Goal: Task Accomplishment & Management: Manage account settings

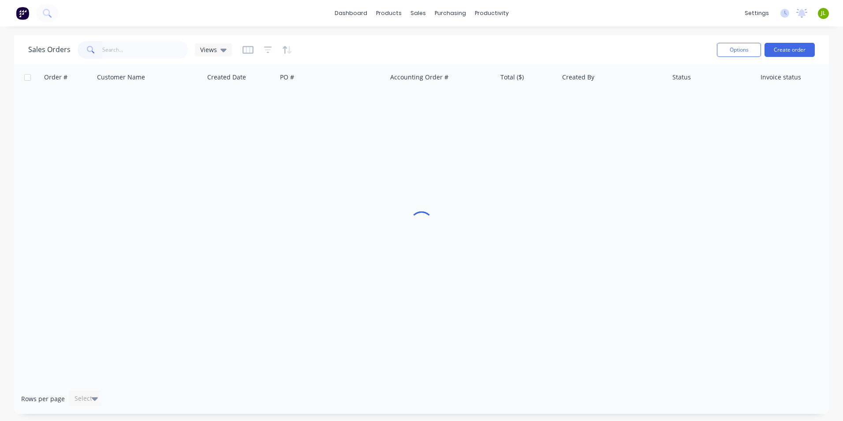
click at [144, 50] on input "text" at bounding box center [145, 50] width 86 height 18
type input "0499534744"
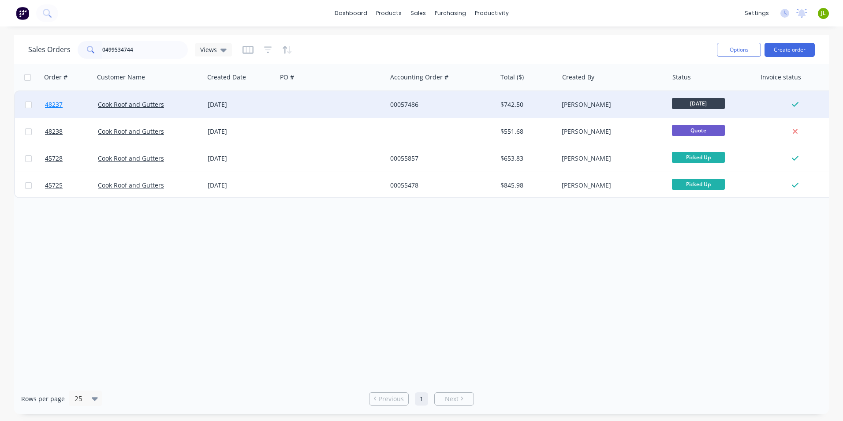
click at [55, 101] on span "48237" at bounding box center [54, 104] width 18 height 9
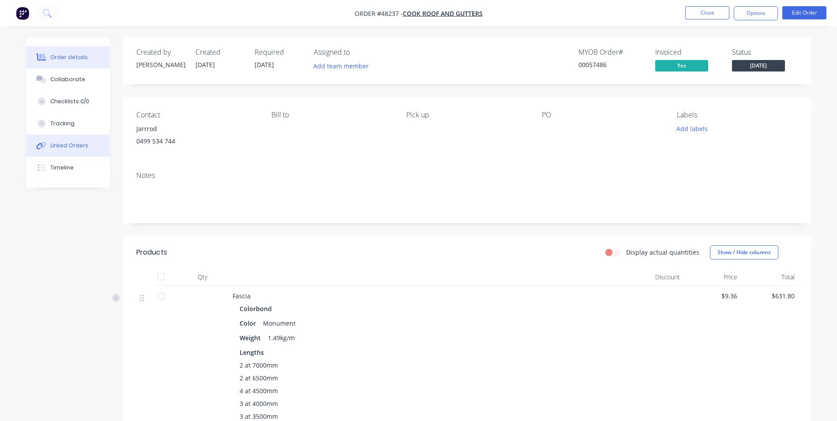
click at [71, 153] on button "Linked Orders" at bounding box center [68, 146] width 84 height 22
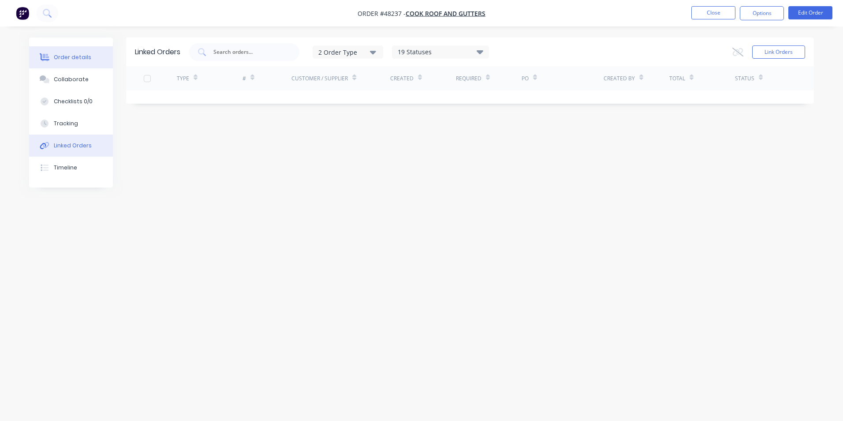
click at [75, 53] on button "Order details" at bounding box center [71, 57] width 84 height 22
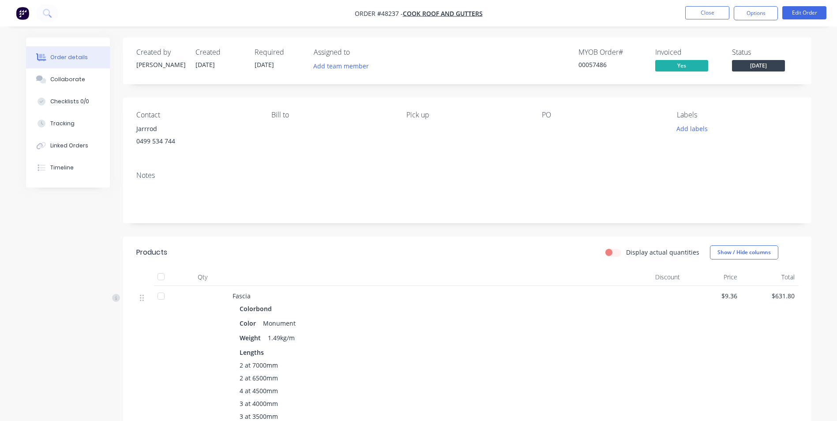
click at [238, 97] on div "Contact Jarrrod 0499 534 744 Bill to Pick up PO Labels Add labels" at bounding box center [467, 130] width 688 height 67
click at [224, 127] on div "Jarrrod" at bounding box center [196, 129] width 121 height 12
drag, startPoint x: 179, startPoint y: 142, endPoint x: 135, endPoint y: 146, distance: 43.8
click at [135, 146] on div "Contact Jarrrod 0499 534 744 Bill to Pick up PO Labels Add labels" at bounding box center [467, 130] width 688 height 67
click at [67, 175] on button "Timeline" at bounding box center [68, 168] width 84 height 22
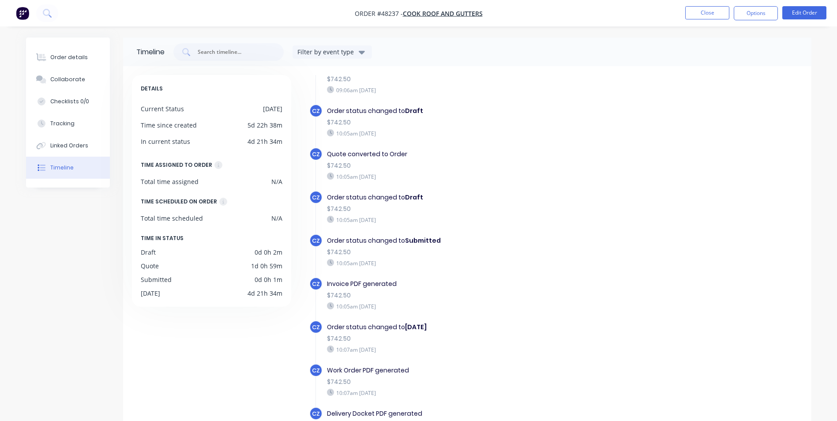
scroll to position [67, 0]
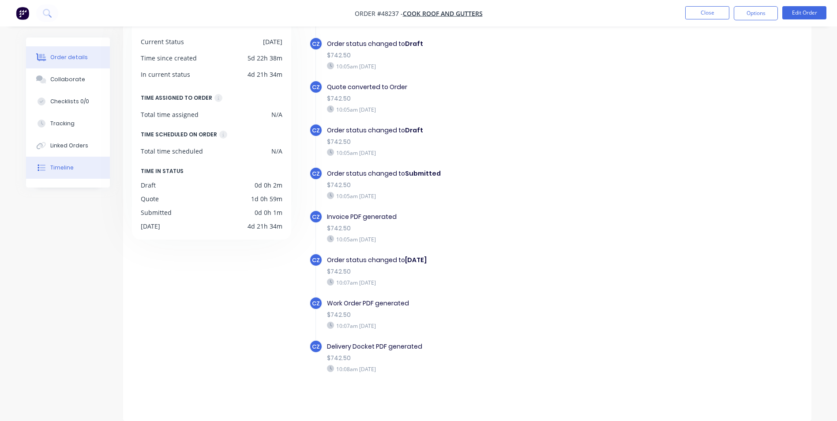
click at [64, 60] on div "Order details" at bounding box center [68, 57] width 37 height 8
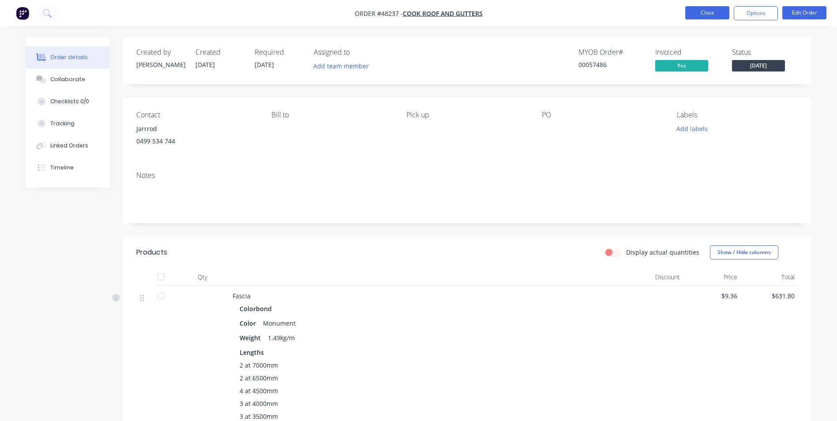
click at [695, 7] on button "Close" at bounding box center [707, 12] width 44 height 13
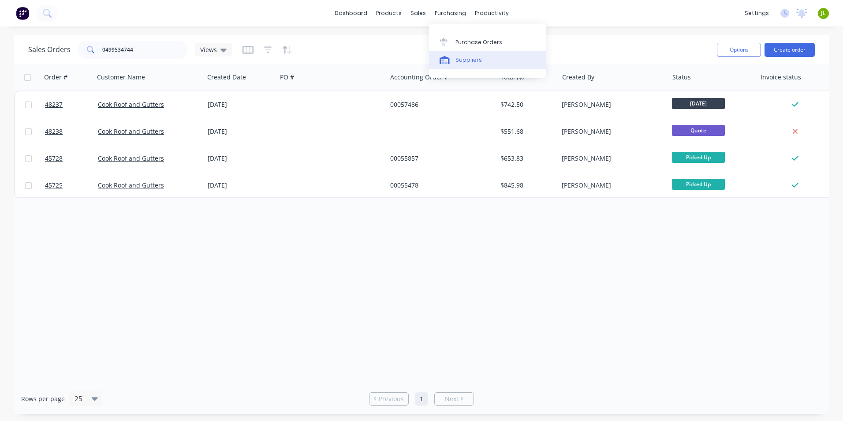
click at [473, 55] on link "Suppliers" at bounding box center [487, 60] width 117 height 18
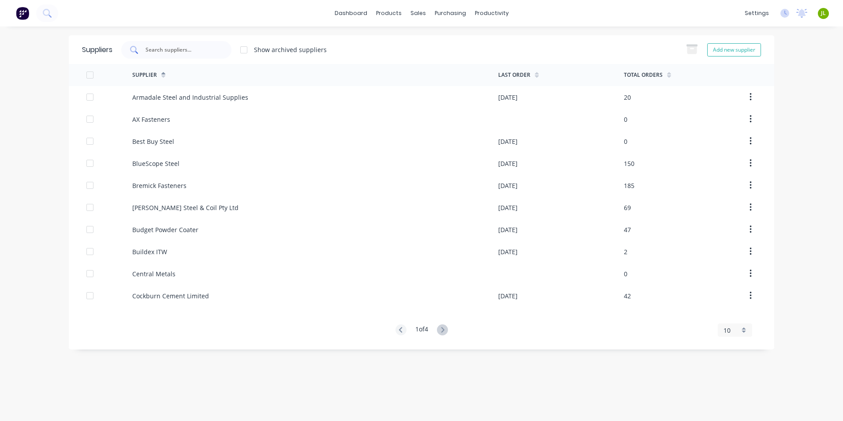
click at [176, 52] on input "text" at bounding box center [181, 49] width 73 height 9
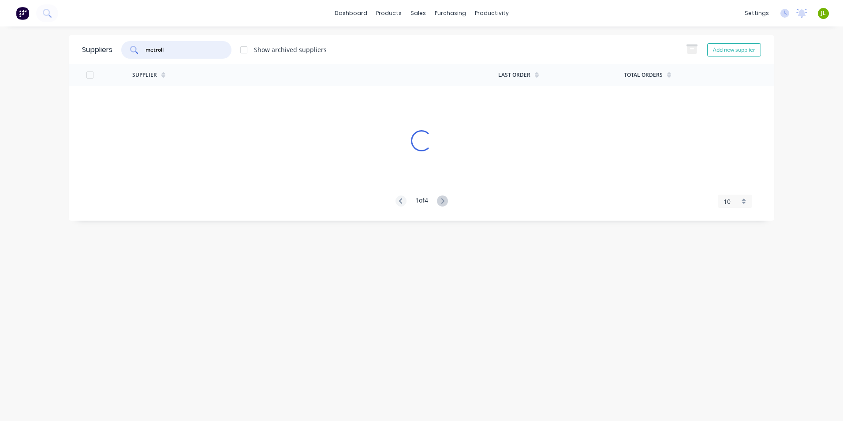
type input "metroll"
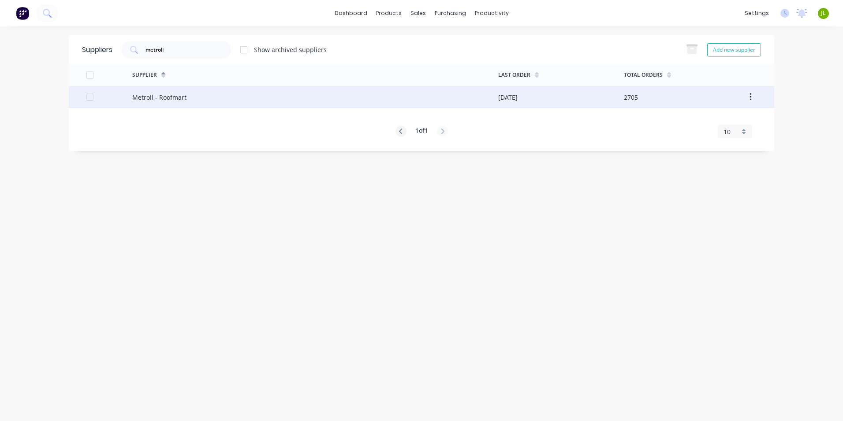
click at [217, 108] on div "Metroll - Roofmart" at bounding box center [315, 97] width 366 height 22
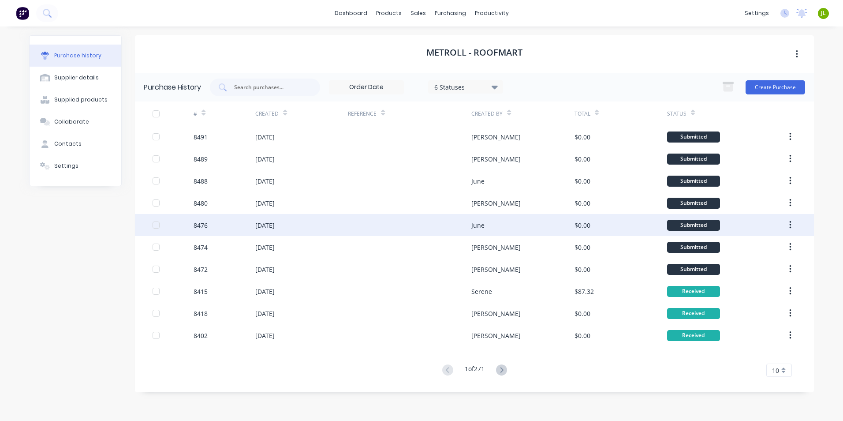
click at [491, 227] on div "June" at bounding box center [522, 225] width 103 height 22
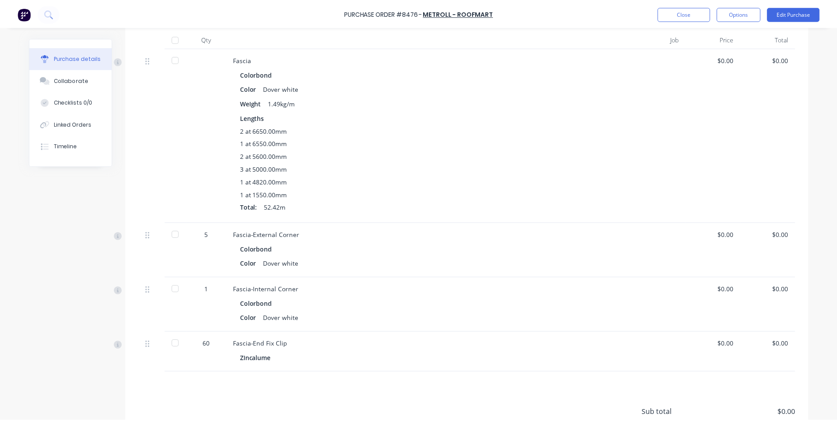
scroll to position [88, 0]
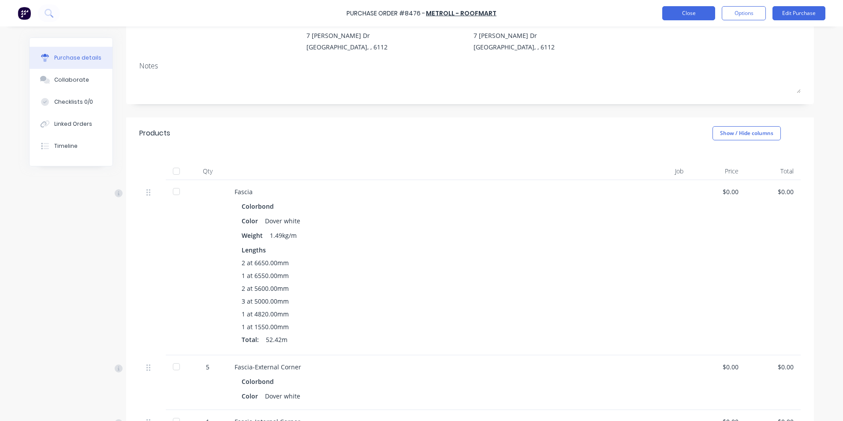
click at [708, 17] on button "Close" at bounding box center [688, 13] width 53 height 14
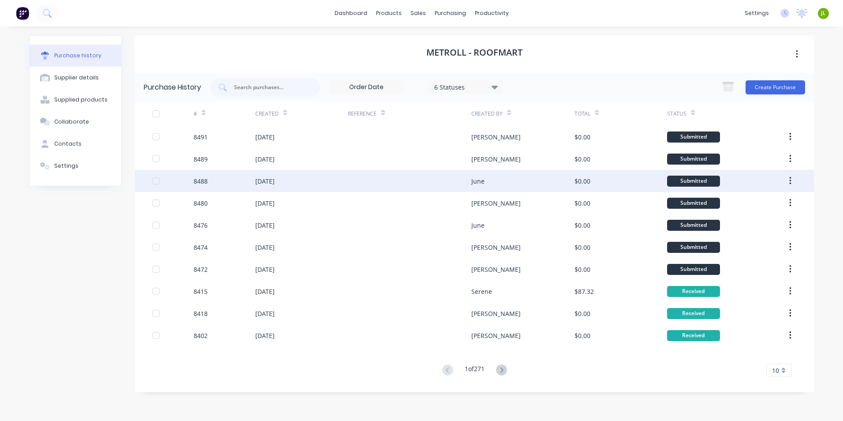
click at [467, 173] on div at bounding box center [409, 181] width 123 height 22
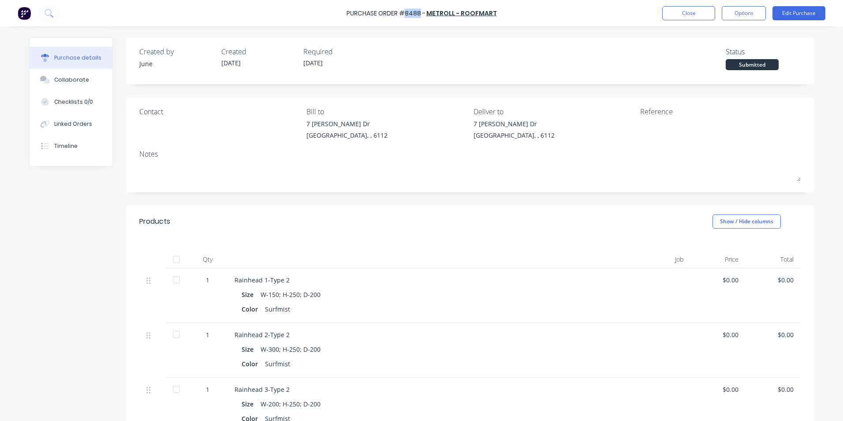
drag, startPoint x: 422, startPoint y: 13, endPoint x: 407, endPoint y: 18, distance: 15.2
click at [407, 18] on div "Purchase Order #8488 -" at bounding box center [386, 13] width 79 height 9
copy div "8488"
click at [612, 42] on div "Created by June Created 22/08/25 Required 27/08/25 Status Submitted" at bounding box center [470, 60] width 688 height 47
click at [700, 11] on button "Close" at bounding box center [688, 13] width 53 height 14
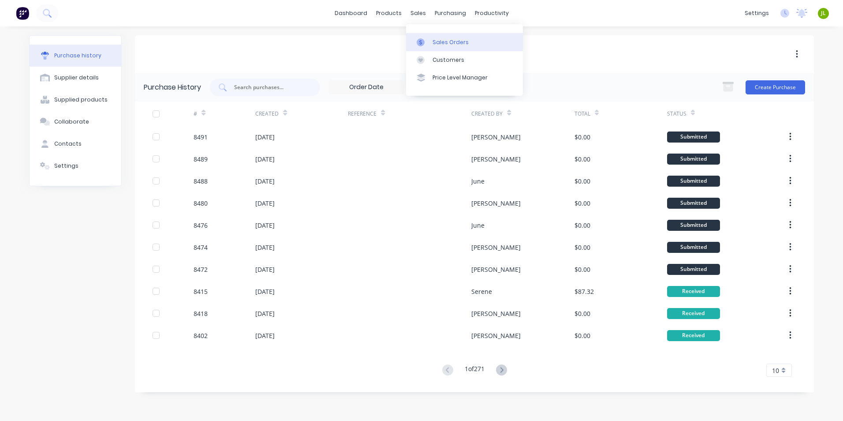
click at [423, 44] on icon at bounding box center [421, 42] width 8 height 8
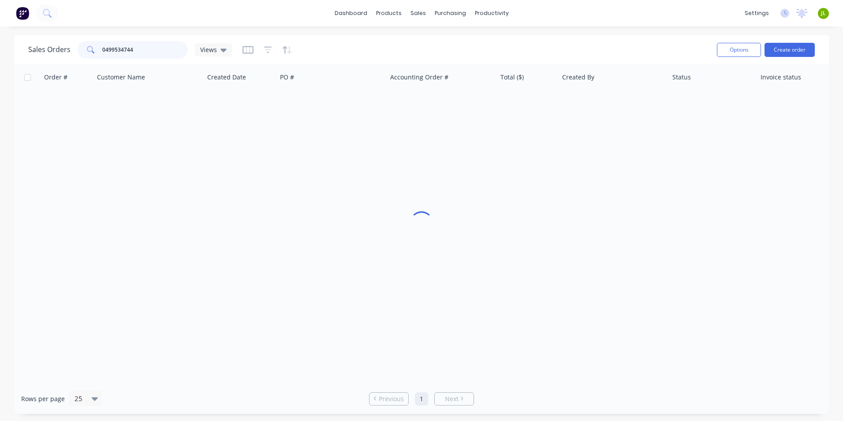
drag, startPoint x: 166, startPoint y: 50, endPoint x: 52, endPoint y: 56, distance: 113.5
click at [52, 56] on div "Sales Orders 0499534744 Views" at bounding box center [130, 50] width 204 height 18
type input "48037"
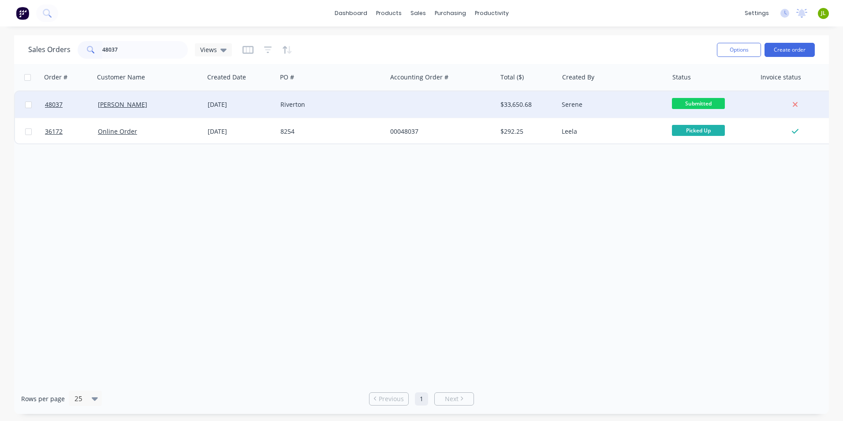
click at [167, 107] on div "Chris Gu" at bounding box center [147, 104] width 98 height 9
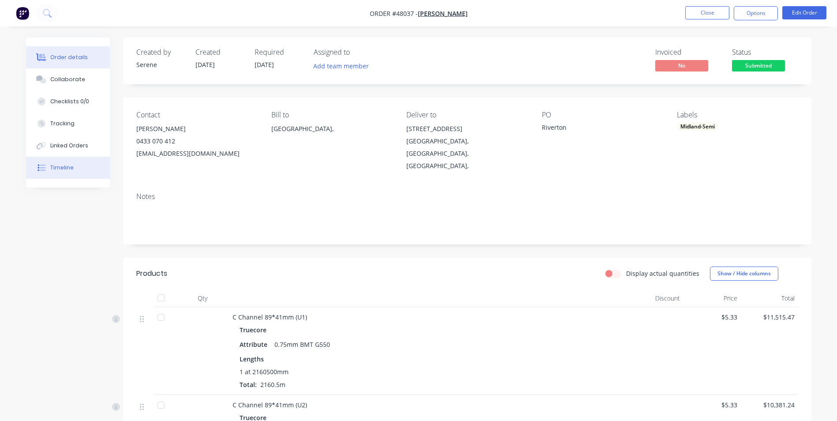
click at [42, 171] on icon at bounding box center [41, 168] width 8 height 8
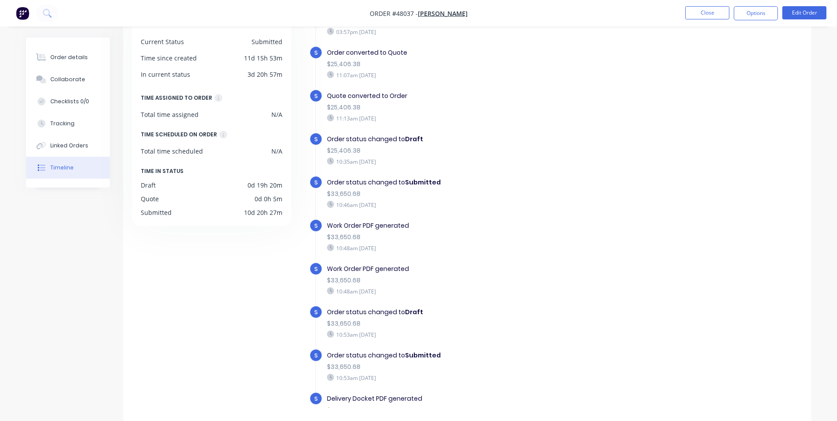
click at [535, 364] on div "$33,650.68" at bounding box center [479, 366] width 305 height 9
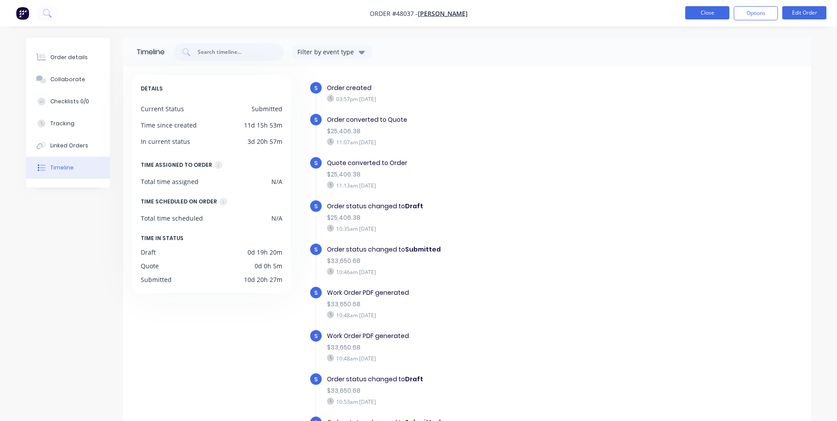
click at [711, 17] on button "Close" at bounding box center [707, 12] width 44 height 13
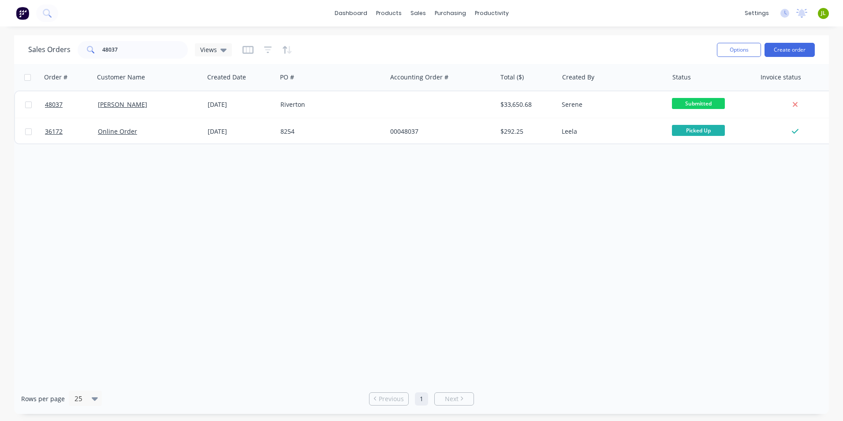
click at [525, 239] on div "Order # Customer Name Created Date PO # Accounting Order # Total ($) Created By…" at bounding box center [421, 223] width 815 height 319
click at [513, 319] on div "Order # Customer Name Created Date PO # Accounting Order # Total ($) Created By…" at bounding box center [421, 223] width 815 height 319
click at [518, 219] on div "Order # Customer Name Created Date PO # Accounting Order # Total ($) Created By…" at bounding box center [421, 223] width 815 height 319
drag, startPoint x: 128, startPoint y: 46, endPoint x: 95, endPoint y: 56, distance: 34.0
click at [95, 56] on div "48037" at bounding box center [133, 50] width 110 height 18
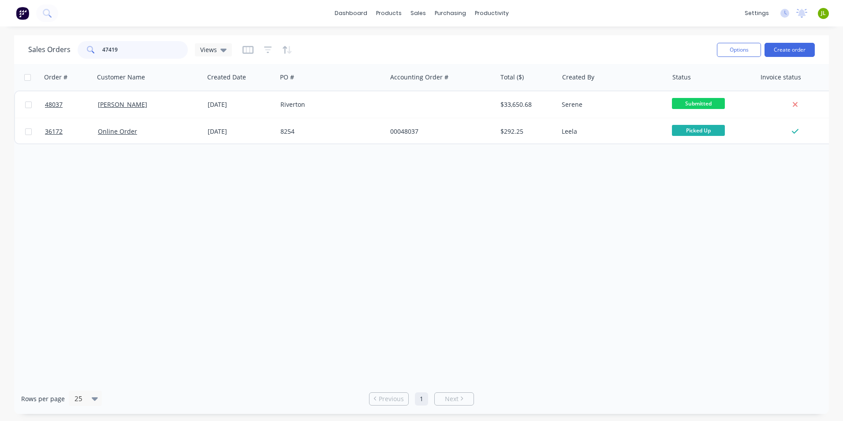
type input "47419"
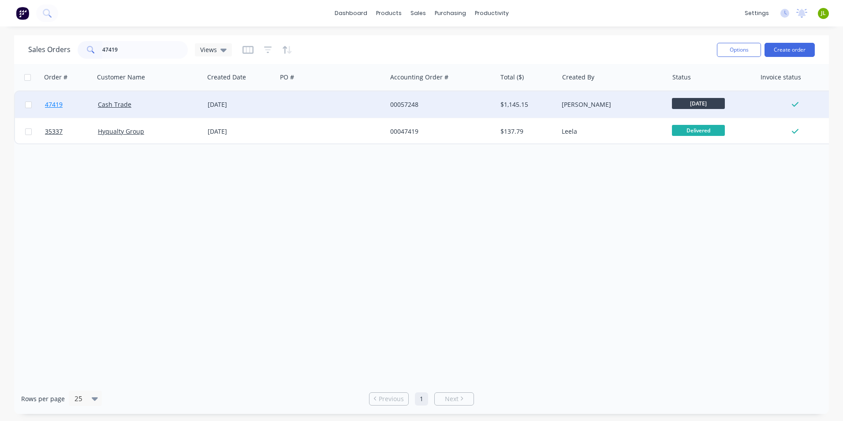
click at [59, 108] on span "47419" at bounding box center [54, 104] width 18 height 9
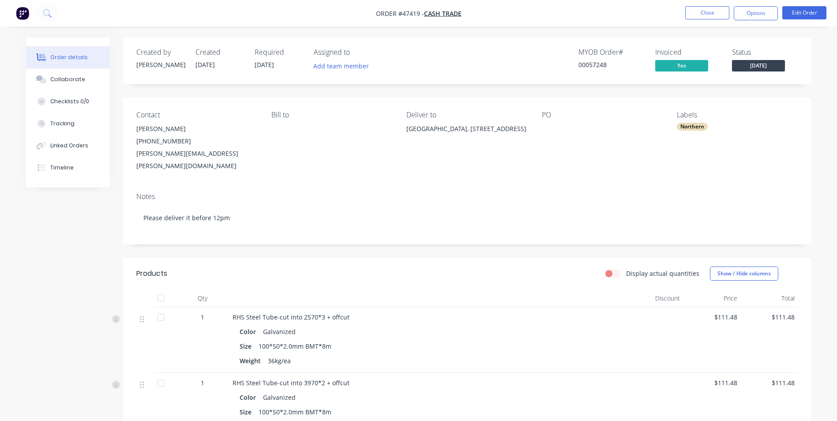
click at [386, 241] on div "Created by Cathy Created 13/08/25 Required 21/08/25 Assigned to Add team member…" at bounding box center [467, 416] width 688 height 759
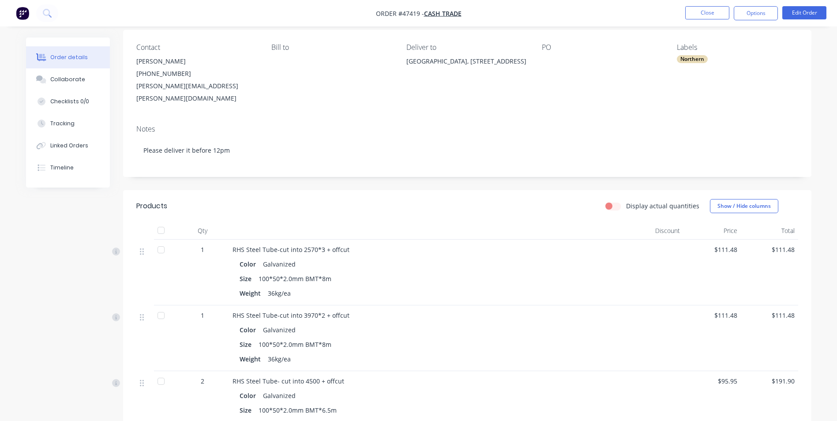
scroll to position [88, 0]
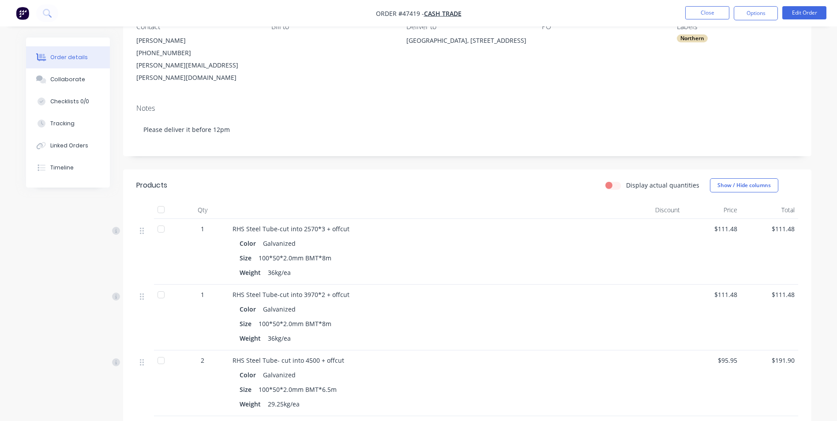
click at [396, 224] on div "RHS Steel Tube-cut into 2570*3 + offcut" at bounding box center [427, 228] width 390 height 9
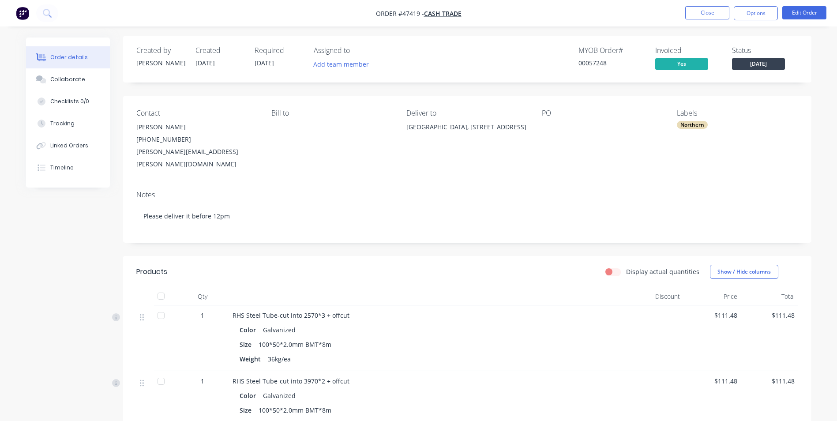
scroll to position [0, 0]
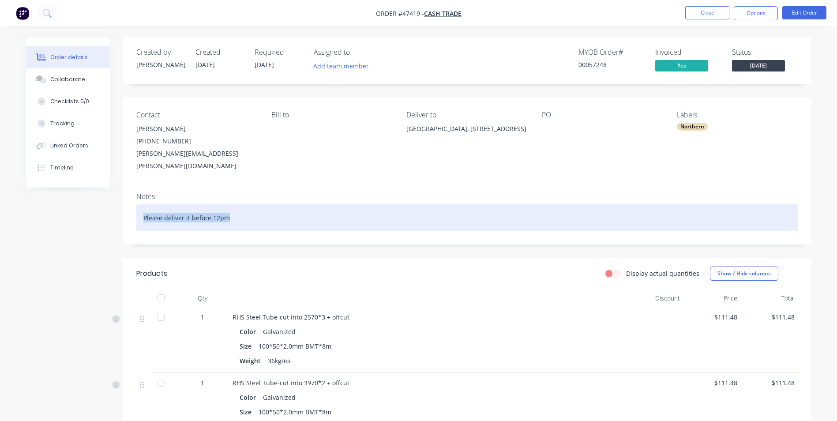
drag, startPoint x: 239, startPoint y: 206, endPoint x: 116, endPoint y: 194, distance: 124.0
click at [116, 194] on div "Created by Cathy Created 13/08/25 Required 21/08/25 Assigned to Add team member…" at bounding box center [418, 423] width 785 height 772
click at [228, 204] on div "Please deliver it before 12pm" at bounding box center [467, 217] width 662 height 27
drag, startPoint x: 180, startPoint y: 203, endPoint x: 133, endPoint y: 202, distance: 47.6
click at [133, 202] on div "Notes Please deliver it before 12pm" at bounding box center [467, 214] width 688 height 59
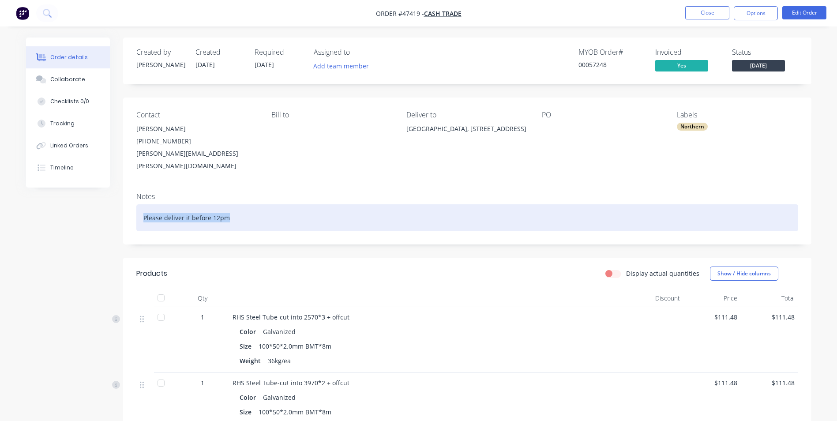
click at [271, 204] on div "Please deliver it before 12pm" at bounding box center [467, 217] width 662 height 27
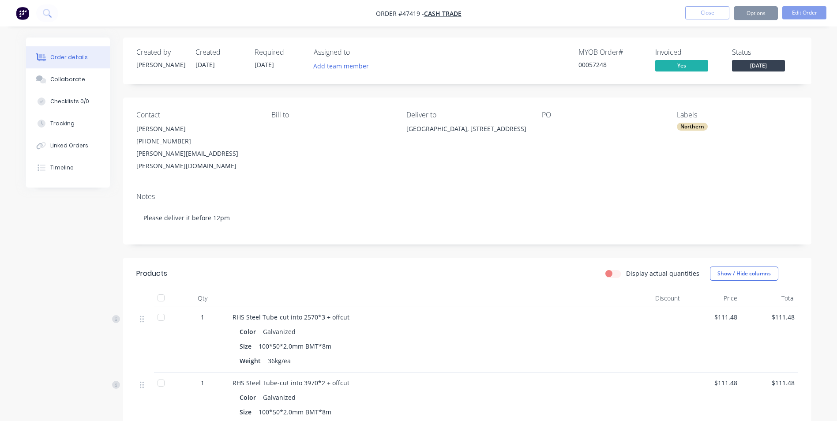
click at [31, 250] on div "Created by Cathy Created 13/08/25 Required 21/08/25 Assigned to Add team member…" at bounding box center [418, 423] width 785 height 772
click at [68, 237] on div "Created by Cathy Created 13/08/25 Required 21/08/25 Assigned to Add team member…" at bounding box center [418, 423] width 785 height 772
click at [710, 9] on button "Close" at bounding box center [707, 12] width 44 height 13
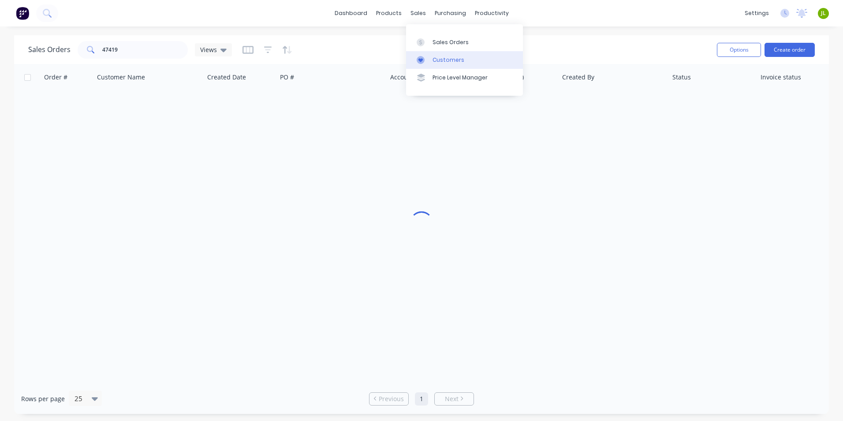
click at [437, 60] on div "Customers" at bounding box center [449, 60] width 32 height 8
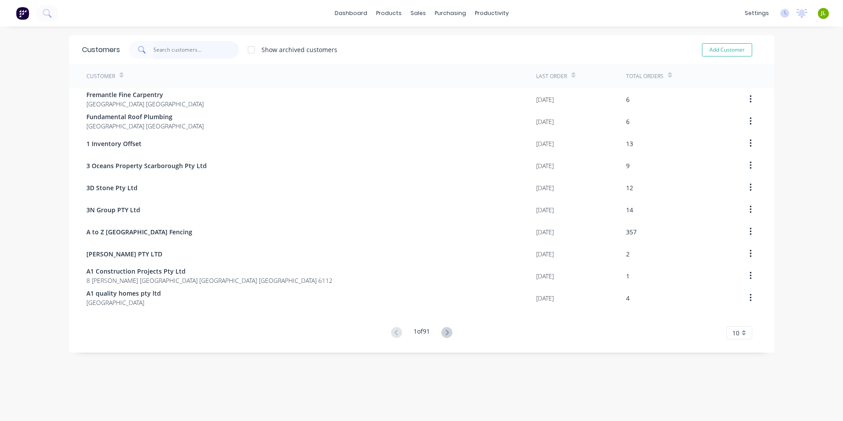
click at [168, 50] on input "text" at bounding box center [196, 50] width 86 height 18
click at [421, 37] on link "Sales Orders" at bounding box center [461, 42] width 117 height 18
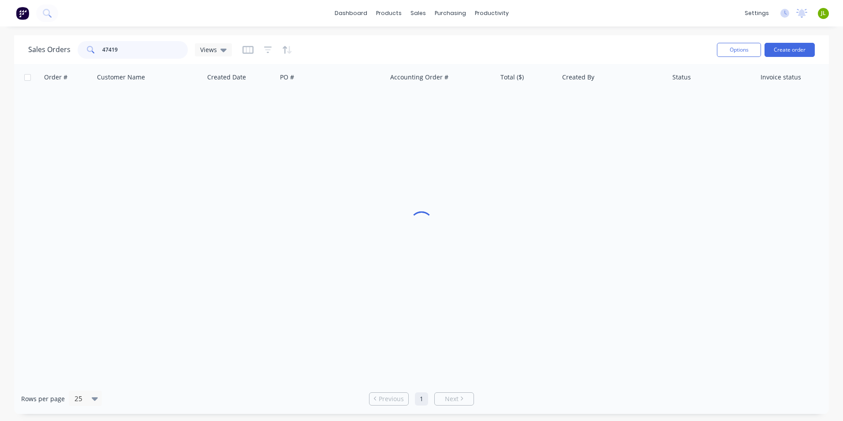
drag, startPoint x: 149, startPoint y: 56, endPoint x: 60, endPoint y: 57, distance: 88.7
click at [60, 57] on div "Sales Orders 47419 Views" at bounding box center [130, 50] width 204 height 18
type input "407694228"
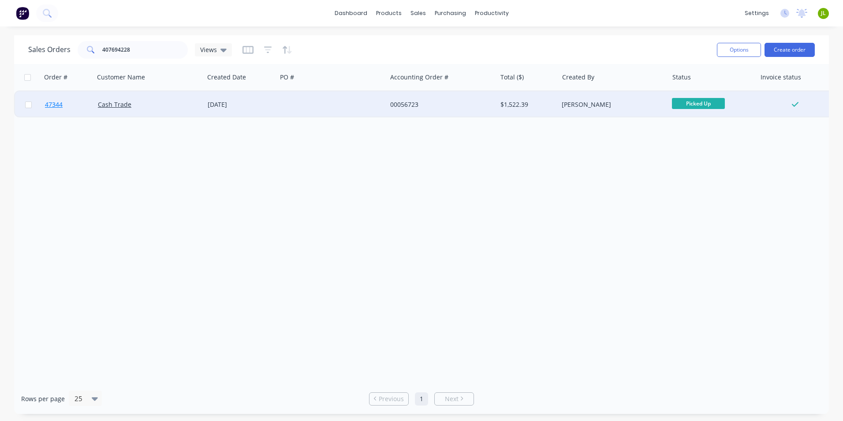
click at [52, 105] on span "47344" at bounding box center [54, 104] width 18 height 9
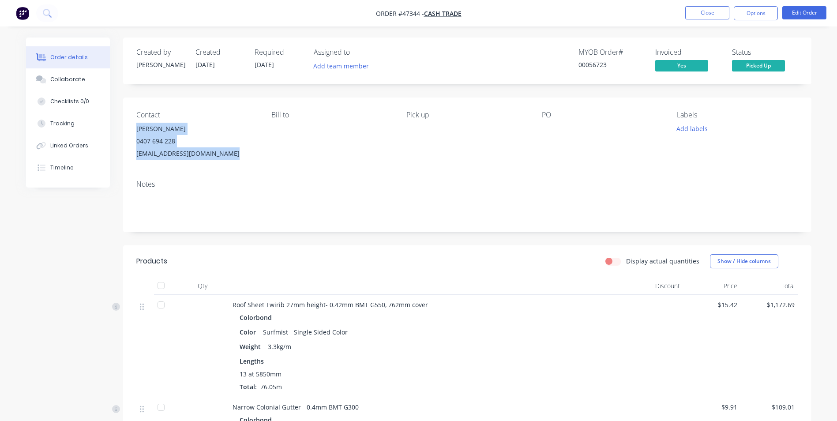
drag, startPoint x: 227, startPoint y: 154, endPoint x: 127, endPoint y: 131, distance: 102.6
click at [127, 131] on div "Contact Lyndon Baily 0407 694 228 lyndonbailey512@gmail.com.au Bill to Pick up …" at bounding box center [467, 134] width 688 height 75
copy div "Lyndon Baily 0407 694 228 lyndonbailey512@gmail.com.au"
click at [220, 105] on div "Contact Lyndon Baily 0407 694 228 lyndonbailey512@gmail.com.au Bill to Pick up …" at bounding box center [467, 134] width 688 height 75
click at [247, 103] on div "Contact Lyndon Baily 0407 694 228 lyndonbailey512@gmail.com.au Bill to Pick up …" at bounding box center [467, 134] width 688 height 75
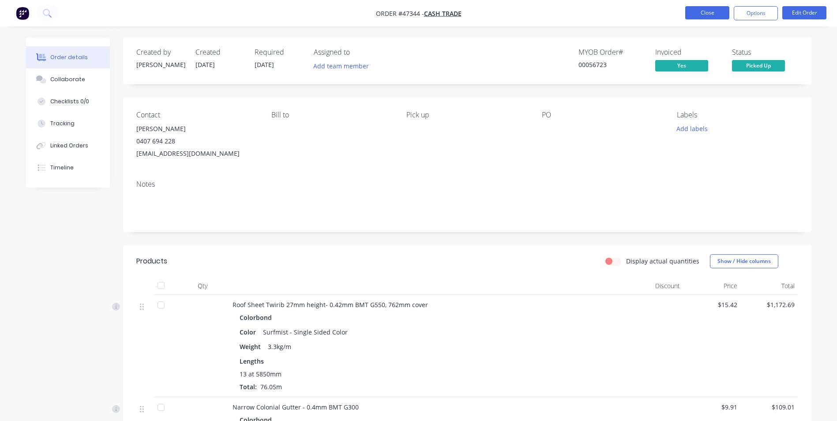
click at [709, 15] on button "Close" at bounding box center [707, 12] width 44 height 13
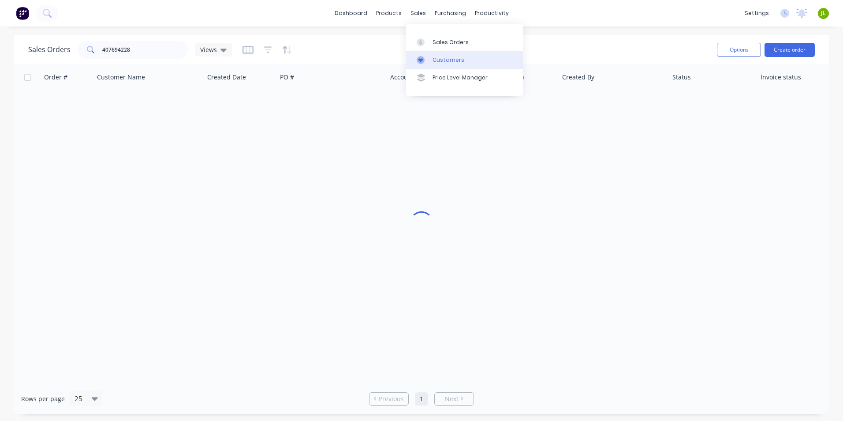
click at [440, 67] on link "Customers" at bounding box center [464, 60] width 117 height 18
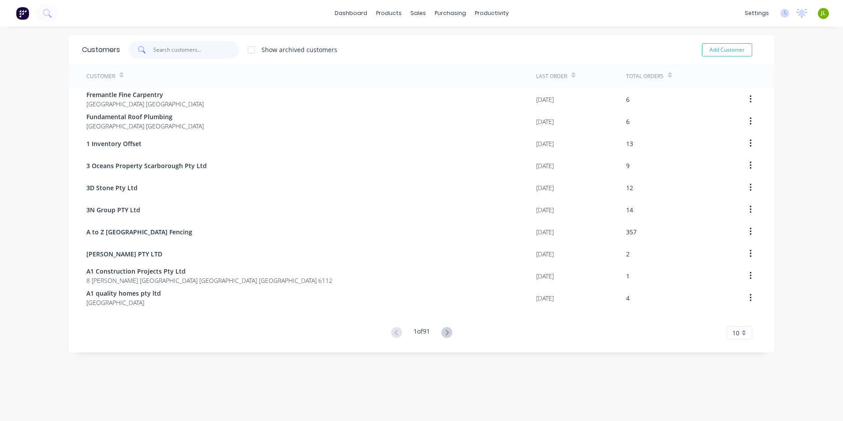
click at [194, 51] on input "text" at bounding box center [196, 50] width 86 height 18
click at [444, 329] on icon at bounding box center [446, 332] width 11 height 11
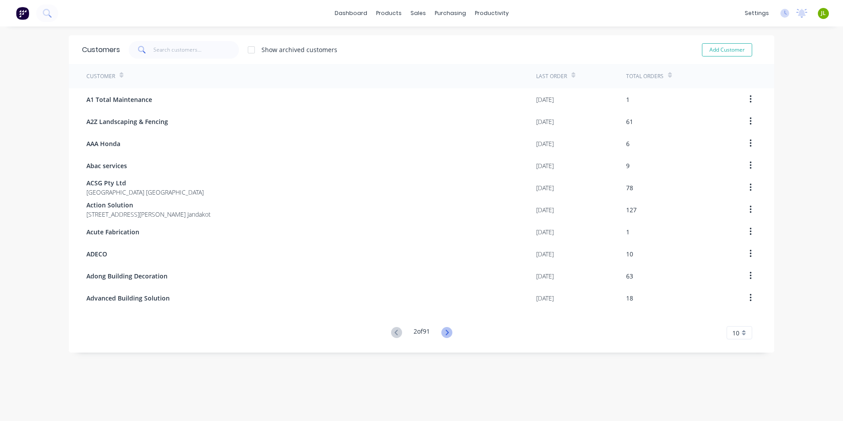
click at [445, 329] on icon at bounding box center [446, 332] width 11 height 11
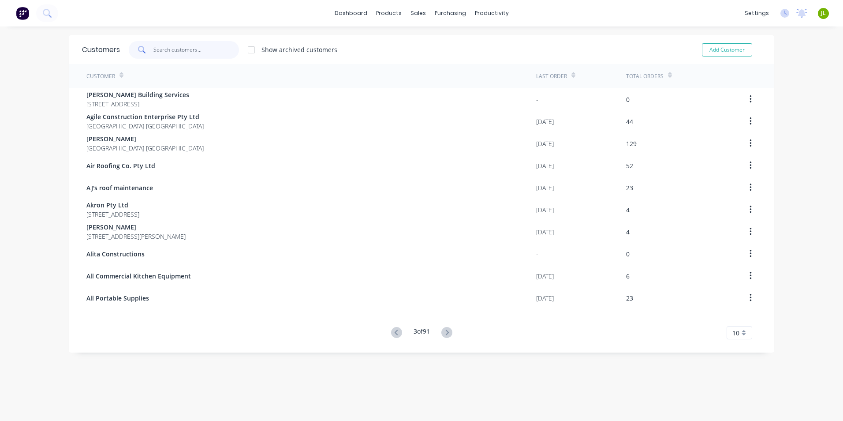
click at [200, 56] on input "text" at bounding box center [196, 50] width 86 height 18
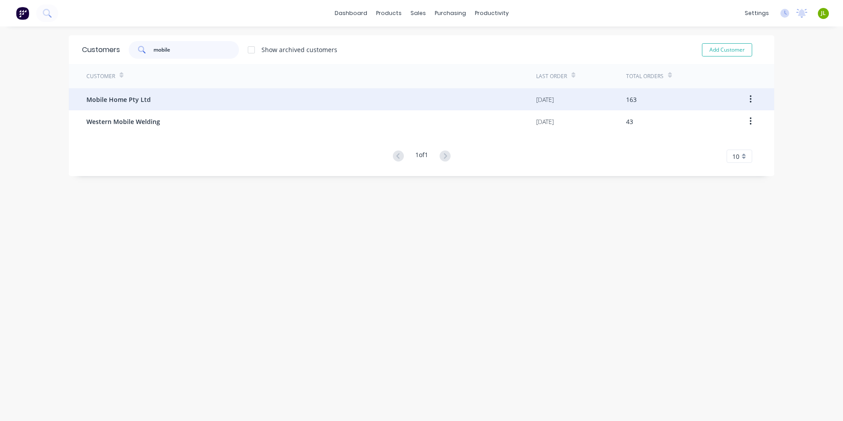
type input "mobile"
click at [174, 107] on div "Mobile Home Pty Ltd" at bounding box center [311, 99] width 450 height 22
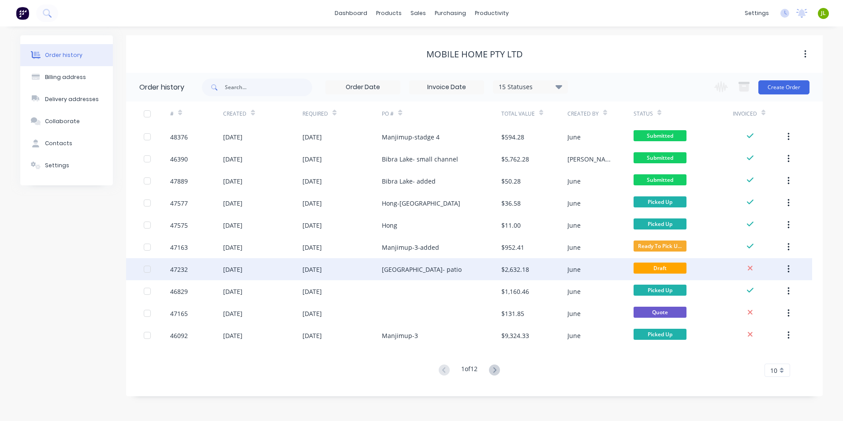
click at [463, 267] on div "Bibra lake- patio" at bounding box center [441, 269] width 119 height 22
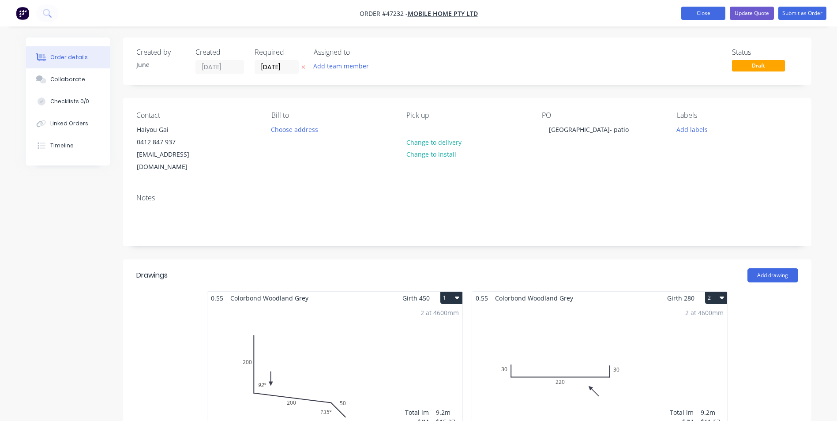
click at [693, 8] on button "Close" at bounding box center [703, 13] width 44 height 13
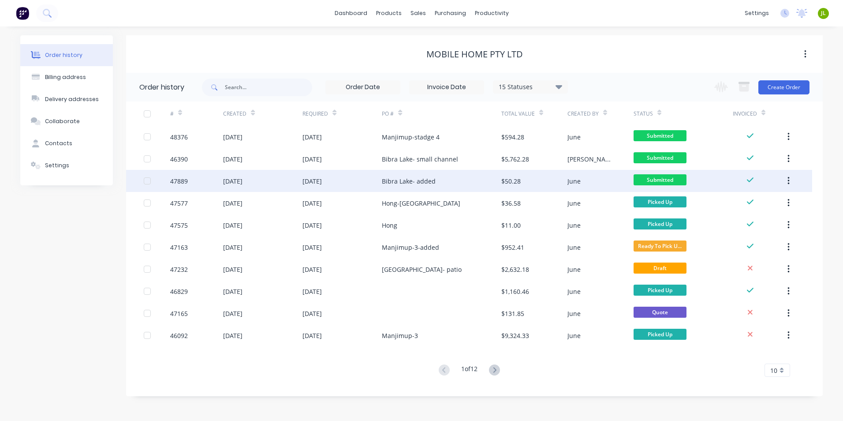
click at [564, 184] on div "$50.28" at bounding box center [534, 181] width 66 height 22
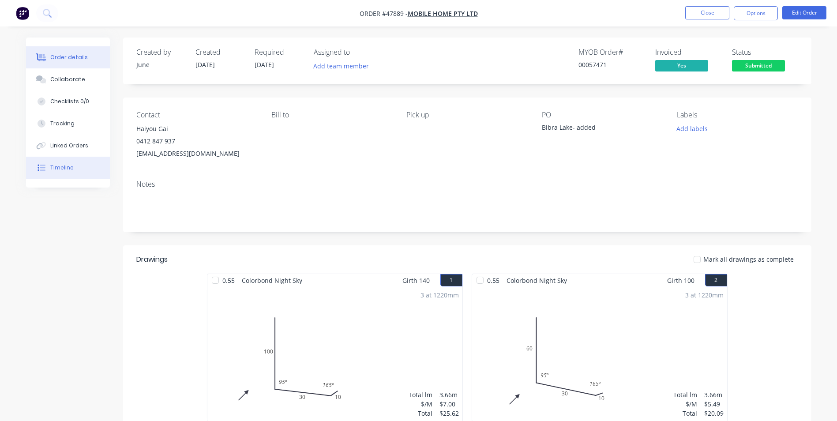
click at [96, 174] on button "Timeline" at bounding box center [68, 168] width 84 height 22
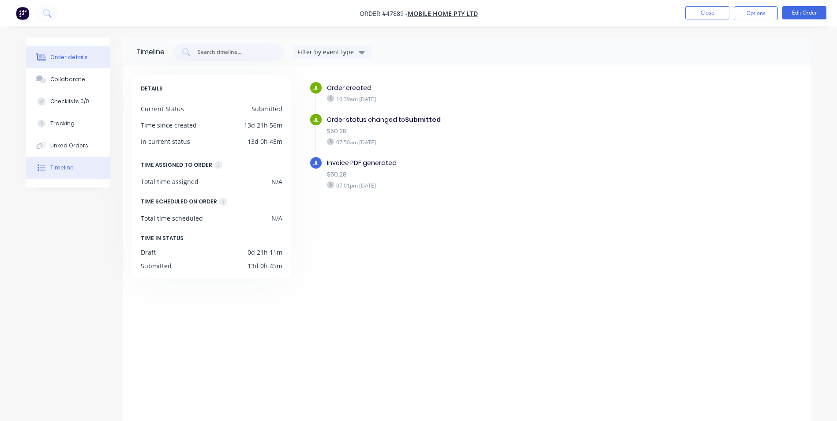
click at [78, 53] on div "Order details" at bounding box center [68, 57] width 37 height 8
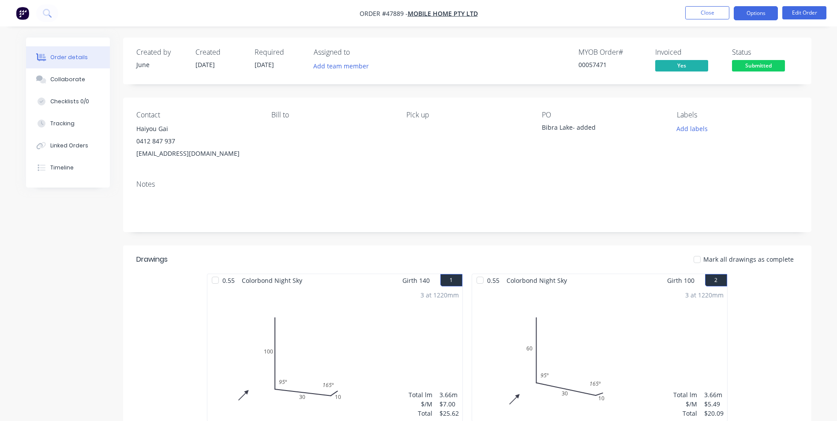
click at [744, 13] on button "Options" at bounding box center [755, 13] width 44 height 14
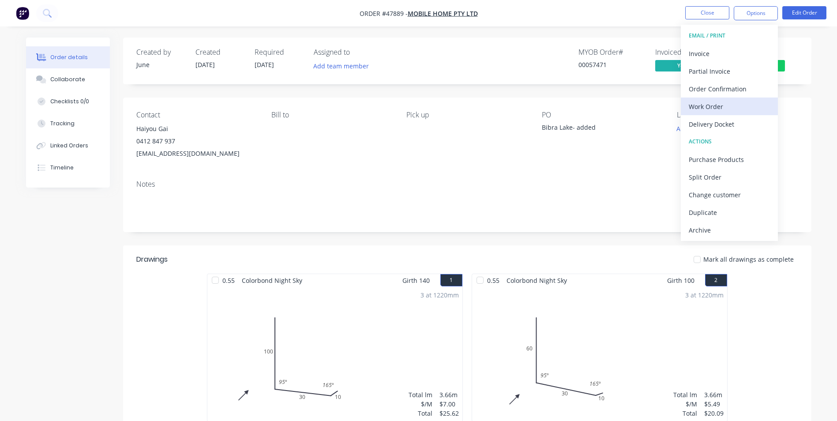
click at [736, 101] on div "Work Order" at bounding box center [728, 106] width 81 height 13
click at [489, 178] on div "Notes" at bounding box center [467, 202] width 688 height 59
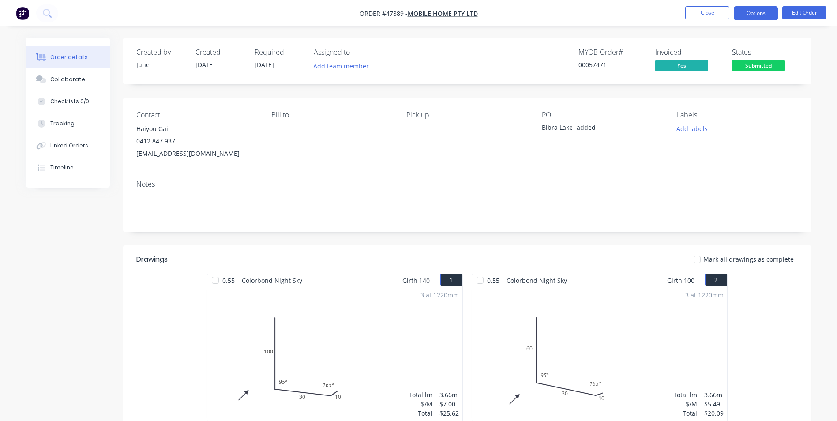
click at [762, 16] on button "Options" at bounding box center [755, 13] width 44 height 14
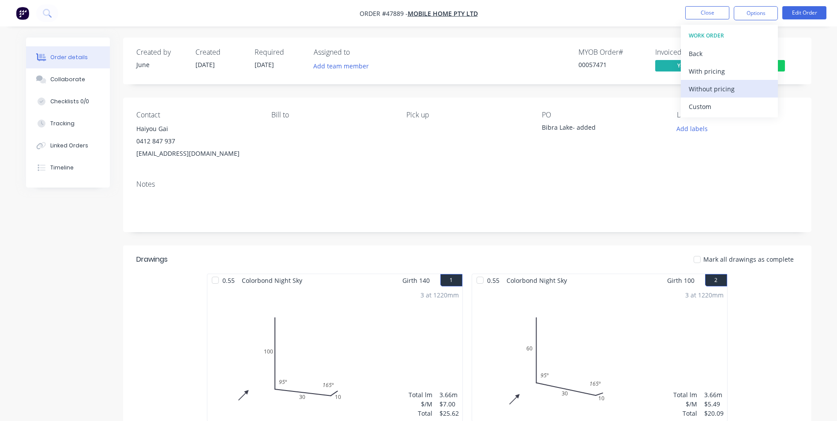
click at [749, 90] on div "Without pricing" at bounding box center [728, 88] width 81 height 13
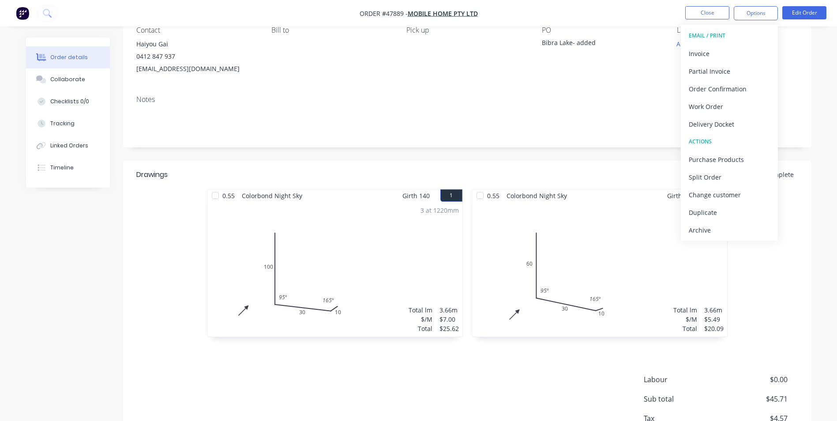
scroll to position [88, 0]
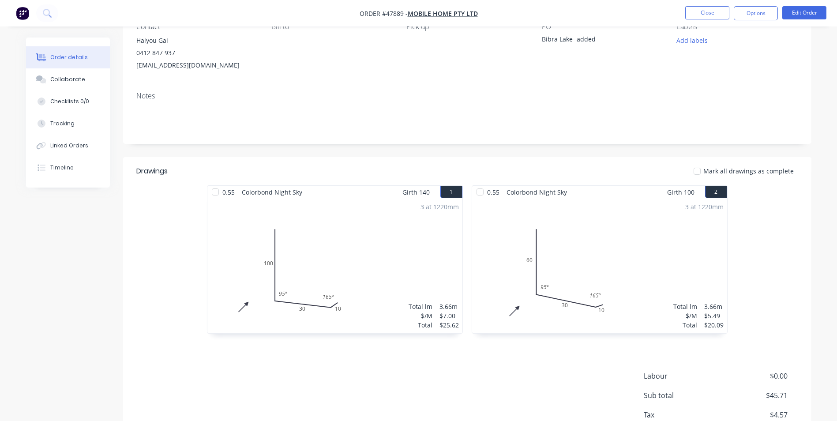
click at [603, 154] on div "Created by June Created 11/08/25 Required 14/08/25 Assigned to Add team member …" at bounding box center [467, 207] width 688 height 517
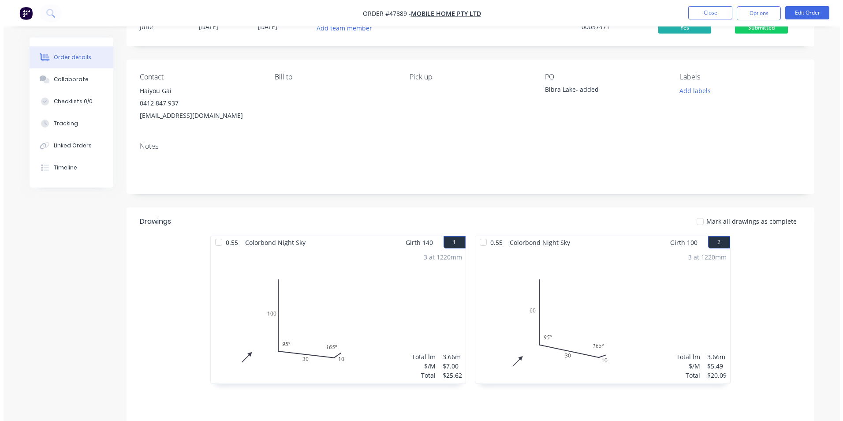
scroll to position [0, 0]
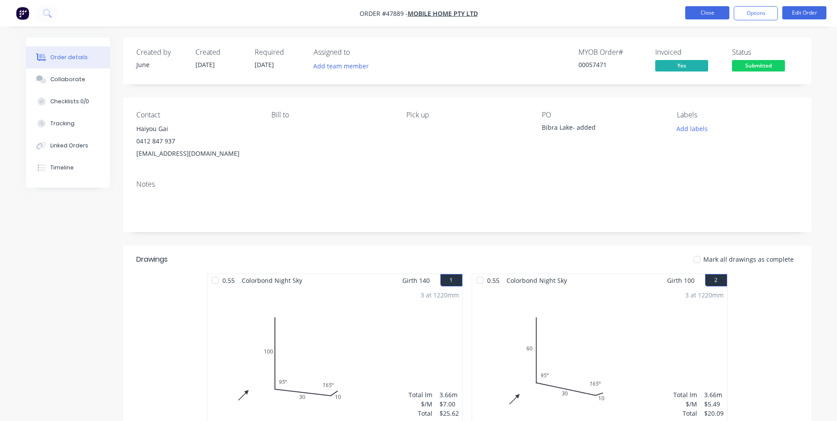
click at [714, 17] on button "Close" at bounding box center [707, 12] width 44 height 13
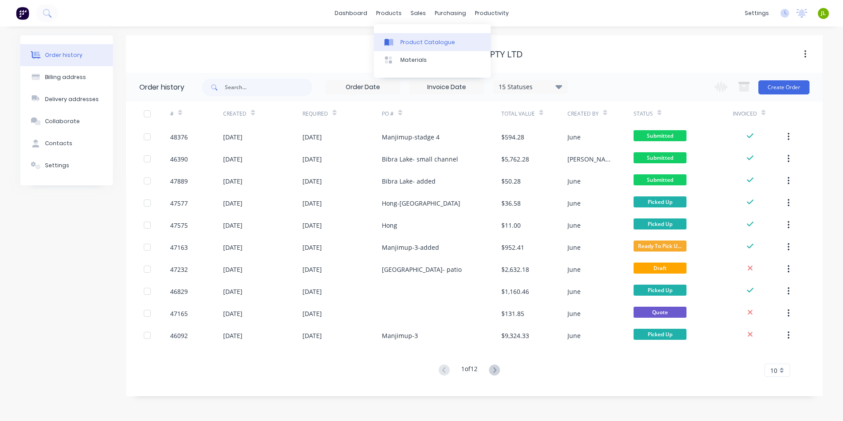
click at [395, 40] on div at bounding box center [391, 42] width 13 height 8
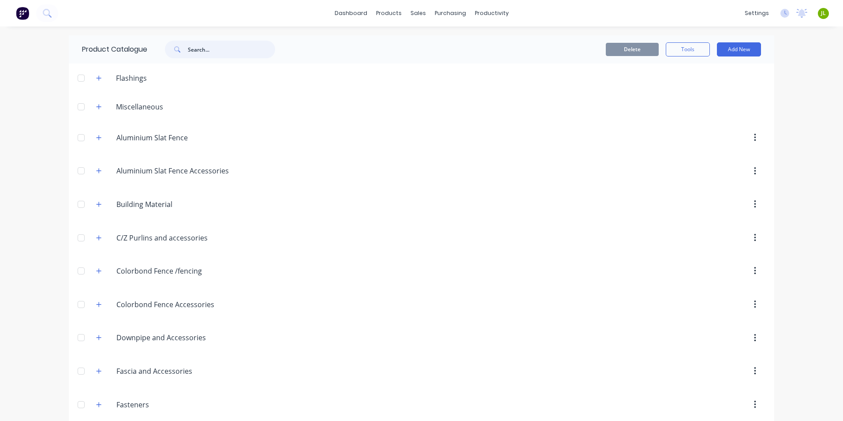
click at [248, 50] on input "text" at bounding box center [231, 50] width 87 height 18
click at [425, 38] on div at bounding box center [420, 42] width 13 height 8
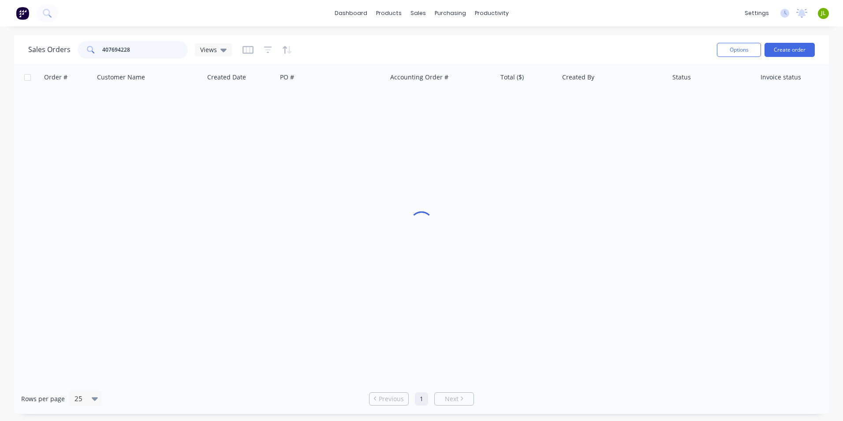
click at [166, 54] on input "407694228" at bounding box center [145, 50] width 86 height 18
click at [396, 40] on div at bounding box center [391, 42] width 13 height 8
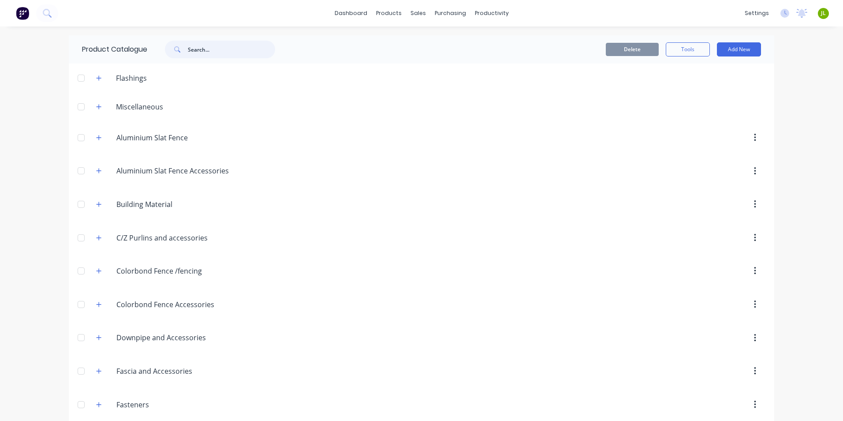
click at [200, 45] on input "text" at bounding box center [231, 50] width 87 height 18
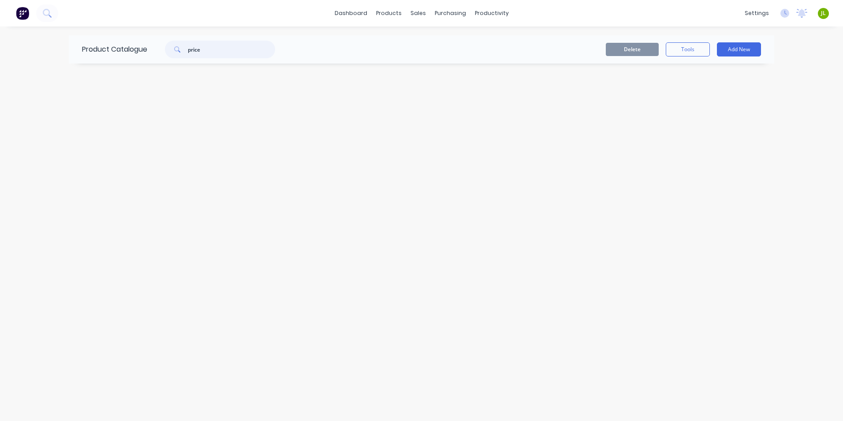
drag, startPoint x: 219, startPoint y: 52, endPoint x: 174, endPoint y: 56, distance: 44.7
click at [174, 56] on div "price" at bounding box center [220, 50] width 110 height 18
type input "roof"
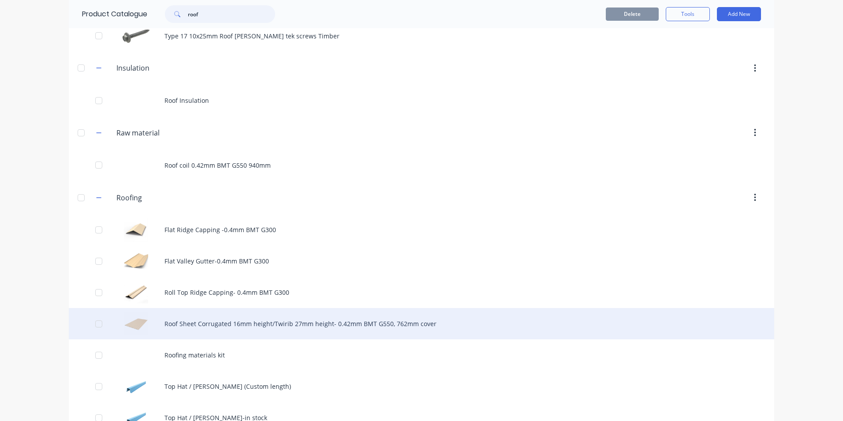
scroll to position [309, 0]
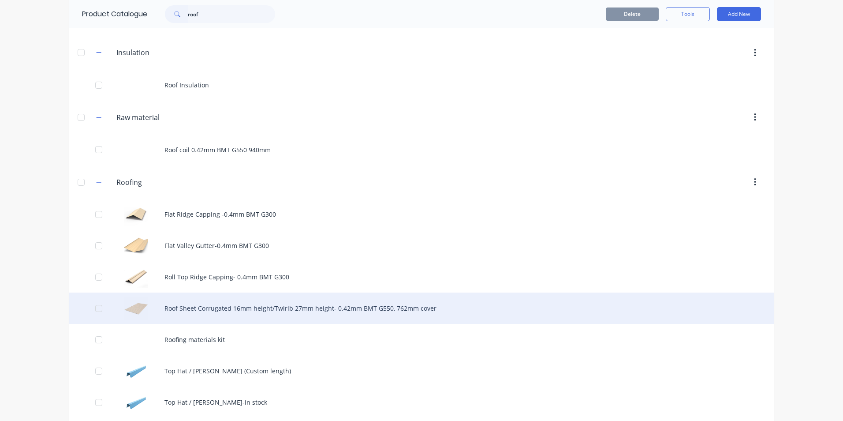
click at [216, 316] on div "Roof Sheet Corrugated 16mm height/Twirib 27mm height- 0.42mm BMT G550, 762mm co…" at bounding box center [422, 307] width 706 height 31
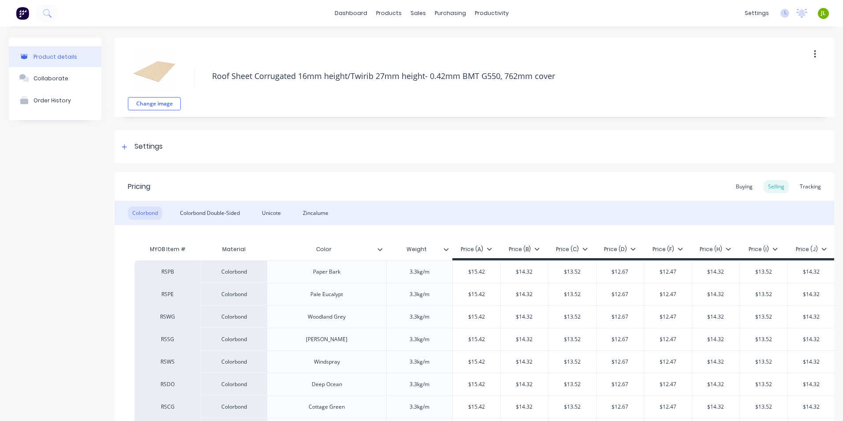
type textarea "x"
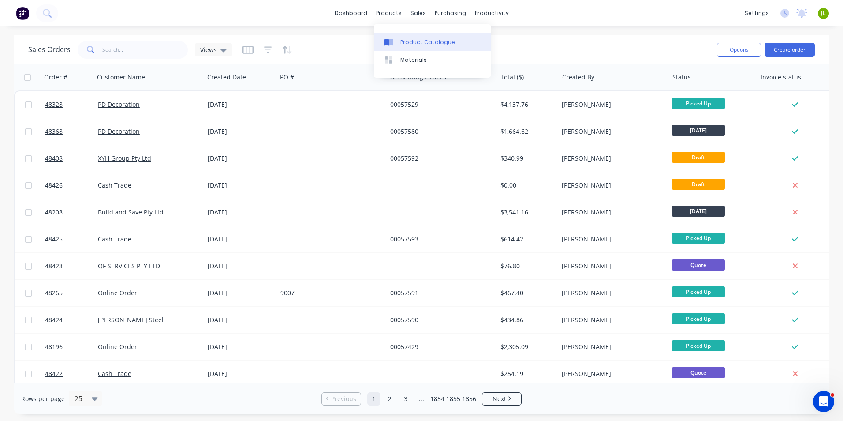
drag, startPoint x: 403, startPoint y: 42, endPoint x: 374, endPoint y: 49, distance: 29.5
click at [403, 42] on div "Product Catalogue" at bounding box center [427, 42] width 55 height 8
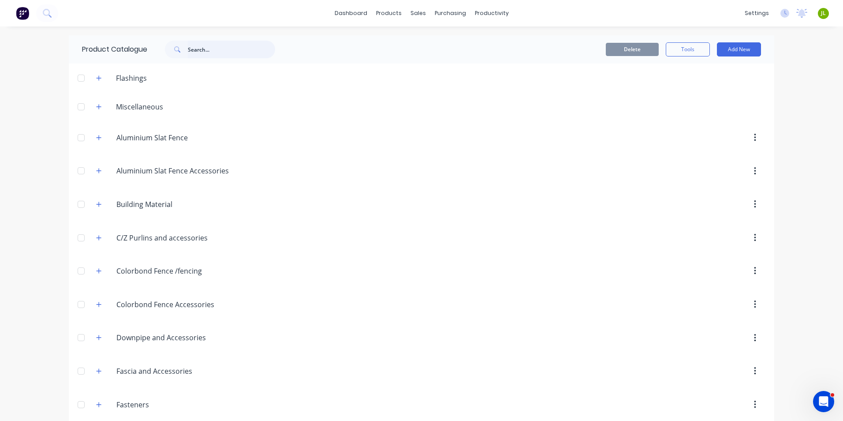
click at [231, 56] on input "text" at bounding box center [231, 50] width 87 height 18
type input "channel"
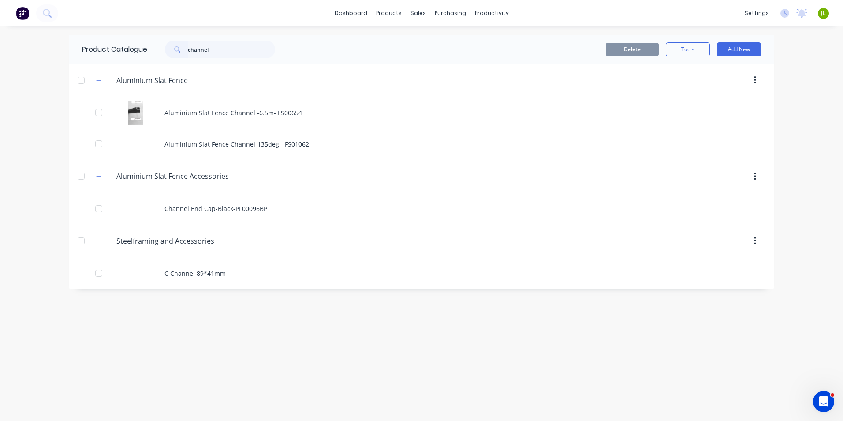
drag, startPoint x: 432, startPoint y: 54, endPoint x: 422, endPoint y: 26, distance: 29.3
click at [432, 53] on div "Delete Tools Add New" at bounding box center [529, 49] width 464 height 14
click at [310, 56] on div "Delete Tools Add New" at bounding box center [529, 49] width 464 height 14
click at [419, 36] on link "Sales Orders" at bounding box center [464, 42] width 117 height 18
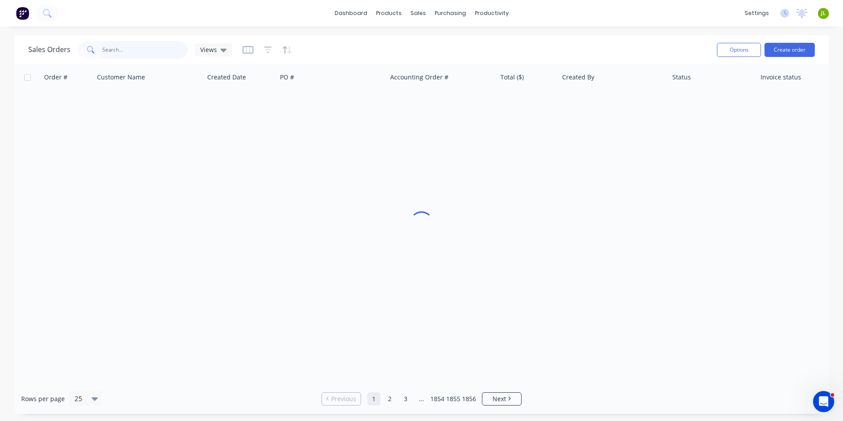
click at [150, 51] on input "text" at bounding box center [145, 50] width 86 height 18
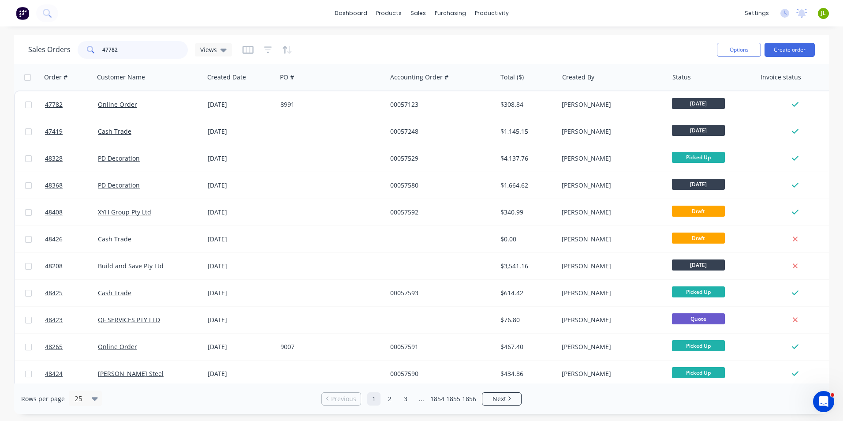
type input "47782"
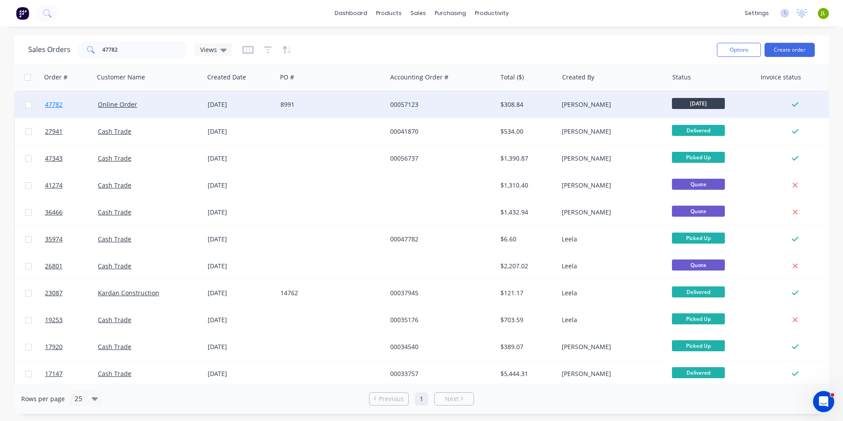
click at [64, 107] on link "47782" at bounding box center [71, 104] width 53 height 26
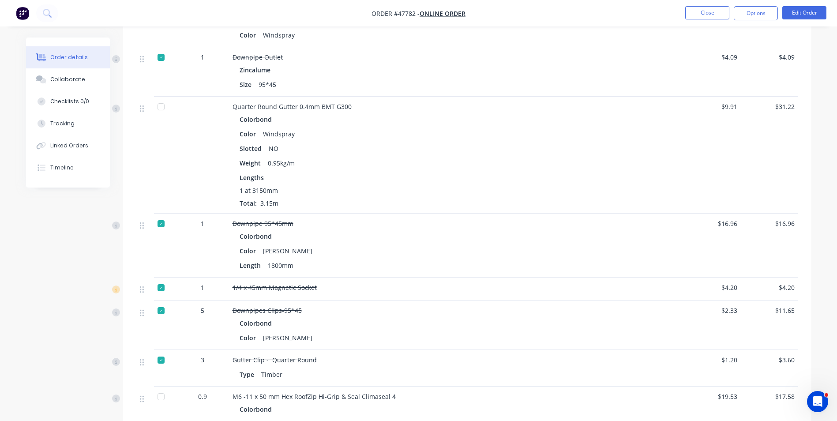
scroll to position [662, 0]
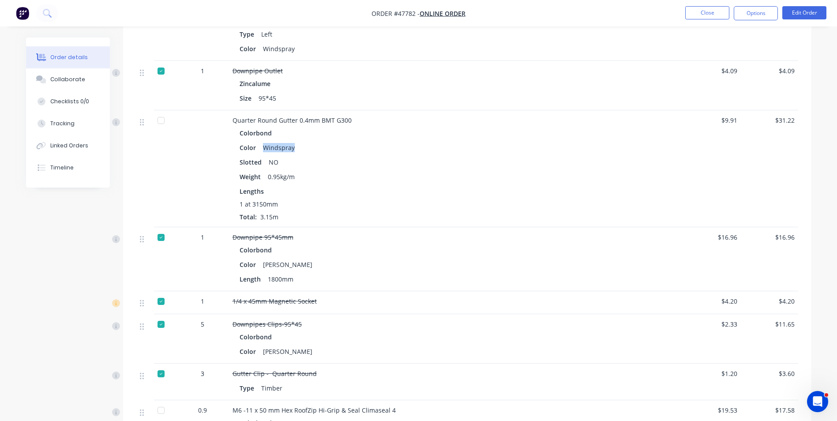
drag, startPoint x: 297, startPoint y: 138, endPoint x: 260, endPoint y: 137, distance: 36.6
click at [260, 141] on div "Color Windspray" at bounding box center [427, 147] width 376 height 13
click at [327, 141] on div "Color Windspray" at bounding box center [427, 147] width 376 height 13
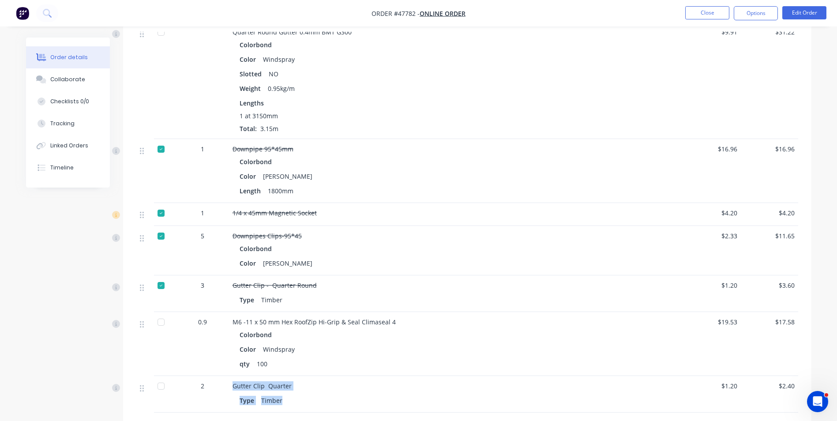
drag, startPoint x: 288, startPoint y: 394, endPoint x: 226, endPoint y: 376, distance: 64.5
click at [226, 376] on div "2 Gutter Clip Quarter Type Timber $1.20 $2.40" at bounding box center [467, 394] width 662 height 37
click at [375, 399] on div "Gutter Clip Quarter Type Timber" at bounding box center [427, 394] width 397 height 37
click at [364, 398] on div "Gutter Clip Quarter Type Timber" at bounding box center [427, 394] width 397 height 37
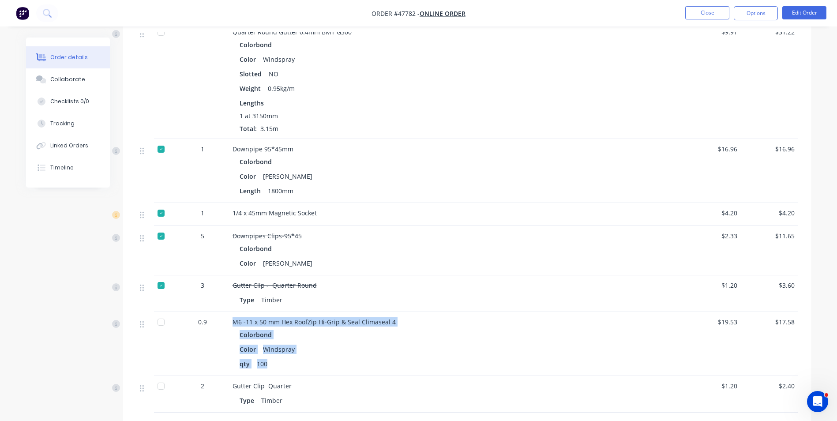
drag, startPoint x: 270, startPoint y: 353, endPoint x: 226, endPoint y: 309, distance: 62.7
click at [226, 312] on div "0.9 M6 -11 x 50 mm Hex RoofZip Hi-Grip & Seal Climaseal 4 Colorbond Color Winds…" at bounding box center [467, 344] width 662 height 64
click at [298, 379] on div "Gutter Clip Quarter Type Timber" at bounding box center [427, 394] width 397 height 37
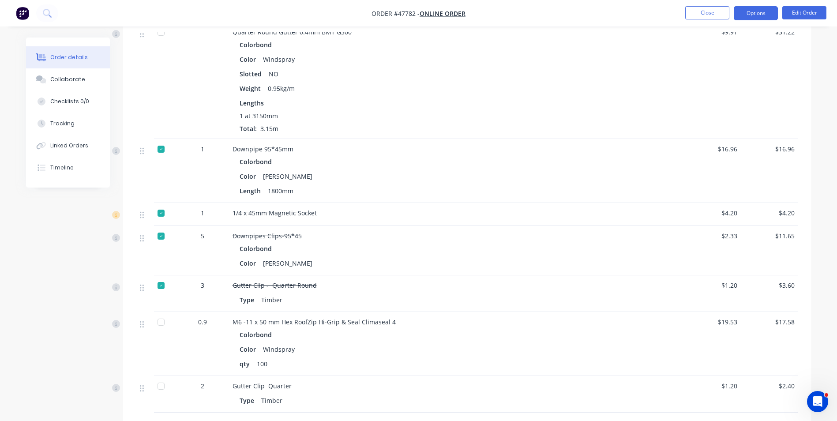
click at [752, 11] on button "Options" at bounding box center [755, 13] width 44 height 14
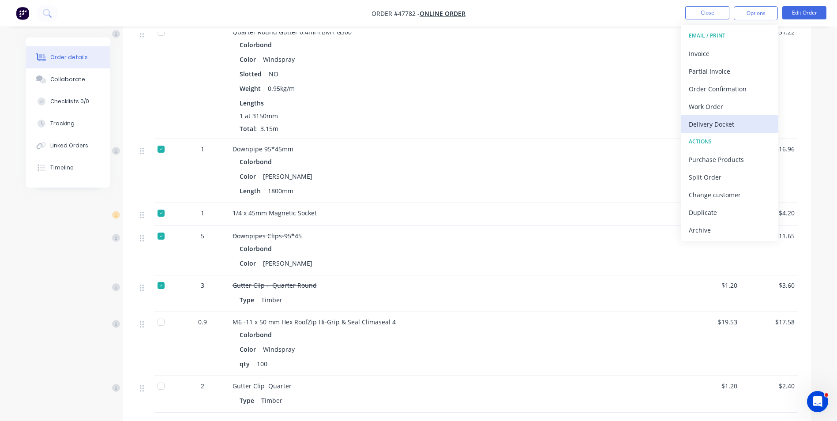
click at [722, 118] on div "Delivery Docket" at bounding box center [728, 124] width 81 height 13
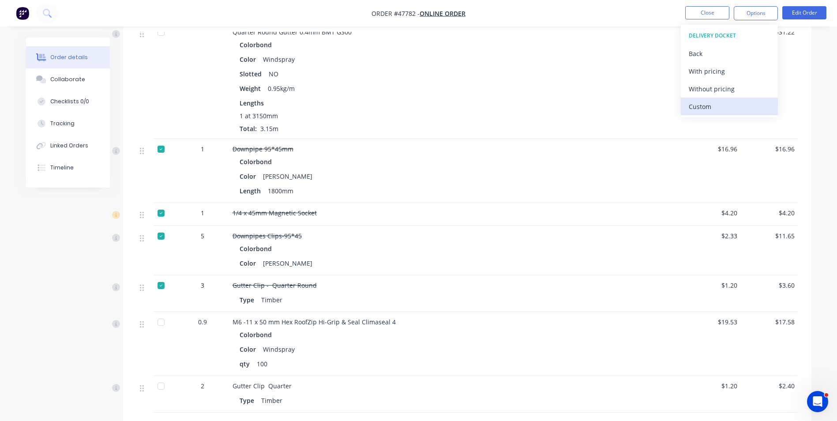
click at [724, 111] on div "Custom" at bounding box center [728, 106] width 81 height 13
click at [729, 93] on div "Without pricing" at bounding box center [728, 88] width 81 height 13
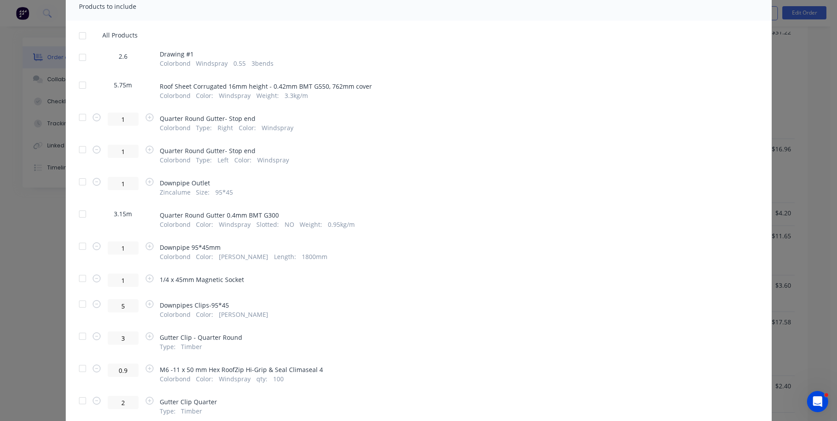
scroll to position [166, 0]
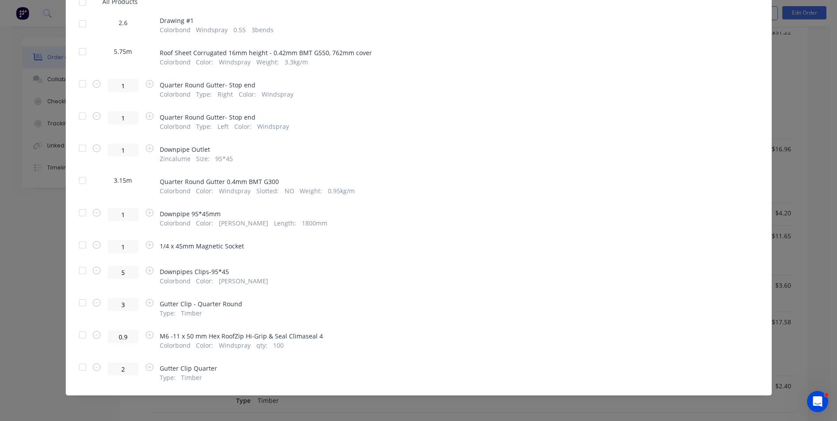
click at [85, 181] on div at bounding box center [83, 181] width 18 height 18
click at [86, 365] on div at bounding box center [83, 367] width 18 height 18
click at [79, 333] on div at bounding box center [83, 335] width 18 height 18
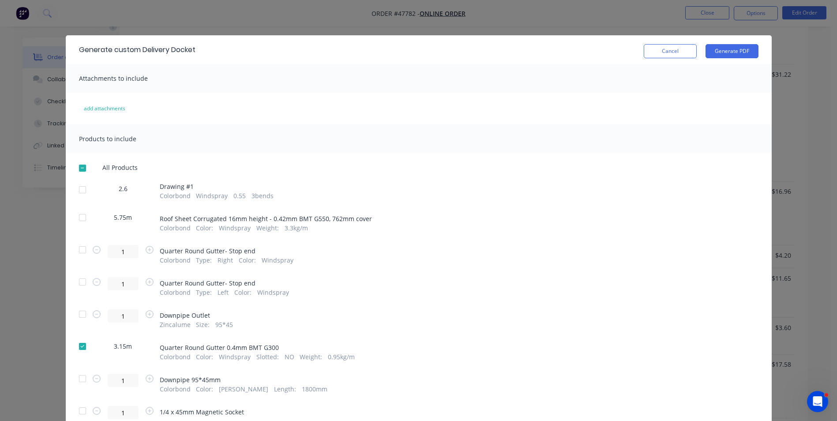
scroll to position [617, 0]
click at [736, 51] on button "Generate PDF" at bounding box center [731, 51] width 53 height 14
click at [685, 53] on button "Cancel" at bounding box center [669, 51] width 53 height 14
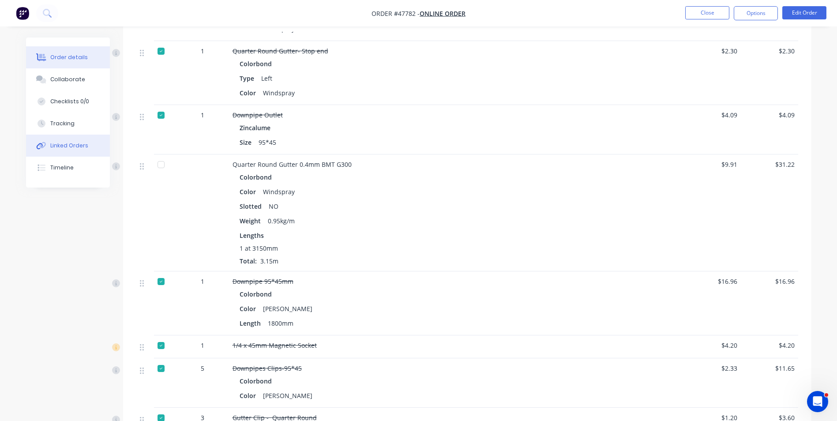
click at [68, 144] on div "Linked Orders" at bounding box center [69, 146] width 38 height 8
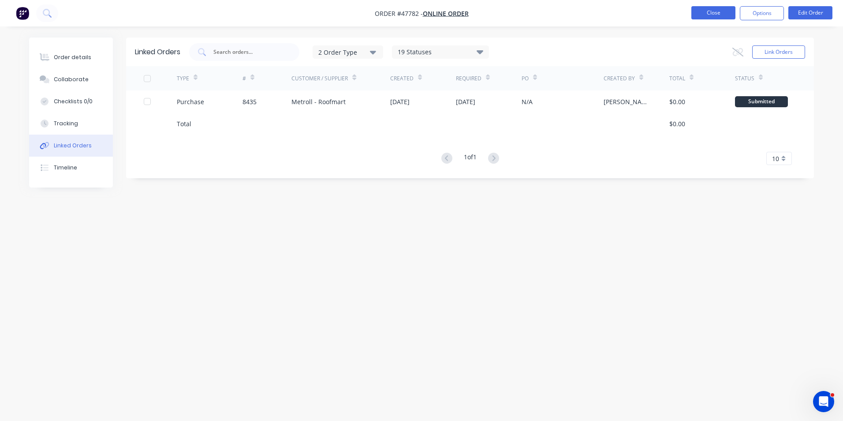
click at [711, 10] on button "Close" at bounding box center [713, 12] width 44 height 13
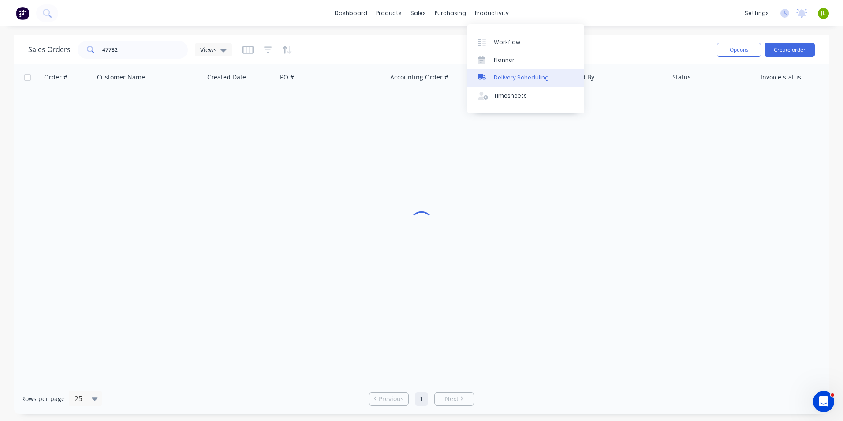
click at [496, 76] on div "Delivery Scheduling" at bounding box center [521, 78] width 55 height 8
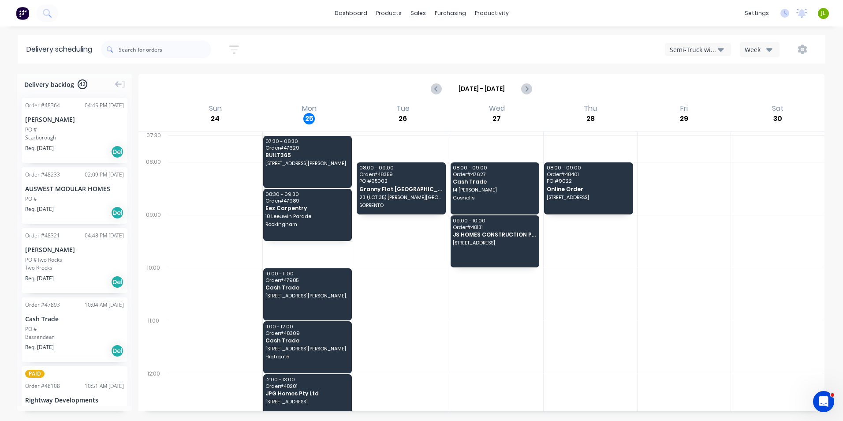
click at [726, 47] on button "Semi-Truck with Hiab" at bounding box center [698, 49] width 66 height 13
click at [725, 103] on div "Utes Delivery" at bounding box center [708, 107] width 87 height 18
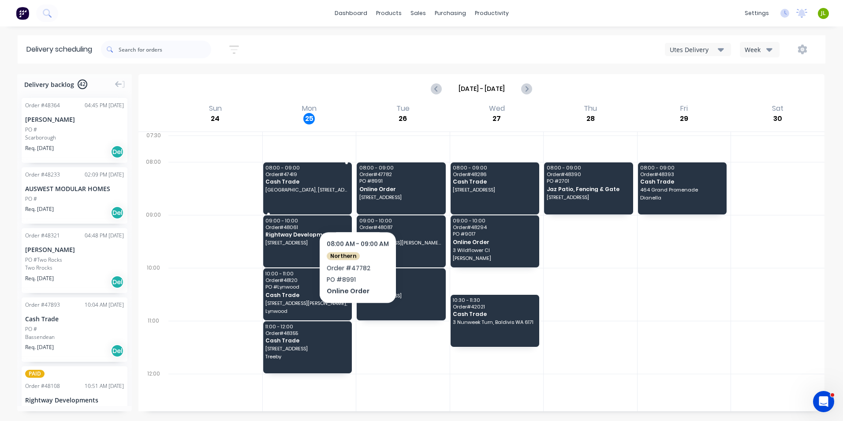
click at [319, 194] on div "08:00 - 09:00 Order # 47419 Cash Trade Blue Gum Montessori School, 11 Hope Rd, …" at bounding box center [307, 188] width 89 height 52
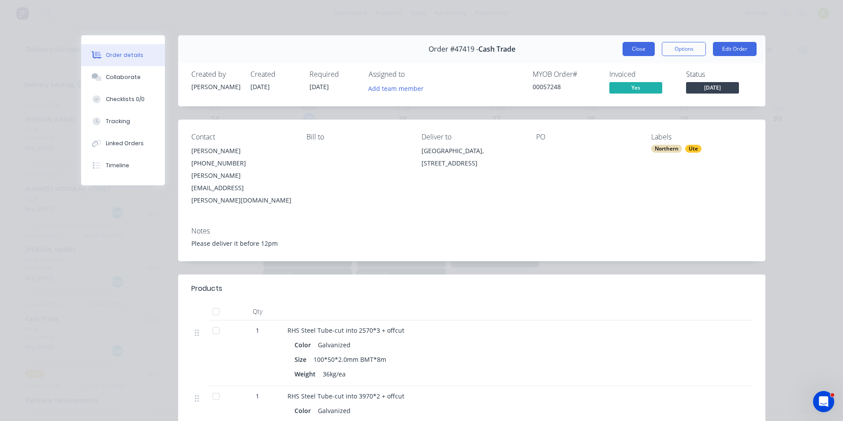
click at [633, 53] on button "Close" at bounding box center [639, 49] width 32 height 14
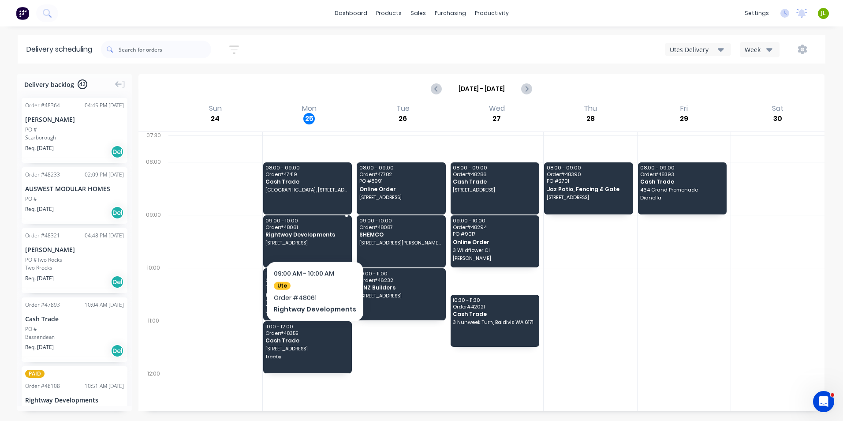
click at [312, 238] on div "09:00 - 10:00 Order # 48061 Rightway Developments 23B Valley Rd, Wembley Downs …" at bounding box center [307, 241] width 89 height 52
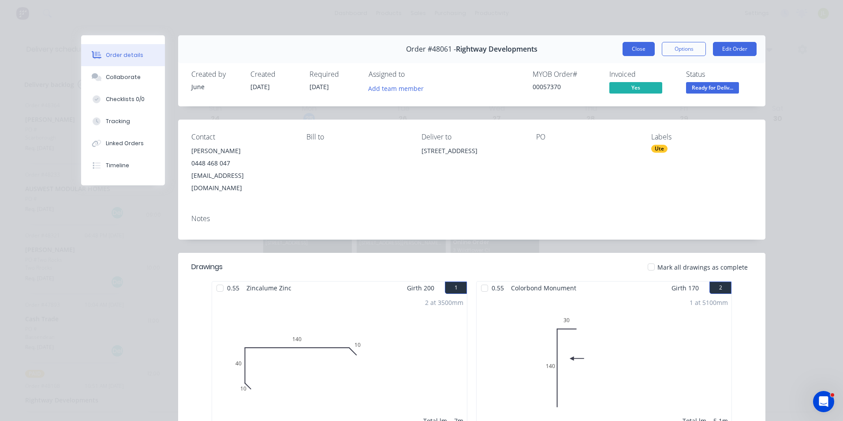
click at [623, 44] on button "Close" at bounding box center [639, 49] width 32 height 14
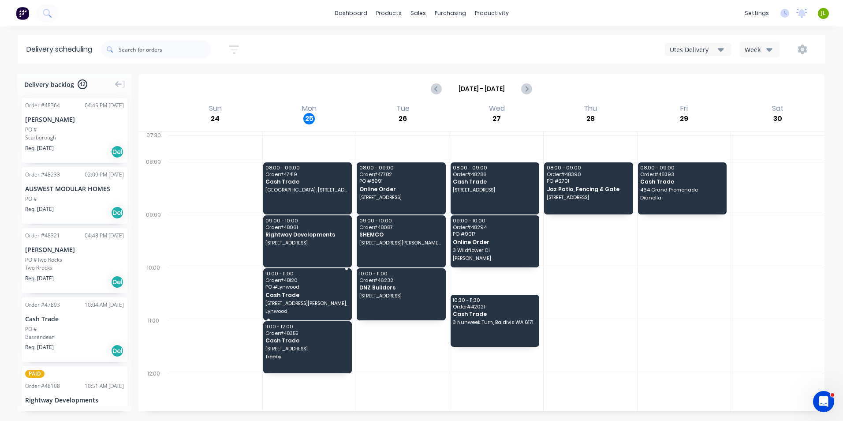
click at [295, 284] on span "PO # Lynwood" at bounding box center [306, 286] width 83 height 5
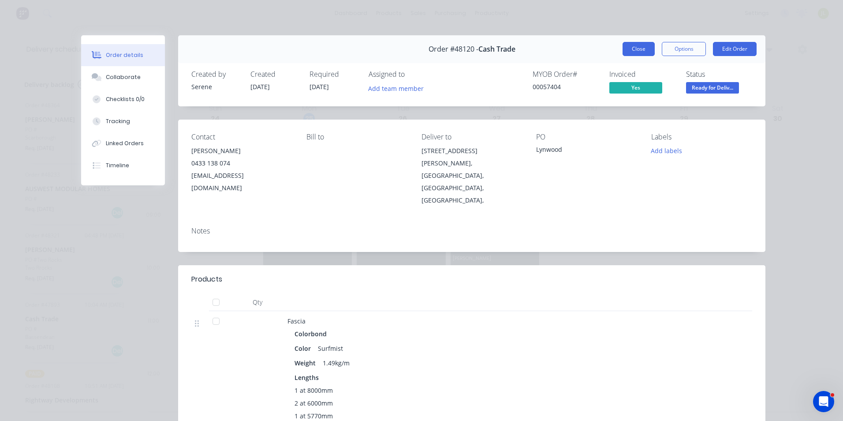
click at [641, 48] on button "Close" at bounding box center [639, 49] width 32 height 14
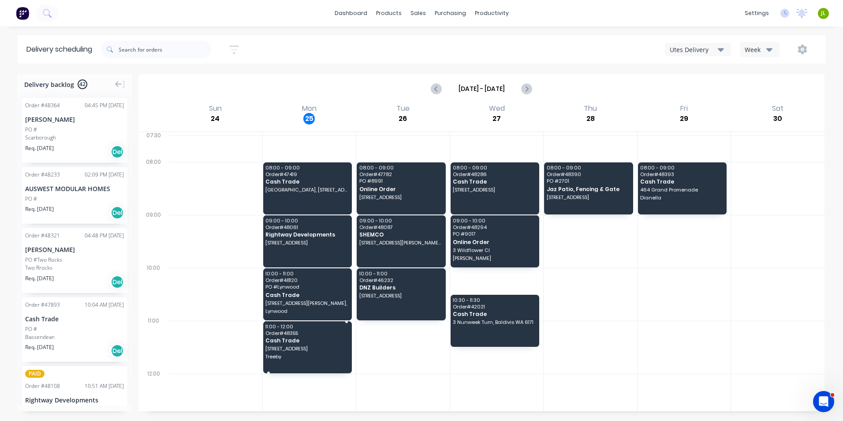
click at [337, 339] on span "Cash Trade" at bounding box center [306, 340] width 83 height 6
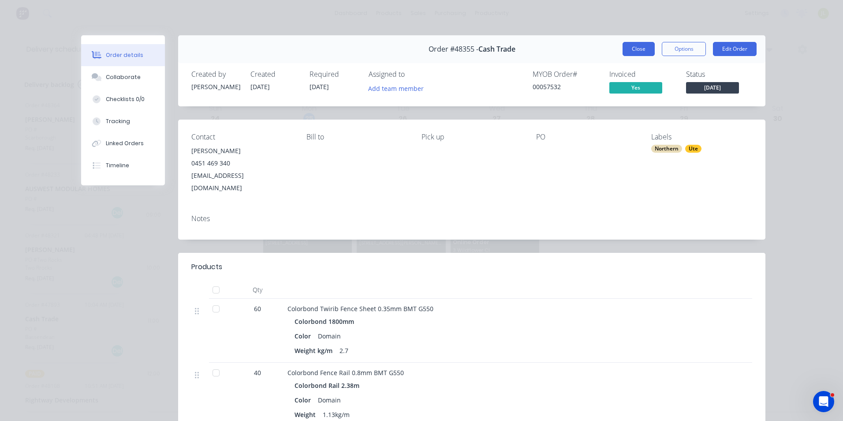
click at [649, 54] on button "Close" at bounding box center [639, 49] width 32 height 14
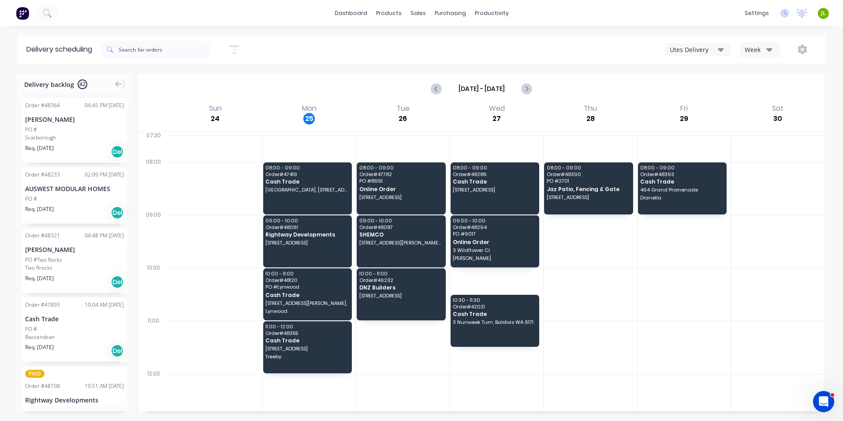
click at [622, 280] on div at bounding box center [590, 294] width 93 height 53
click at [260, 337] on div at bounding box center [215, 347] width 94 height 53
click at [281, 347] on span "8 Hebe Rd" at bounding box center [306, 348] width 83 height 5
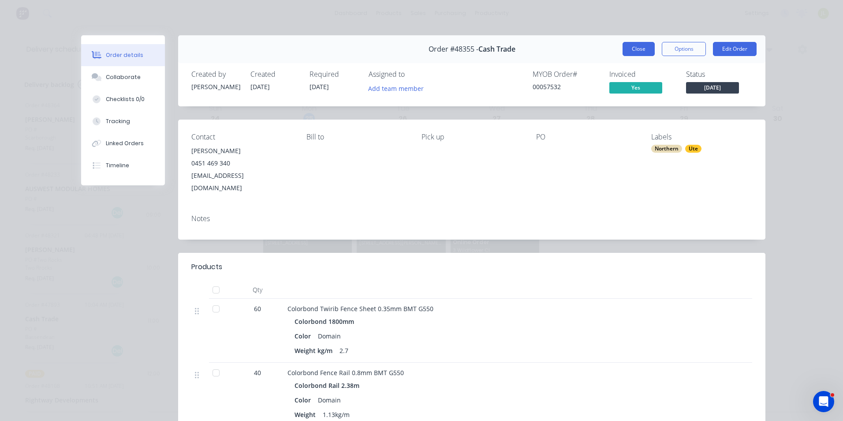
click at [637, 49] on button "Close" at bounding box center [639, 49] width 32 height 14
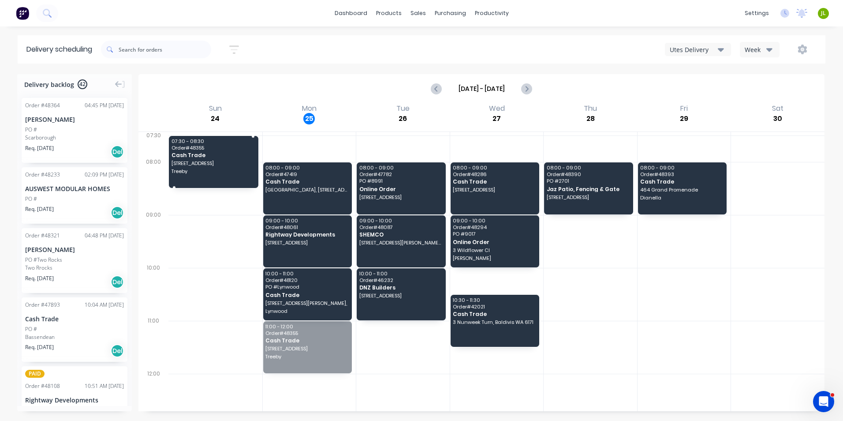
drag, startPoint x: 306, startPoint y: 346, endPoint x: 307, endPoint y: 185, distance: 161.0
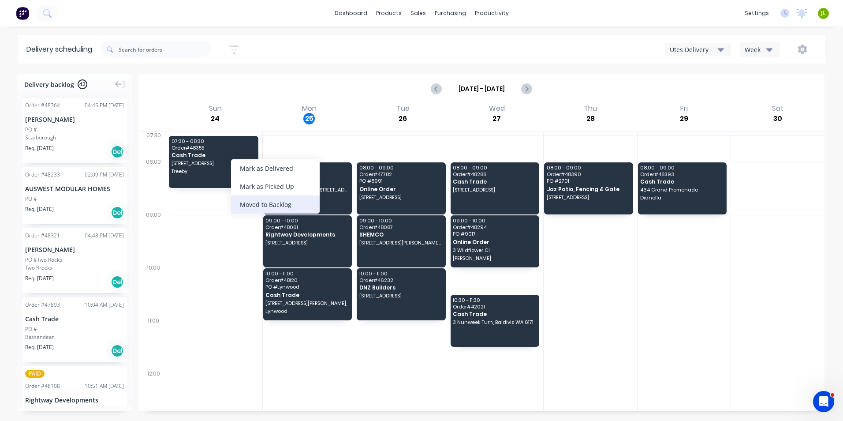
click at [245, 206] on div "Moved to Backlog" at bounding box center [275, 204] width 89 height 18
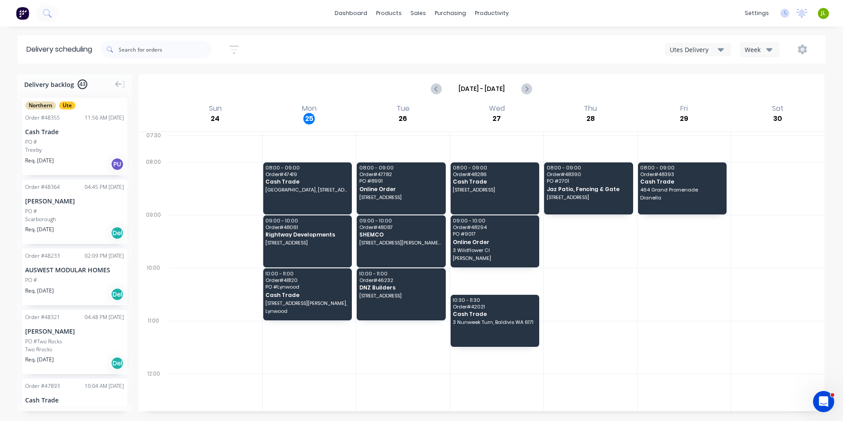
click at [219, 276] on div at bounding box center [215, 294] width 94 height 53
click at [81, 148] on div "Treeby" at bounding box center [74, 150] width 99 height 8
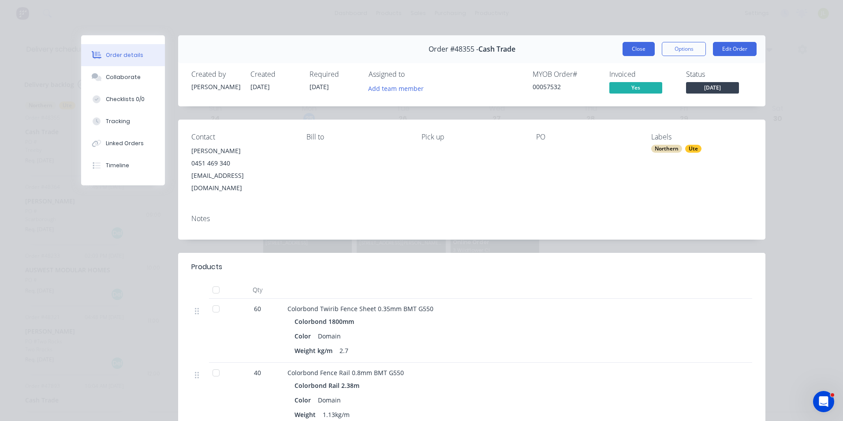
click at [641, 52] on button "Close" at bounding box center [639, 49] width 32 height 14
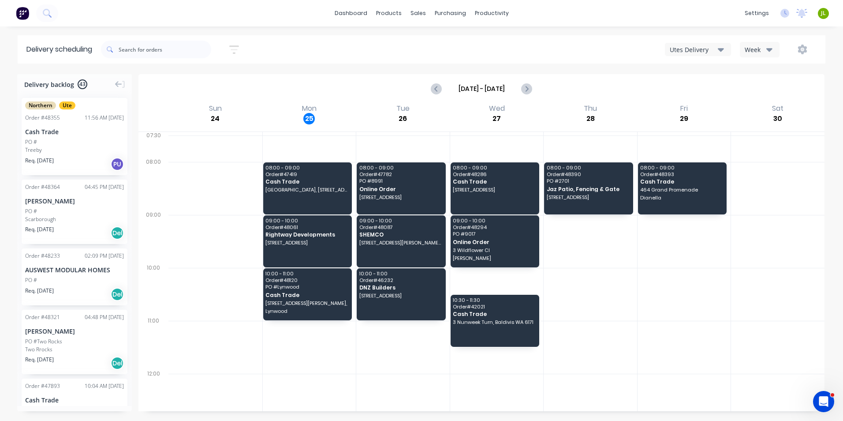
click at [653, 274] on div at bounding box center [684, 294] width 93 height 53
click at [216, 186] on div at bounding box center [215, 188] width 94 height 53
click at [447, 43] on div "Sales Orders" at bounding box center [451, 42] width 36 height 8
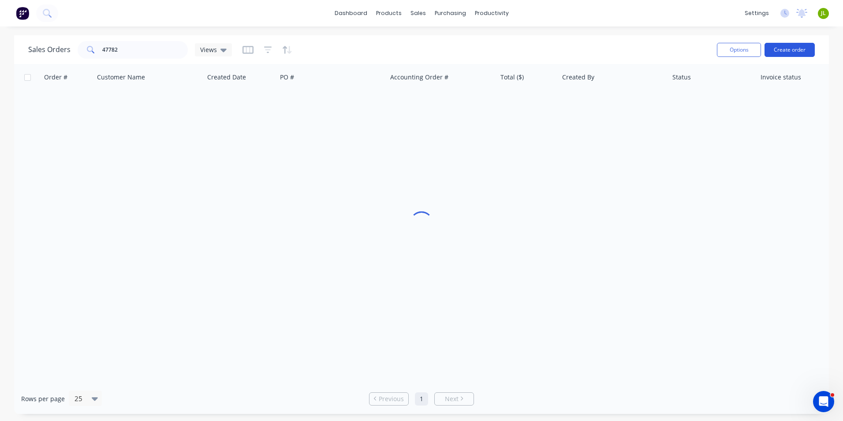
click at [778, 55] on button "Create order" at bounding box center [790, 50] width 50 height 14
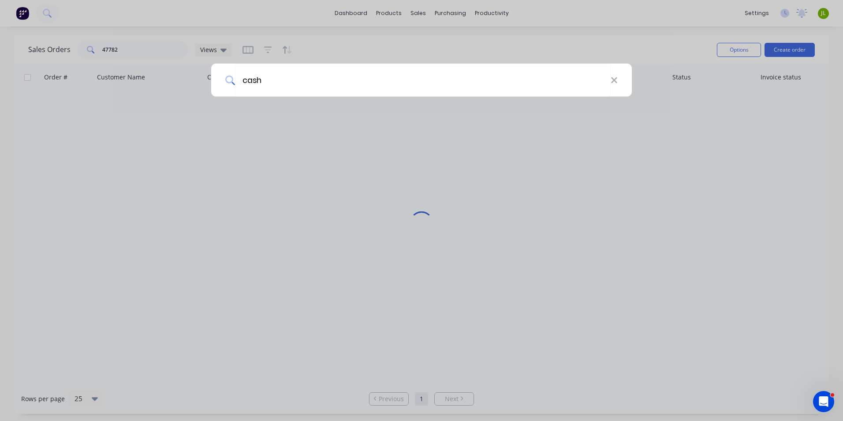
type input "cash"
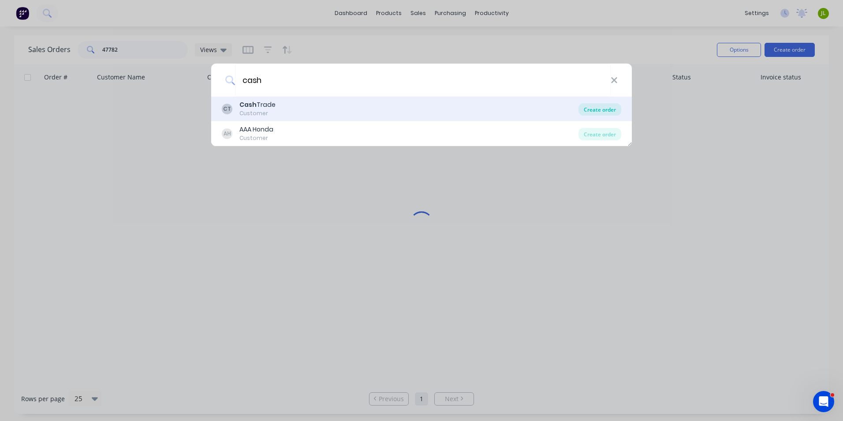
click at [597, 108] on div "Create order" at bounding box center [600, 109] width 43 height 12
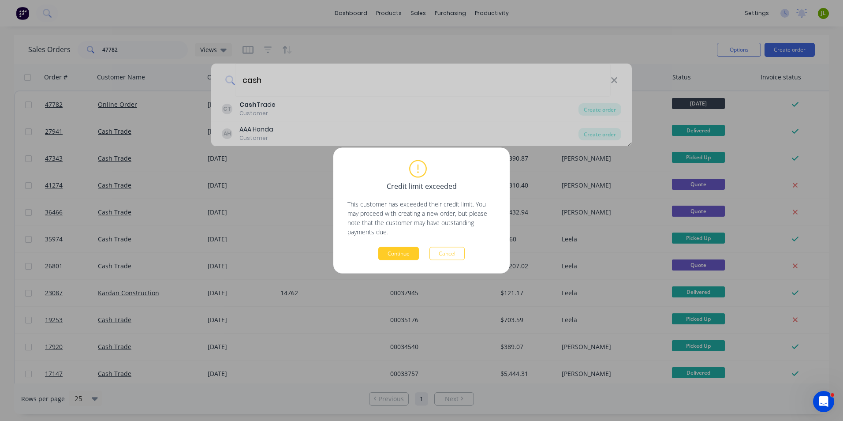
click at [406, 249] on button "Continue" at bounding box center [398, 253] width 41 height 13
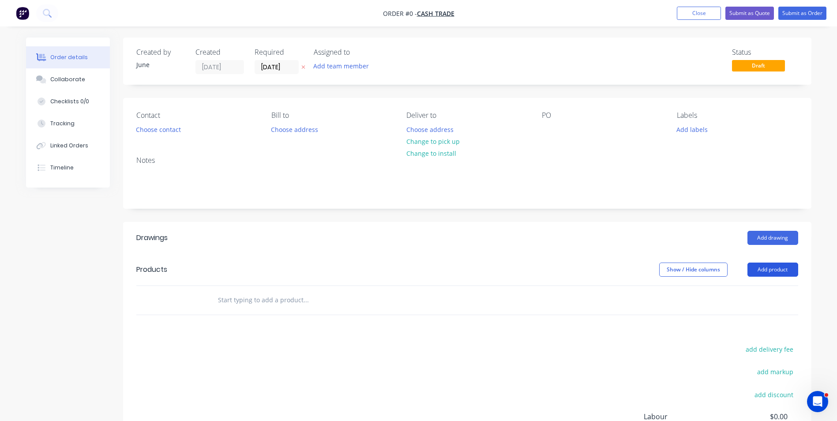
click at [757, 267] on button "Add product" at bounding box center [772, 269] width 51 height 14
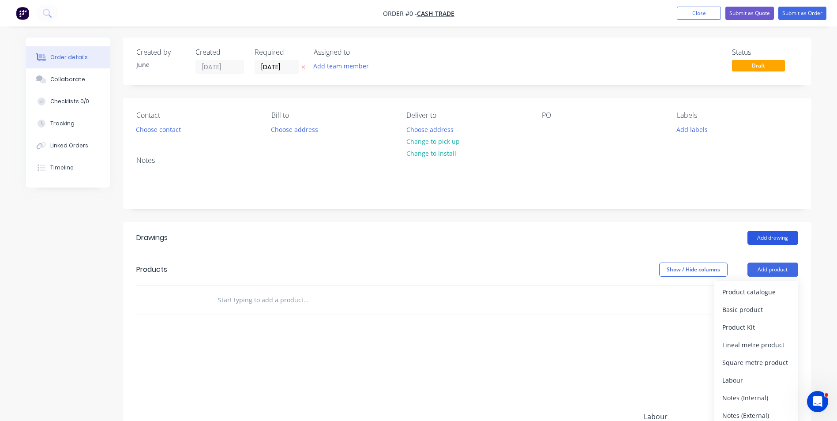
click at [749, 238] on button "Add drawing" at bounding box center [772, 238] width 51 height 14
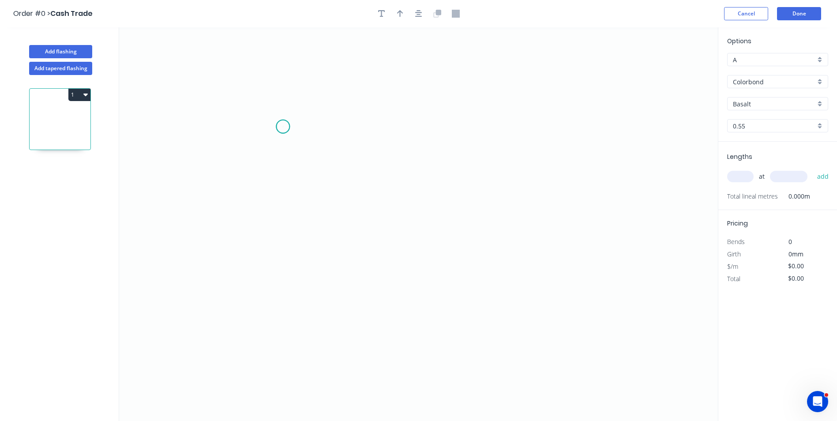
click at [283, 127] on icon "0" at bounding box center [418, 223] width 598 height 393
click at [315, 127] on icon "0" at bounding box center [418, 223] width 598 height 393
click at [313, 273] on icon "0 ?" at bounding box center [418, 223] width 598 height 393
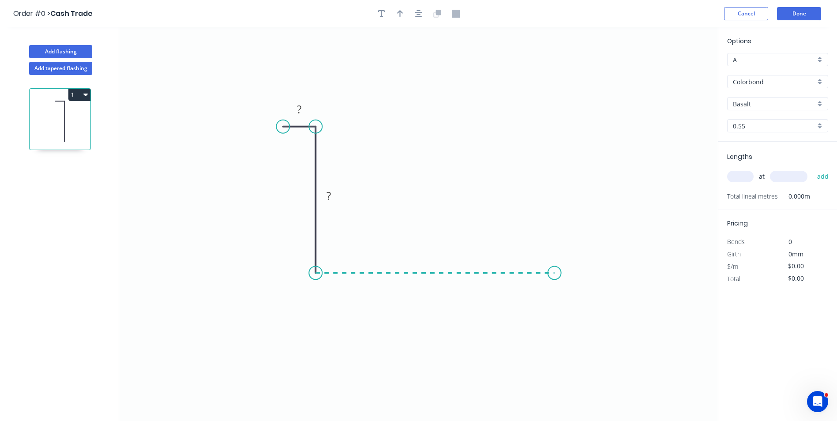
click at [554, 276] on icon "0 ? ?" at bounding box center [418, 223] width 598 height 393
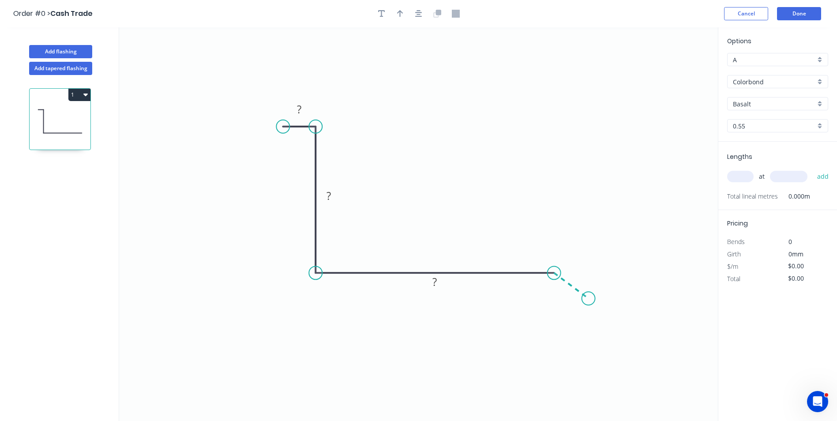
click at [588, 299] on icon "0 ? ? ?" at bounding box center [418, 223] width 598 height 393
click at [588, 299] on circle at bounding box center [588, 298] width 13 height 13
drag, startPoint x: 281, startPoint y: 124, endPoint x: 245, endPoint y: 121, distance: 36.3
click at [245, 121] on circle at bounding box center [245, 126] width 13 height 13
click at [246, 121] on circle at bounding box center [245, 126] width 13 height 13
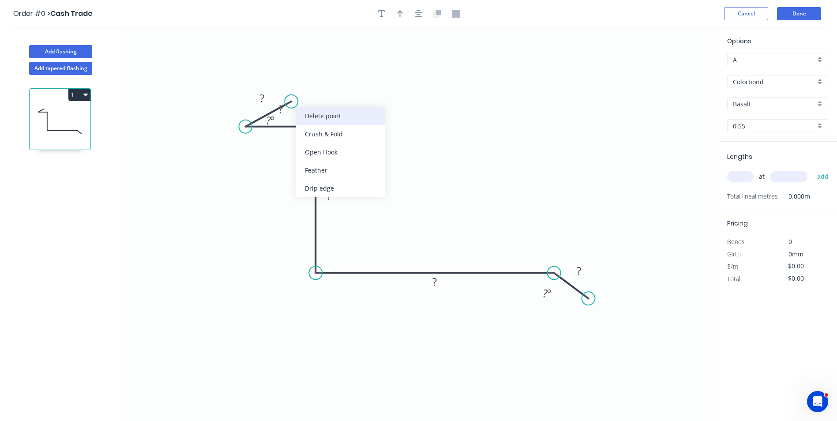
click at [313, 119] on div "Delete point" at bounding box center [340, 116] width 89 height 18
click at [280, 107] on tspan "?" at bounding box center [280, 109] width 4 height 15
click at [485, 174] on icon "0 12 50 51 ? 12 º" at bounding box center [418, 223] width 598 height 393
click at [554, 295] on tspan "º" at bounding box center [552, 293] width 4 height 15
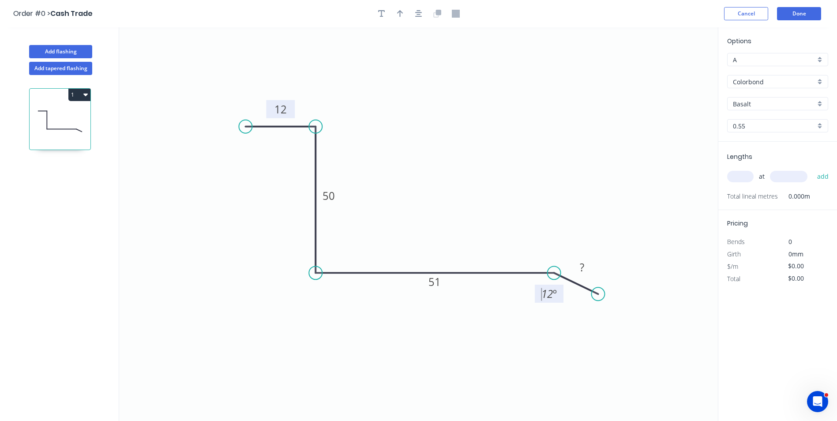
drag, startPoint x: 587, startPoint y: 302, endPoint x: 598, endPoint y: 294, distance: 13.2
click at [598, 294] on circle at bounding box center [597, 293] width 13 height 13
drag, startPoint x: 556, startPoint y: 293, endPoint x: 542, endPoint y: 296, distance: 14.1
click at [542, 296] on text "12 º" at bounding box center [548, 293] width 15 height 15
drag, startPoint x: 597, startPoint y: 294, endPoint x: 584, endPoint y: 303, distance: 15.8
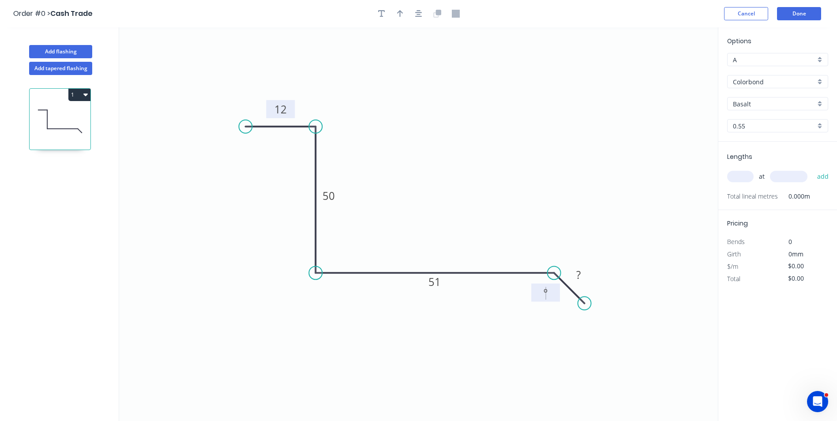
click at [584, 303] on circle at bounding box center [584, 302] width 13 height 13
drag, startPoint x: 586, startPoint y: 303, endPoint x: 583, endPoint y: 289, distance: 14.4
click at [583, 289] on circle at bounding box center [583, 288] width 13 height 13
click at [578, 268] on rect at bounding box center [575, 265] width 18 height 12
type input "$9.31"
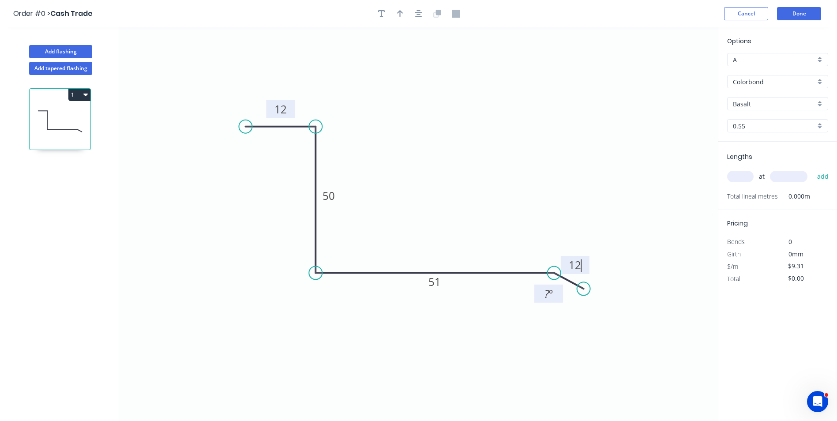
click at [548, 288] on tspan "?" at bounding box center [546, 293] width 5 height 15
click at [545, 347] on icon "0 12 50 51 12 165 º" at bounding box center [418, 223] width 598 height 393
click at [745, 15] on button "Cancel" at bounding box center [746, 13] width 44 height 13
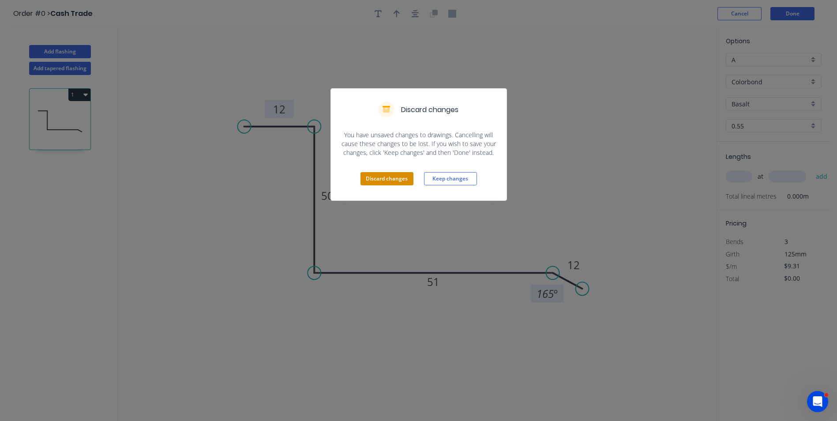
click at [370, 180] on button "Discard changes" at bounding box center [386, 178] width 53 height 13
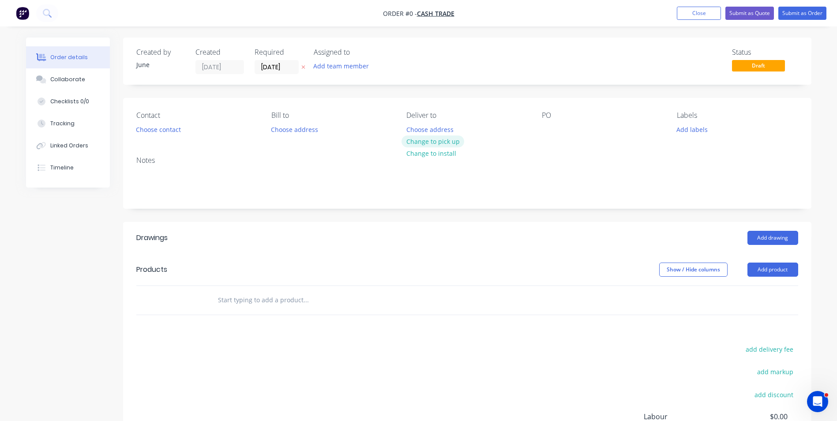
click at [459, 141] on button "Change to pick up" at bounding box center [432, 141] width 63 height 12
click at [168, 128] on button "Choose contact" at bounding box center [158, 129] width 54 height 12
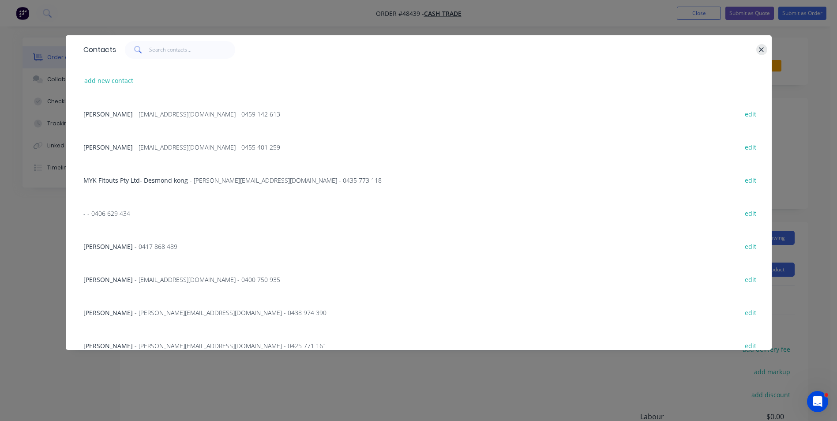
click at [757, 52] on button "button" at bounding box center [761, 49] width 11 height 11
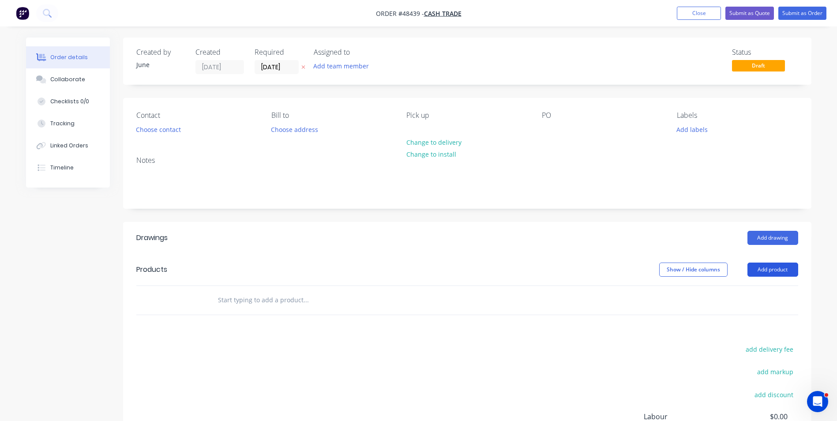
click at [783, 271] on button "Add product" at bounding box center [772, 269] width 51 height 14
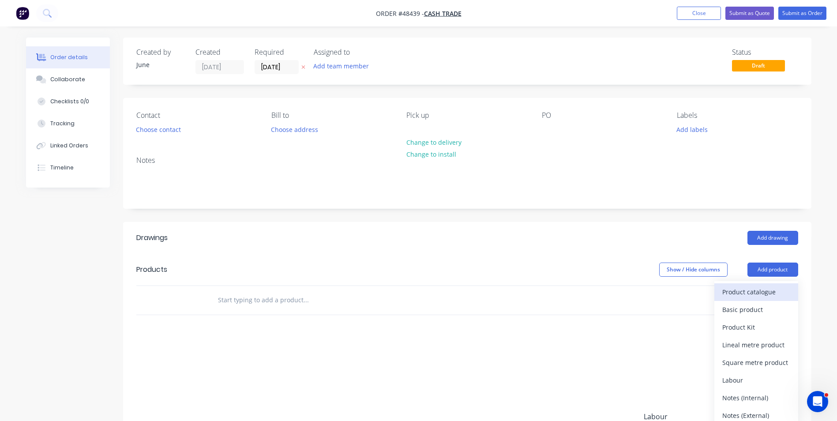
click at [774, 292] on div "Product catalogue" at bounding box center [756, 291] width 68 height 13
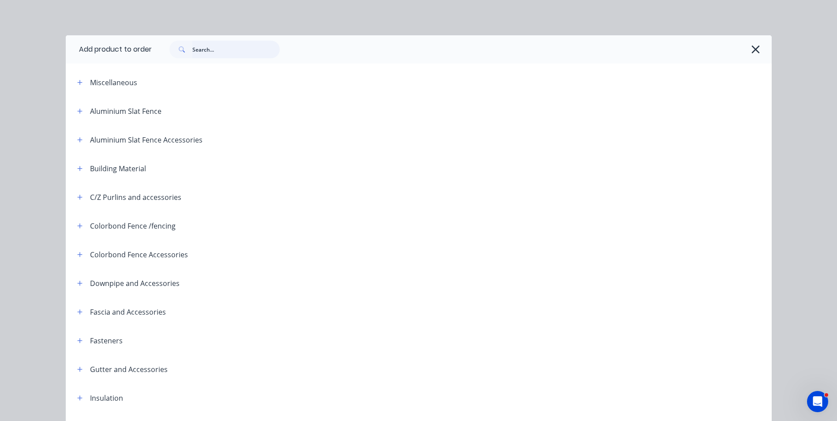
click at [206, 48] on input "text" at bounding box center [235, 50] width 87 height 18
type input "sheet"
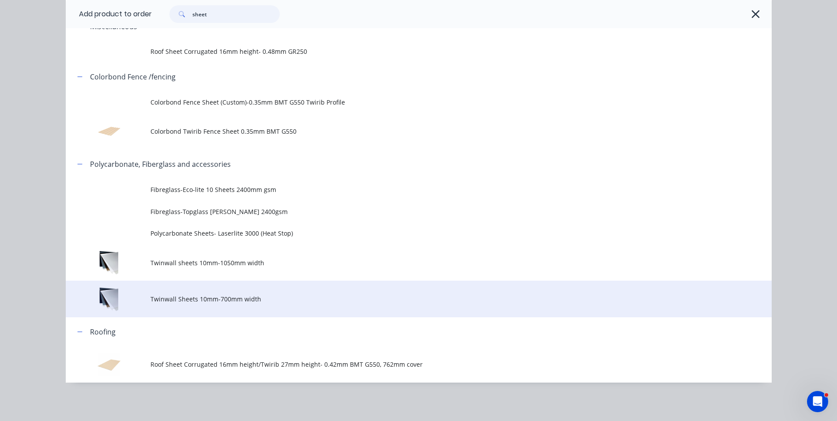
scroll to position [56, 0]
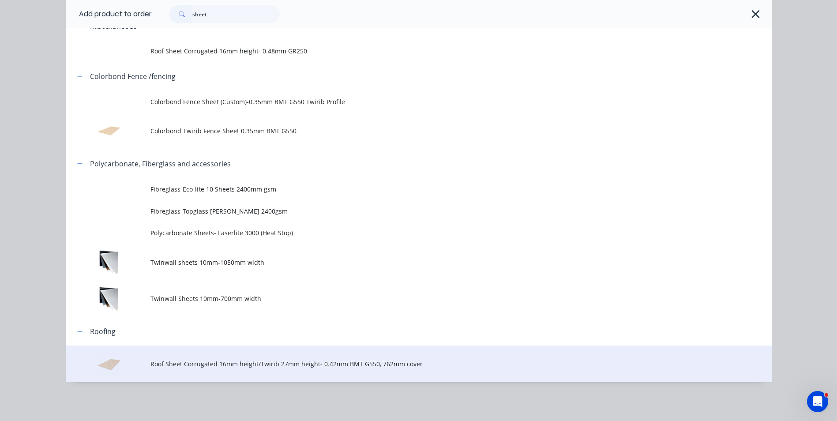
click at [288, 370] on td "Roof Sheet Corrugated 16mm height/Twirib 27mm height- 0.42mm BMT G550, 762mm co…" at bounding box center [460, 363] width 621 height 37
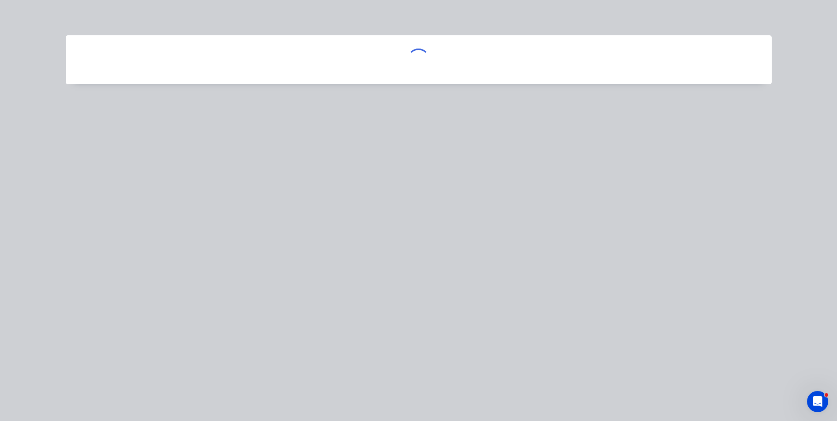
scroll to position [0, 0]
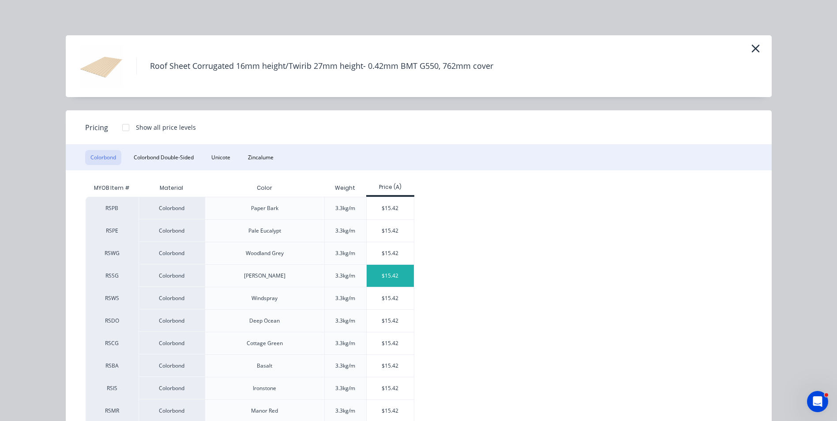
click at [384, 277] on div "$15.42" at bounding box center [389, 276] width 47 height 22
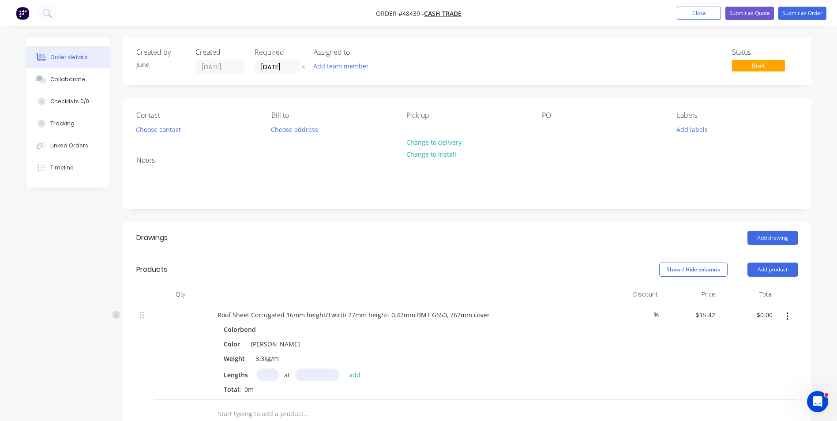
click at [260, 376] on input "text" at bounding box center [268, 374] width 22 height 13
type input "9"
type input "3650"
click at [344, 368] on button "add" at bounding box center [354, 374] width 21 height 12
type input "$506.55"
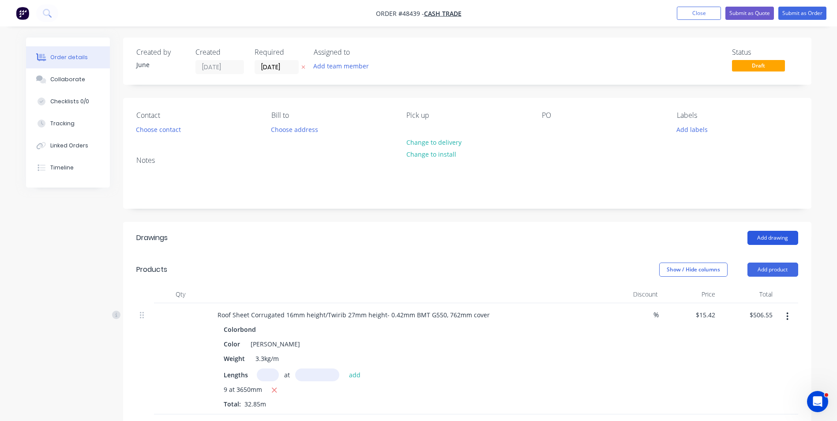
click at [772, 239] on button "Add drawing" at bounding box center [772, 238] width 51 height 14
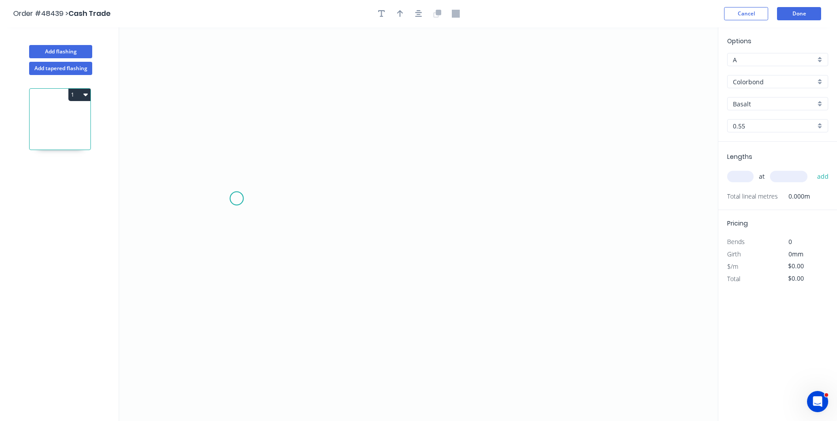
click at [237, 198] on icon "0" at bounding box center [418, 223] width 598 height 393
click at [228, 352] on icon "0" at bounding box center [418, 223] width 598 height 393
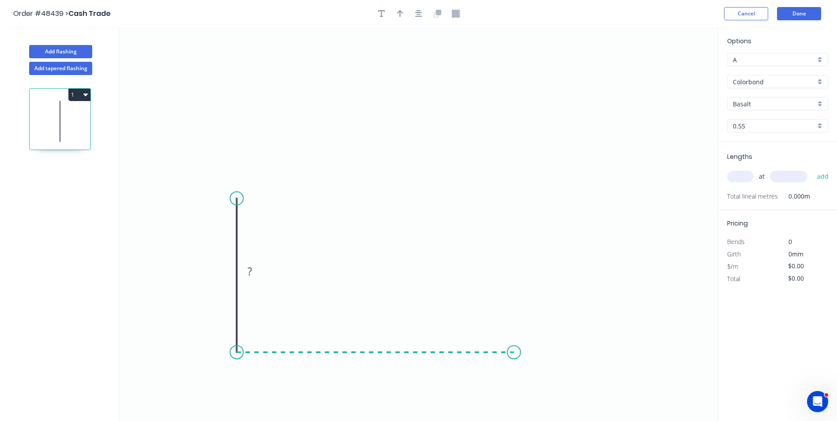
click at [514, 367] on icon "0 ?" at bounding box center [418, 223] width 598 height 393
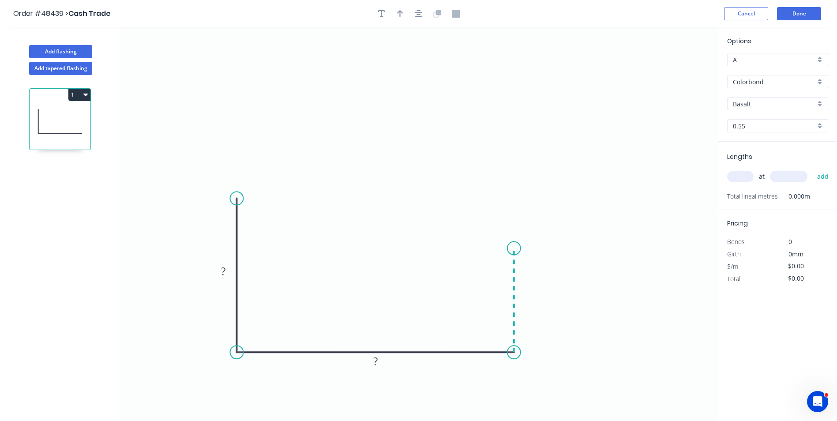
click at [516, 248] on icon "0 ? ?" at bounding box center [418, 223] width 598 height 393
click at [669, 159] on icon "0 ? ? ?" at bounding box center [418, 223] width 598 height 393
click at [669, 159] on circle at bounding box center [668, 158] width 13 height 13
click at [667, 157] on circle at bounding box center [668, 158] width 13 height 13
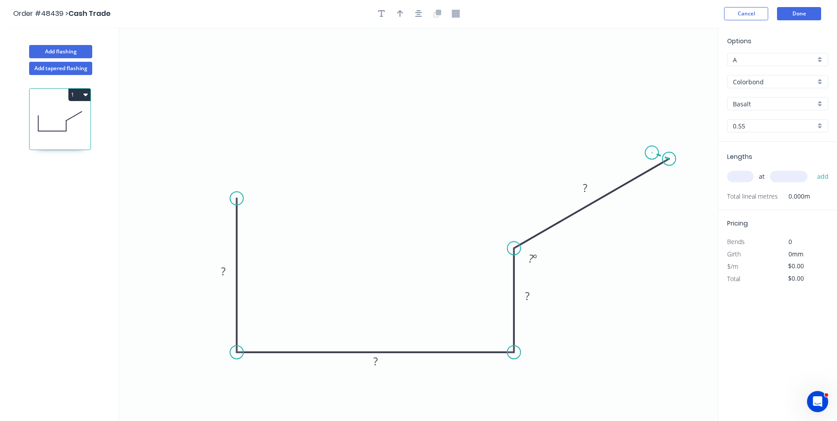
click at [652, 153] on icon at bounding box center [659, 156] width 17 height 6
click at [652, 153] on circle at bounding box center [651, 152] width 13 height 13
click at [219, 267] on rect at bounding box center [224, 271] width 18 height 12
click at [337, 258] on icon "0 160 ? ? ? ? ? º ? º" at bounding box center [418, 223] width 598 height 393
drag, startPoint x: 234, startPoint y: 197, endPoint x: 228, endPoint y: 154, distance: 43.5
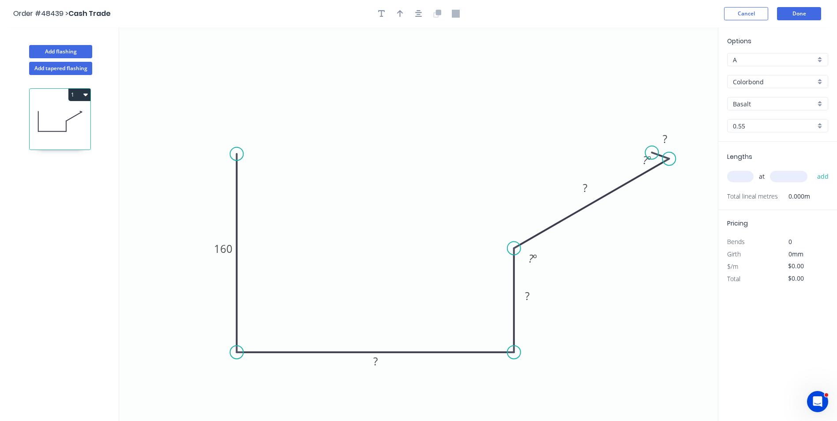
click at [228, 154] on icon "0 160 ? ? ? ? ? º ? º" at bounding box center [418, 223] width 598 height 393
click at [283, 177] on icon "0 160 ? ? ? ? ? º ? º" at bounding box center [418, 223] width 598 height 393
click at [375, 362] on tspan "?" at bounding box center [375, 361] width 4 height 15
click at [531, 293] on rect at bounding box center [527, 296] width 18 height 12
click at [542, 257] on rect at bounding box center [533, 258] width 29 height 18
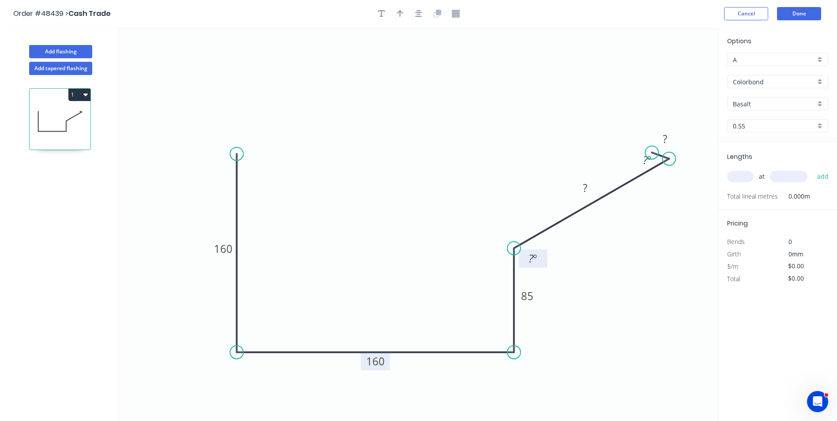
click at [535, 261] on tspan "º" at bounding box center [535, 258] width 4 height 15
click at [591, 186] on rect at bounding box center [585, 188] width 18 height 12
click at [650, 243] on icon "0 160 160 85 140 ? 116 º ? º" at bounding box center [418, 223] width 598 height 393
click at [670, 131] on rect at bounding box center [664, 139] width 29 height 18
click at [670, 132] on rect at bounding box center [664, 139] width 29 height 18
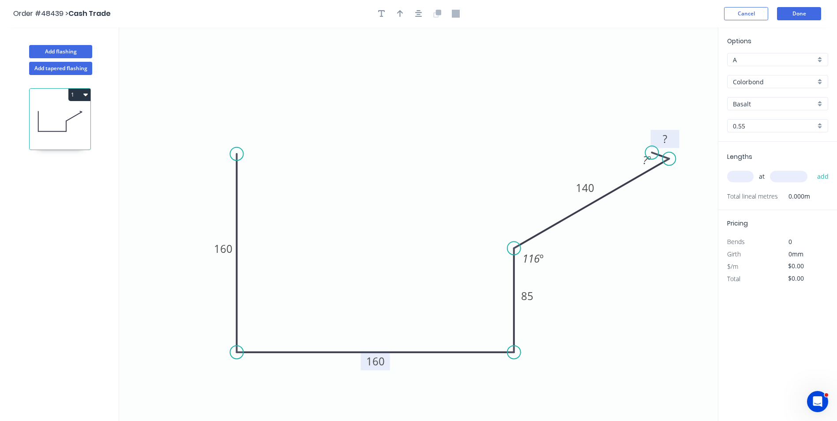
click at [666, 138] on tspan "?" at bounding box center [664, 138] width 4 height 15
click at [621, 143] on icon "0 160 160 85 140 10 116 º ? º" at bounding box center [418, 223] width 598 height 393
type input "$23.70"
click at [399, 10] on icon "button" at bounding box center [400, 14] width 6 height 8
drag, startPoint x: 671, startPoint y: 69, endPoint x: 329, endPoint y: 218, distance: 373.9
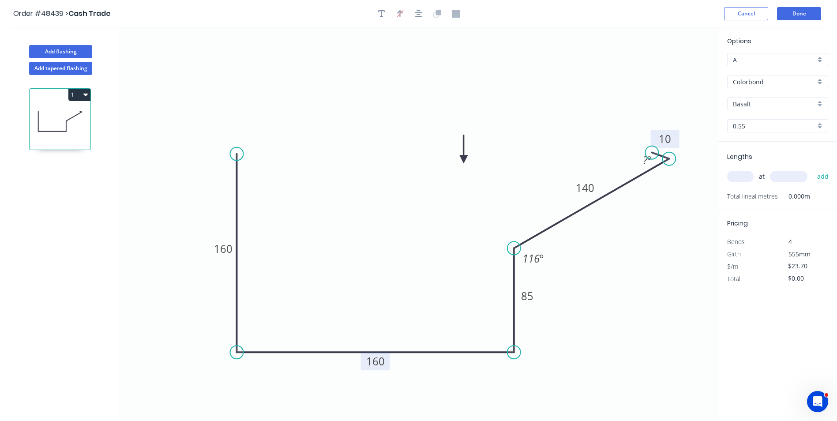
click at [460, 163] on icon at bounding box center [464, 149] width 8 height 28
click at [767, 101] on input "Basalt" at bounding box center [774, 103] width 82 height 9
click at [767, 138] on div "[PERSON_NAME]" at bounding box center [777, 131] width 100 height 15
type input "[PERSON_NAME]"
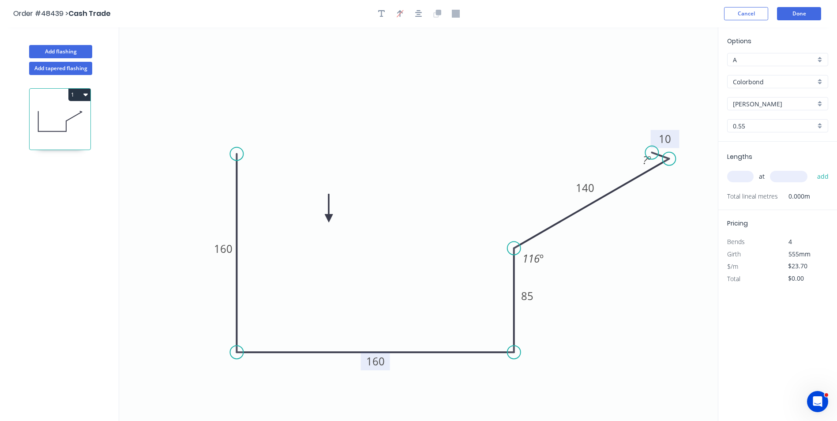
click at [740, 185] on div "at add" at bounding box center [778, 176] width 103 height 24
click at [745, 169] on div "at add" at bounding box center [778, 176] width 103 height 15
click at [742, 176] on input "text" at bounding box center [740, 176] width 26 height 11
type input "1"
click at [785, 172] on input "text" at bounding box center [788, 176] width 37 height 11
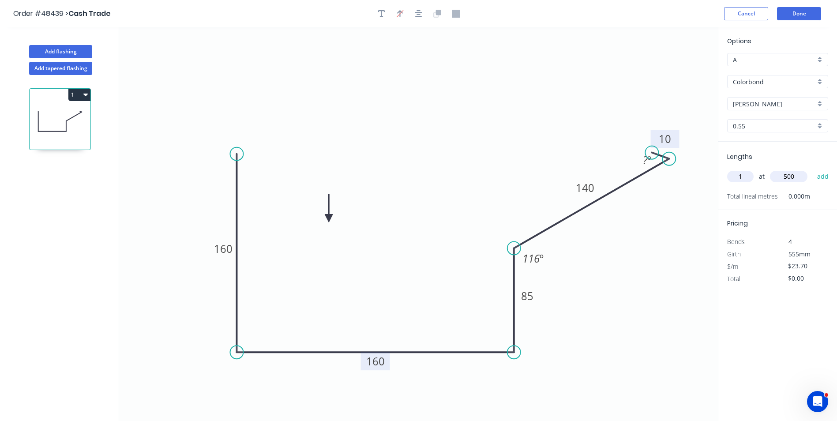
type input "500"
click at [812, 169] on button "add" at bounding box center [822, 176] width 21 height 15
type input "$11.85"
click at [75, 56] on button "Add flashing" at bounding box center [60, 51] width 63 height 13
type input "$0.00"
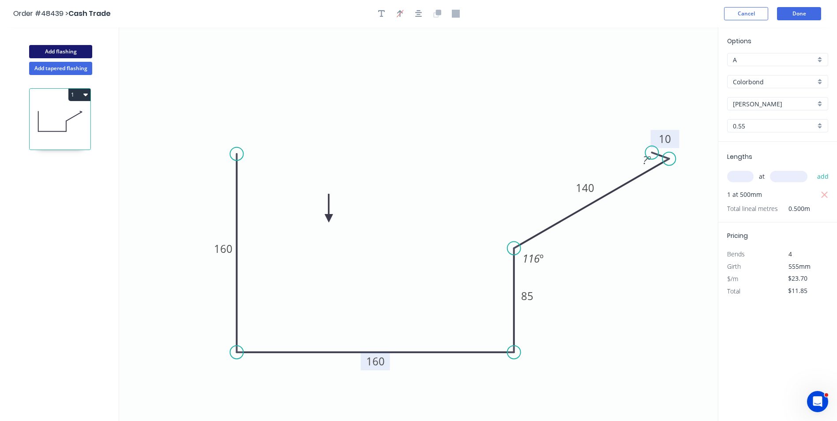
type input "$0.00"
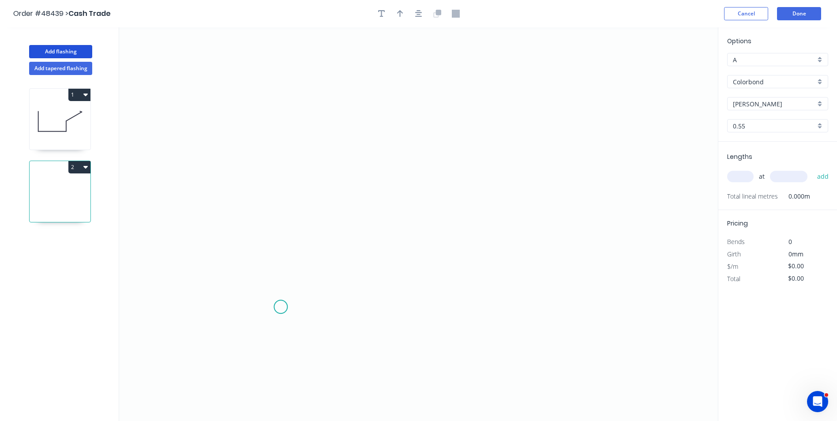
click at [280, 307] on icon "0" at bounding box center [418, 223] width 598 height 393
click at [280, 177] on icon "0" at bounding box center [418, 223] width 598 height 393
click at [278, 176] on circle at bounding box center [280, 177] width 13 height 13
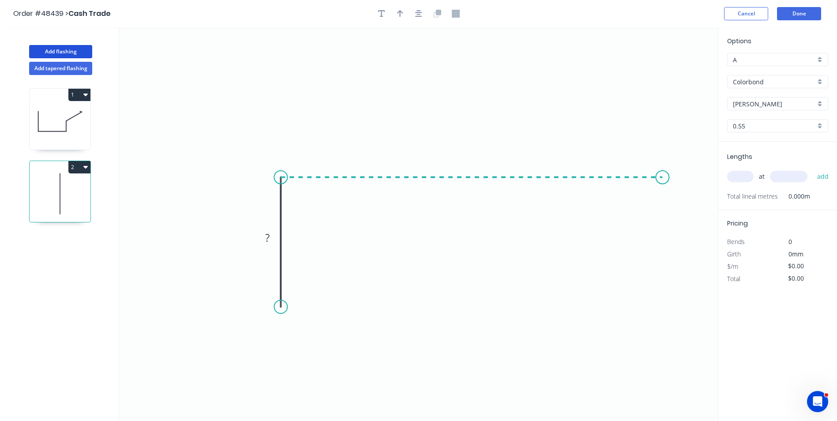
click at [662, 166] on icon "0 ?" at bounding box center [418, 223] width 598 height 393
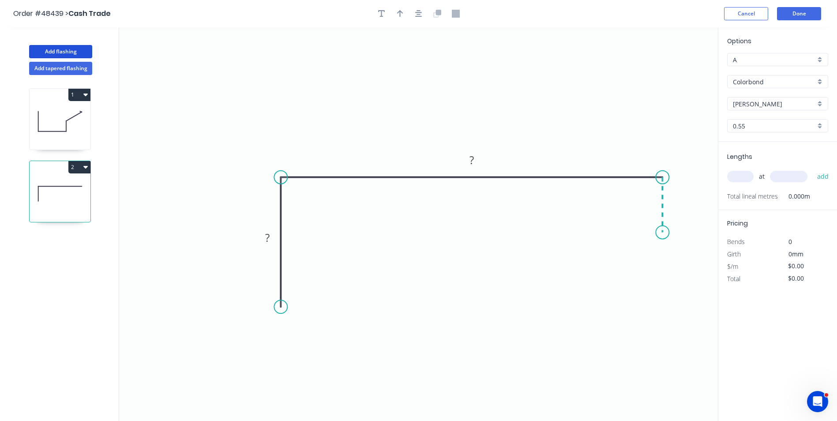
click at [663, 232] on icon "0 ? ?" at bounding box center [418, 223] width 598 height 393
click at [623, 234] on icon "0 ? ? ?" at bounding box center [418, 223] width 598 height 393
click at [623, 234] on circle at bounding box center [622, 231] width 13 height 13
click at [261, 239] on rect at bounding box center [267, 238] width 18 height 12
click at [744, 176] on input "text" at bounding box center [740, 176] width 26 height 11
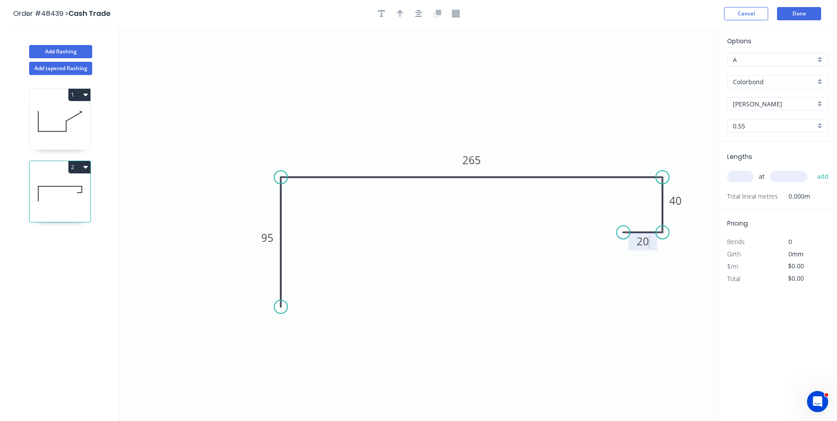
type input "$19.89"
type input "2"
type input "4000"
click at [812, 169] on button "add" at bounding box center [822, 176] width 21 height 15
type input "$159.12"
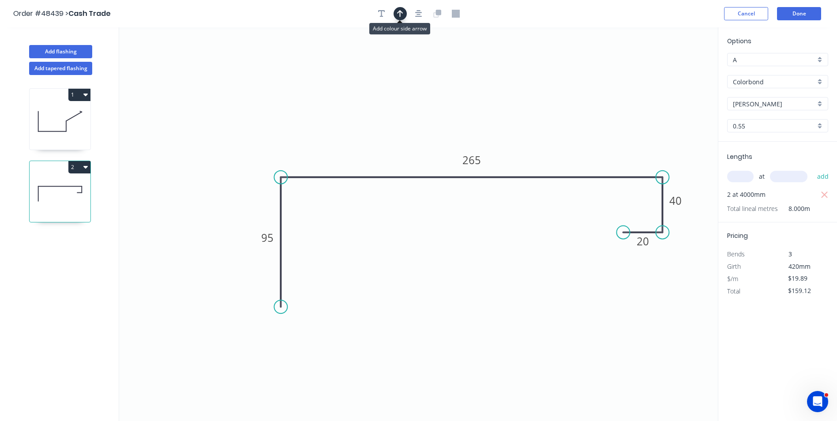
click at [403, 17] on icon "button" at bounding box center [400, 14] width 6 height 8
drag, startPoint x: 674, startPoint y: 73, endPoint x: 406, endPoint y: 132, distance: 274.7
click at [406, 132] on icon at bounding box center [406, 121] width 8 height 28
click at [613, 99] on icon "0 95 265 40 20" at bounding box center [418, 223] width 598 height 393
click at [548, 325] on icon "0 95 265 40 20" at bounding box center [418, 223] width 598 height 393
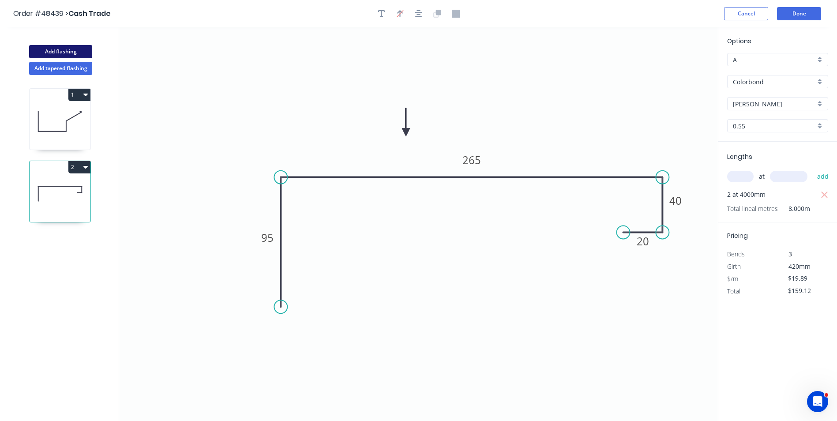
click at [57, 50] on button "Add flashing" at bounding box center [60, 51] width 63 height 13
type input "$0.00"
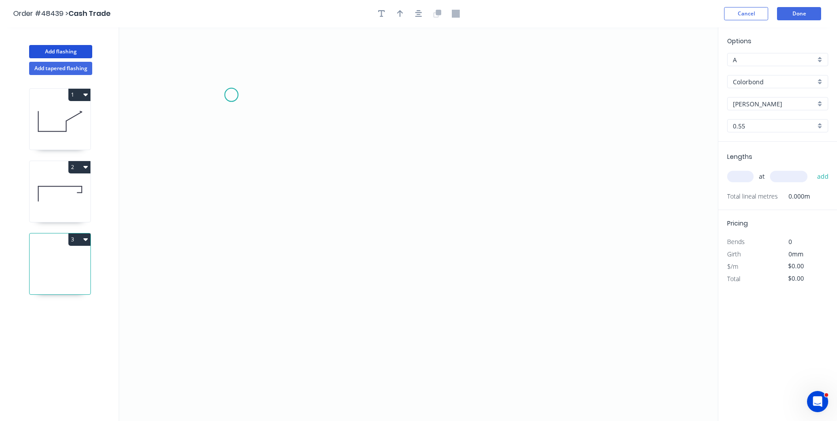
click at [231, 95] on icon "0" at bounding box center [418, 223] width 598 height 393
click at [229, 244] on icon "0" at bounding box center [418, 223] width 598 height 393
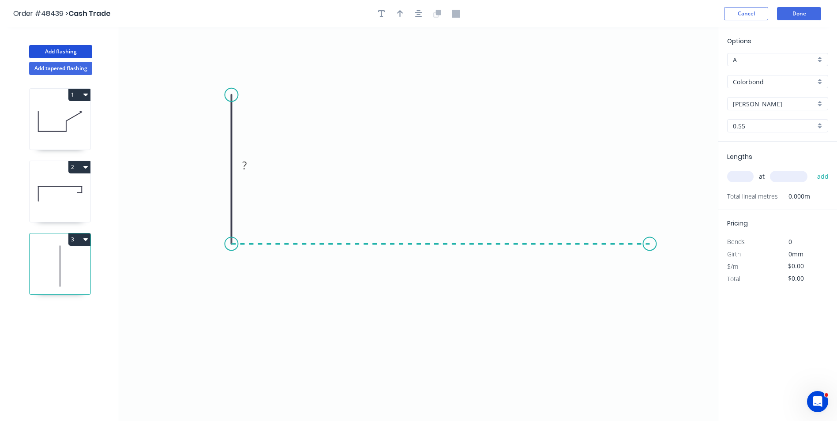
click at [650, 254] on icon "0 ?" at bounding box center [418, 223] width 598 height 393
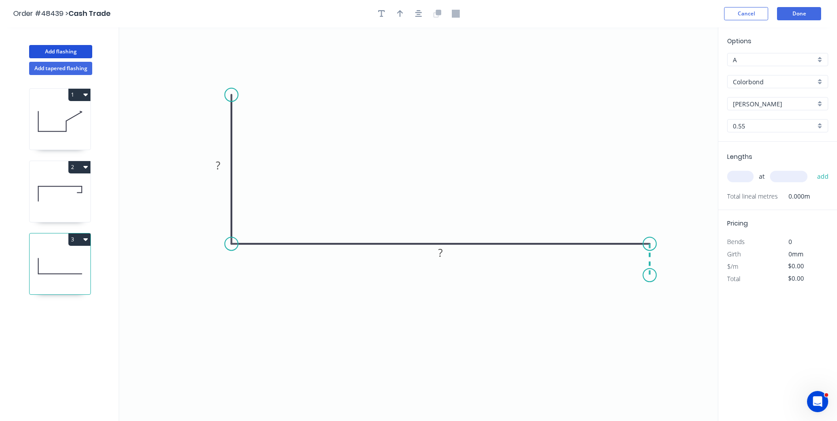
click at [649, 275] on icon "0 ? ?" at bounding box center [418, 223] width 598 height 393
click at [649, 275] on circle at bounding box center [649, 274] width 13 height 13
click at [215, 163] on rect at bounding box center [218, 166] width 18 height 12
click at [423, 78] on icon "0 125 250 25" at bounding box center [418, 223] width 598 height 393
type input "$15.53"
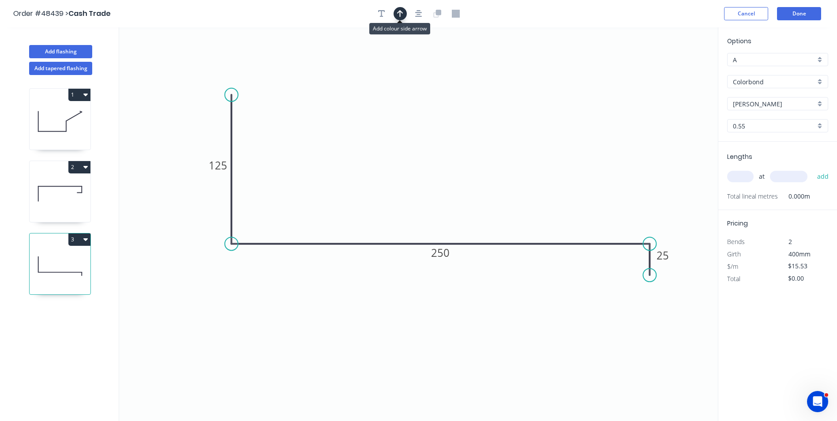
click at [402, 18] on button "button" at bounding box center [399, 13] width 13 height 13
drag, startPoint x: 674, startPoint y: 68, endPoint x: 437, endPoint y: 192, distance: 266.9
click at [437, 192] on icon at bounding box center [439, 182] width 8 height 28
click at [517, 185] on icon "0 125 250 25" at bounding box center [418, 223] width 598 height 393
click at [744, 175] on input "text" at bounding box center [740, 176] width 26 height 11
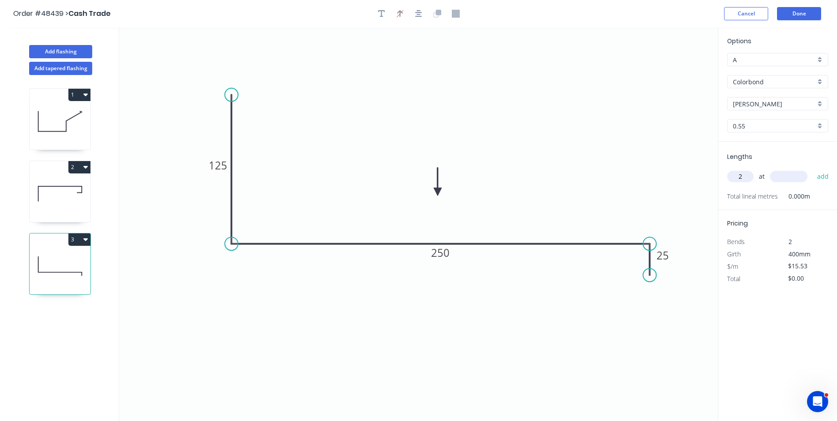
type input "2"
type input "3700"
click at [812, 169] on button "add" at bounding box center [822, 176] width 21 height 15
type input "$114.92"
click at [69, 50] on button "Add flashing" at bounding box center [60, 51] width 63 height 13
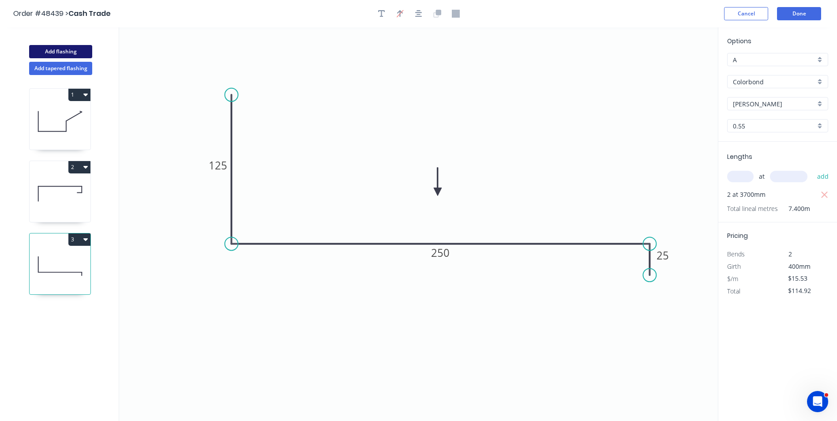
type input "$0.00"
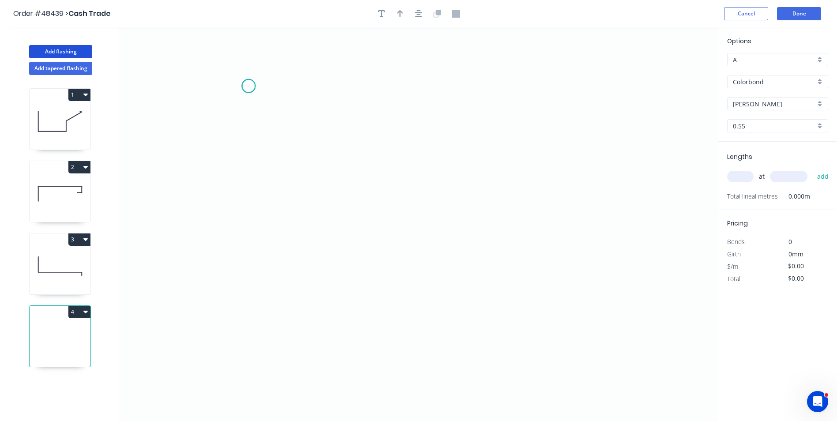
click at [248, 86] on icon "0" at bounding box center [418, 223] width 598 height 393
click at [249, 173] on icon "0" at bounding box center [418, 223] width 598 height 393
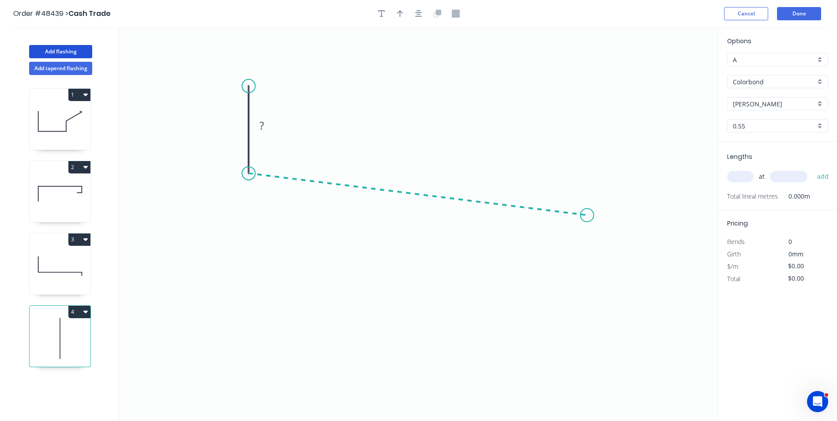
click at [587, 215] on icon "0 ?" at bounding box center [418, 223] width 598 height 393
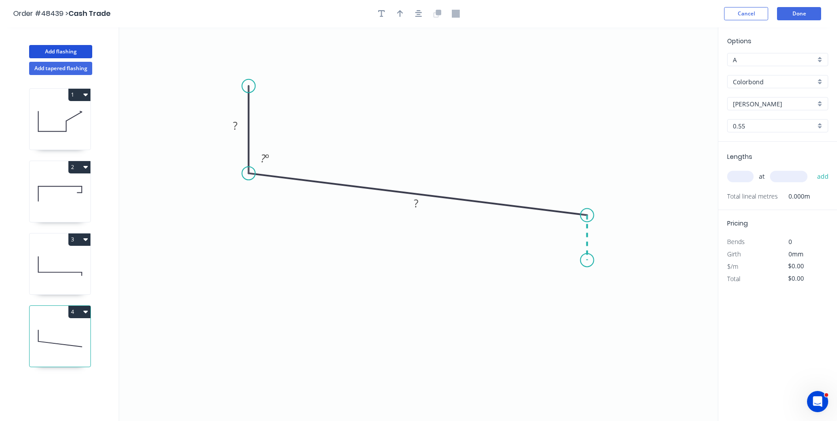
click at [588, 260] on icon "0 ? ? ? º" at bounding box center [418, 223] width 598 height 393
click at [588, 260] on circle at bounding box center [586, 259] width 13 height 13
click at [572, 229] on tspan "º" at bounding box center [573, 229] width 4 height 15
click at [416, 200] on tspan "?" at bounding box center [416, 203] width 4 height 15
click at [605, 234] on rect at bounding box center [600, 234] width 18 height 12
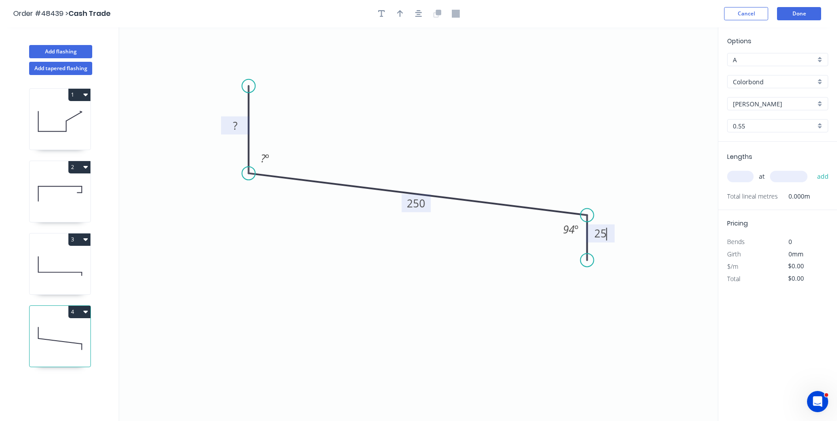
click at [240, 123] on rect at bounding box center [235, 126] width 18 height 12
click at [341, 161] on icon "0 125 250 25 ? º 94 º" at bounding box center [418, 223] width 598 height 393
type input "$15.53"
click at [263, 153] on tspan "?" at bounding box center [263, 158] width 5 height 15
click at [336, 131] on icon "0 125 250 25 94 º 94 º" at bounding box center [418, 223] width 598 height 393
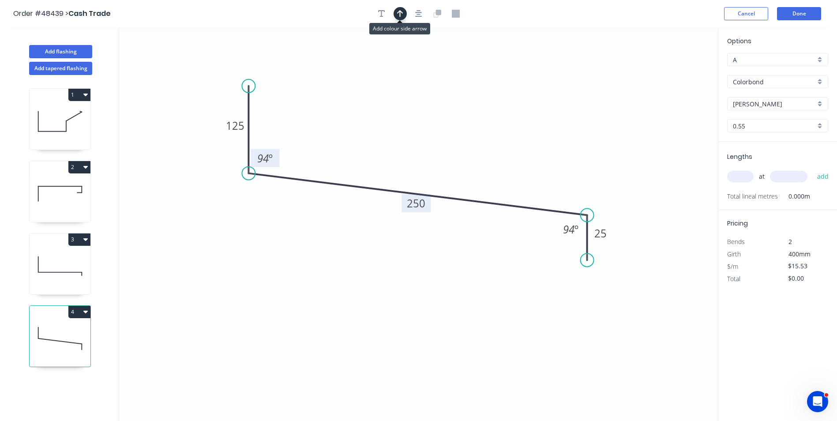
click at [397, 11] on icon "button" at bounding box center [400, 14] width 6 height 8
drag, startPoint x: 675, startPoint y: 71, endPoint x: 557, endPoint y: 145, distance: 138.6
click at [352, 143] on icon at bounding box center [350, 133] width 8 height 28
click at [740, 176] on input "text" at bounding box center [740, 176] width 26 height 11
type input "1"
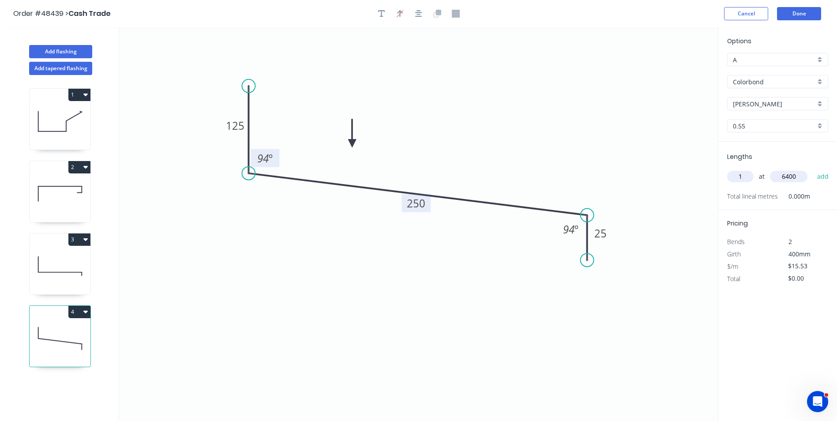
type input "6400"
click at [812, 169] on button "add" at bounding box center [822, 176] width 21 height 15
type input "$99.39"
click at [796, 12] on button "Done" at bounding box center [799, 13] width 44 height 13
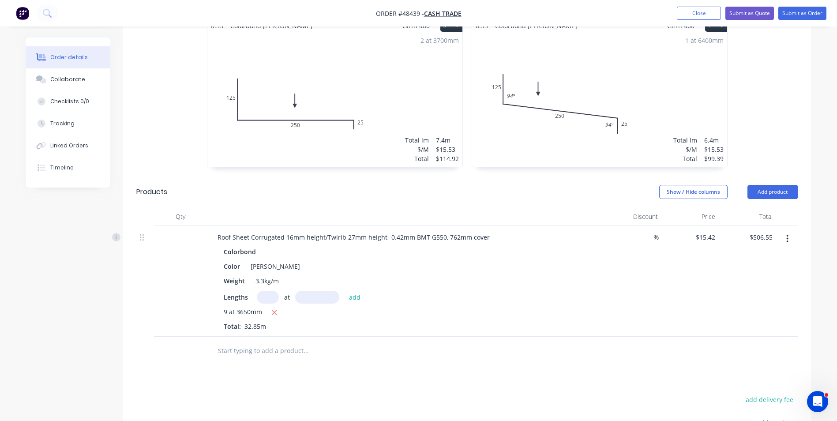
scroll to position [397, 0]
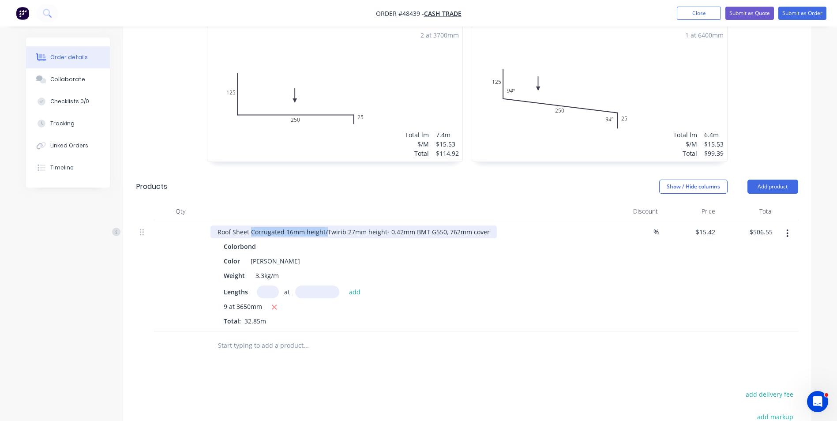
drag, startPoint x: 325, startPoint y: 232, endPoint x: 250, endPoint y: 239, distance: 76.3
click at [250, 239] on div "Roof Sheet Corrugated 16mm height/Twirib 27mm height- 0.42mm BMT G550, 762mm co…" at bounding box center [405, 275] width 397 height 111
click at [505, 290] on div "Lengths at add" at bounding box center [405, 291] width 363 height 13
click at [788, 186] on button "Add product" at bounding box center [772, 186] width 51 height 14
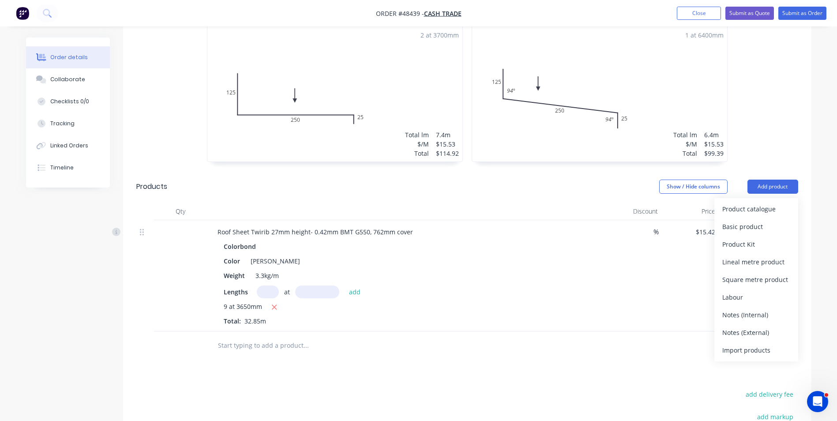
click at [779, 204] on div "Product catalogue" at bounding box center [756, 208] width 68 height 13
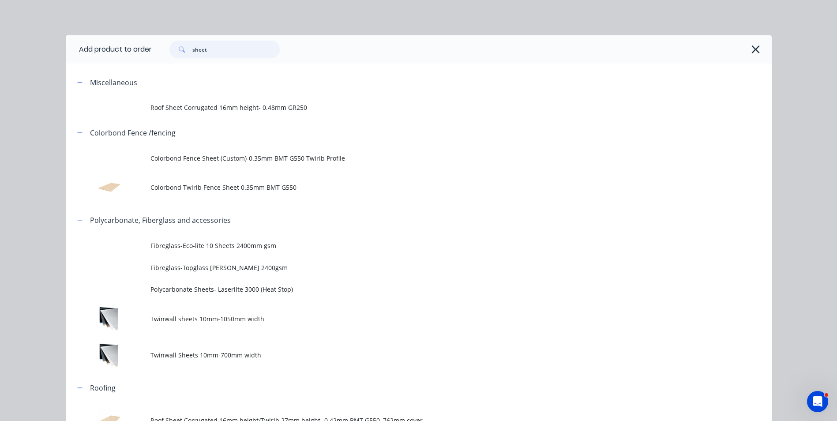
drag, startPoint x: 237, startPoint y: 50, endPoint x: 154, endPoint y: 61, distance: 83.3
click at [154, 61] on div "sheet" at bounding box center [462, 49] width 620 height 28
type input "narrow"
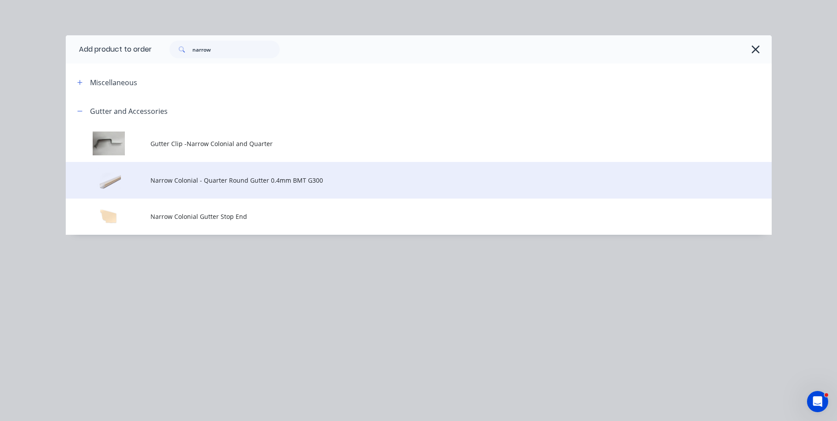
click at [220, 174] on td "Narrow Colonial - Quarter Round Gutter 0.4mm BMT G300" at bounding box center [460, 180] width 621 height 37
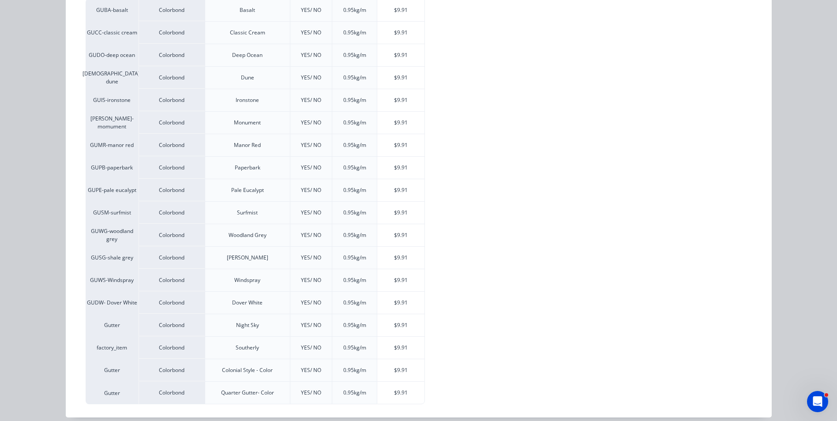
scroll to position [207, 0]
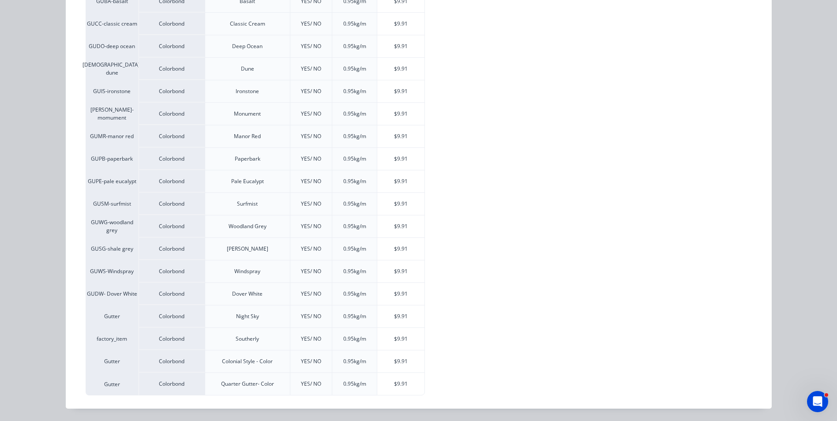
click at [425, 244] on div "GUBA-basalt Colorbond Basalt YES/ NO 0.95kg/m $9.91 GUCC-classic cream Colorbon…" at bounding box center [412, 192] width 653 height 405
click at [420, 250] on div "$9.91" at bounding box center [400, 249] width 47 height 22
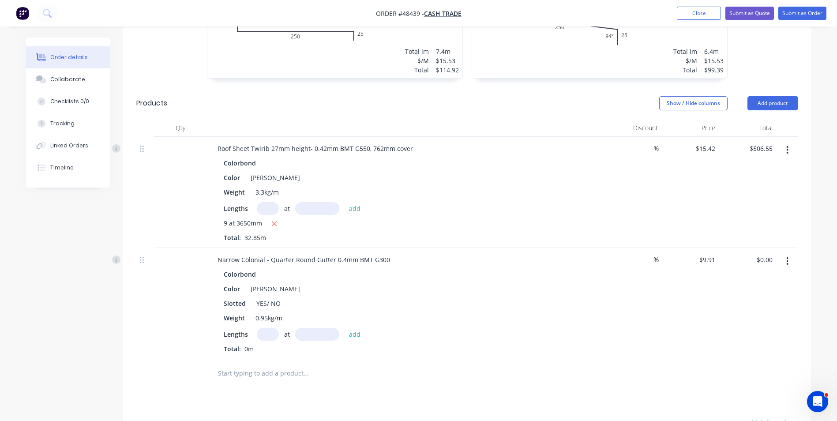
scroll to position [485, 0]
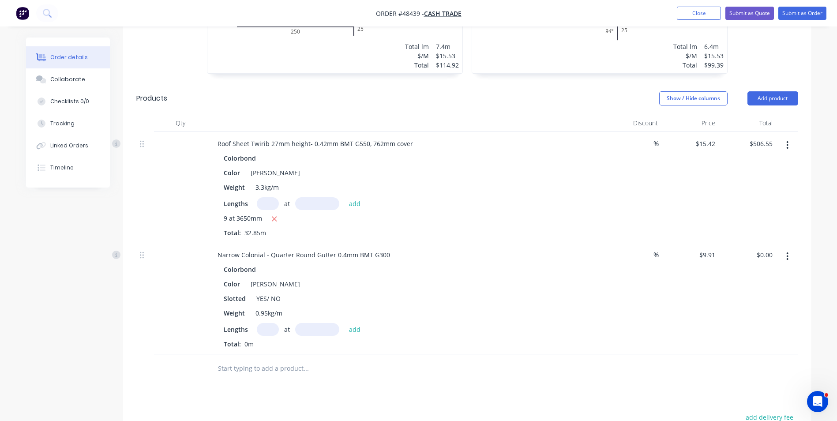
click at [262, 330] on input "text" at bounding box center [268, 329] width 22 height 13
drag, startPoint x: 268, startPoint y: 255, endPoint x: 313, endPoint y: 252, distance: 45.1
click at [313, 252] on div "Narrow Colonial - Quarter Round Gutter 0.4mm BMT G300" at bounding box center [303, 254] width 187 height 13
click at [338, 287] on div "Color Shale Grey" at bounding box center [403, 283] width 367 height 13
click at [268, 329] on input "text" at bounding box center [268, 329] width 22 height 13
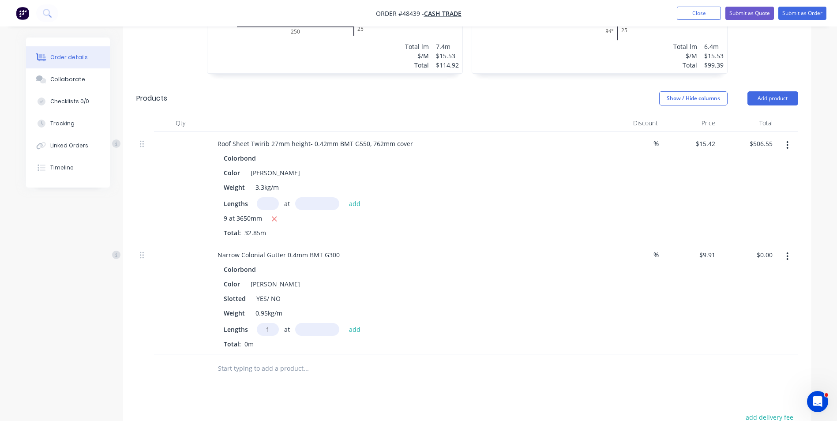
type input "1"
type input "6400"
click at [344, 323] on button "add" at bounding box center [354, 329] width 21 height 12
type input "$63.42"
type input "1"
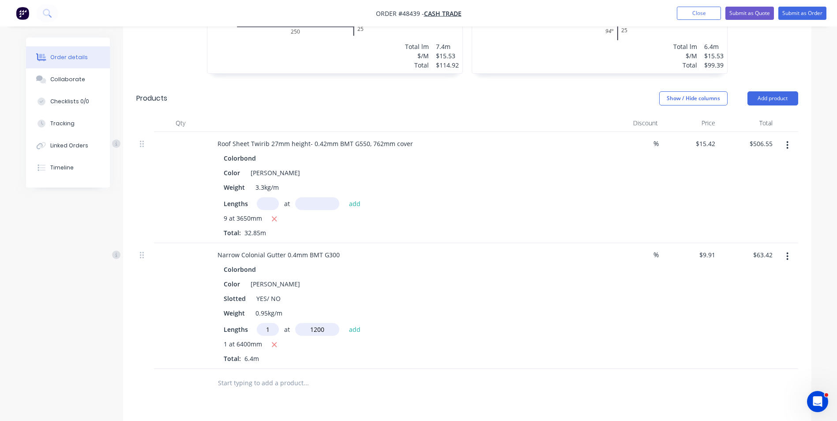
type input "1200"
click at [344, 323] on button "add" at bounding box center [354, 329] width 21 height 12
type input "$75.32"
click at [502, 326] on div "Lengths at add" at bounding box center [405, 329] width 363 height 13
click at [781, 96] on button "Add product" at bounding box center [772, 98] width 51 height 14
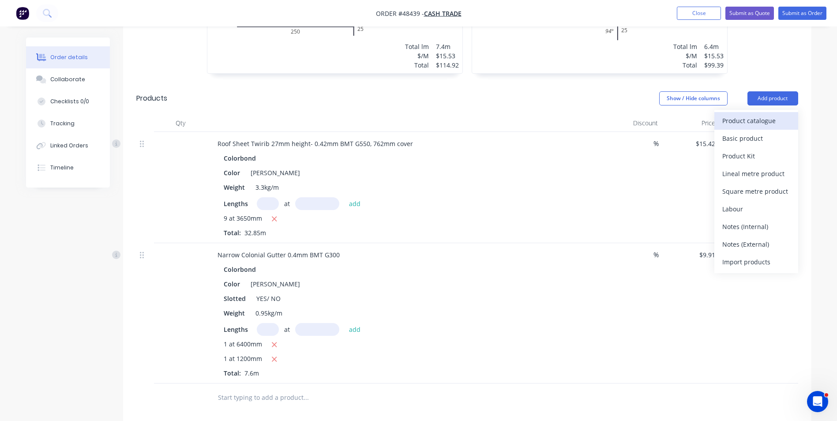
click at [762, 124] on div "Product catalogue" at bounding box center [756, 120] width 68 height 13
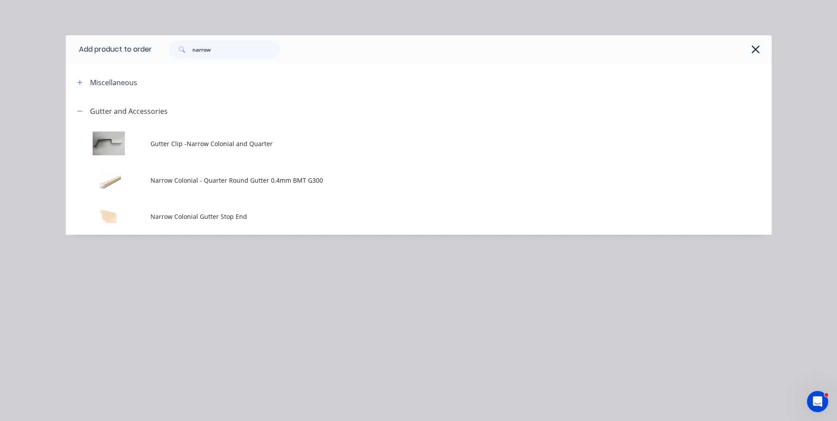
click at [158, 149] on td "Gutter Clip -Narrow Colonial and Quarter" at bounding box center [460, 143] width 621 height 37
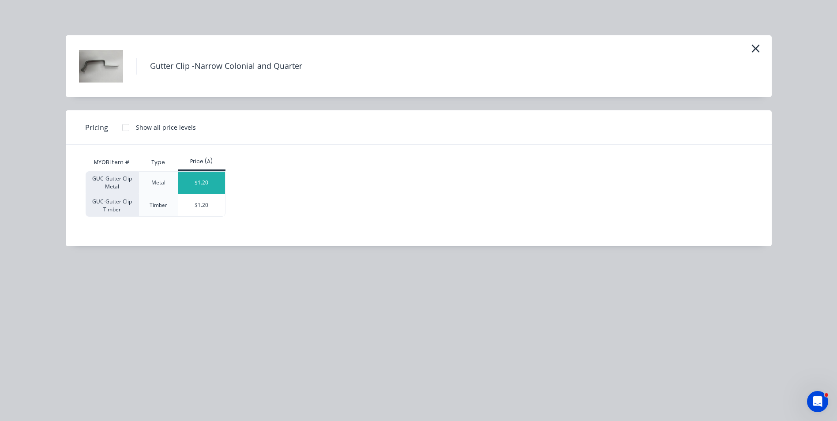
click at [217, 189] on div "$1.20" at bounding box center [201, 183] width 47 height 22
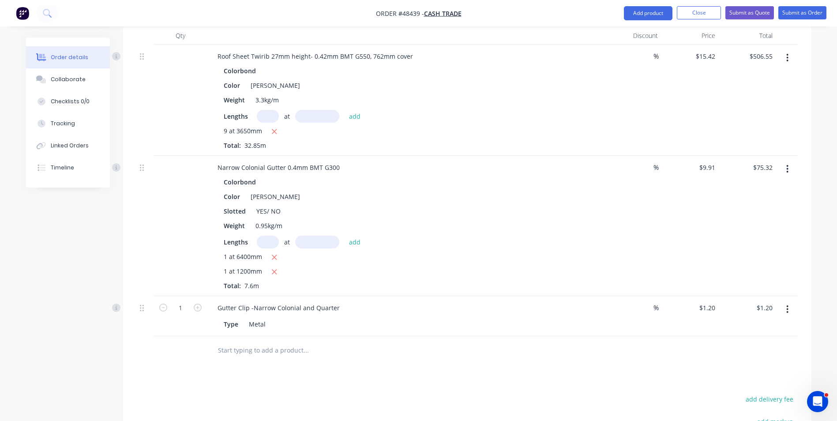
scroll to position [573, 0]
click at [180, 303] on input "1" at bounding box center [180, 306] width 23 height 13
type input "7"
type input "$8.40"
click at [493, 299] on div "Gutter Clip -Narrow Colonial and Quarter Type Metal" at bounding box center [405, 315] width 397 height 40
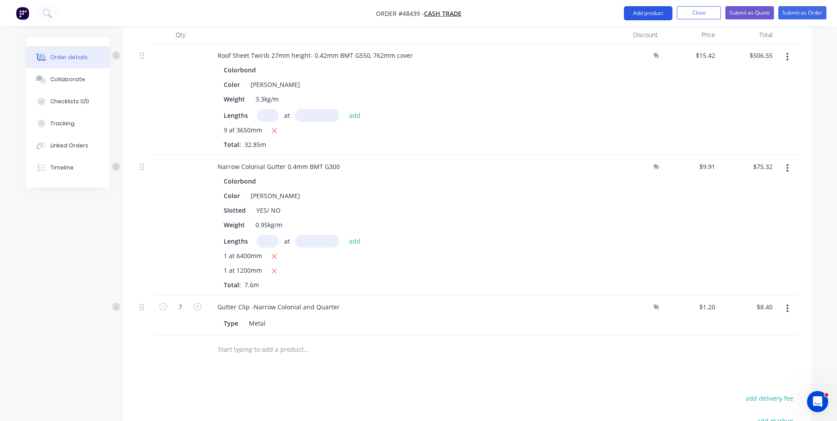
click at [656, 9] on button "Add product" at bounding box center [648, 13] width 49 height 14
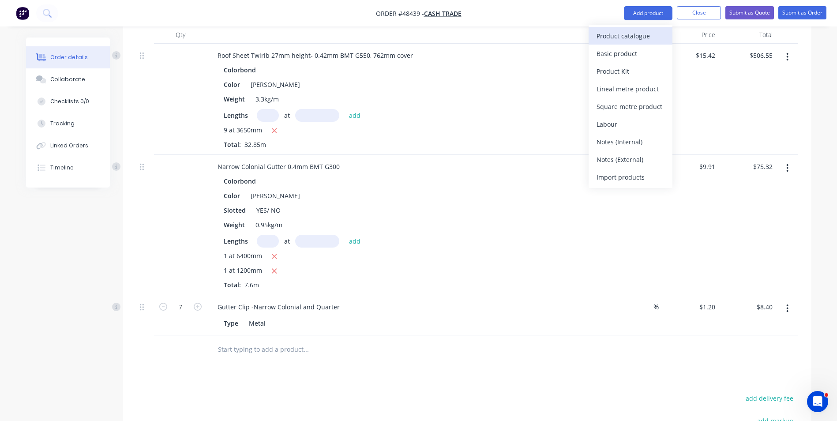
click at [651, 34] on div "Product catalogue" at bounding box center [630, 36] width 68 height 13
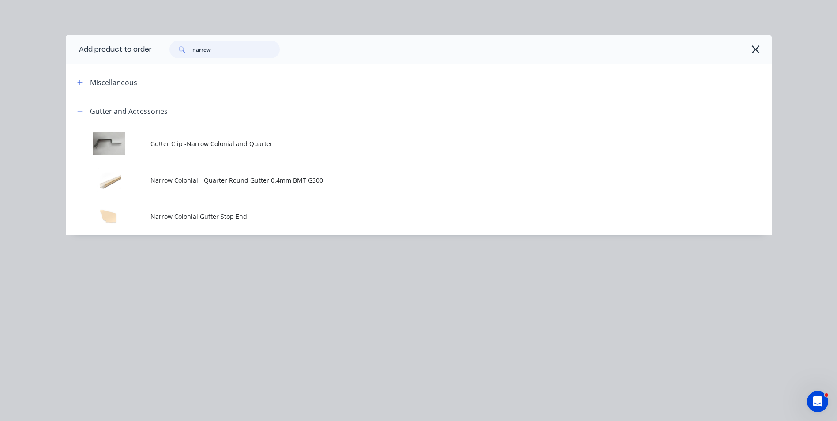
drag, startPoint x: 228, startPoint y: 56, endPoint x: 128, endPoint y: 56, distance: 99.7
click at [128, 56] on header "Add product to order narrow" at bounding box center [419, 49] width 706 height 28
type input "roll"
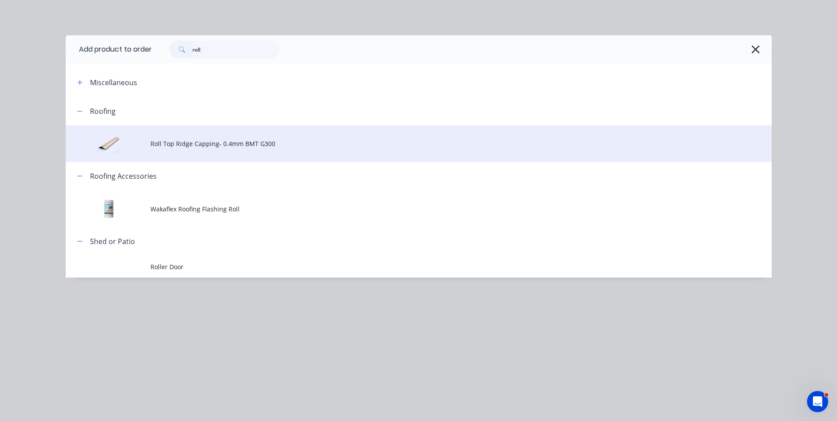
click at [232, 139] on span "Roll Top Ridge Capping- 0.4mm BMT G300" at bounding box center [398, 143] width 497 height 9
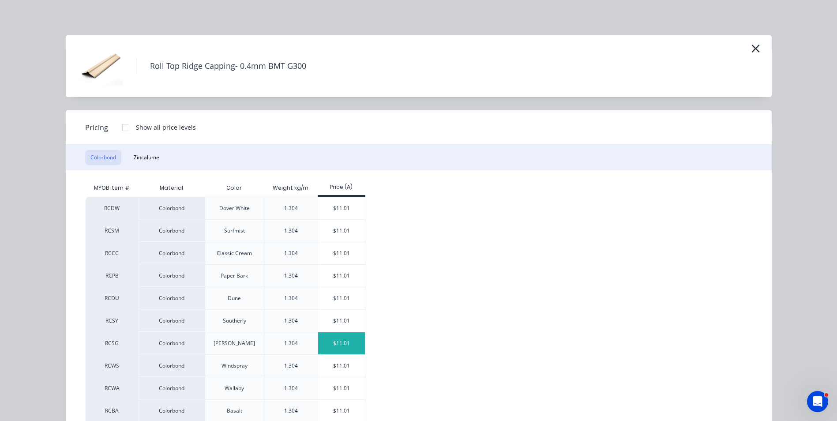
click at [337, 351] on div "$11.01" at bounding box center [341, 343] width 47 height 22
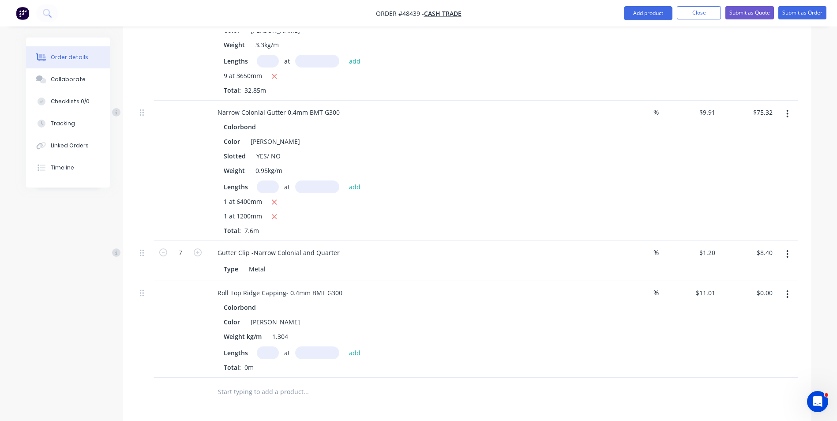
scroll to position [706, 0]
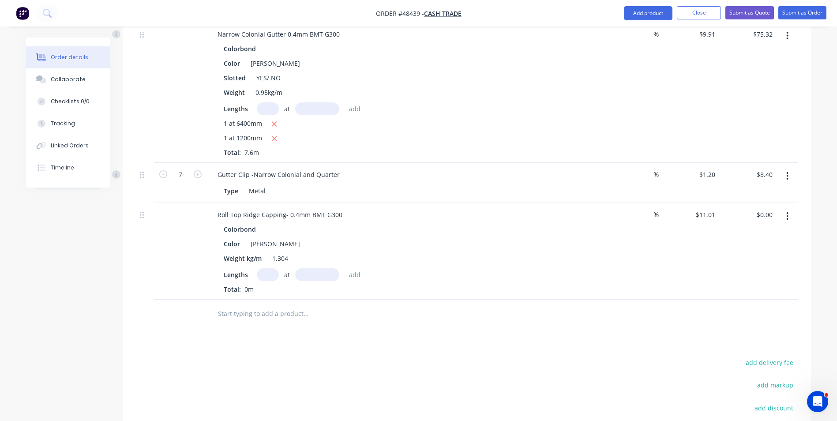
click at [278, 276] on div "at add" at bounding box center [311, 274] width 108 height 13
click at [277, 276] on input "text" at bounding box center [268, 274] width 22 height 13
type input "1"
type input "2000"
click at [344, 268] on button "add" at bounding box center [354, 274] width 21 height 12
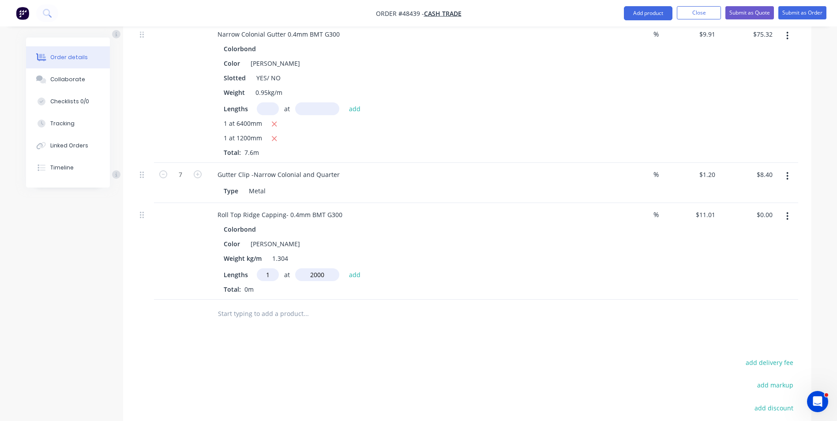
type input "$22.02"
click at [478, 348] on div "Drawings Add drawing 0.55 Colorbond Shale Grey Girth 555 1 0 160 160 85 140 10 …" at bounding box center [467, 25] width 688 height 1019
click at [496, 254] on div "Weight kg/m 1.304" at bounding box center [403, 258] width 367 height 13
drag, startPoint x: 265, startPoint y: 78, endPoint x: 382, endPoint y: 73, distance: 116.5
click at [367, 77] on div "Slotted YES/ NO" at bounding box center [403, 77] width 367 height 13
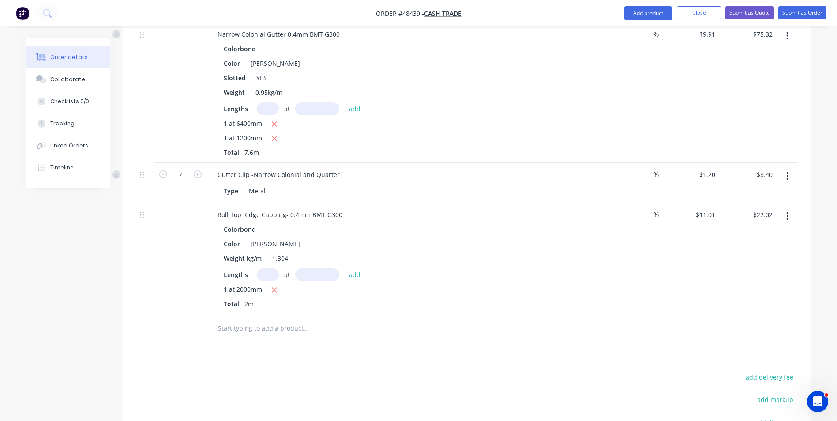
click at [386, 71] on div "Slotted YES" at bounding box center [403, 77] width 367 height 13
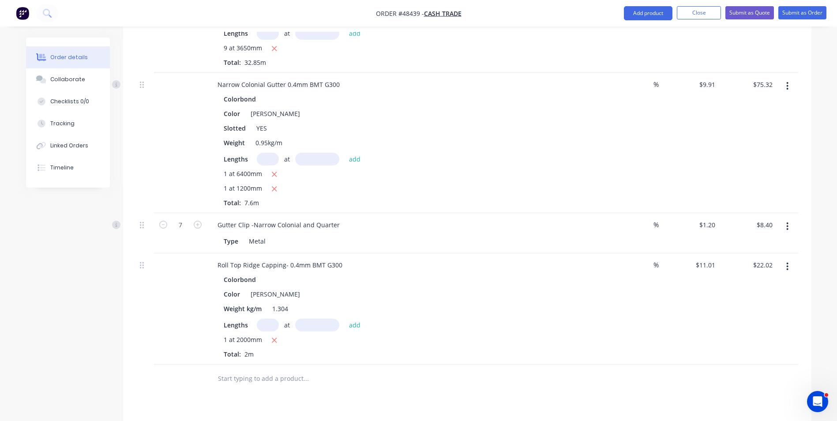
scroll to position [662, 0]
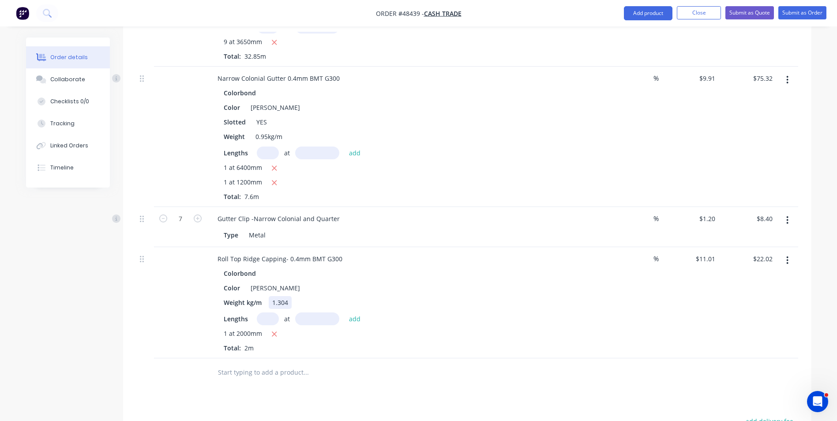
click at [478, 298] on div "Weight kg/m 1.304" at bounding box center [403, 302] width 367 height 13
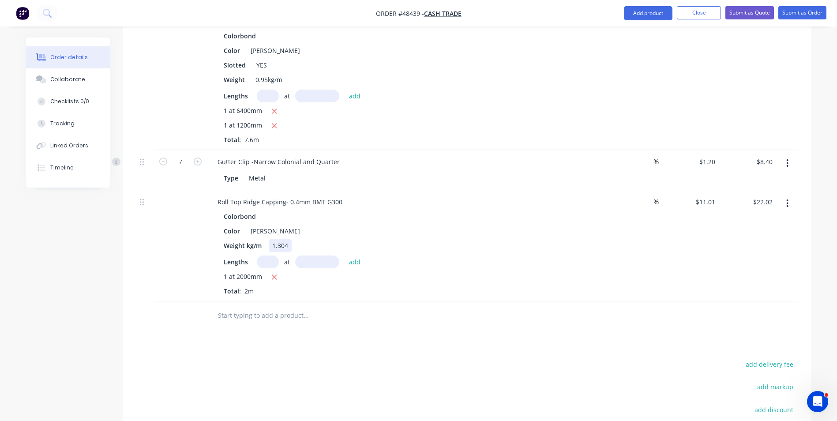
scroll to position [833, 0]
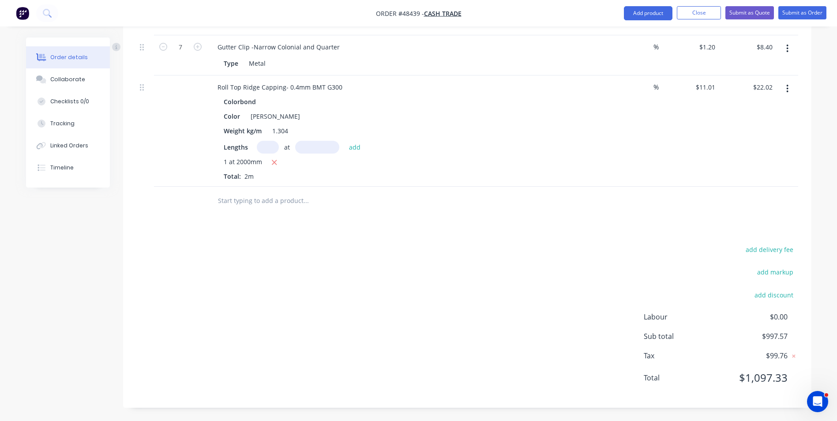
click at [510, 276] on div "add delivery fee add markup add discount Labour $0.00 Sub total $997.57 Tax $99…" at bounding box center [467, 318] width 662 height 151
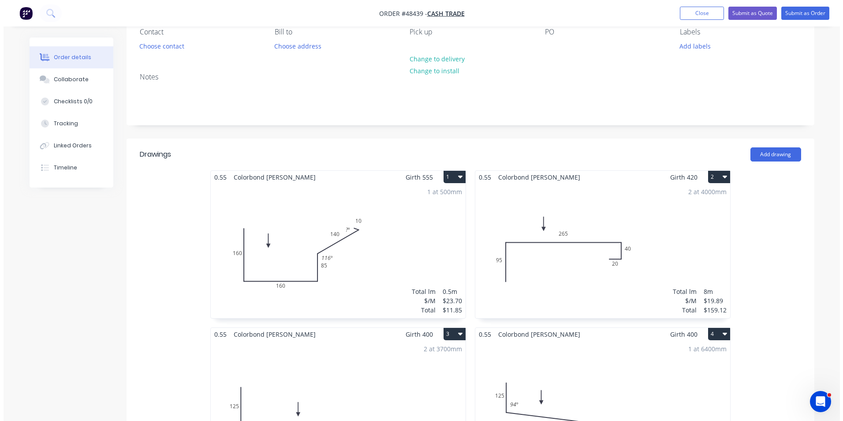
scroll to position [0, 0]
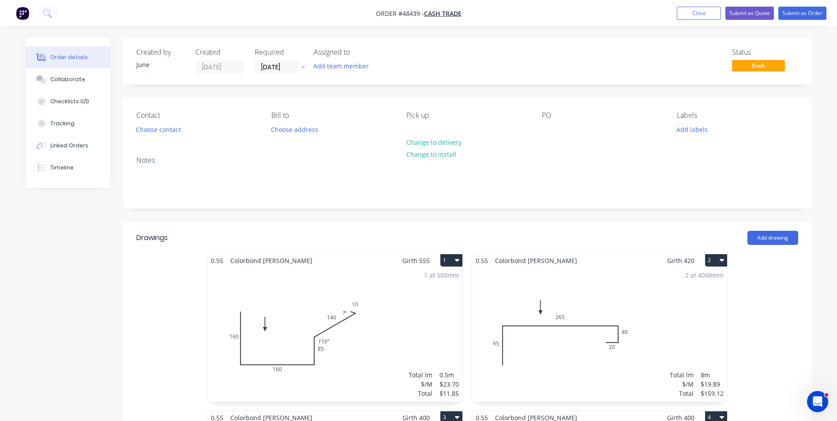
click at [359, 332] on div "1 at 500mm Total lm $/M Total 0.5m $23.70 $11.85" at bounding box center [334, 334] width 255 height 135
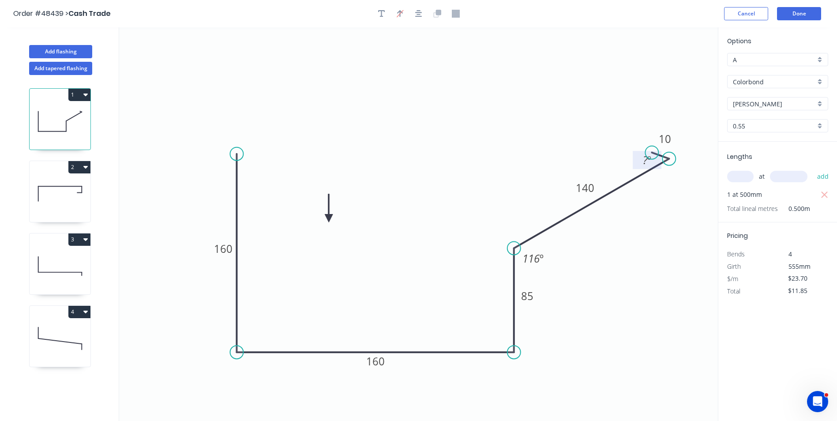
click at [646, 161] on tspan "?" at bounding box center [645, 160] width 5 height 15
click at [545, 115] on icon "0 160 160 85 140 10 116 º 65 º" at bounding box center [418, 223] width 598 height 393
click at [259, 194] on div "Crush & Fold" at bounding box center [281, 188] width 89 height 18
type input "$24.84"
type input "$12.42"
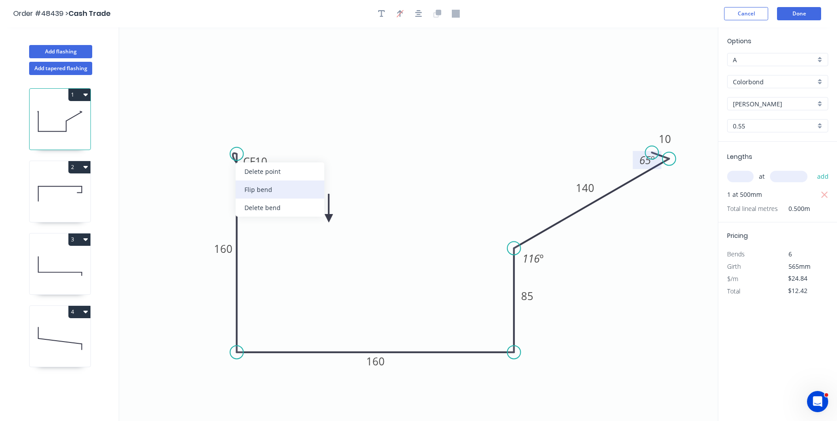
click at [273, 188] on div "Flip bend" at bounding box center [279, 189] width 89 height 18
click at [537, 86] on icon "0 CF 10 160 160 85 140 10 116 º 65 º" at bounding box center [418, 223] width 598 height 393
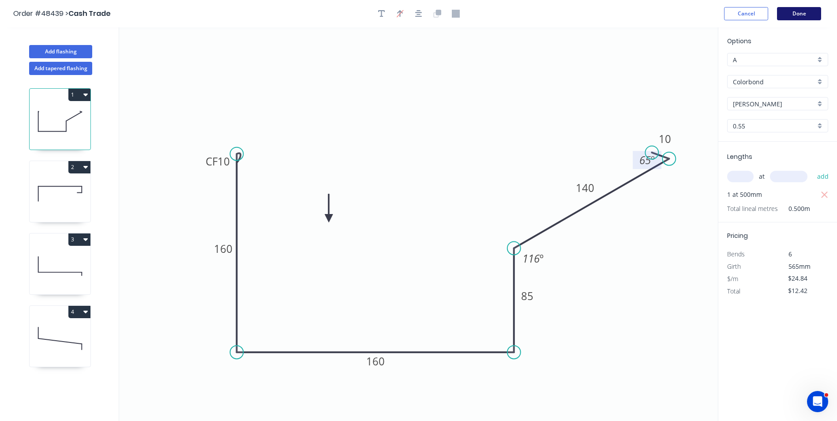
click at [804, 11] on button "Done" at bounding box center [799, 13] width 44 height 13
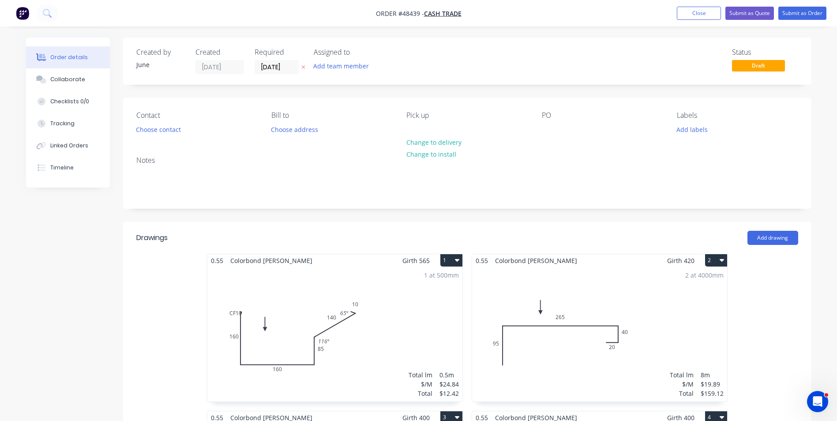
click at [524, 101] on div "Contact Choose contact [PERSON_NAME] to Choose address Pick up Change to delive…" at bounding box center [467, 123] width 688 height 51
click at [689, 16] on button "Close" at bounding box center [698, 13] width 44 height 13
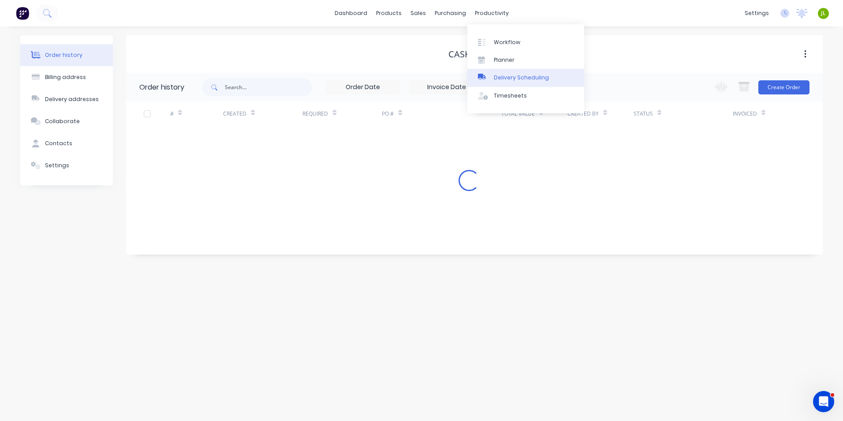
click at [516, 80] on div "Delivery Scheduling" at bounding box center [521, 78] width 55 height 8
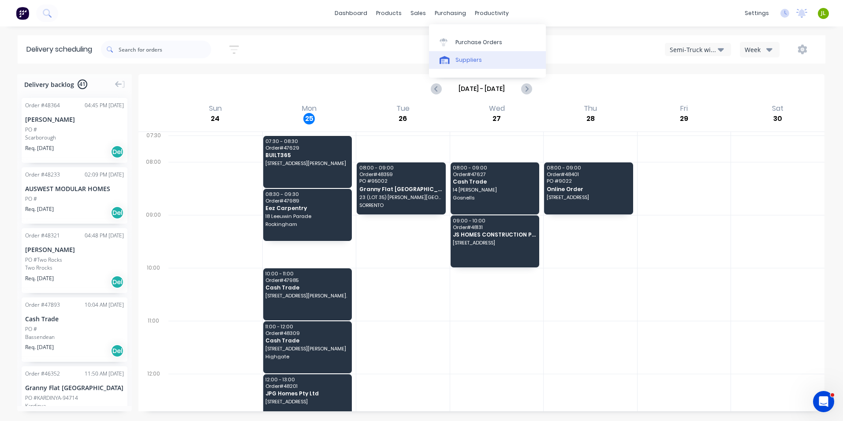
click at [454, 58] on link "Suppliers" at bounding box center [487, 60] width 117 height 18
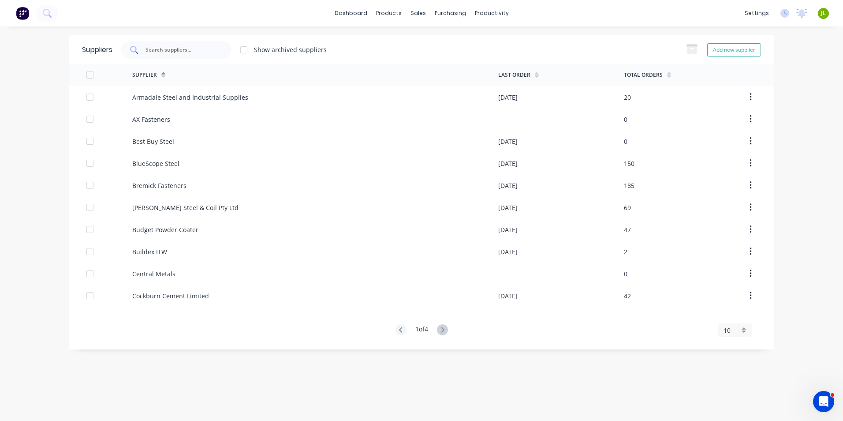
click at [189, 44] on div at bounding box center [176, 50] width 110 height 18
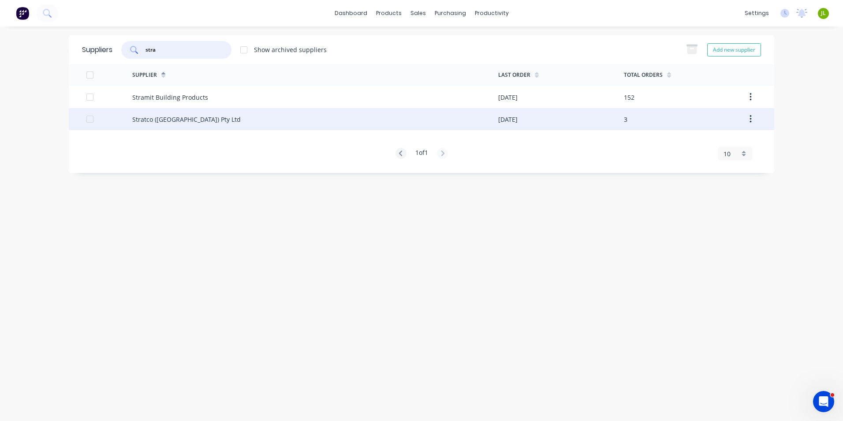
type input "stra"
click at [191, 116] on div "Stratco (WA) Pty Ltd" at bounding box center [315, 119] width 366 height 22
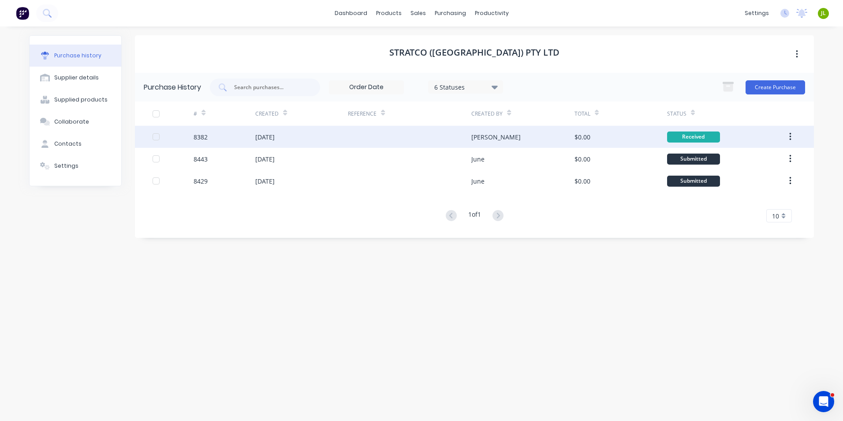
click at [518, 139] on div "[PERSON_NAME]" at bounding box center [522, 137] width 103 height 22
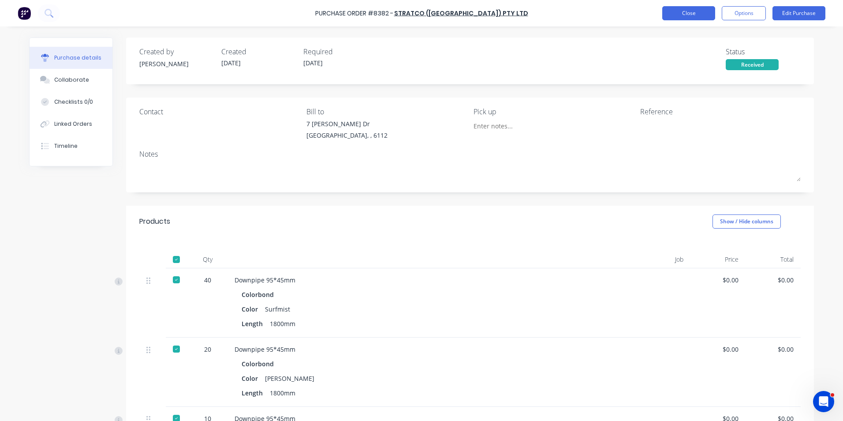
click at [700, 14] on button "Close" at bounding box center [688, 13] width 53 height 14
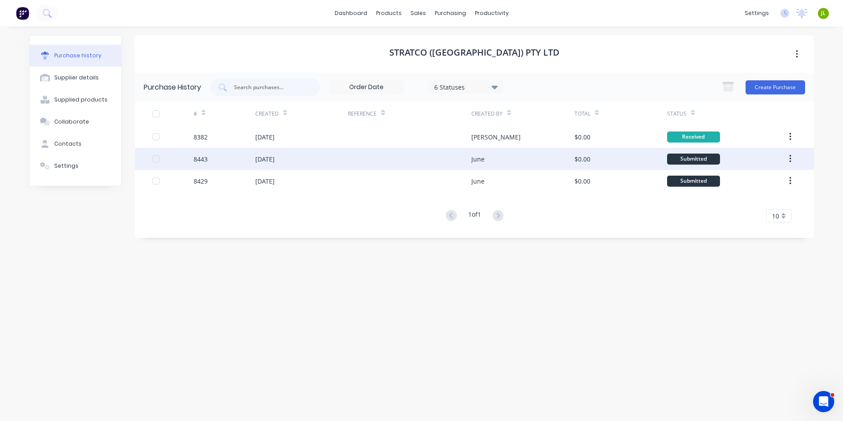
click at [478, 156] on div "June" at bounding box center [477, 158] width 13 height 9
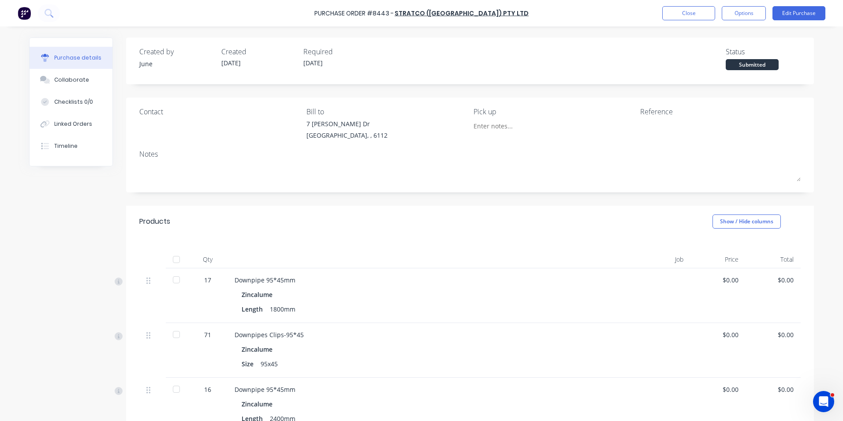
click at [176, 260] on div at bounding box center [177, 259] width 18 height 18
click at [84, 118] on button "Linked Orders" at bounding box center [71, 124] width 83 height 22
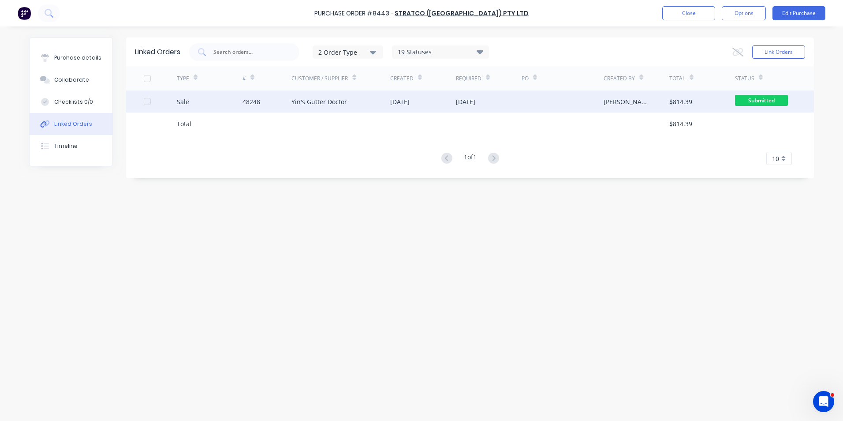
click at [278, 107] on div "48248" at bounding box center [267, 101] width 49 height 22
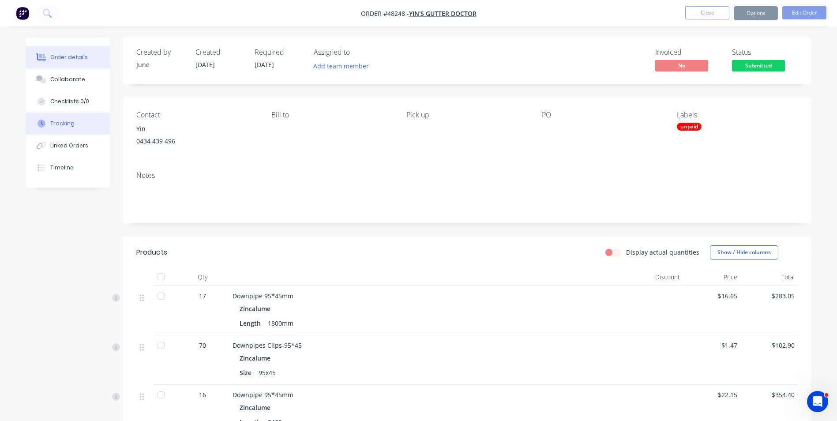
click at [63, 130] on button "Tracking" at bounding box center [68, 123] width 84 height 22
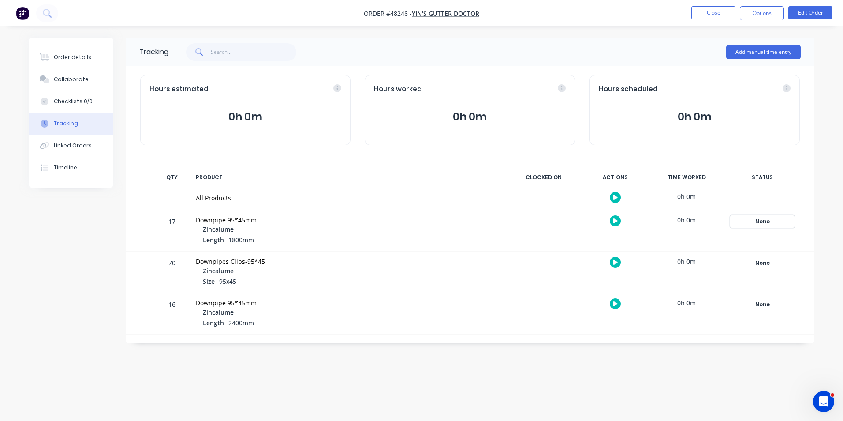
click at [762, 218] on div "None" at bounding box center [763, 221] width 64 height 11
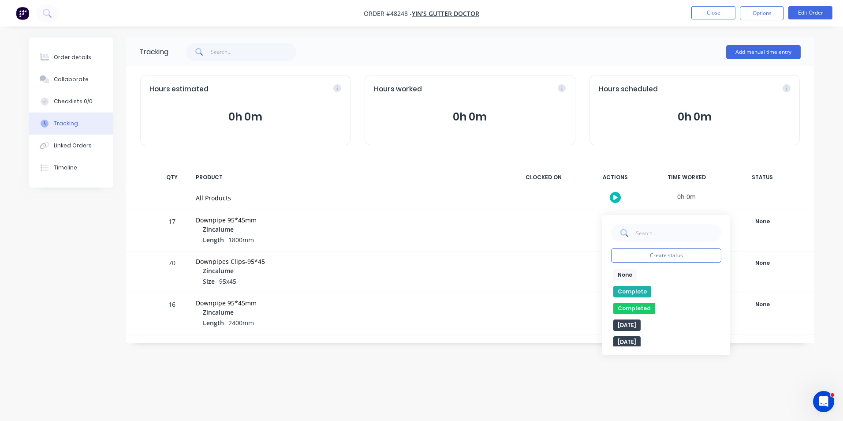
click at [632, 295] on button "Complete" at bounding box center [632, 291] width 38 height 11
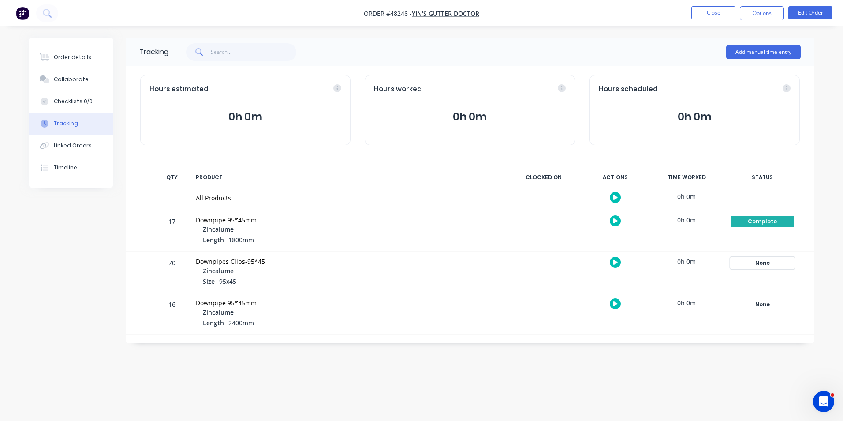
click at [757, 262] on div "None" at bounding box center [763, 262] width 64 height 11
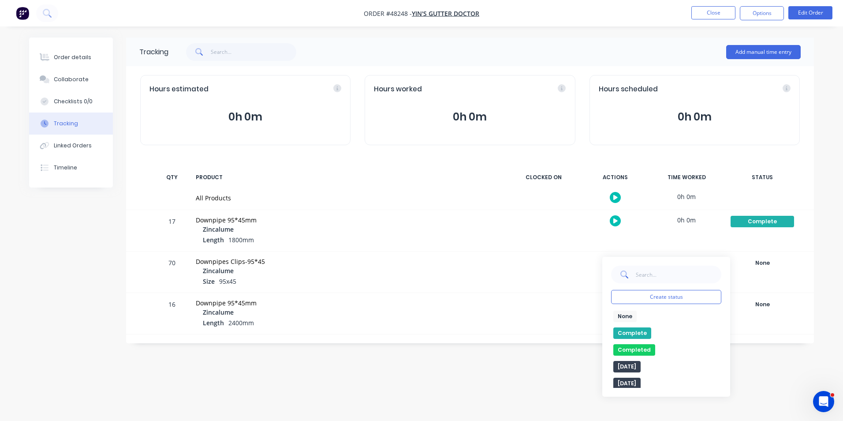
click at [625, 338] on button "Complete" at bounding box center [632, 332] width 38 height 11
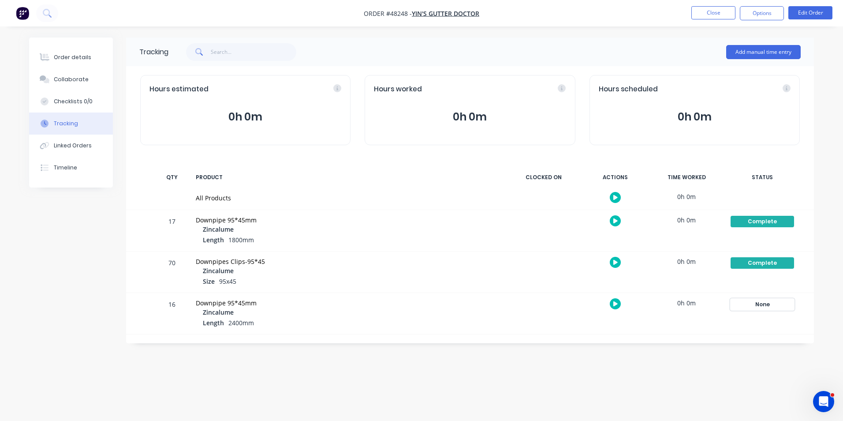
click at [753, 304] on div "None" at bounding box center [763, 304] width 64 height 11
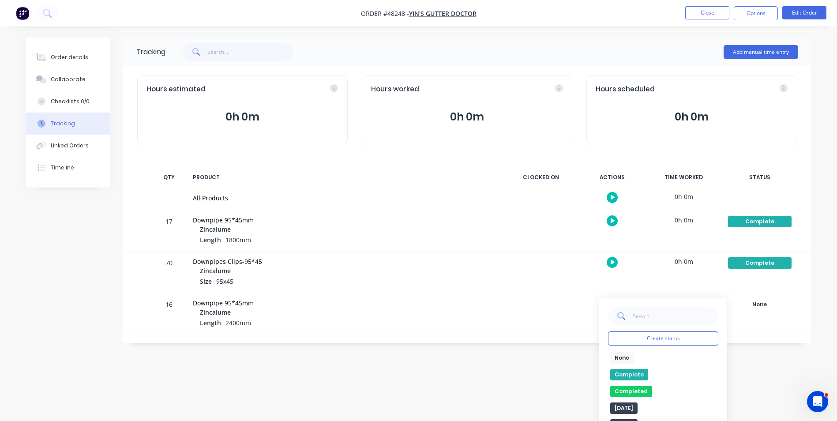
click at [631, 374] on button "Complete" at bounding box center [629, 374] width 38 height 11
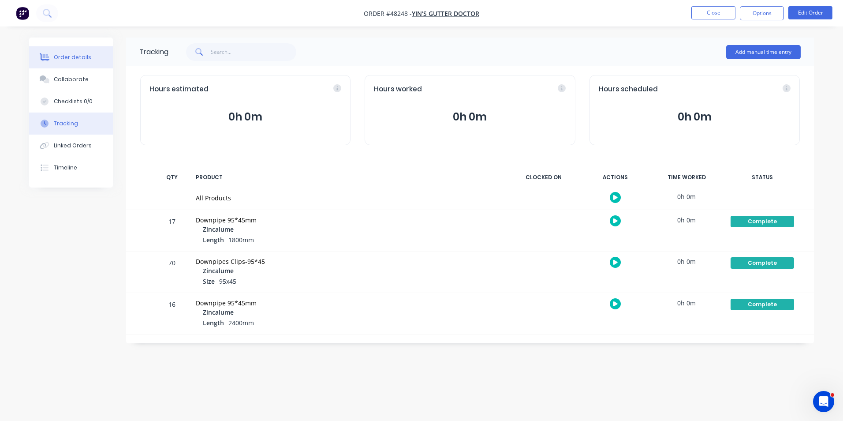
click at [87, 60] on div "Order details" at bounding box center [72, 57] width 37 height 8
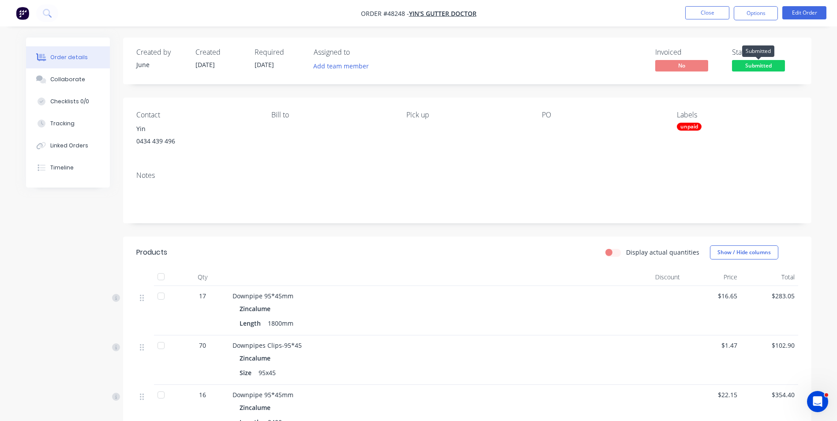
click at [759, 65] on span "Submitted" at bounding box center [758, 65] width 53 height 11
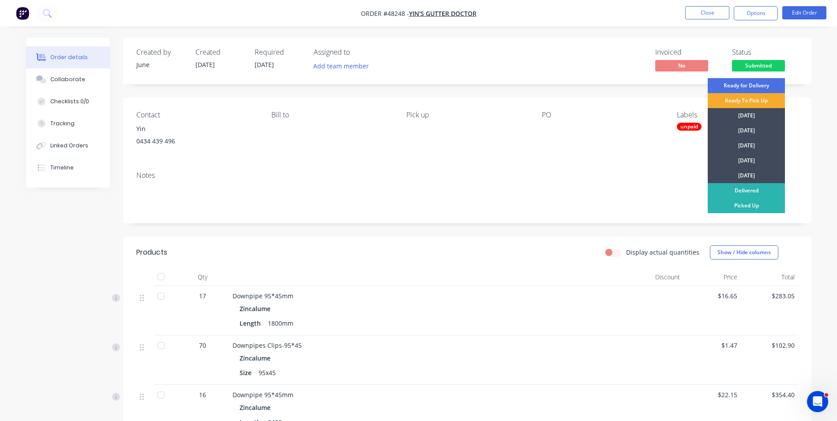
click at [751, 100] on div "Ready To Pick Up" at bounding box center [745, 100] width 77 height 15
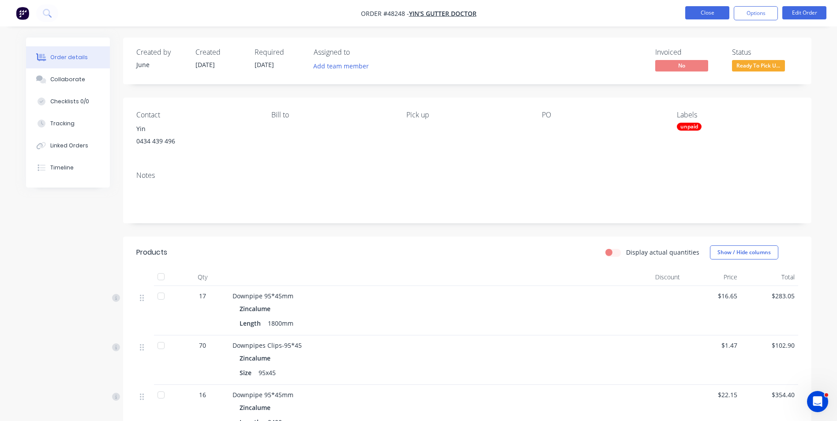
click at [702, 15] on button "Close" at bounding box center [707, 12] width 44 height 13
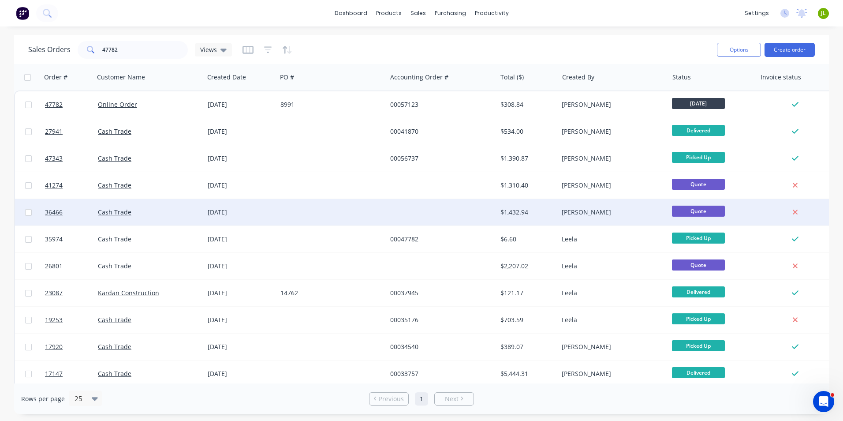
click at [422, 206] on div at bounding box center [442, 212] width 110 height 26
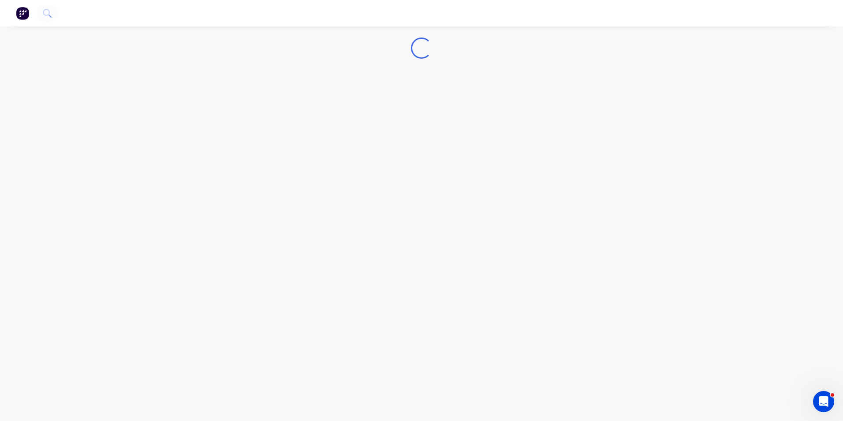
click at [422, 206] on div "Loading..." at bounding box center [421, 210] width 843 height 421
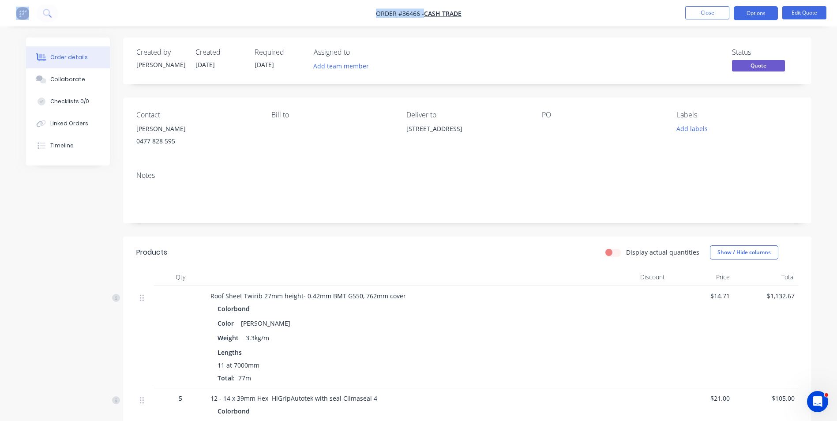
click at [367, 154] on div "Contact Mike Visser 0477 828 595 Bill to Deliver to 10 Swanley St, Gosnells WA …" at bounding box center [467, 130] width 688 height 67
click at [718, 19] on button "Close" at bounding box center [707, 12] width 44 height 13
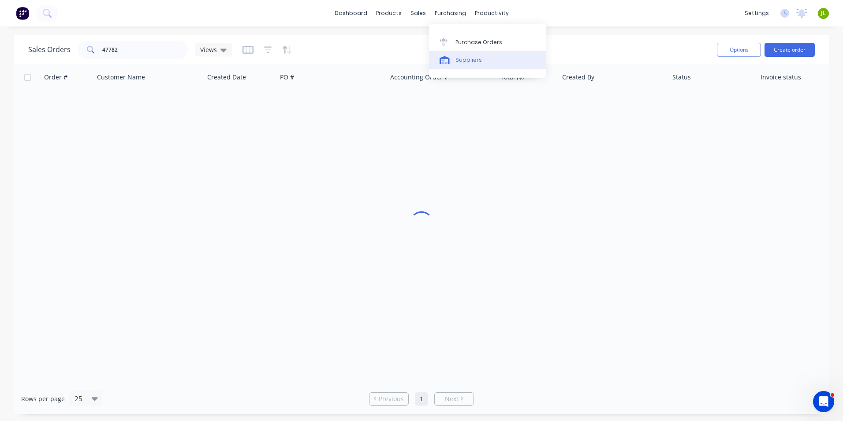
click at [467, 60] on div "Suppliers" at bounding box center [469, 60] width 26 height 8
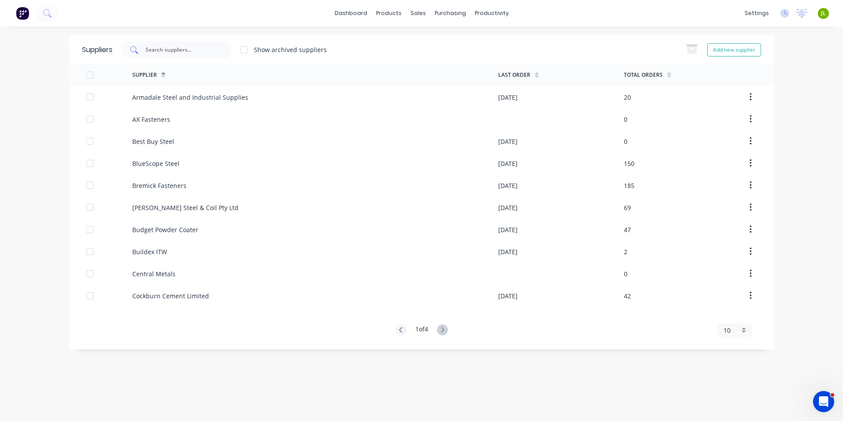
click at [219, 56] on div at bounding box center [176, 50] width 110 height 18
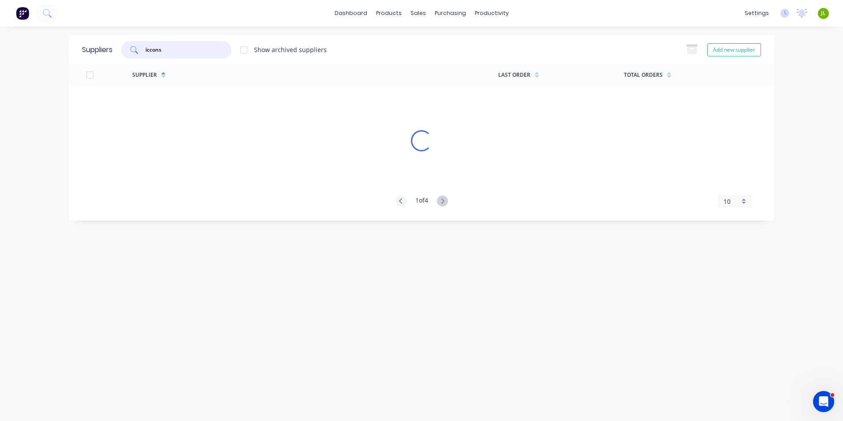
type input "iccons"
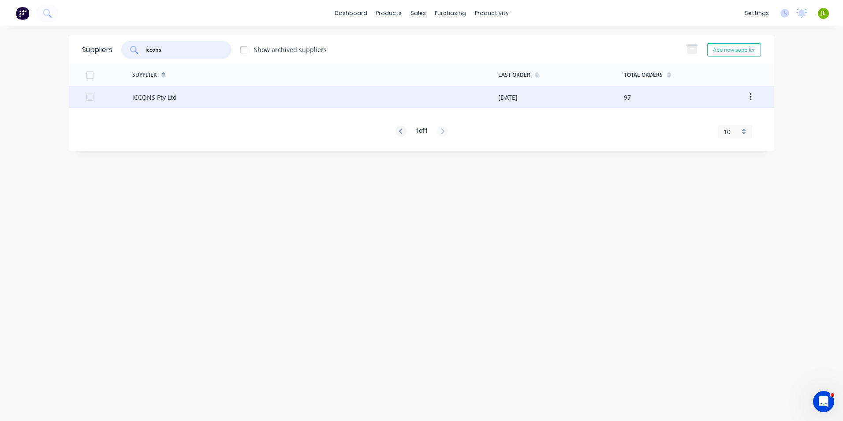
click at [214, 105] on div "ICCONS Pty Ltd" at bounding box center [315, 97] width 366 height 22
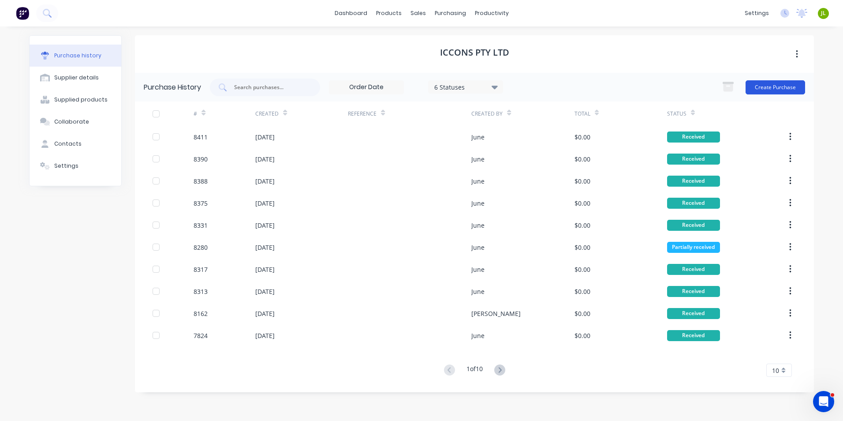
click at [782, 82] on button "Create Purchase" at bounding box center [776, 87] width 60 height 14
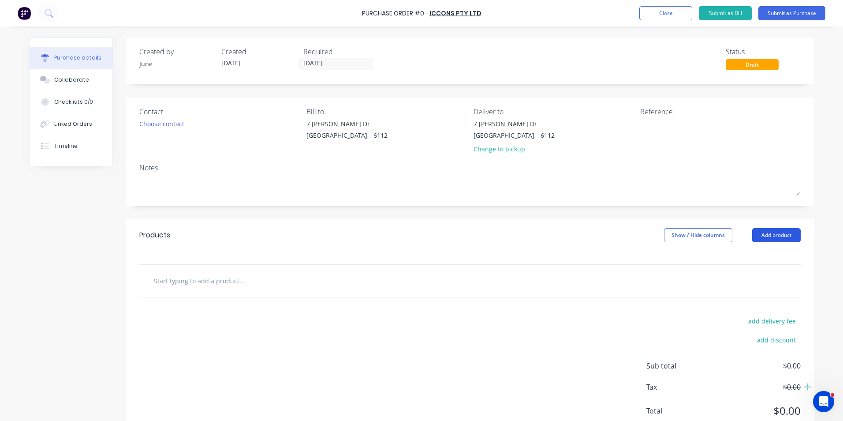
click at [793, 232] on button "Add product" at bounding box center [776, 235] width 49 height 14
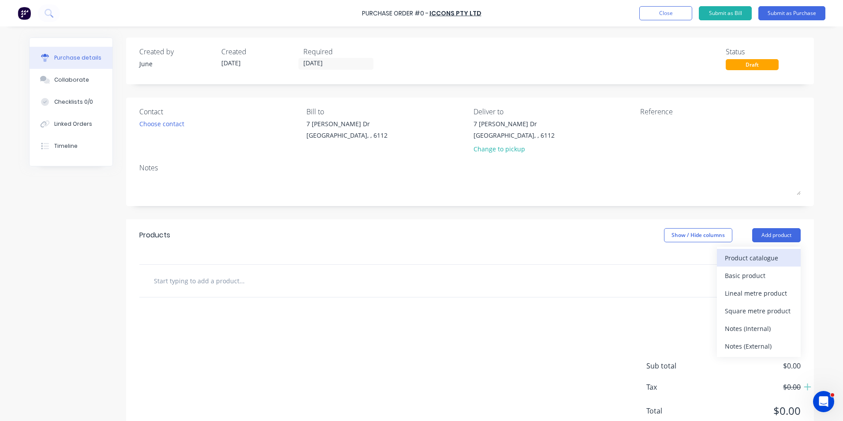
click at [748, 256] on div "Product catalogue" at bounding box center [759, 257] width 68 height 13
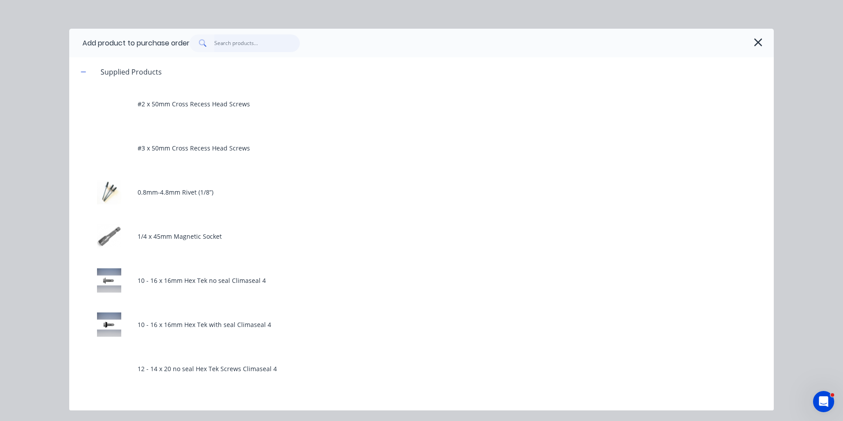
click at [276, 46] on input "text" at bounding box center [257, 43] width 86 height 18
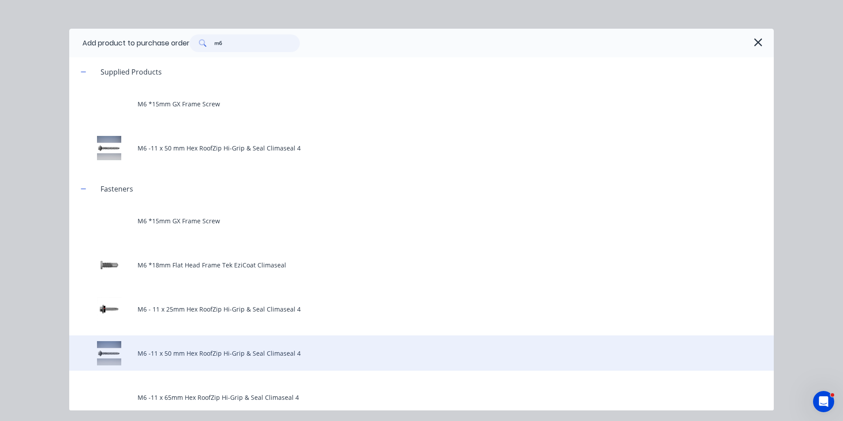
type input "m6"
click at [191, 358] on div "M6 -11 x 50 mm Hex RoofZip Hi-Grip & Seal Climaseal 4" at bounding box center [421, 352] width 705 height 35
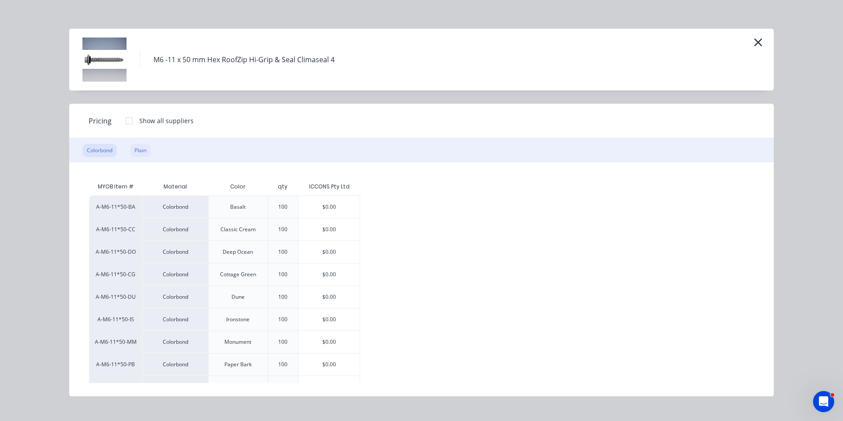
click at [134, 146] on div "Plain" at bounding box center [140, 150] width 21 height 13
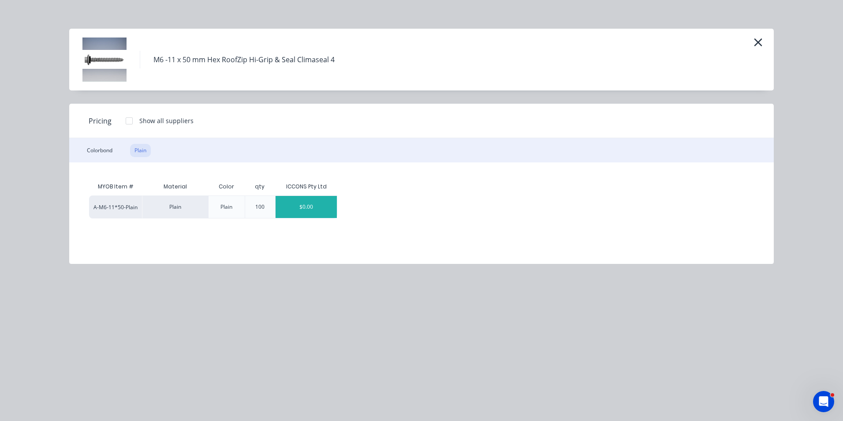
click at [286, 202] on div "$0.00" at bounding box center [306, 207] width 61 height 22
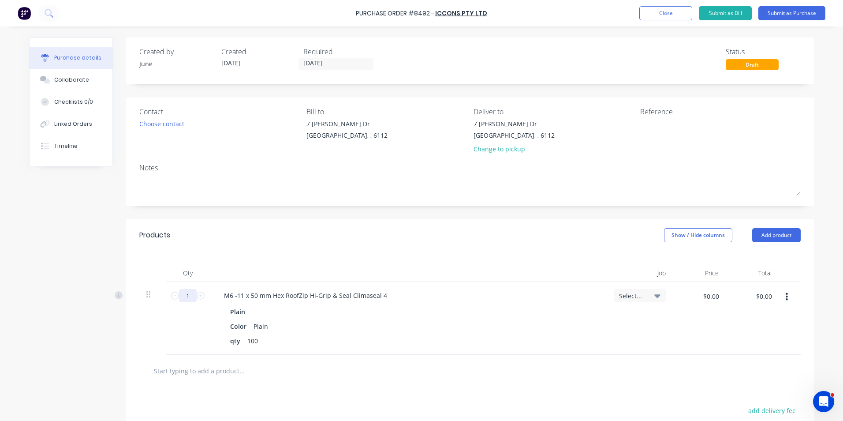
drag, startPoint x: 190, startPoint y: 295, endPoint x: 169, endPoint y: 305, distance: 23.1
click at [169, 305] on div "1 1" at bounding box center [188, 318] width 44 height 73
click at [423, 330] on div "Color Plain" at bounding box center [407, 326] width 360 height 13
drag, startPoint x: 187, startPoint y: 299, endPoint x: 172, endPoint y: 305, distance: 16.4
click at [172, 305] on div "30 30" at bounding box center [188, 318] width 44 height 73
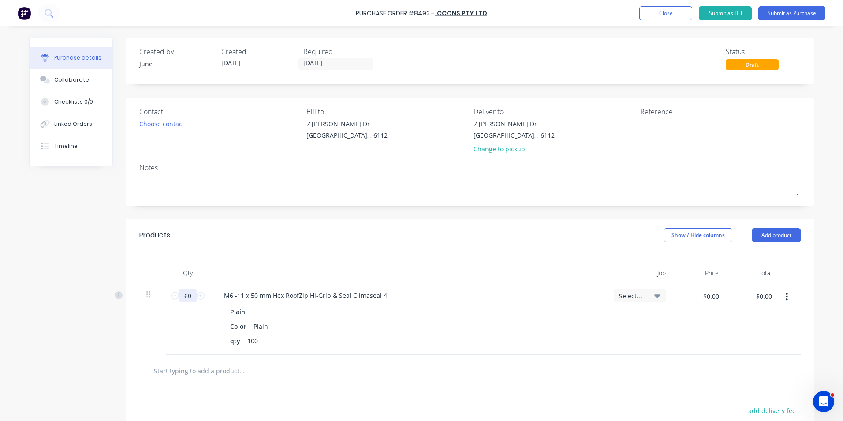
type input "60"
click at [524, 307] on div "Plain" at bounding box center [408, 311] width 356 height 13
click at [775, 236] on button "Add product" at bounding box center [776, 235] width 49 height 14
click at [741, 250] on button "Product catalogue" at bounding box center [759, 258] width 84 height 18
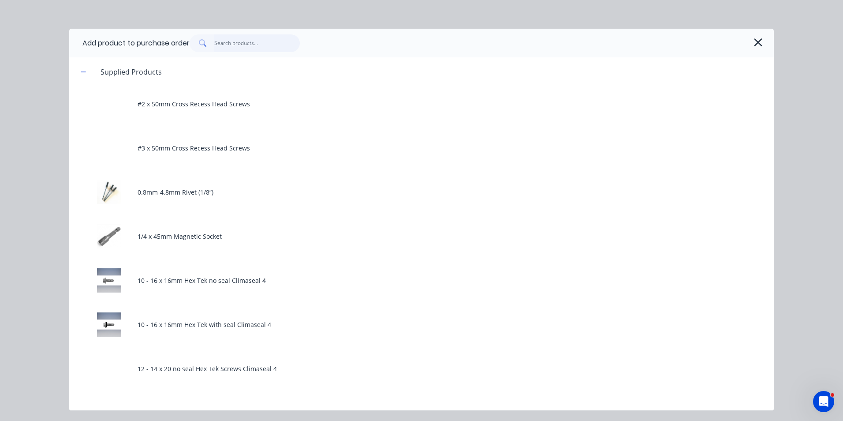
click at [267, 41] on input "text" at bounding box center [257, 43] width 86 height 18
click at [754, 40] on icon "button" at bounding box center [758, 42] width 9 height 12
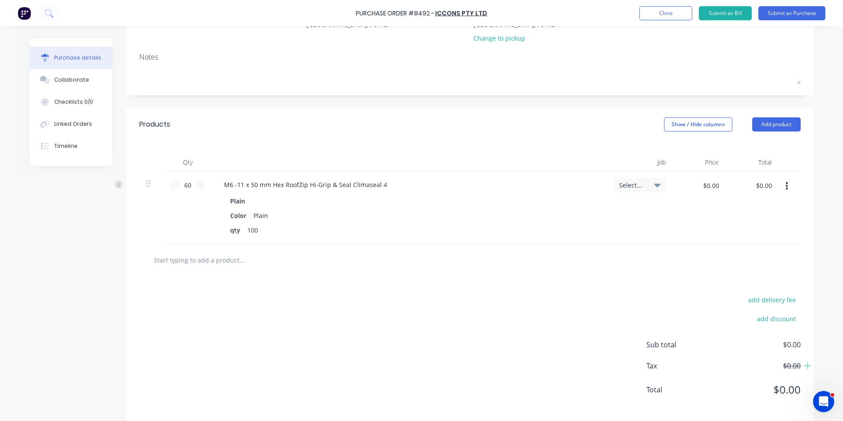
scroll to position [120, 0]
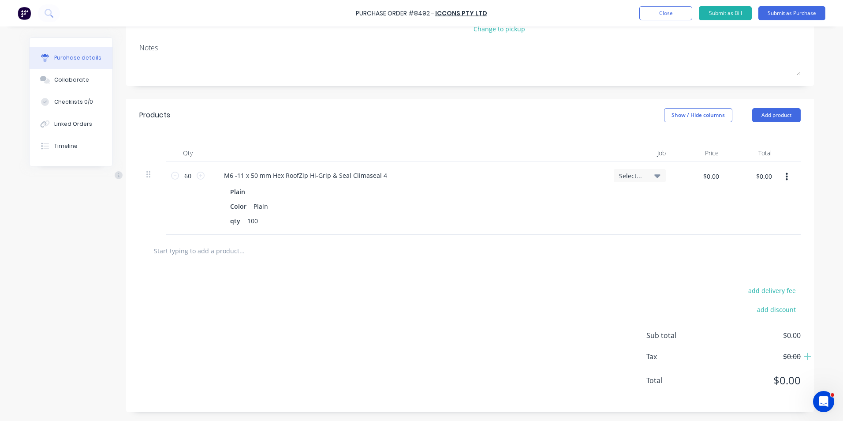
click at [789, 183] on button "button" at bounding box center [787, 177] width 21 height 16
click at [787, 217] on button "Duplicate" at bounding box center [759, 218] width 75 height 18
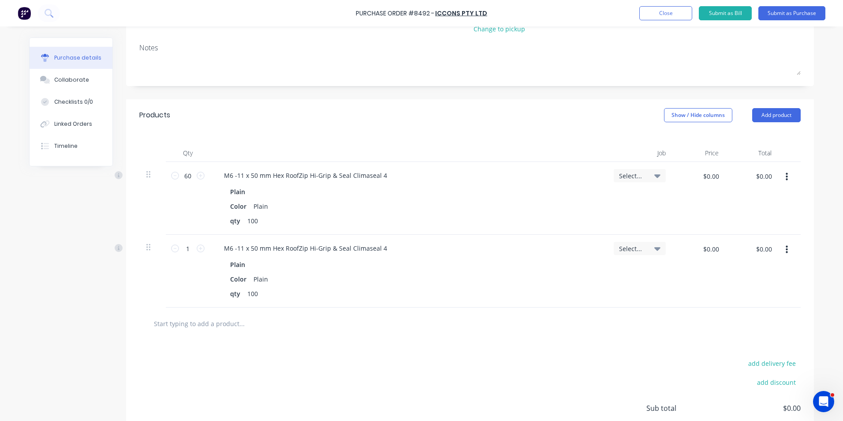
click at [789, 257] on button "button" at bounding box center [787, 250] width 21 height 16
click at [777, 269] on button "Edit" at bounding box center [759, 273] width 75 height 18
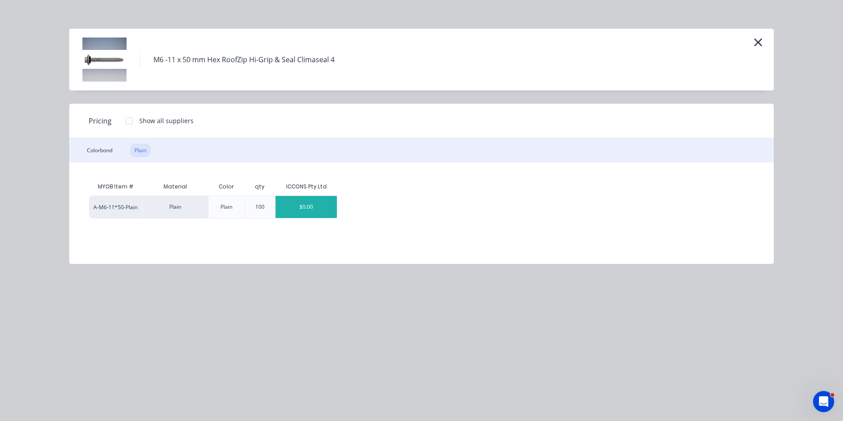
click at [89, 140] on div "Colorbond Plain" at bounding box center [421, 150] width 705 height 24
click at [95, 149] on div "Colorbond" at bounding box center [99, 150] width 34 height 13
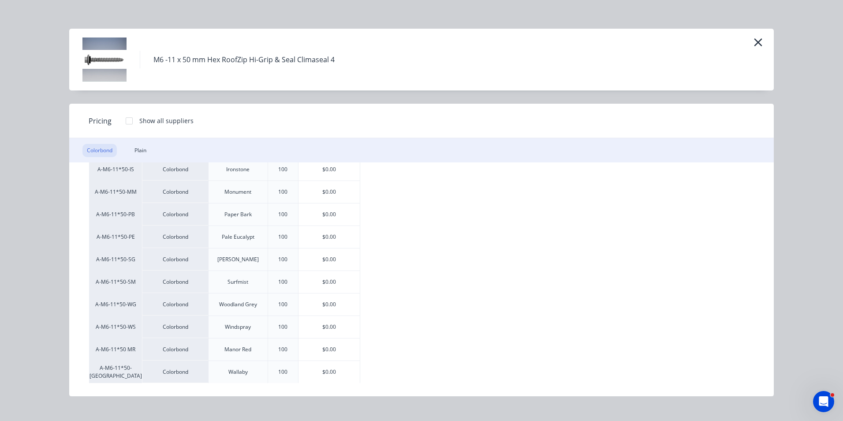
scroll to position [131, 0]
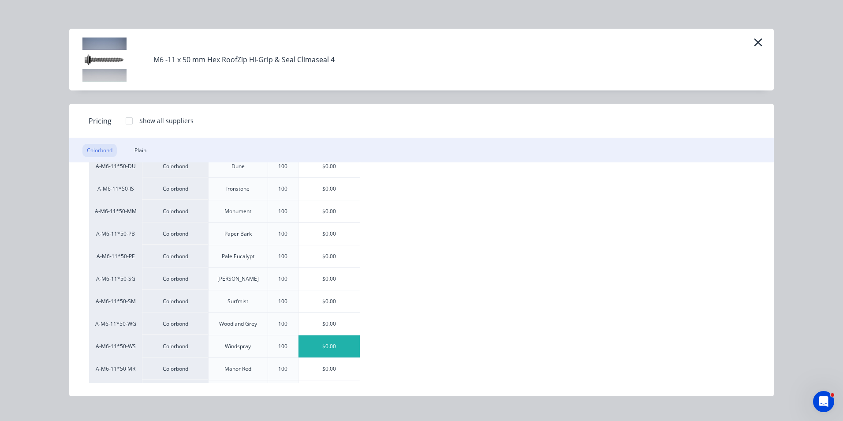
click at [330, 344] on div "$0.00" at bounding box center [329, 346] width 61 height 22
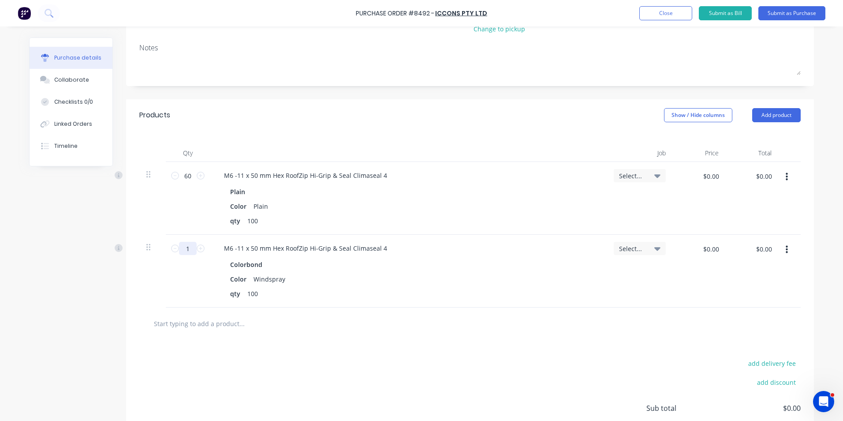
click at [181, 250] on input "1" at bounding box center [188, 248] width 18 height 13
type input "10"
click at [388, 277] on div "Color Windspray" at bounding box center [407, 279] width 360 height 13
click at [390, 336] on div at bounding box center [470, 323] width 662 height 32
click at [784, 119] on button "Add product" at bounding box center [776, 115] width 49 height 14
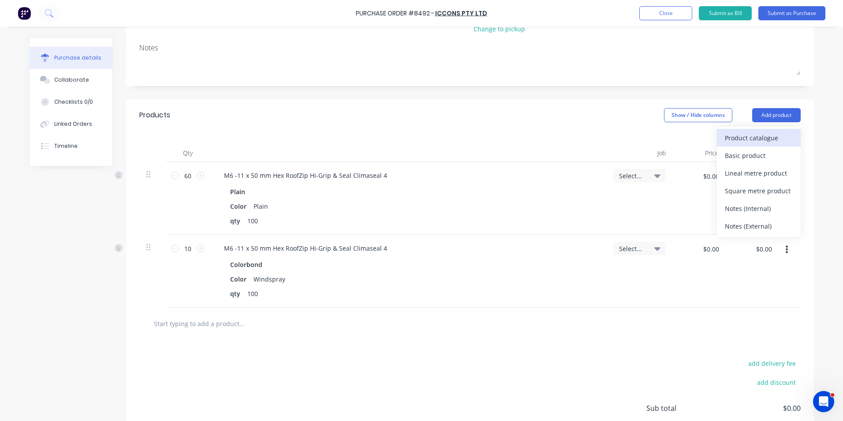
click at [783, 133] on div "Product catalogue" at bounding box center [759, 137] width 68 height 13
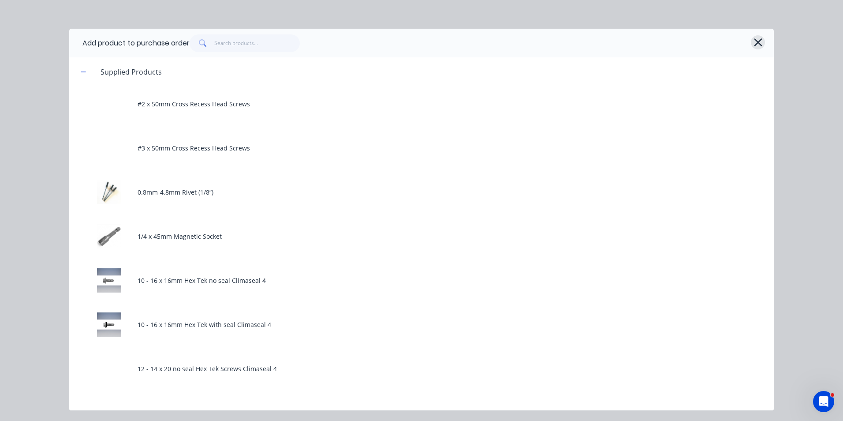
click at [759, 37] on icon "button" at bounding box center [758, 42] width 9 height 12
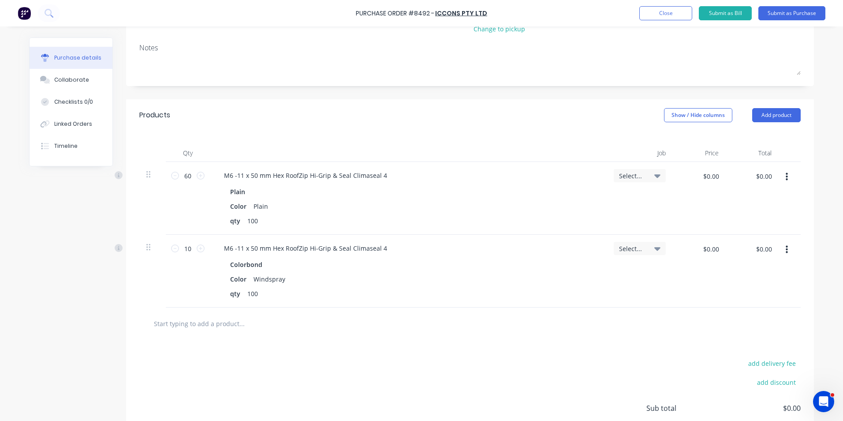
click at [471, 159] on div at bounding box center [408, 153] width 397 height 18
click at [771, 114] on button "Add product" at bounding box center [776, 115] width 49 height 14
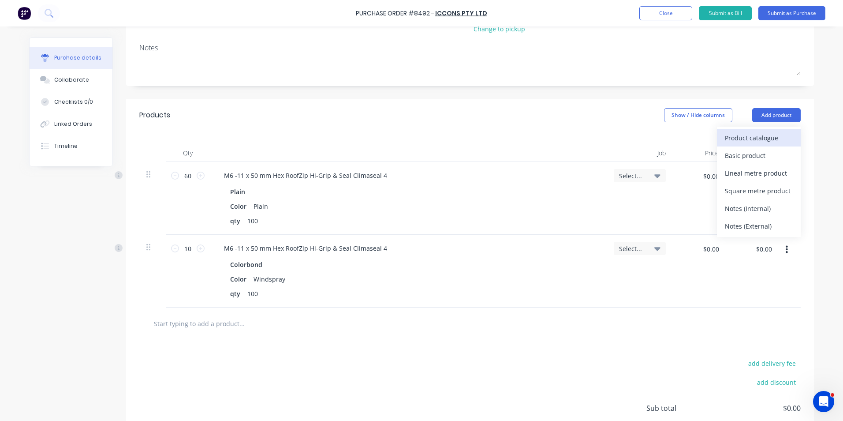
click at [760, 142] on div "Product catalogue" at bounding box center [759, 137] width 68 height 13
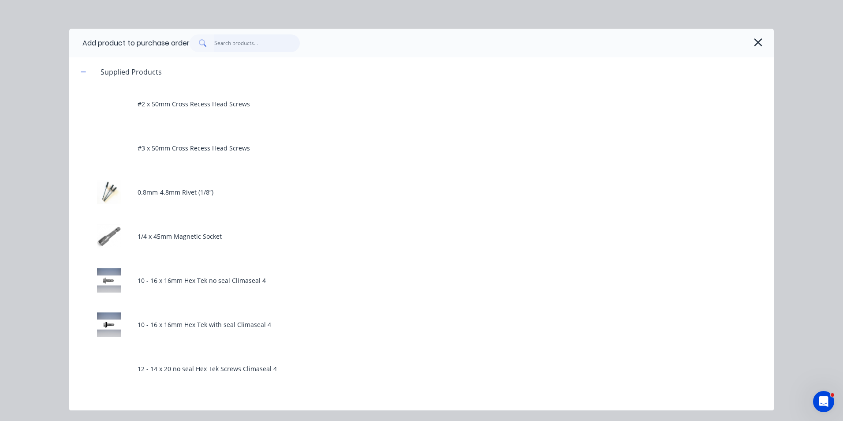
click at [248, 42] on input "text" at bounding box center [257, 43] width 86 height 18
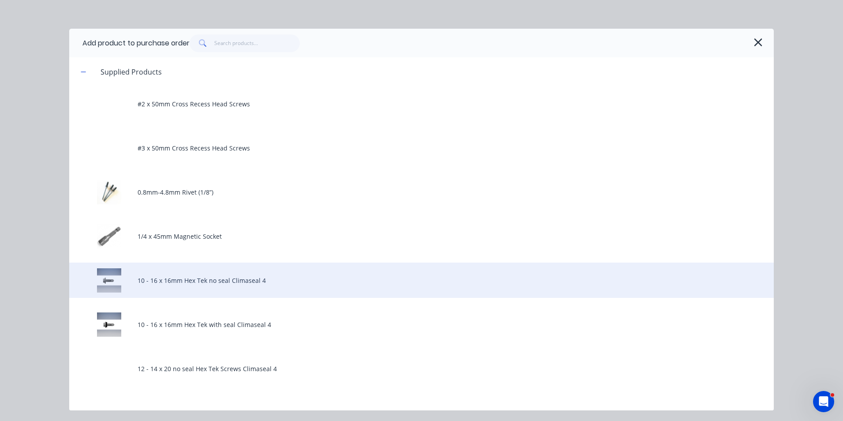
click at [274, 286] on div "10 - 16 x 16mm Hex Tek no seal Climaseal 4" at bounding box center [421, 279] width 705 height 35
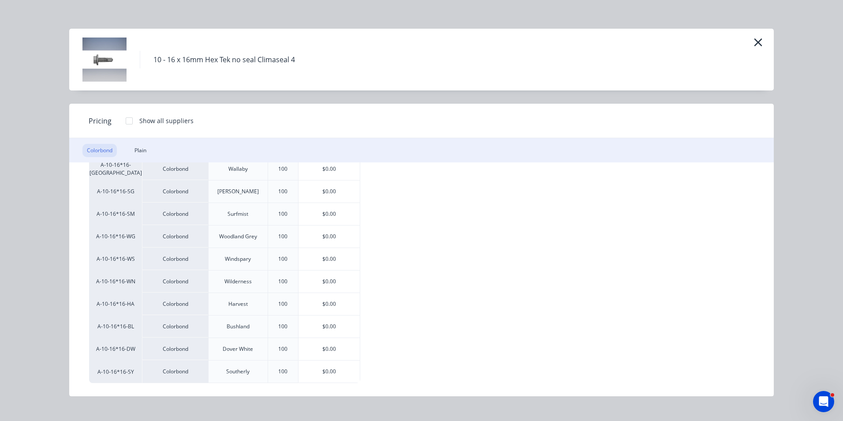
scroll to position [338, 0]
click at [327, 319] on div "$0.00" at bounding box center [329, 326] width 61 height 22
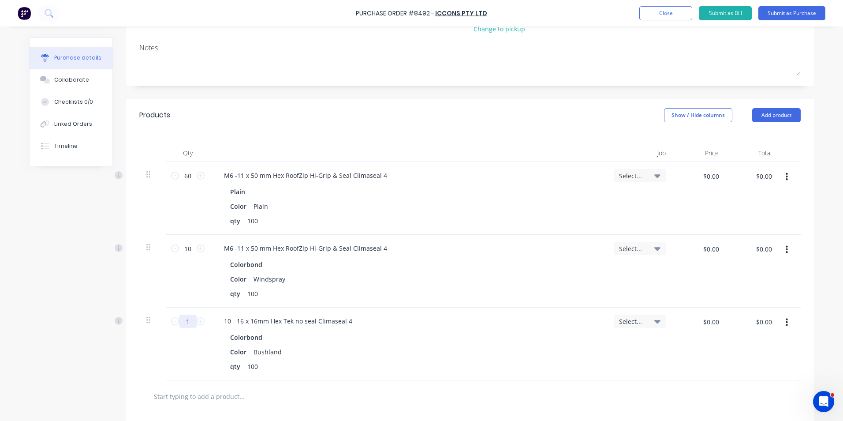
click at [188, 320] on input "1" at bounding box center [188, 320] width 18 height 13
type input "10"
click at [538, 290] on div "qty 100" at bounding box center [407, 293] width 360 height 13
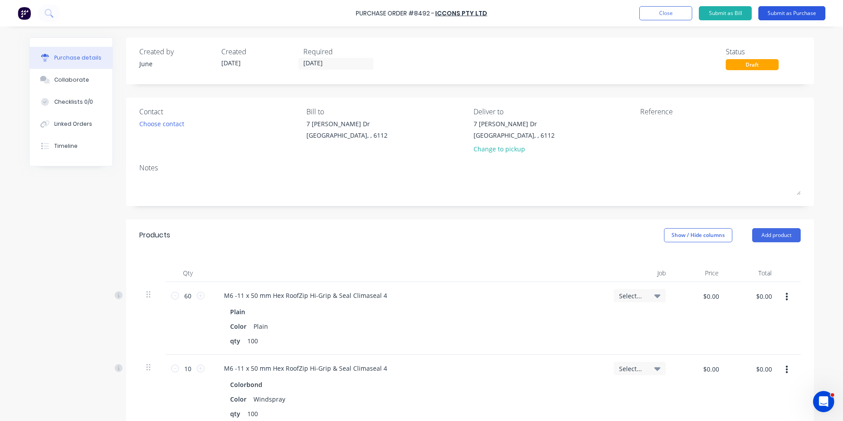
click at [807, 11] on button "Submit as Purchase" at bounding box center [792, 13] width 67 height 14
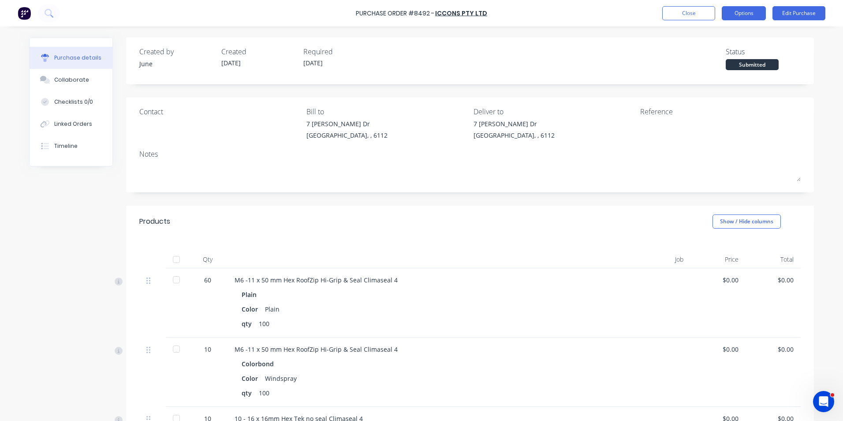
click at [753, 12] on button "Options" at bounding box center [744, 13] width 44 height 14
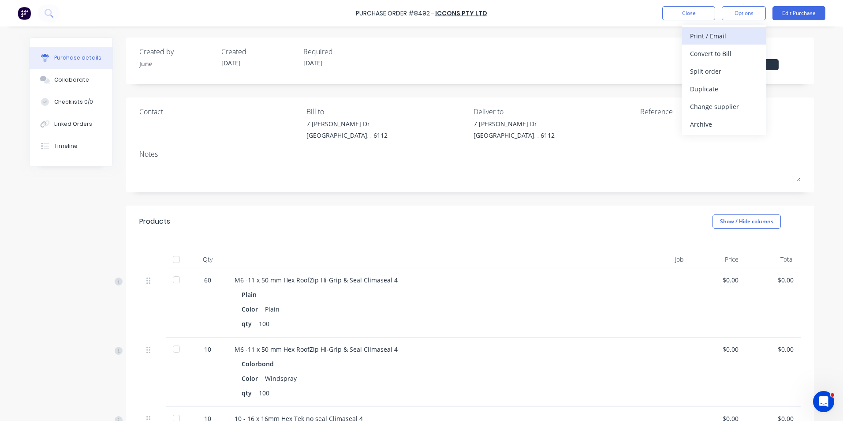
click at [751, 34] on div "Print / Email" at bounding box center [724, 36] width 68 height 13
click at [720, 78] on button "Without pricing" at bounding box center [724, 71] width 84 height 18
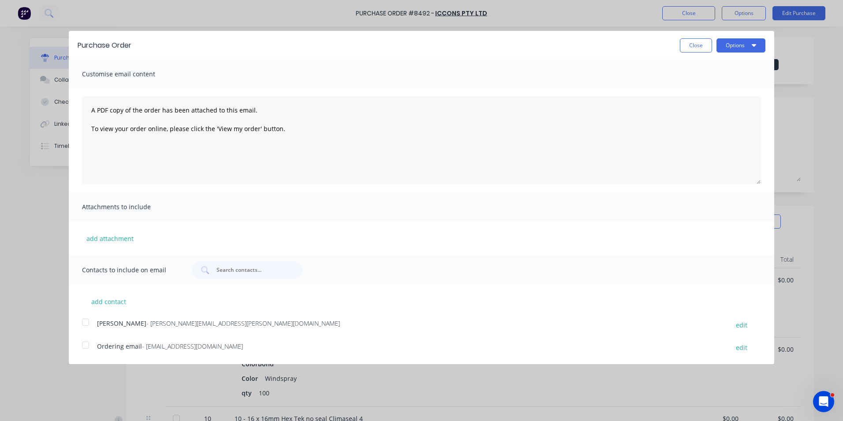
click at [92, 321] on div at bounding box center [86, 322] width 18 height 18
click at [85, 348] on div at bounding box center [86, 345] width 18 height 18
click at [87, 323] on div at bounding box center [86, 322] width 18 height 18
click at [746, 43] on button "Options" at bounding box center [741, 45] width 49 height 14
click at [725, 89] on div "Email" at bounding box center [724, 85] width 68 height 13
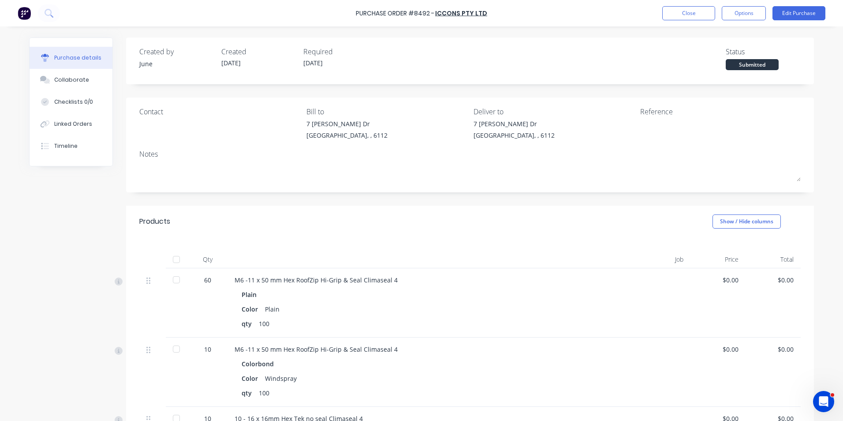
click at [646, 117] on div "Reference" at bounding box center [720, 125] width 161 height 38
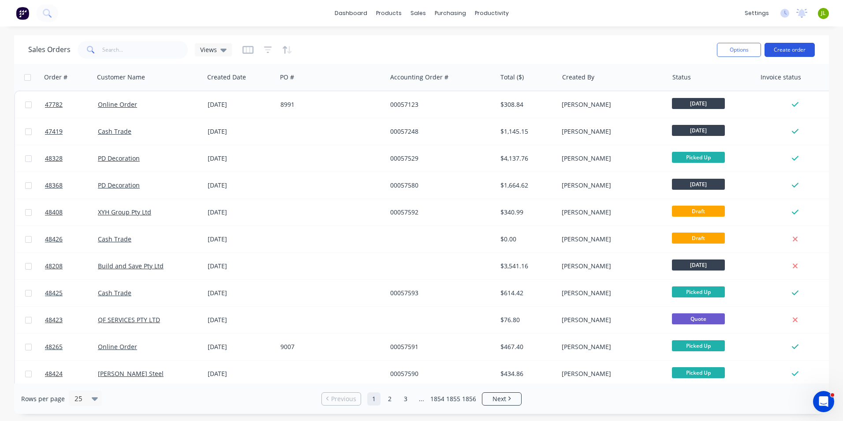
click at [789, 46] on button "Create order" at bounding box center [790, 50] width 50 height 14
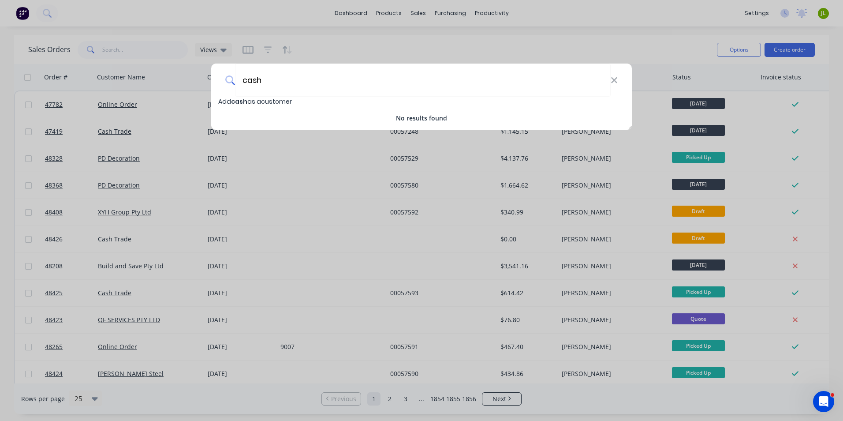
type input "cash"
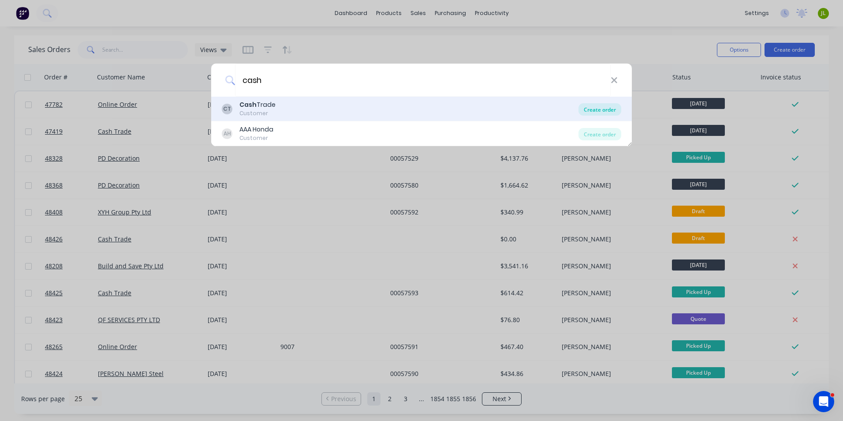
click at [587, 108] on div "Create order" at bounding box center [600, 109] width 43 height 12
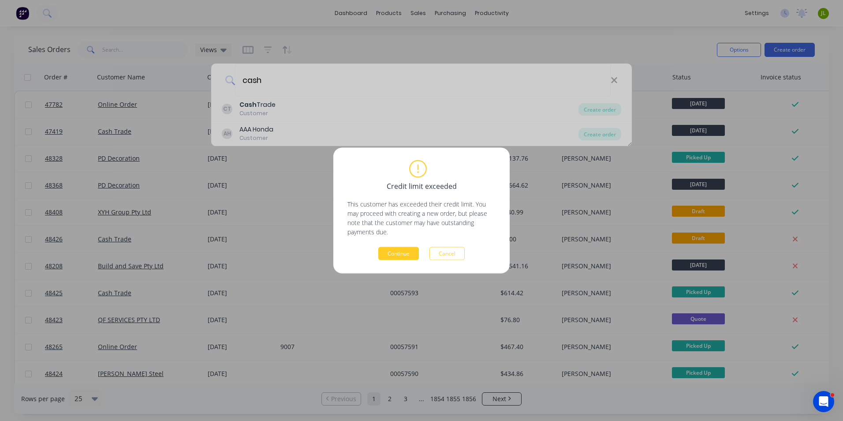
click at [385, 254] on button "Continue" at bounding box center [398, 253] width 41 height 13
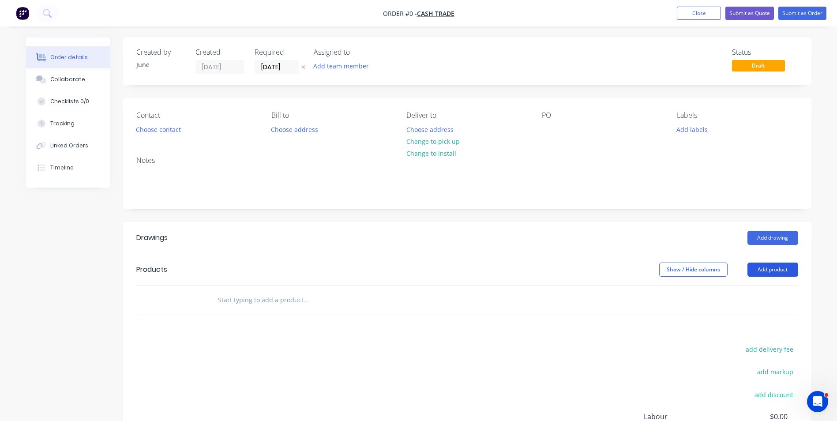
click at [759, 265] on button "Add product" at bounding box center [772, 269] width 51 height 14
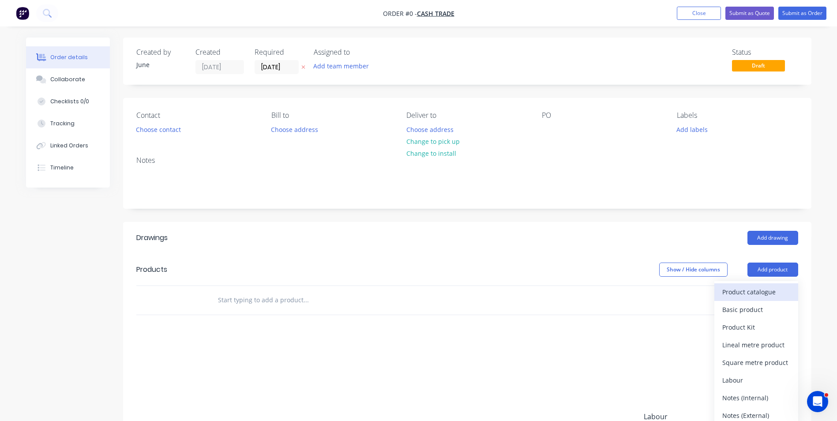
click at [717, 289] on button "Product catalogue" at bounding box center [756, 292] width 84 height 18
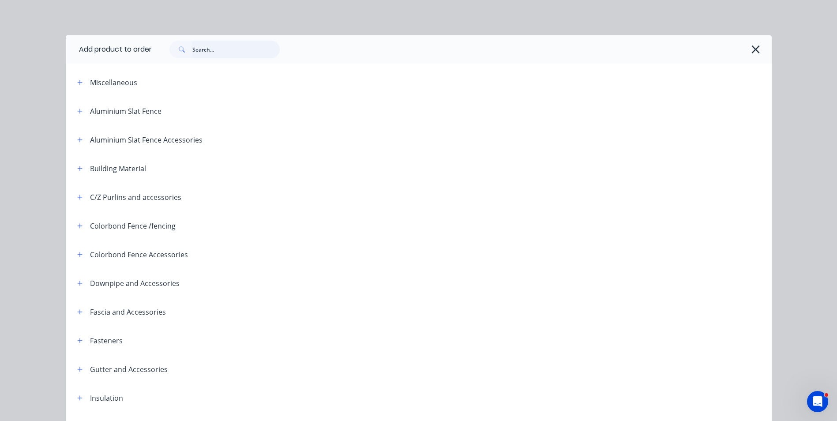
click at [232, 41] on input "text" at bounding box center [235, 50] width 87 height 18
type input "roof"
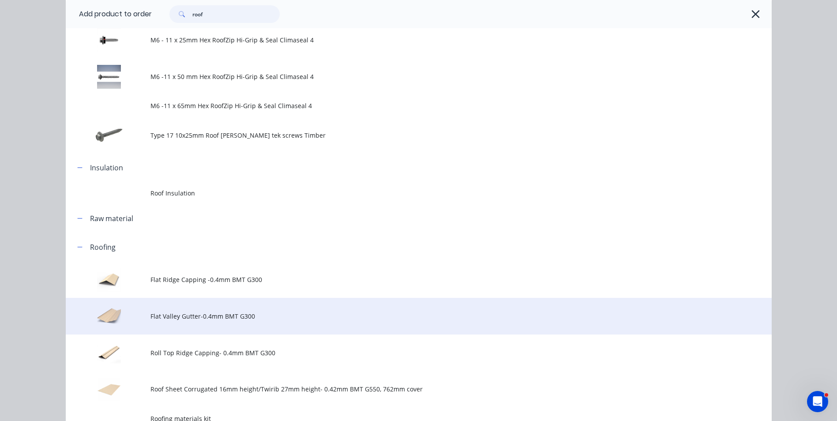
scroll to position [176, 0]
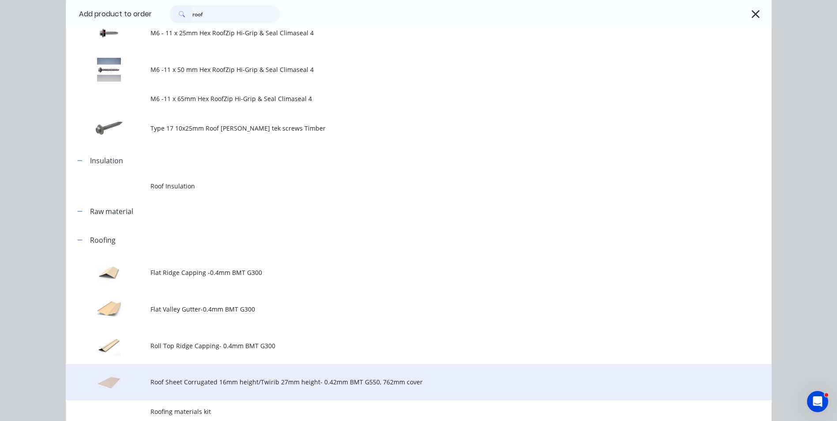
click at [337, 379] on span "Roof Sheet Corrugated 16mm height/Twirib 27mm height- 0.42mm BMT G550, 762mm co…" at bounding box center [398, 381] width 497 height 9
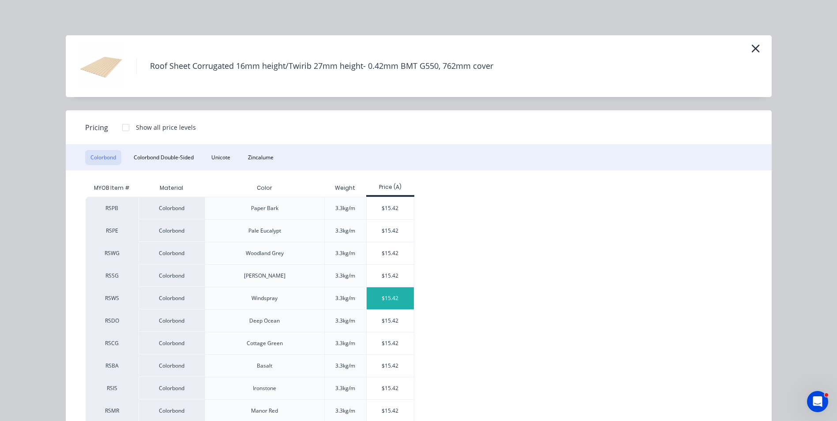
scroll to position [44, 0]
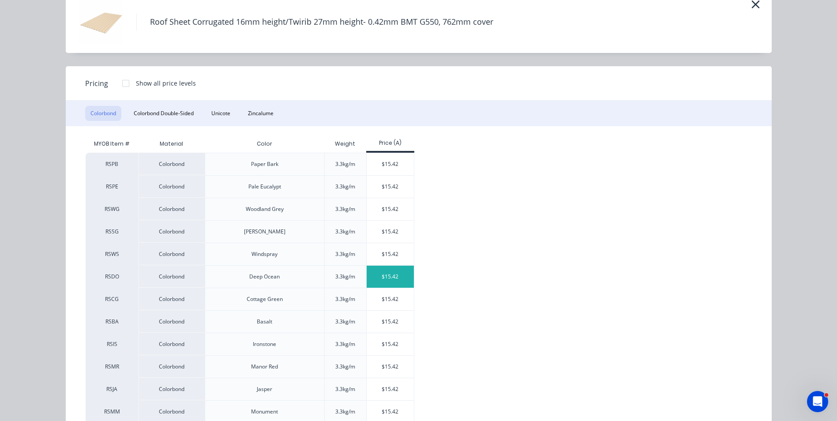
click at [377, 282] on div "$15.42" at bounding box center [389, 276] width 47 height 22
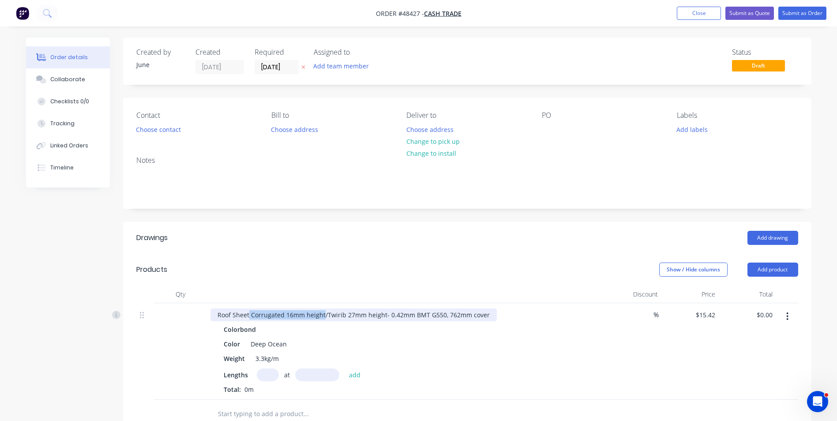
drag, startPoint x: 323, startPoint y: 314, endPoint x: 249, endPoint y: 319, distance: 74.3
click at [249, 319] on div "Roof Sheet Corrugated 16mm height/Twirib 27mm height- 0.42mm BMT G550, 762mm co…" at bounding box center [353, 314] width 286 height 13
click at [273, 372] on input "text" at bounding box center [268, 374] width 22 height 13
type input "44"
click at [315, 372] on input "text" at bounding box center [317, 374] width 44 height 13
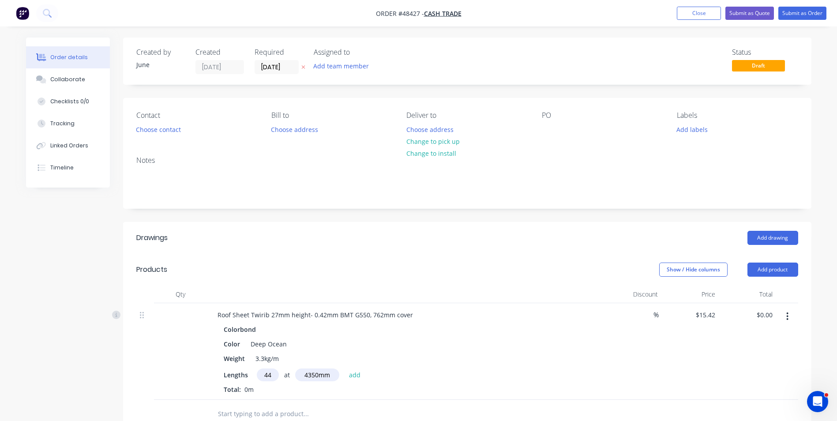
click at [413, 374] on div "Lengths 44 at 4350mm add" at bounding box center [405, 374] width 363 height 13
click at [314, 374] on input "4350mm" at bounding box center [317, 374] width 44 height 13
type input "4345mm"
click at [344, 368] on button "add" at bounding box center [354, 374] width 21 height 12
type input "$2,948.00"
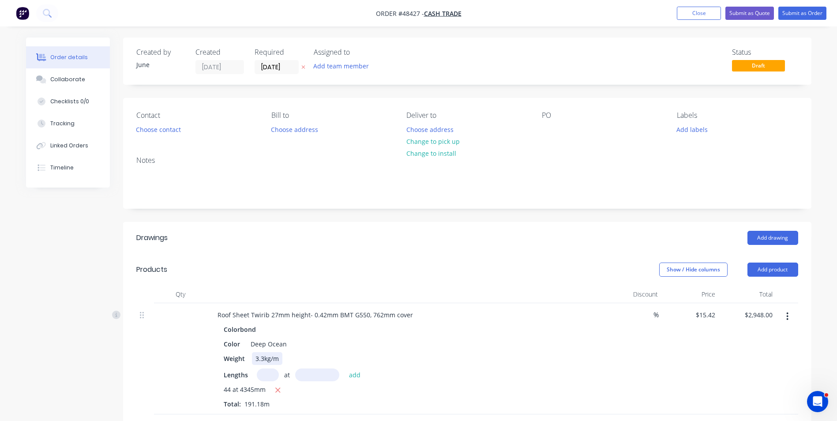
click at [444, 364] on div "Weight 3.3kg/m" at bounding box center [403, 358] width 367 height 13
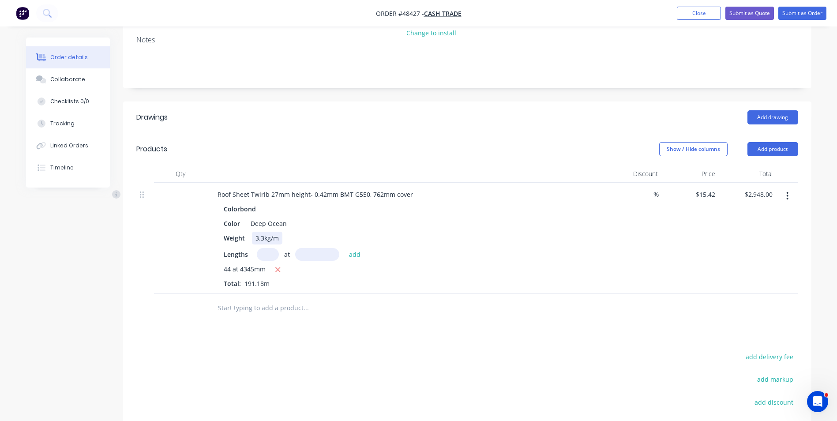
scroll to position [95, 0]
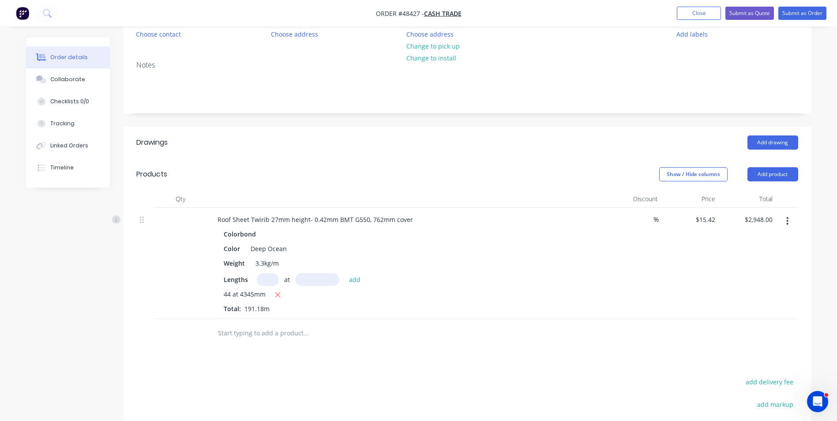
click at [600, 344] on div at bounding box center [467, 333] width 662 height 29
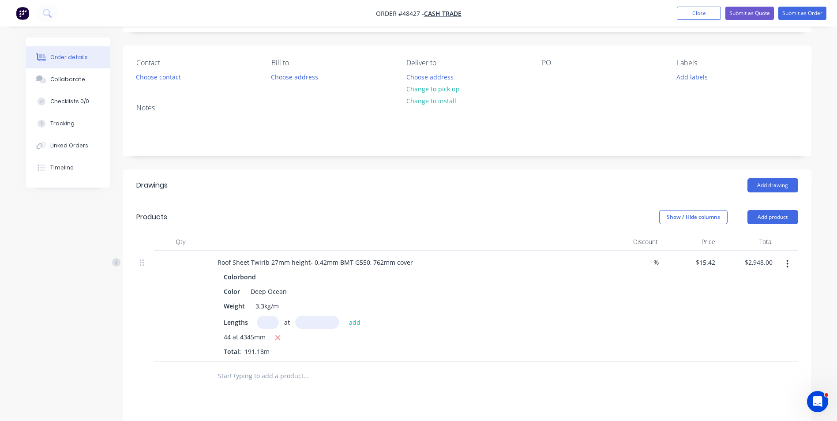
scroll to position [0, 0]
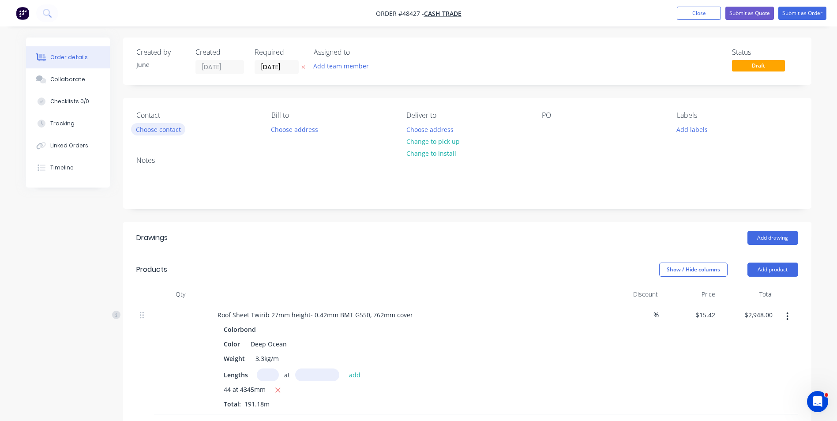
click at [152, 128] on button "Choose contact" at bounding box center [158, 129] width 54 height 12
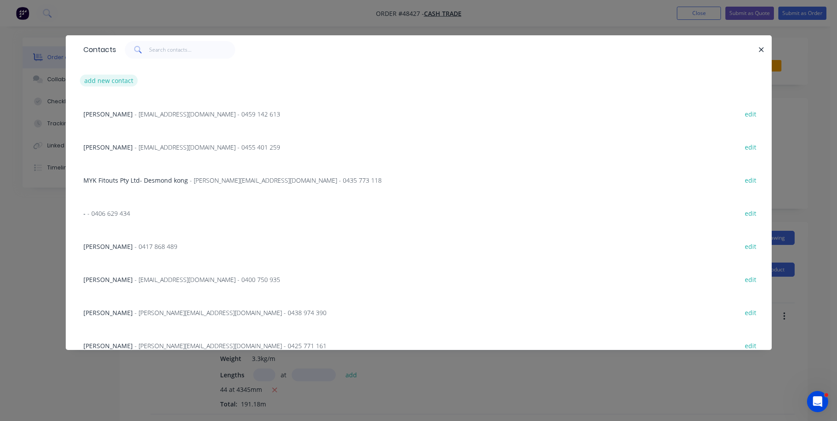
click at [131, 82] on button "add new contact" at bounding box center [109, 81] width 58 height 12
select select "AU"
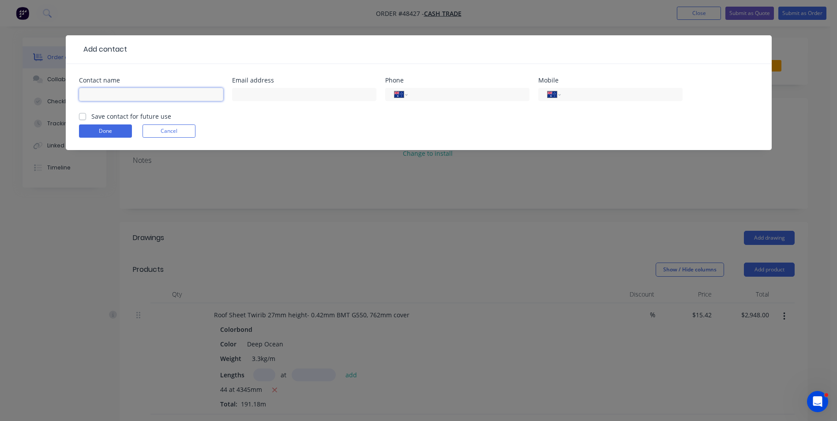
click at [146, 93] on input "text" at bounding box center [151, 94] width 144 height 13
paste input "Lyndon Baily 0407 694 228 lyndonbailey512@gmail.com.au"
drag, startPoint x: 127, startPoint y: 91, endPoint x: 120, endPoint y: 94, distance: 7.5
click at [120, 94] on input "Lyndon Baily 0407 694 228 lyndonbailey512@gmail.com.au" at bounding box center [151, 94] width 144 height 13
type input "Lyndon Bailylyndonbailey512@gmail.com.au"
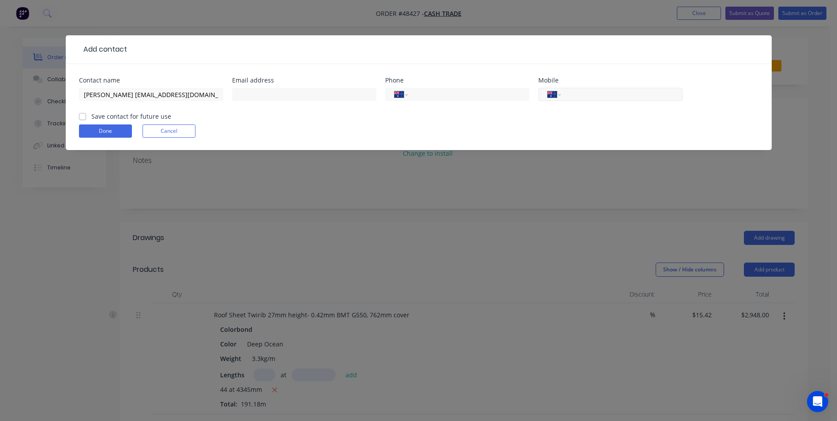
click at [606, 96] on input "tel" at bounding box center [620, 95] width 106 height 10
paste input "0407 694 228"
type input "0407 694 228"
drag, startPoint x: 120, startPoint y: 94, endPoint x: 220, endPoint y: 93, distance: 99.7
click at [220, 93] on input "Lyndon Bailylyndonbailey512@gmail.com.au" at bounding box center [151, 94] width 144 height 13
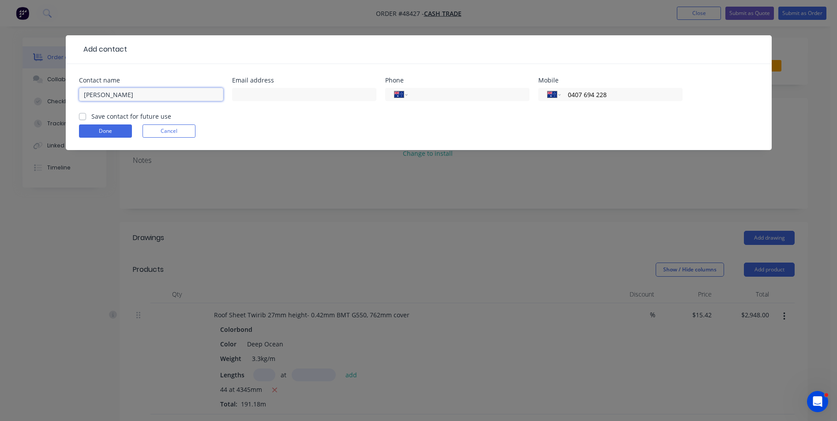
type input "[PERSON_NAME]"
click at [280, 87] on div at bounding box center [304, 99] width 144 height 26
click at [280, 90] on input "text" at bounding box center [304, 94] width 144 height 13
paste input "lyndonbailey512@gmail.com.au"
type input "lyndonbailey512@gmail.com.au"
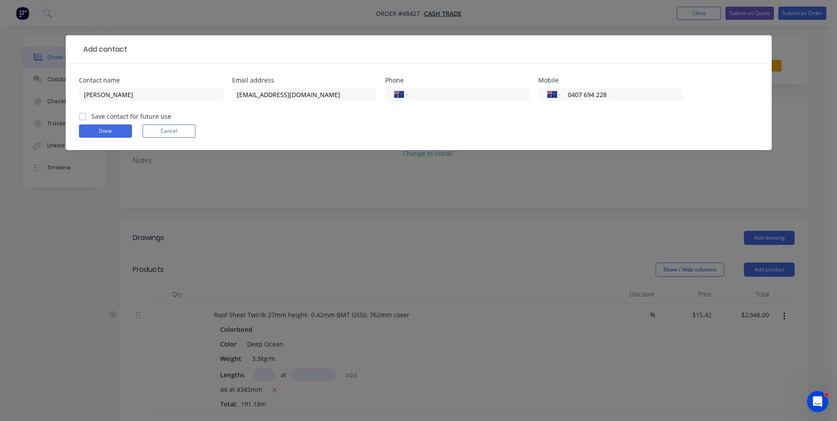
click at [330, 115] on form "Contact name Lyndon Baily Email address lyndonbailey512@gmail.com.au Phone Inte…" at bounding box center [418, 113] width 679 height 73
click at [565, 96] on div "International Afghanistan Åland Islands Albania Algeria American Samoa Andorra …" at bounding box center [610, 94] width 144 height 13
click at [131, 138] on form "Contact name Lyndon Baily Email address lyndonbailey512@gmail.com.au Phone Inte…" at bounding box center [418, 113] width 679 height 73
click at [120, 126] on button "Done" at bounding box center [105, 130] width 53 height 13
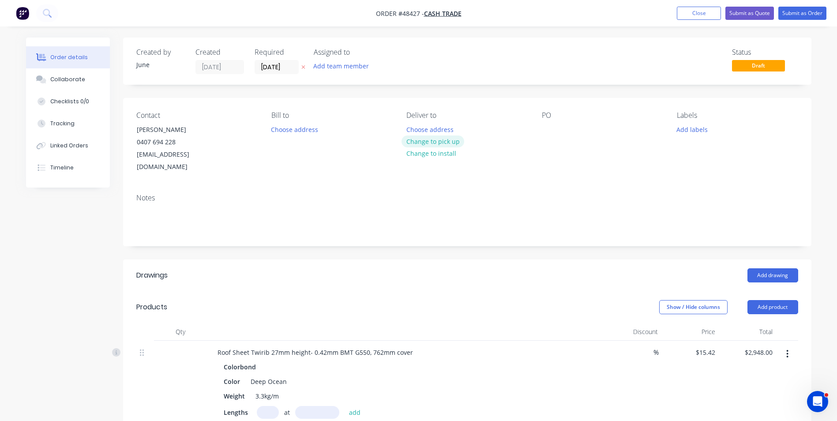
click at [427, 144] on button "Change to pick up" at bounding box center [432, 141] width 63 height 12
click at [281, 70] on input "[DATE]" at bounding box center [276, 66] width 43 height 13
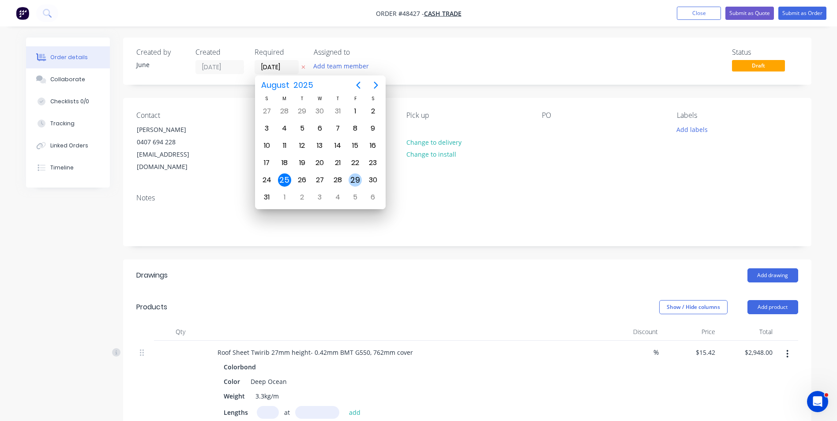
click at [351, 179] on div "29" at bounding box center [354, 179] width 13 height 13
type input "[DATE]"
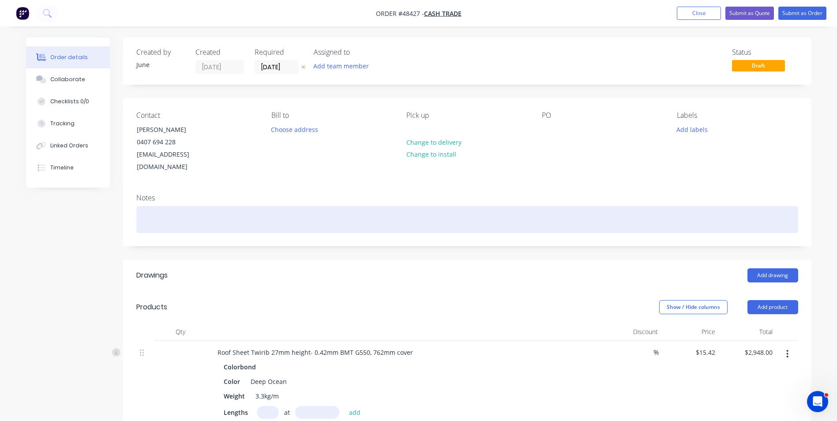
click at [344, 206] on div at bounding box center [467, 219] width 662 height 27
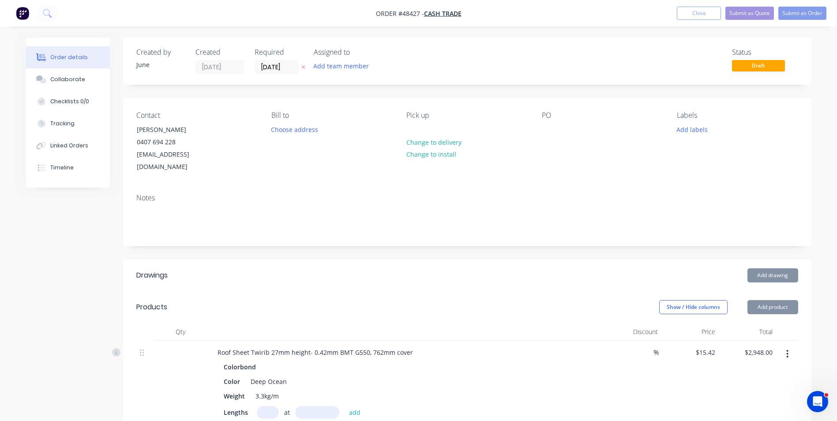
click at [342, 147] on div "Bill to Choose address" at bounding box center [331, 142] width 121 height 62
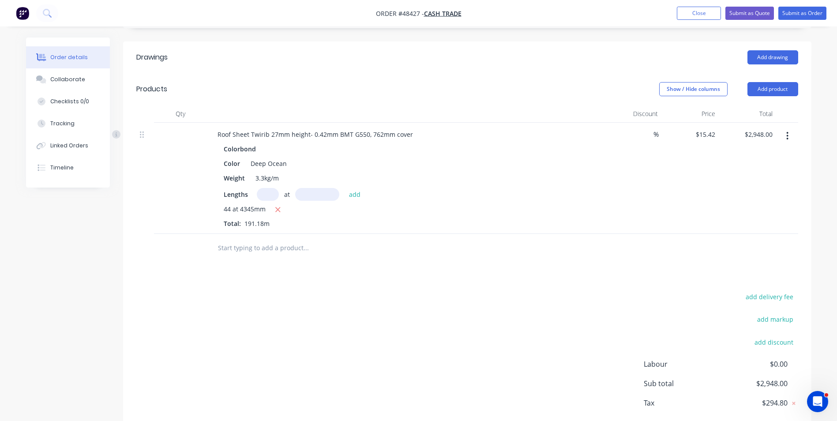
scroll to position [253, 0]
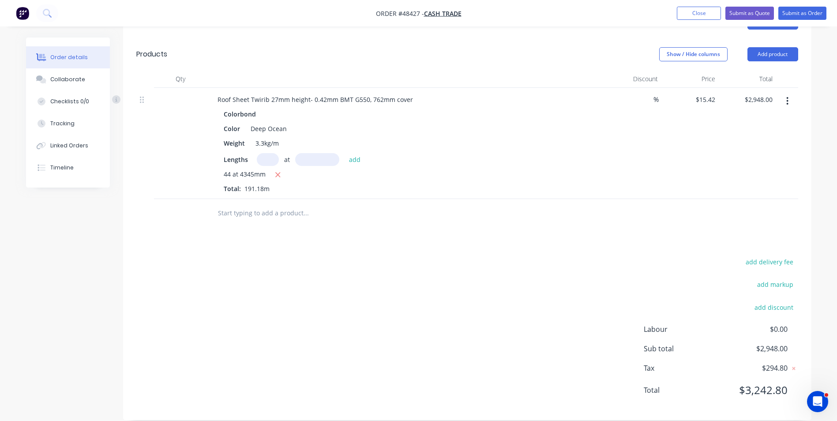
click at [436, 256] on div "add delivery fee add markup add discount Labour $0.00 Sub total $2,948.00 Tax $…" at bounding box center [467, 331] width 662 height 151
click at [715, 93] on input "15.42" at bounding box center [708, 99] width 20 height 13
type input "$14.32"
type input "$2,737.70"
click at [701, 151] on div "$14.32 14.32" at bounding box center [689, 143] width 57 height 111
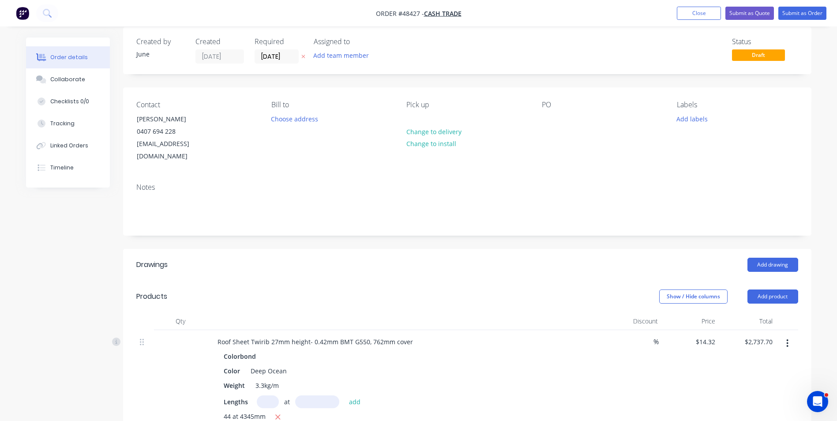
scroll to position [0, 0]
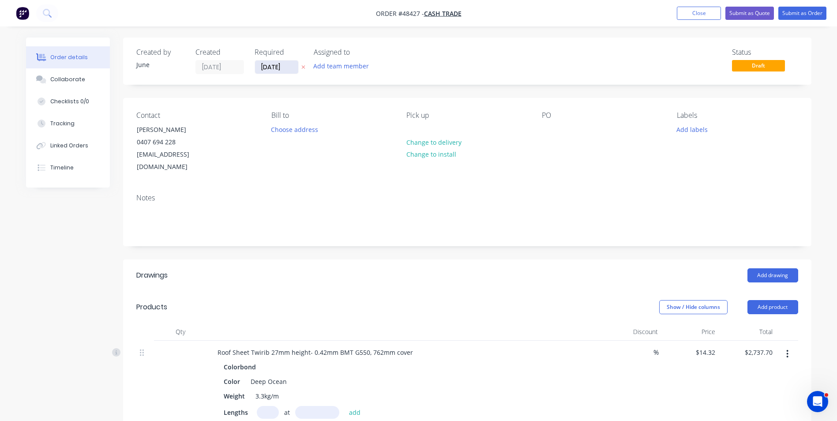
click at [280, 68] on input "[DATE]" at bounding box center [276, 66] width 43 height 13
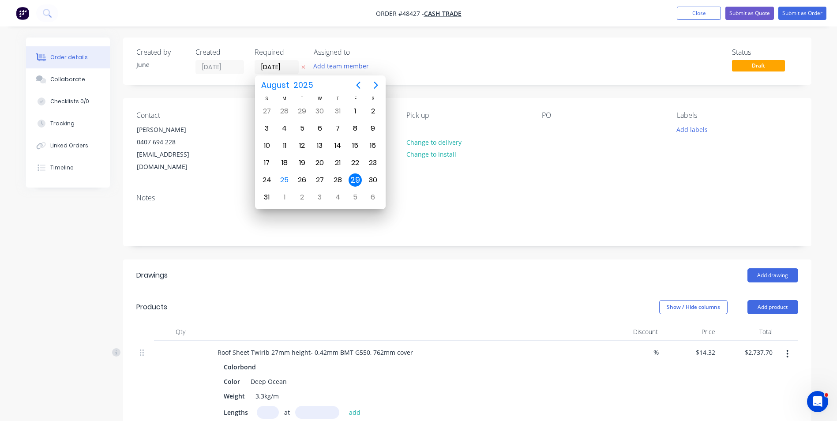
click at [419, 64] on div "Status Draft" at bounding box center [600, 61] width 396 height 26
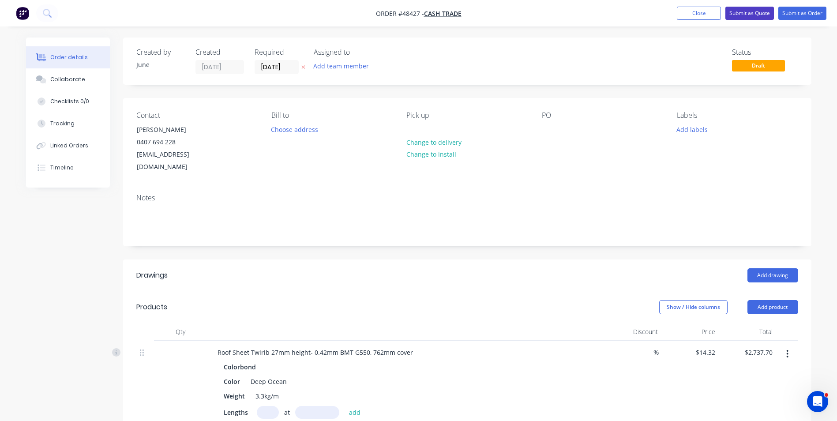
click at [758, 11] on button "Submit as Quote" at bounding box center [749, 13] width 49 height 13
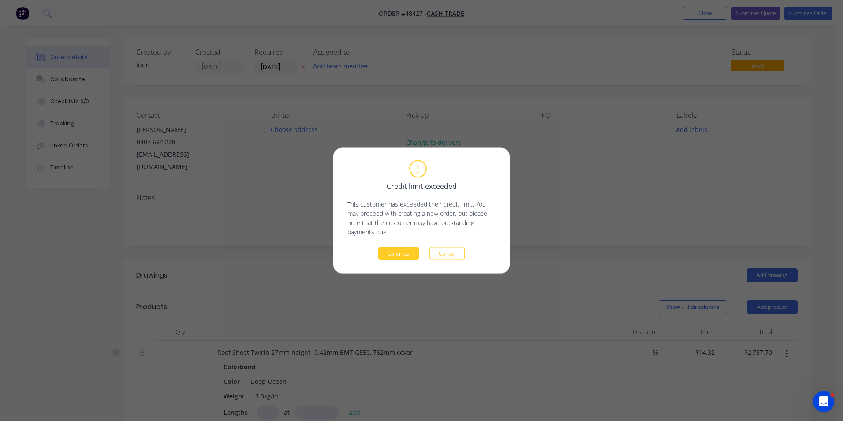
click at [410, 254] on button "Continue" at bounding box center [398, 253] width 41 height 13
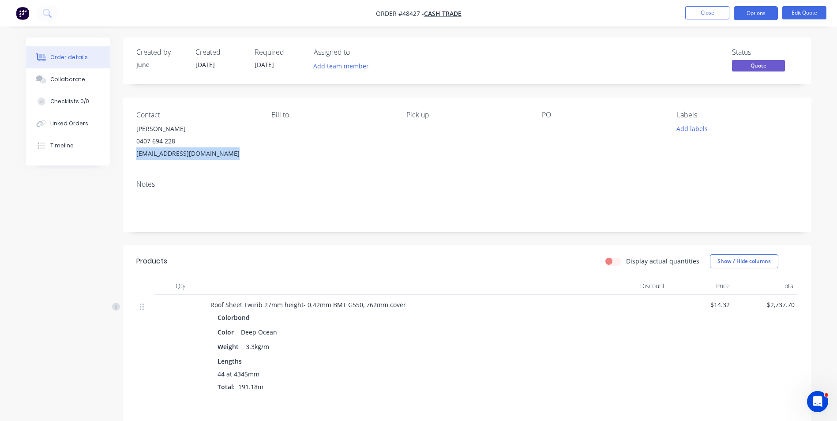
drag, startPoint x: 228, startPoint y: 154, endPoint x: 129, endPoint y: 157, distance: 99.3
click at [129, 157] on div "Contact Lyndon Baily 0407 694 228 lyndonbailey512@gmail.com.au Bill to Pick up …" at bounding box center [467, 134] width 688 height 75
copy div "lyndonbailey512@gmail.com.au"
click at [437, 183] on div "Notes" at bounding box center [467, 184] width 662 height 8
click at [762, 15] on button "Options" at bounding box center [755, 13] width 44 height 14
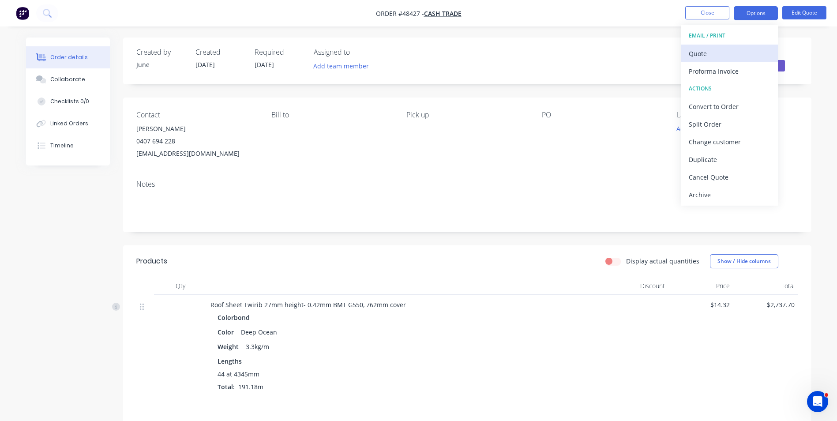
click at [744, 48] on div "Quote" at bounding box center [728, 53] width 81 height 13
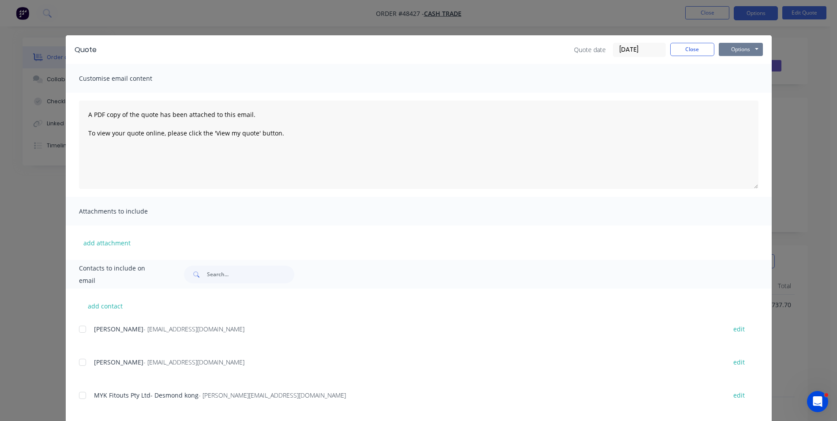
click at [742, 50] on button "Options" at bounding box center [740, 49] width 44 height 13
click at [735, 78] on button "Print" at bounding box center [746, 79] width 56 height 15
click at [689, 51] on button "Close" at bounding box center [692, 49] width 44 height 13
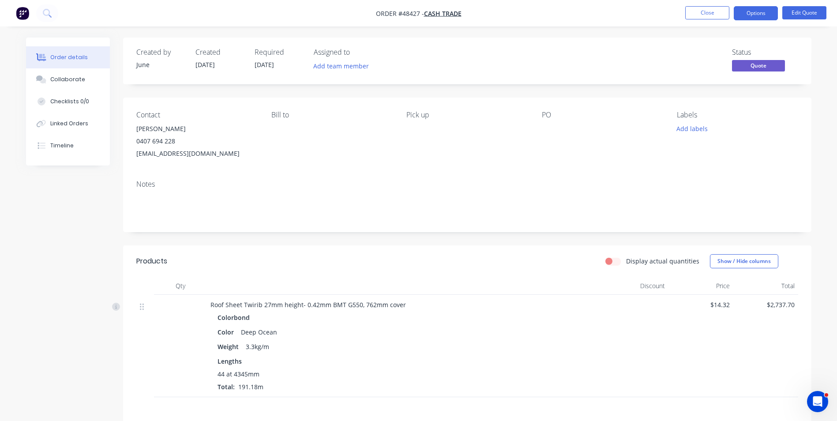
click at [195, 156] on div "lyndonbailey512@gmail.com.au" at bounding box center [196, 153] width 121 height 12
click at [800, 13] on button "Edit Quote" at bounding box center [804, 12] width 44 height 13
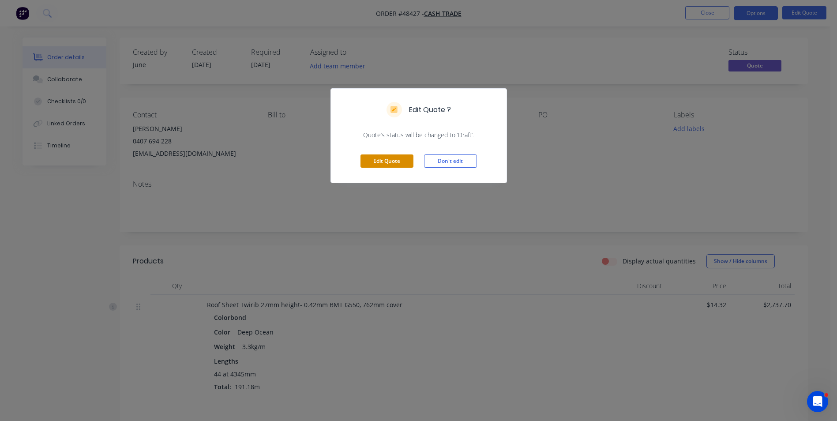
click at [399, 161] on button "Edit Quote" at bounding box center [386, 160] width 53 height 13
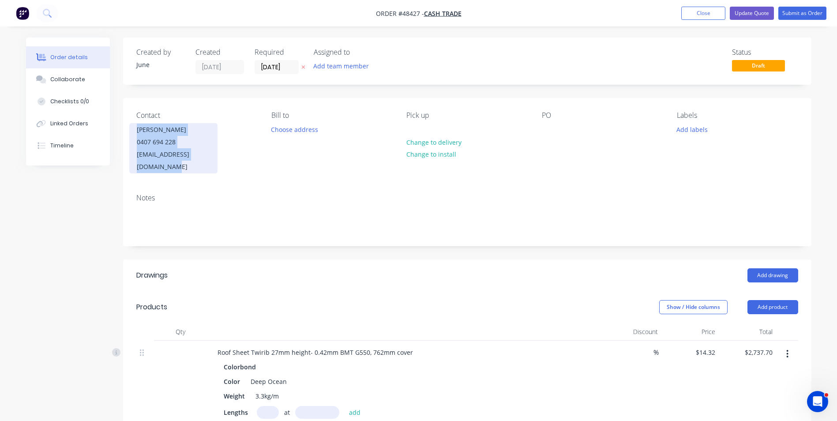
drag, startPoint x: 220, startPoint y: 159, endPoint x: 134, endPoint y: 132, distance: 90.5
click at [136, 132] on div "Contact Lyndon Baily 0407 694 228 lyndonbailey512@gmail.com.au" at bounding box center [196, 142] width 121 height 62
copy div "Lyndon Baily 0407 694 228 lyndonbailey512@gmail.com."
click at [182, 136] on div "0407 694 228" at bounding box center [173, 142] width 73 height 12
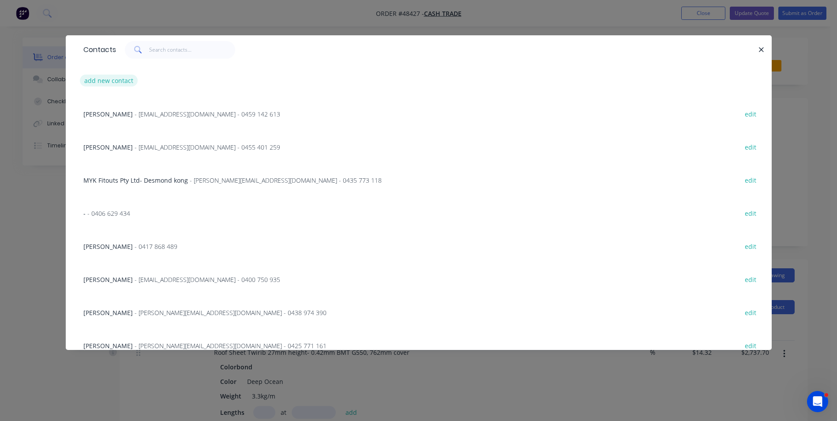
click at [117, 75] on button "add new contact" at bounding box center [109, 81] width 58 height 12
select select "AU"
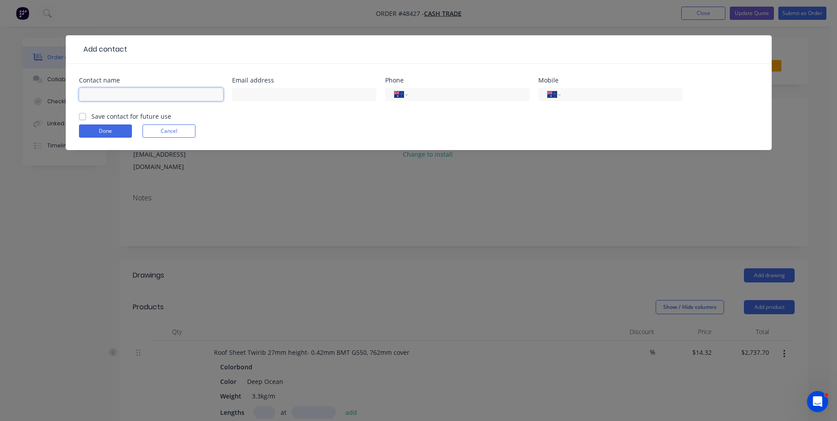
click at [131, 94] on input "text" at bounding box center [151, 94] width 144 height 13
paste input "Lyndon Baily 0407 694 228 lyndonbailey512@gmail.com."
drag, startPoint x: 133, startPoint y: 96, endPoint x: 234, endPoint y: 93, distance: 100.6
click at [234, 93] on div "Contact name Lyndon Baily 0407 694 228 lyndonbailey512@gmail.com. Email address…" at bounding box center [418, 94] width 679 height 34
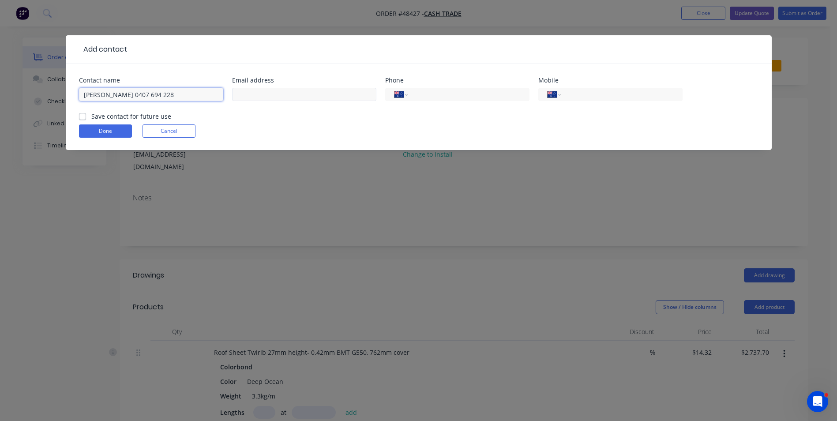
scroll to position [0, 0]
type input "Lyndon Baily 0407 694 228"
click at [320, 97] on input "text" at bounding box center [304, 94] width 144 height 13
paste input "lyndonbailey512@gmail.com."
type input "[EMAIL_ADDRESS][DOMAIN_NAME]"
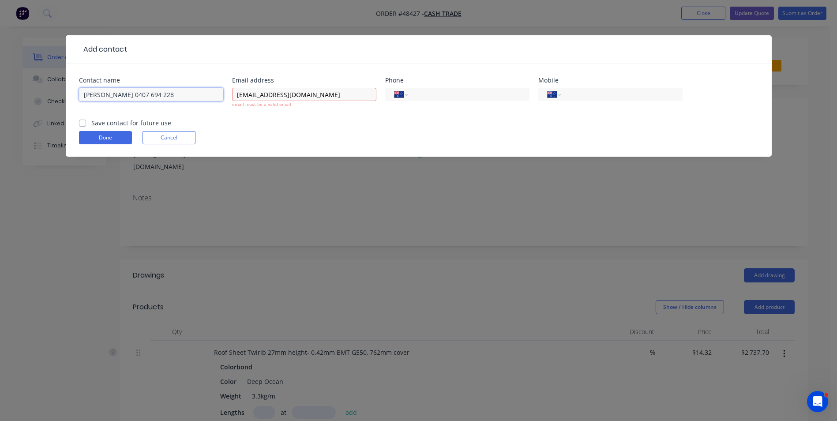
drag, startPoint x: 163, startPoint y: 92, endPoint x: 122, endPoint y: 100, distance: 42.2
click at [122, 100] on input "Lyndon Baily 0407 694 228" at bounding box center [151, 94] width 144 height 13
type input "[PERSON_NAME]"
click at [601, 88] on div "International Afghanistan Åland Islands Albania Algeria American Samoa Andorra …" at bounding box center [610, 94] width 144 height 13
click at [596, 94] on input "tel" at bounding box center [620, 95] width 106 height 10
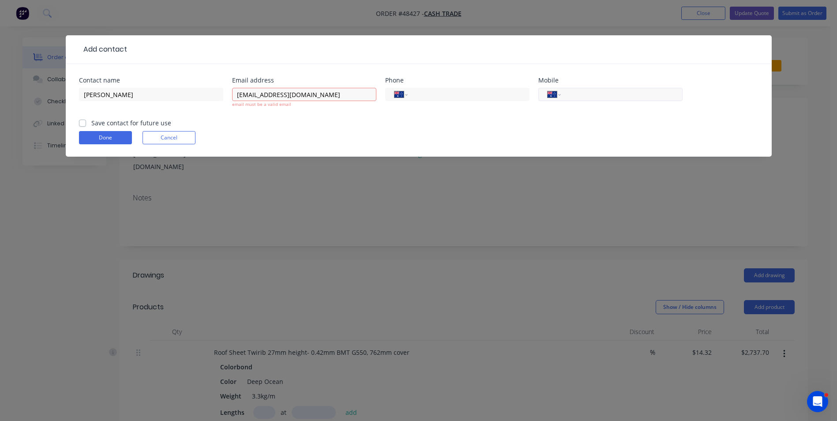
paste input "0407 694 228"
type input "0407 694 228"
click at [235, 98] on input "[EMAIL_ADDRESS][DOMAIN_NAME]" at bounding box center [304, 94] width 144 height 13
type input "[EMAIL_ADDRESS][DOMAIN_NAME]"
click at [106, 139] on form "Contact name Lyndon Baily Email address lyndonbailey512@gmail.com email must be…" at bounding box center [418, 116] width 679 height 79
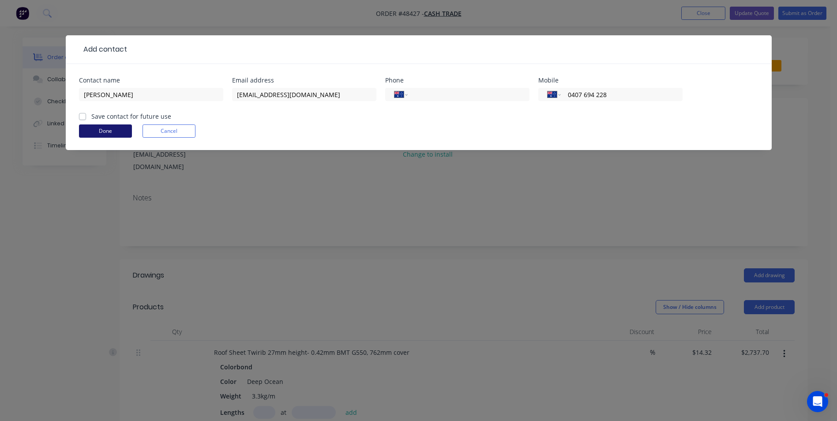
click at [107, 134] on button "Done" at bounding box center [105, 130] width 53 height 13
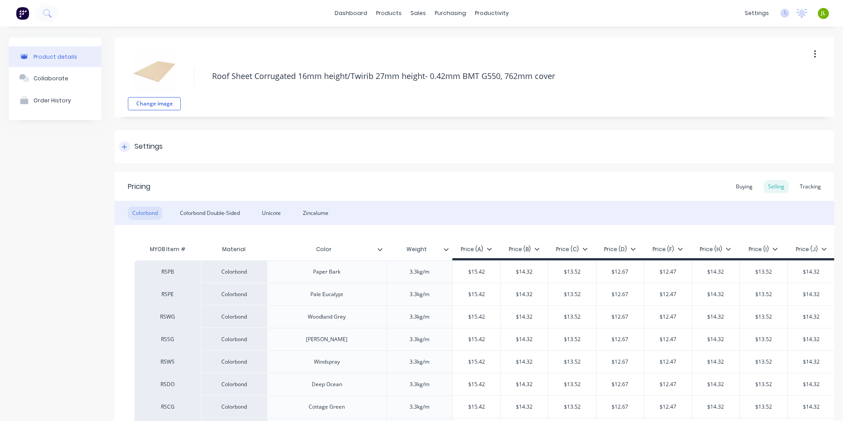
click at [346, 142] on div "Settings" at bounding box center [475, 146] width 720 height 33
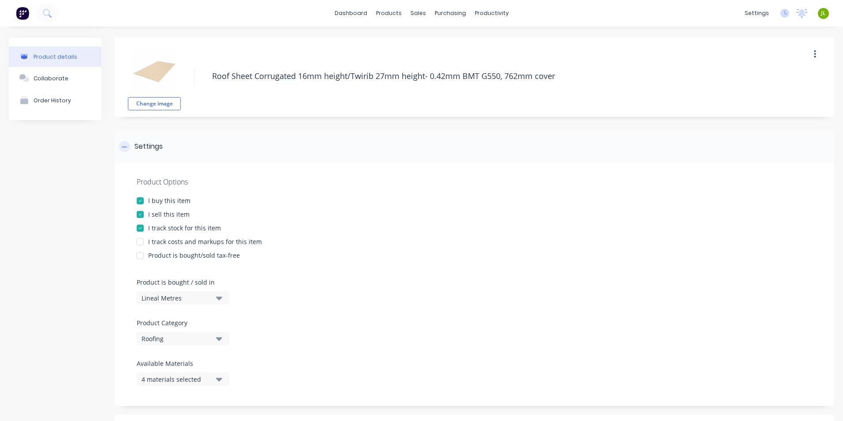
click at [346, 142] on div "Settings" at bounding box center [475, 146] width 720 height 33
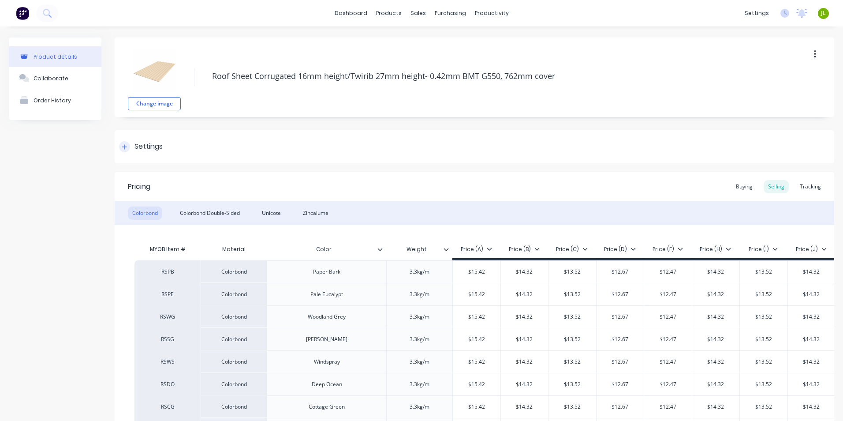
drag, startPoint x: 356, startPoint y: 143, endPoint x: 366, endPoint y: 143, distance: 9.7
click at [357, 143] on div "Settings" at bounding box center [475, 146] width 720 height 33
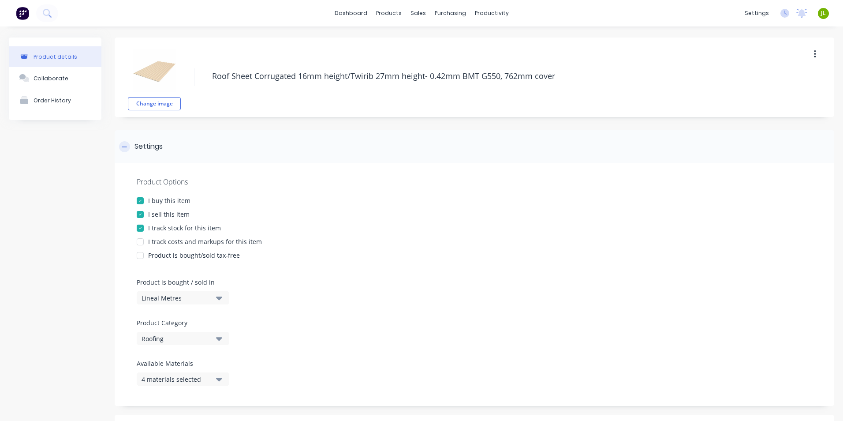
click at [367, 143] on div "Settings" at bounding box center [475, 146] width 720 height 33
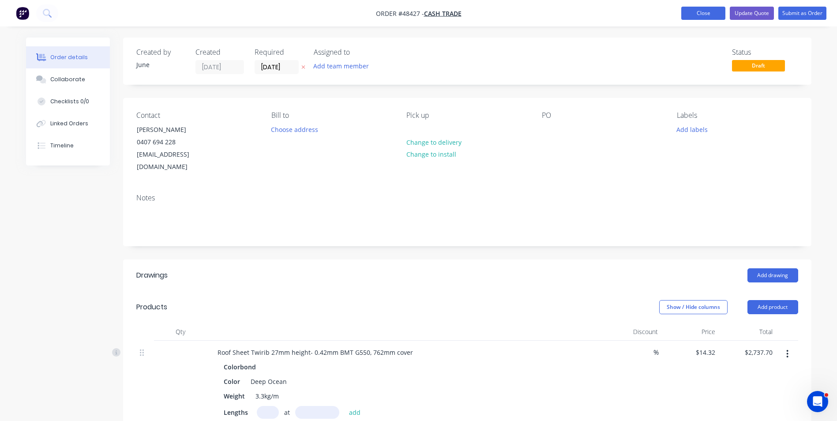
click at [699, 9] on button "Close" at bounding box center [703, 13] width 44 height 13
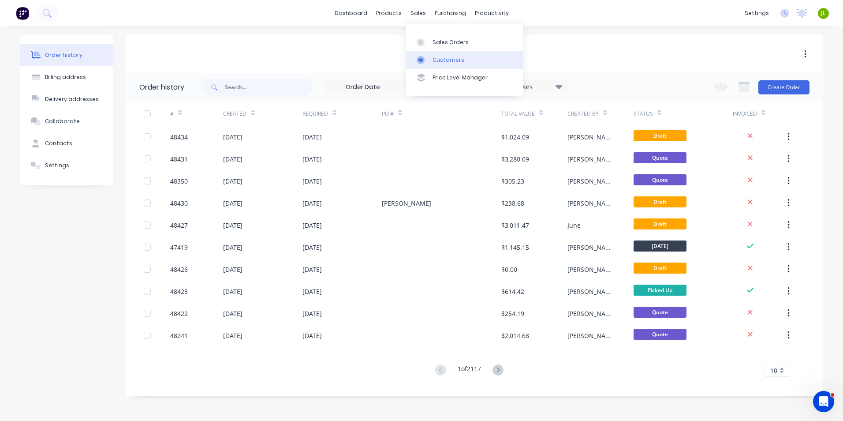
click at [448, 54] on link "Customers" at bounding box center [464, 60] width 117 height 18
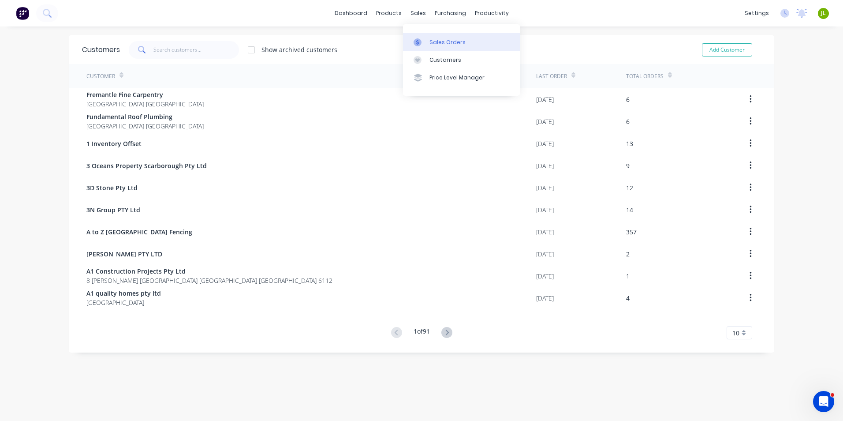
click at [428, 43] on link "Sales Orders" at bounding box center [461, 42] width 117 height 18
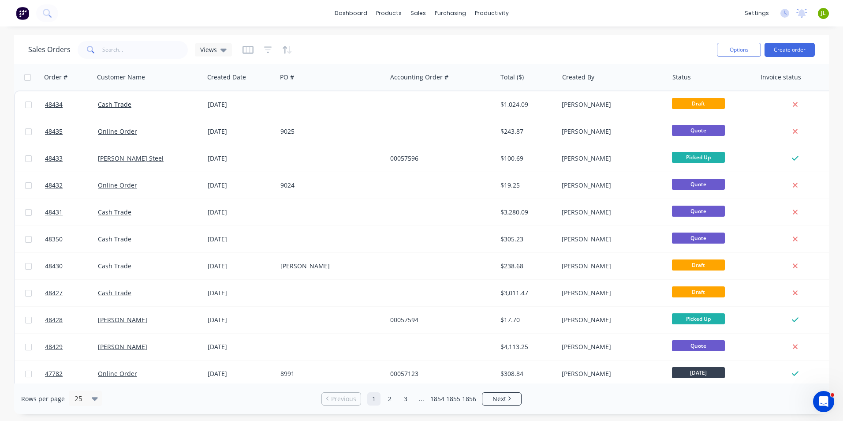
click at [600, 35] on div "Sales Orders Views Options Create order" at bounding box center [421, 49] width 815 height 29
click at [791, 50] on button "Create order" at bounding box center [790, 50] width 50 height 14
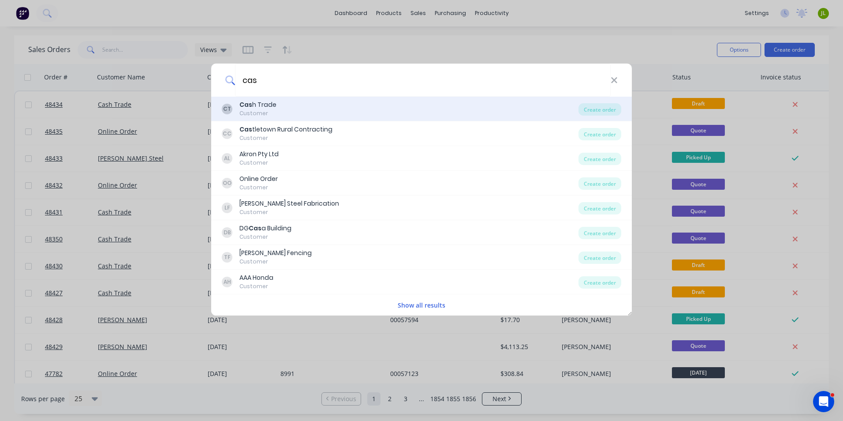
type input "cas"
click at [537, 112] on div "CT Cas h Trade Customer" at bounding box center [400, 108] width 357 height 17
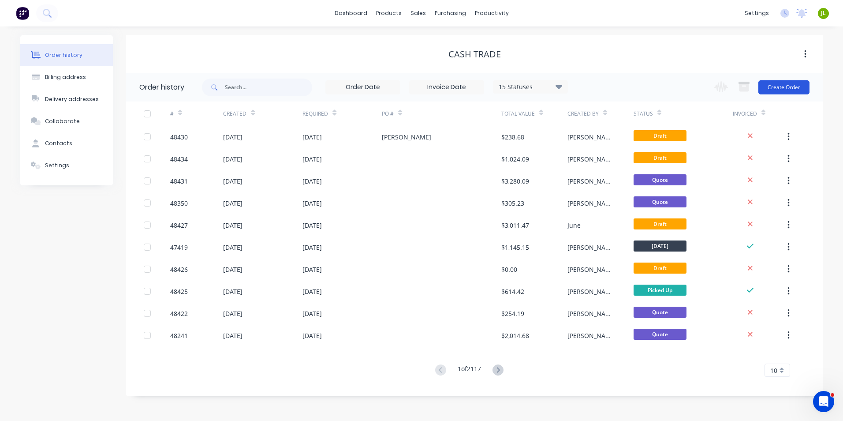
click at [785, 90] on button "Create Order" at bounding box center [784, 87] width 51 height 14
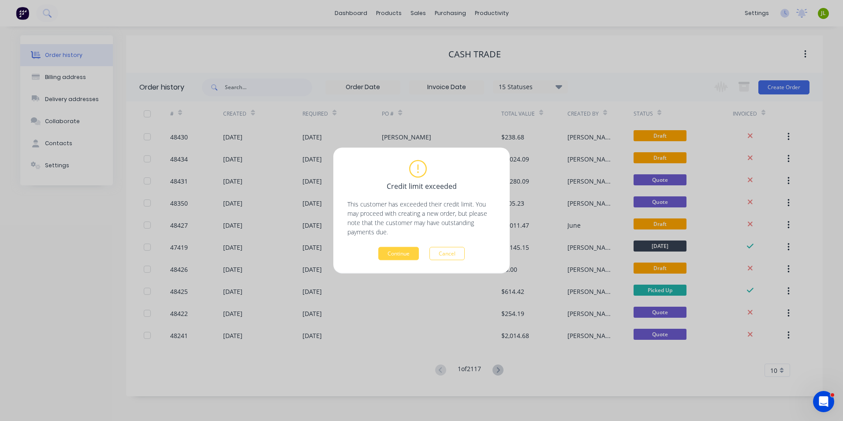
click at [396, 261] on div "Credit limit exceeded This customer has exceeded their credit limit. You may pr…" at bounding box center [421, 211] width 176 height 126
click at [400, 256] on button "Continue" at bounding box center [398, 253] width 41 height 13
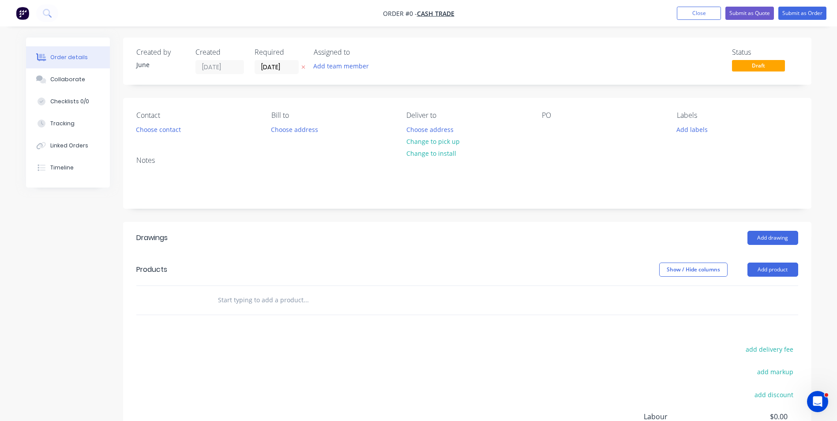
click at [765, 280] on header "Products Show / Hide columns Add product" at bounding box center [467, 270] width 688 height 32
click at [769, 275] on button "Add product" at bounding box center [772, 269] width 51 height 14
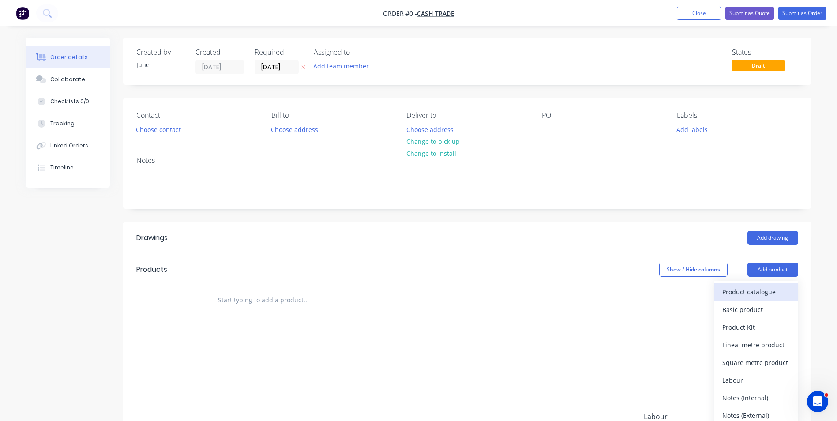
click at [761, 287] on div "Product catalogue" at bounding box center [756, 291] width 68 height 13
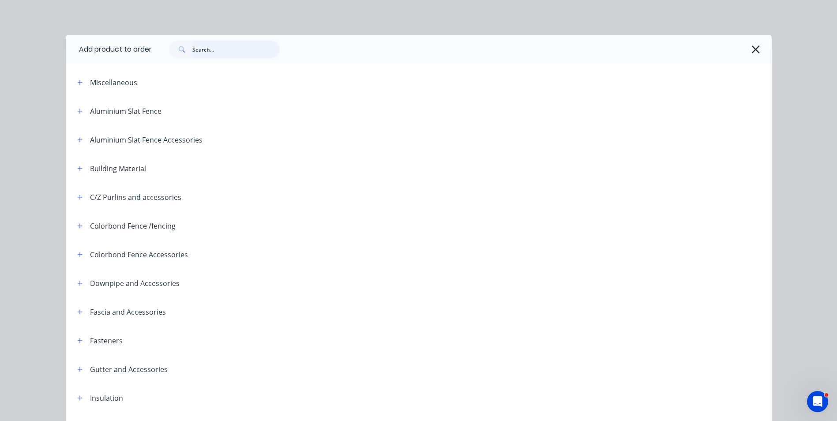
click at [217, 53] on input "text" at bounding box center [235, 50] width 87 height 18
type input "post"
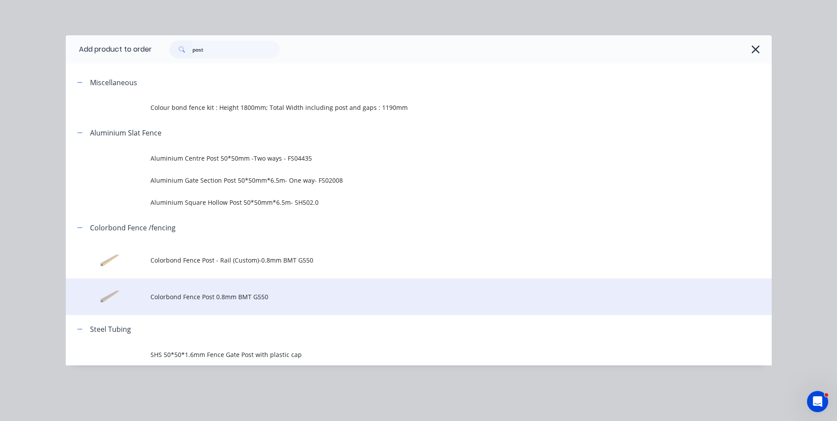
click at [232, 288] on td "Colorbond Fence Post 0.8mm BMT G550" at bounding box center [460, 296] width 621 height 37
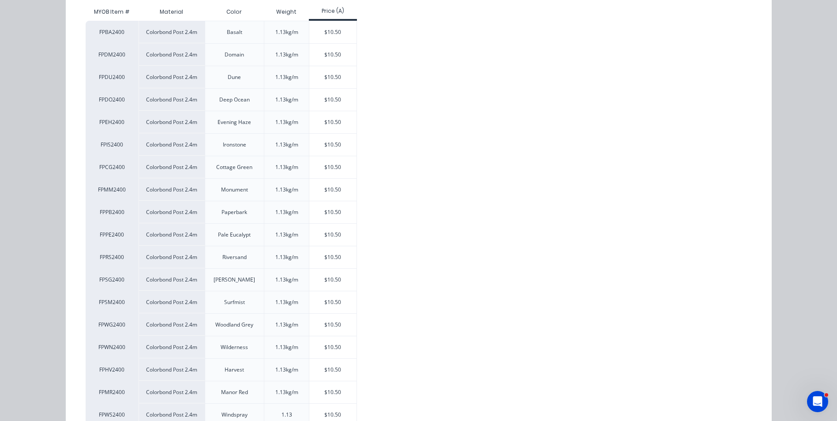
scroll to position [176, 0]
click at [344, 333] on div "$10.50" at bounding box center [332, 324] width 47 height 22
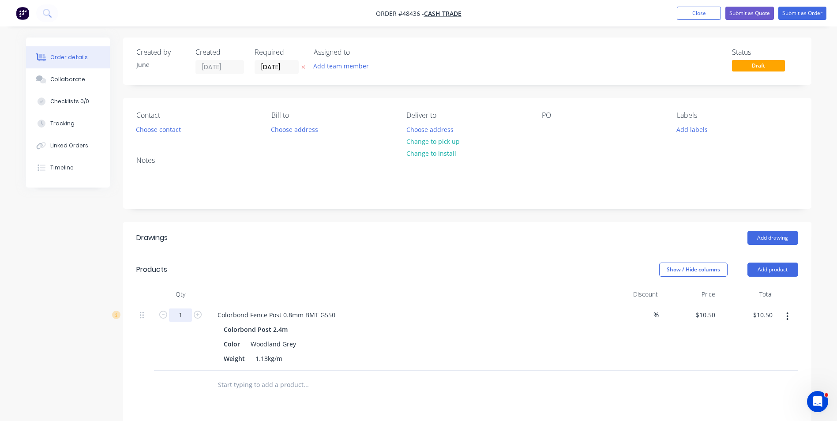
click at [190, 315] on input "1" at bounding box center [180, 314] width 23 height 13
type input "70"
type input "$735.00"
drag, startPoint x: 360, startPoint y: 325, endPoint x: 335, endPoint y: 345, distance: 32.6
click at [361, 324] on div "Colorbond Post 2.4m" at bounding box center [405, 329] width 363 height 13
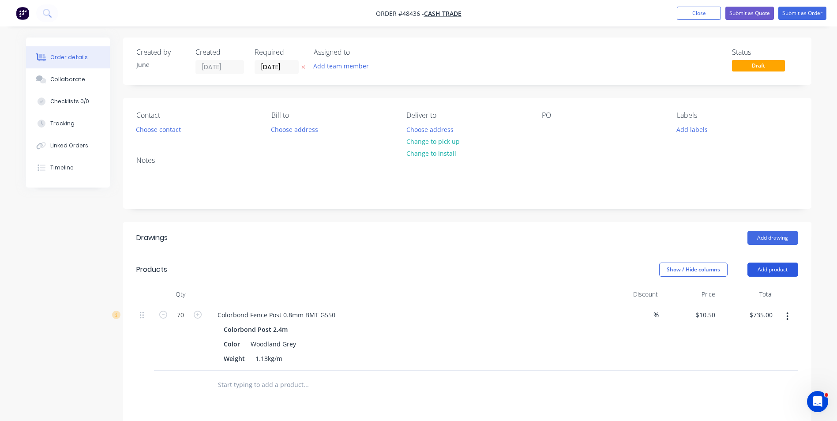
click at [758, 267] on button "Add product" at bounding box center [772, 269] width 51 height 14
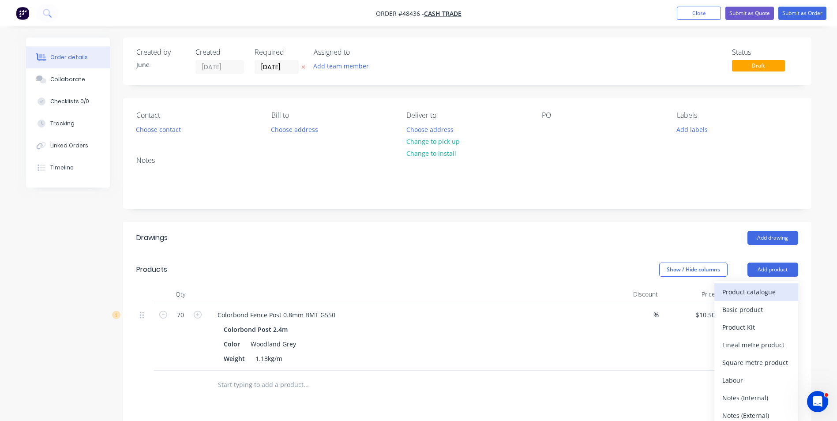
click at [751, 293] on div "Product catalogue" at bounding box center [756, 291] width 68 height 13
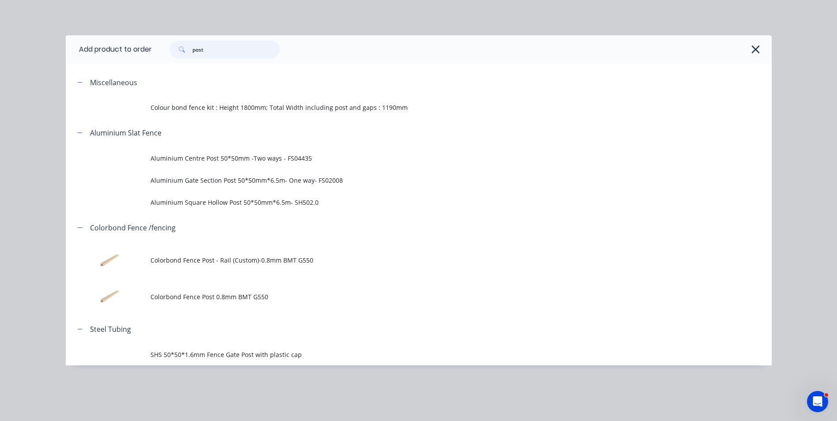
drag, startPoint x: 240, startPoint y: 47, endPoint x: 145, endPoint y: 65, distance: 96.9
click at [145, 65] on div "Add product to order post Miscellaneous Colour bond fence kit : Height 1800mm; …" at bounding box center [419, 200] width 706 height 330
type input "rail"
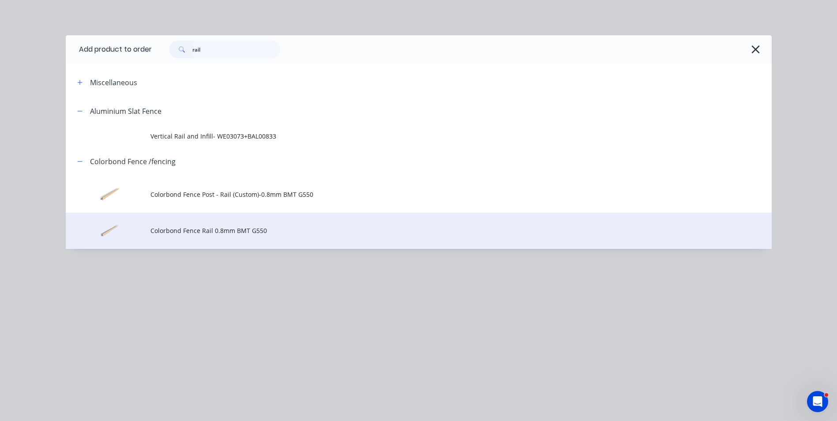
click at [254, 231] on span "Colorbond Fence Rail 0.8mm BMT G550" at bounding box center [398, 230] width 497 height 9
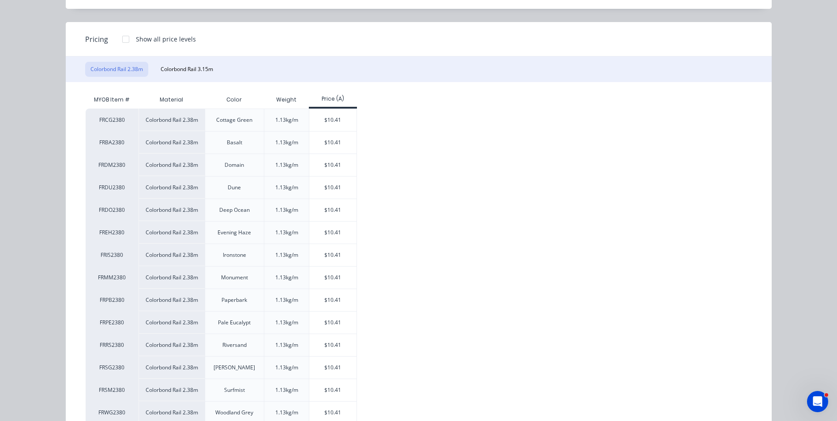
scroll to position [132, 0]
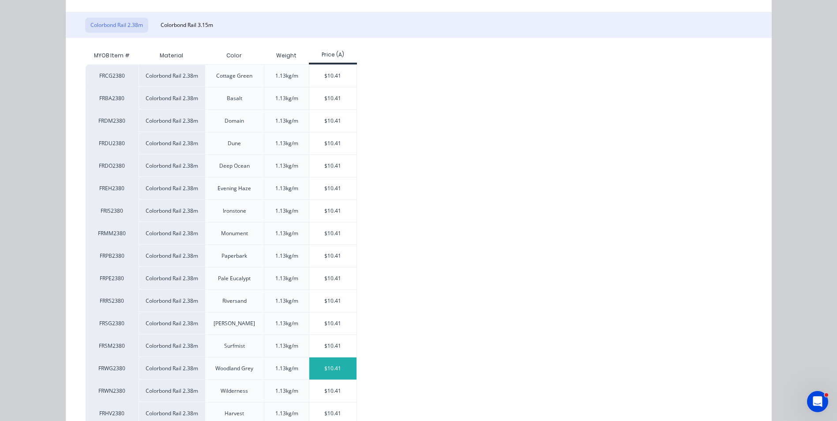
click at [315, 364] on div "$10.41" at bounding box center [332, 368] width 47 height 22
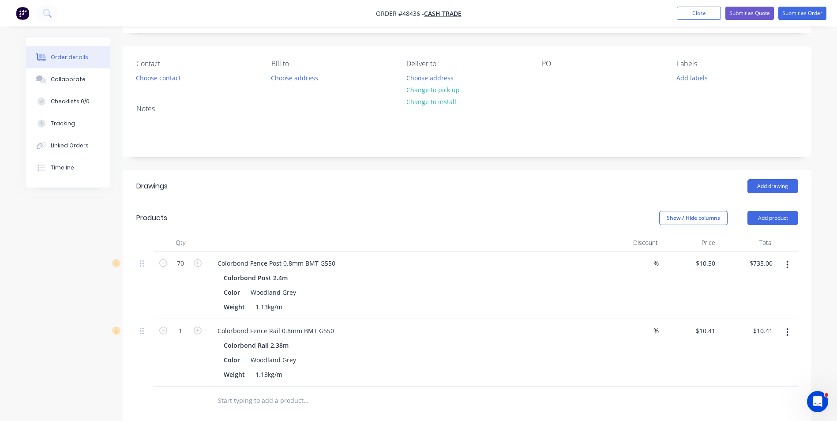
scroll to position [88, 0]
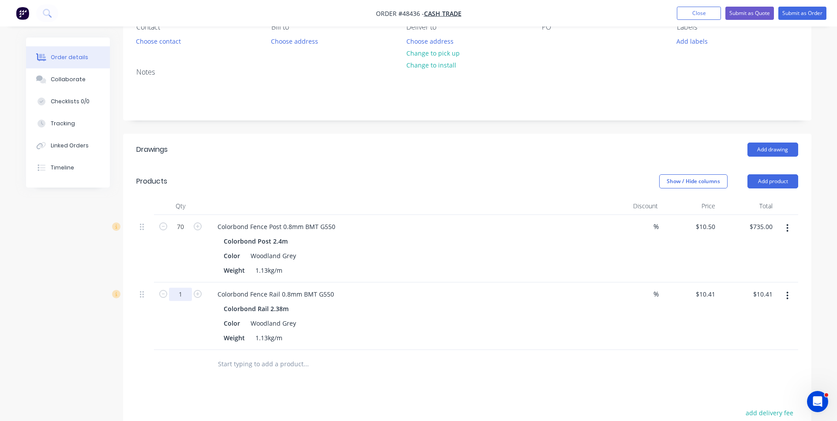
click at [177, 233] on input "1" at bounding box center [180, 226] width 23 height 13
type input "70"
type input "$728.70"
click at [454, 272] on div "Weight 1.13kg/m" at bounding box center [403, 270] width 367 height 13
click at [774, 188] on header "Products Show / Hide columns Add product" at bounding box center [467, 181] width 688 height 32
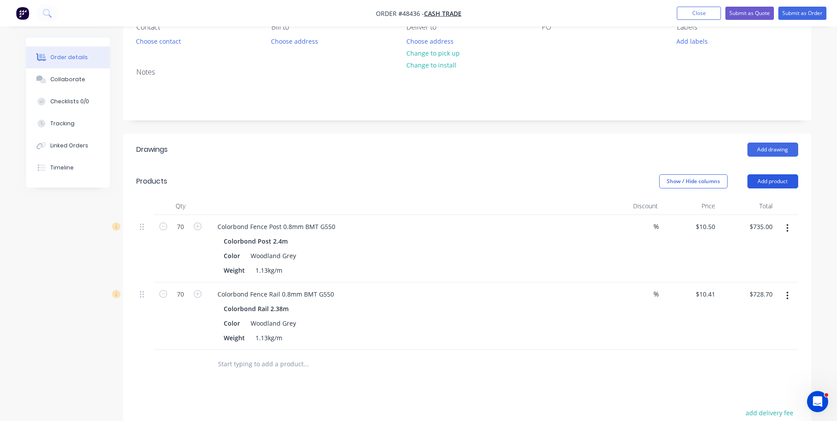
click at [777, 186] on button "Add product" at bounding box center [772, 181] width 51 height 14
click at [759, 209] on div "Product catalogue" at bounding box center [756, 203] width 68 height 13
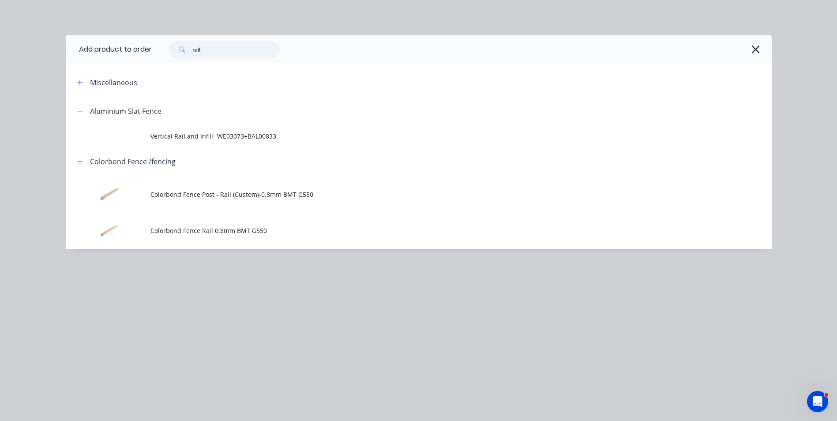
drag, startPoint x: 228, startPoint y: 56, endPoint x: 181, endPoint y: 56, distance: 47.2
click at [181, 56] on div "rail" at bounding box center [224, 50] width 110 height 18
type input "s"
type input "fence"
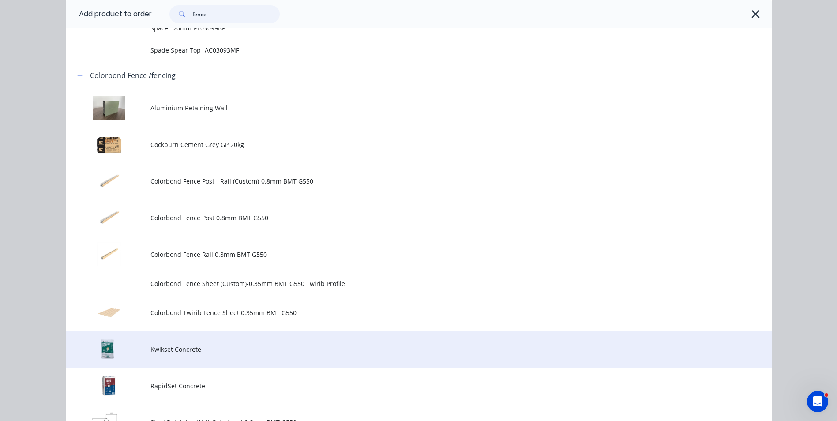
scroll to position [750, 0]
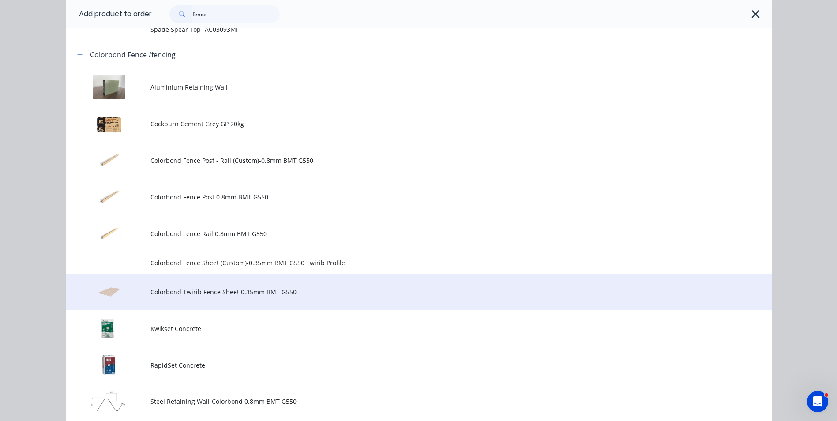
click at [164, 302] on td "Colorbond Twirib Fence Sheet 0.35mm BMT G550" at bounding box center [460, 291] width 621 height 37
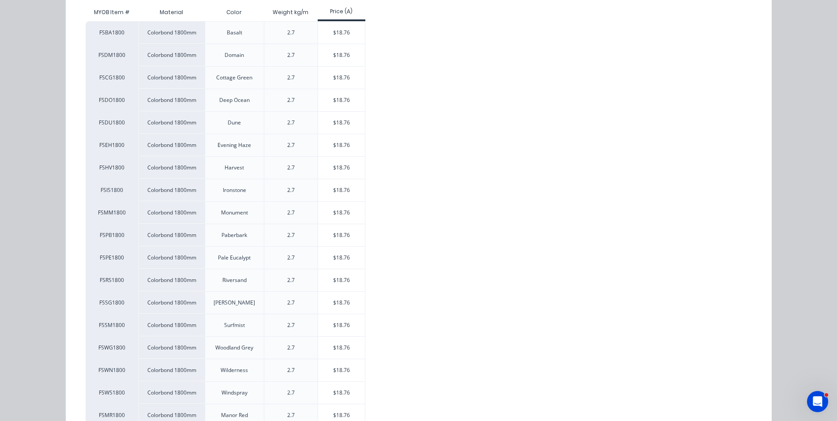
scroll to position [176, 0]
click at [332, 341] on div "$18.76" at bounding box center [341, 347] width 47 height 22
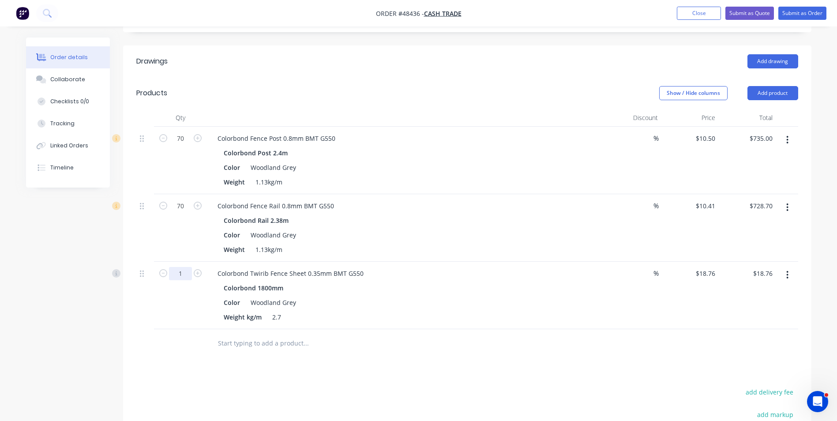
click at [177, 145] on input "1" at bounding box center [180, 138] width 23 height 13
type input "105"
type input "$1,969.80"
click at [398, 314] on div "Weight kg/m 2.7" at bounding box center [403, 316] width 367 height 13
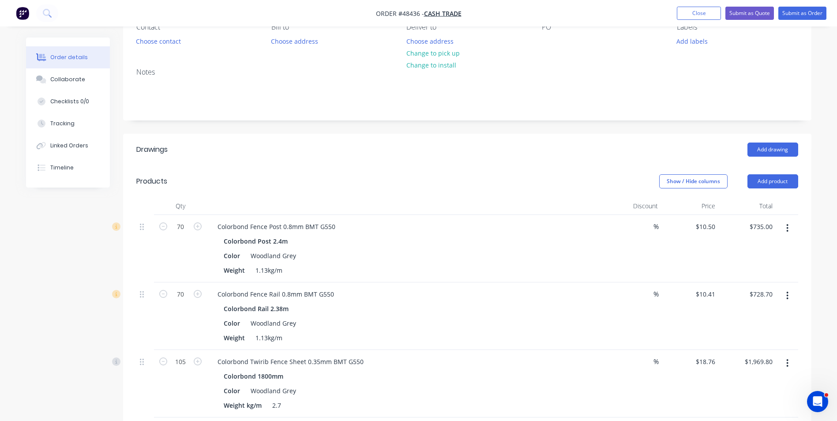
click at [791, 236] on div at bounding box center [787, 248] width 22 height 67
click at [792, 234] on button "button" at bounding box center [787, 228] width 21 height 16
click at [774, 268] on div "Duplicate" at bounding box center [756, 268] width 68 height 13
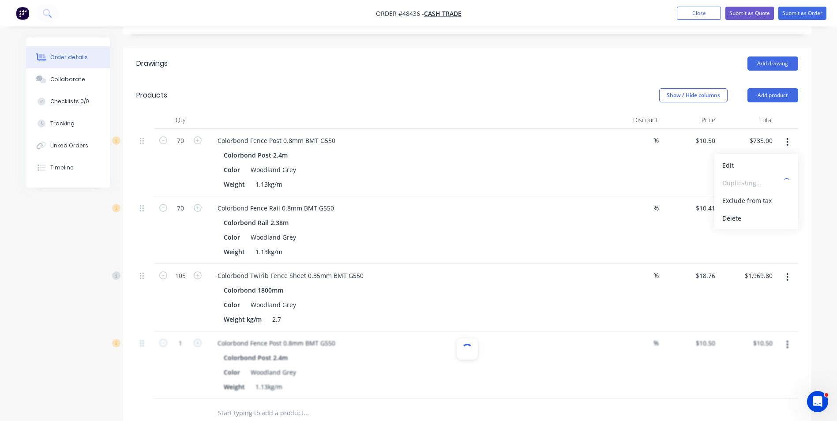
scroll to position [221, 0]
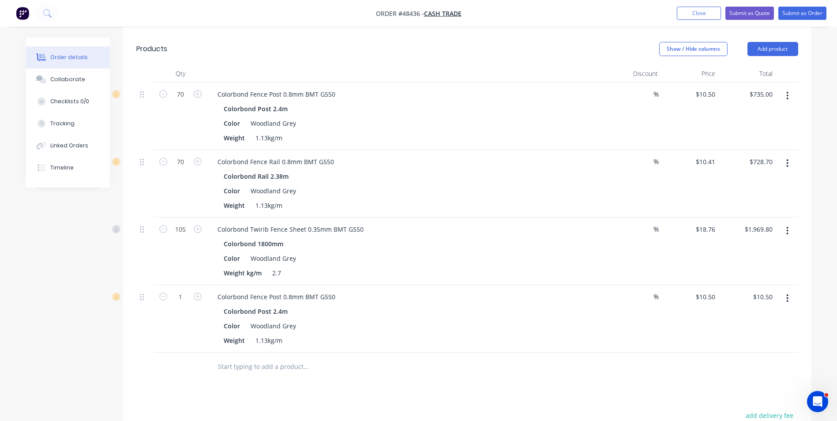
click at [782, 292] on button "button" at bounding box center [787, 298] width 21 height 16
click at [784, 321] on div "Edit" at bounding box center [756, 321] width 68 height 13
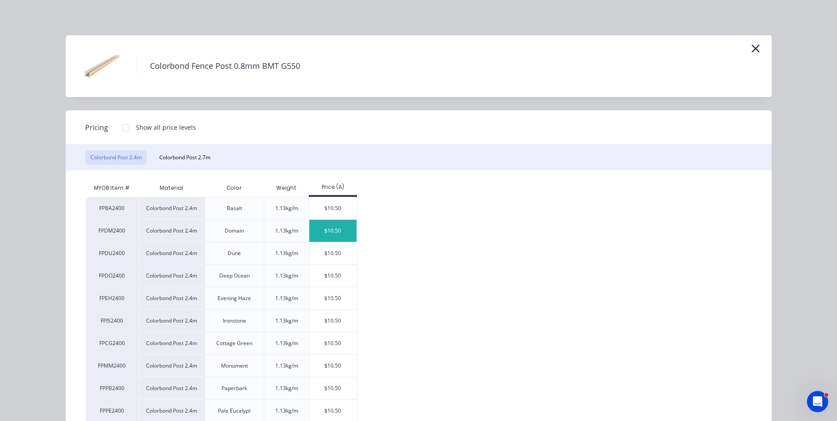
click at [326, 225] on div "$10.50" at bounding box center [332, 231] width 47 height 22
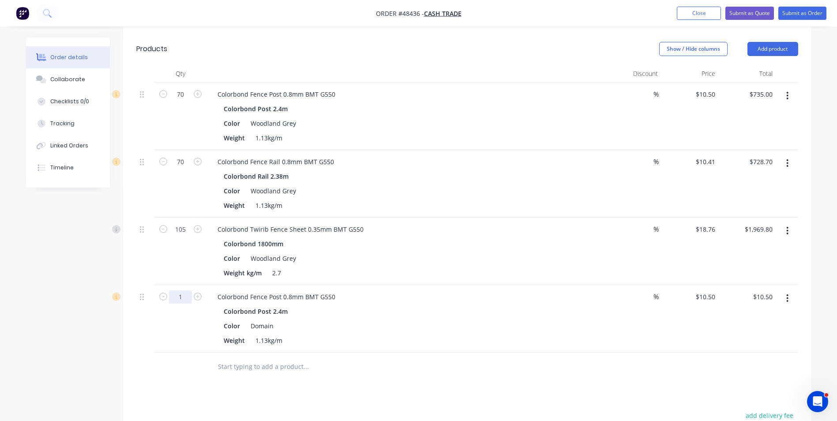
click at [185, 101] on input "1" at bounding box center [180, 94] width 23 height 13
type input "4"
type input "$42.00"
click at [436, 338] on div "Weight 1.13kg/m" at bounding box center [403, 340] width 367 height 13
click at [788, 164] on icon "button" at bounding box center [787, 163] width 2 height 10
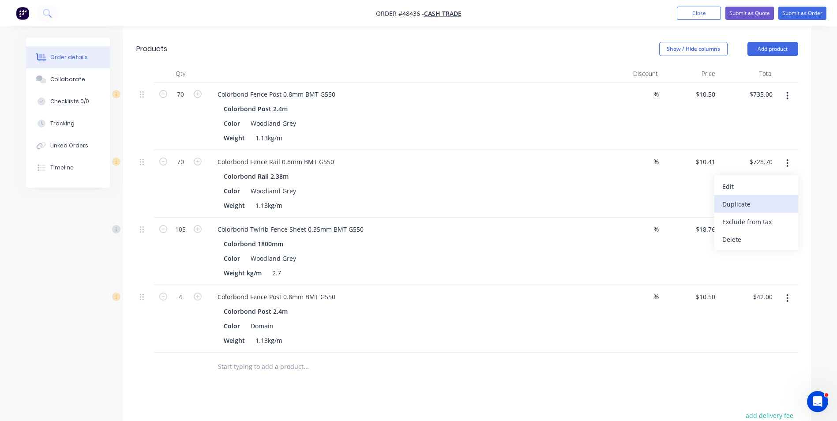
click at [789, 198] on div "Duplicate" at bounding box center [756, 204] width 68 height 13
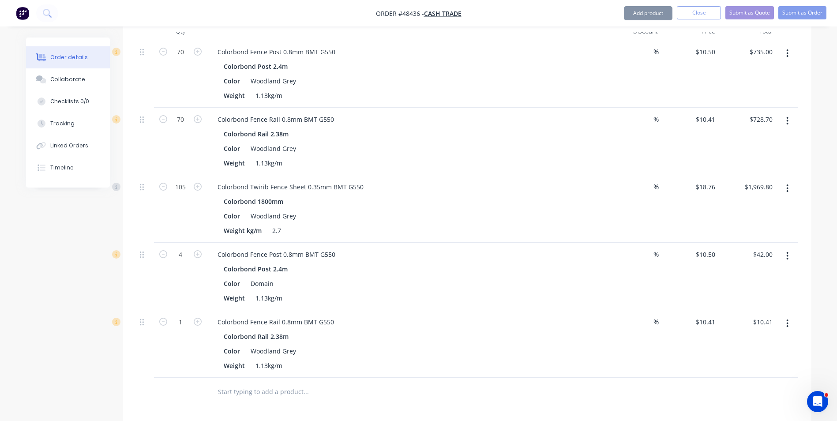
scroll to position [309, 0]
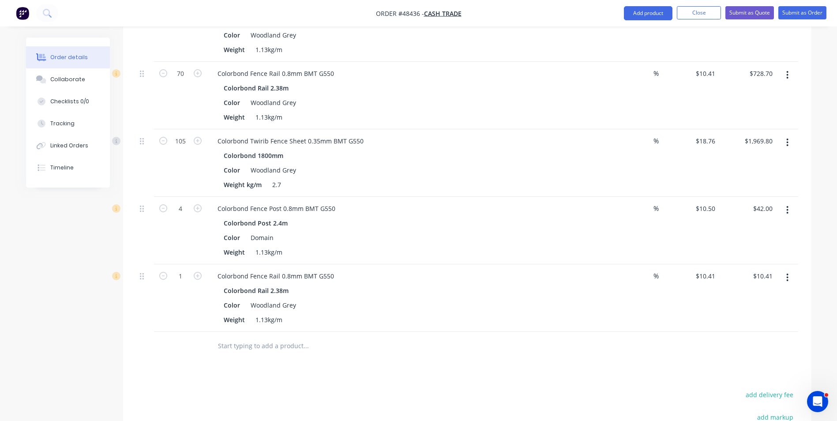
click at [789, 275] on button "button" at bounding box center [787, 277] width 21 height 16
click at [778, 295] on div "Edit" at bounding box center [756, 300] width 68 height 13
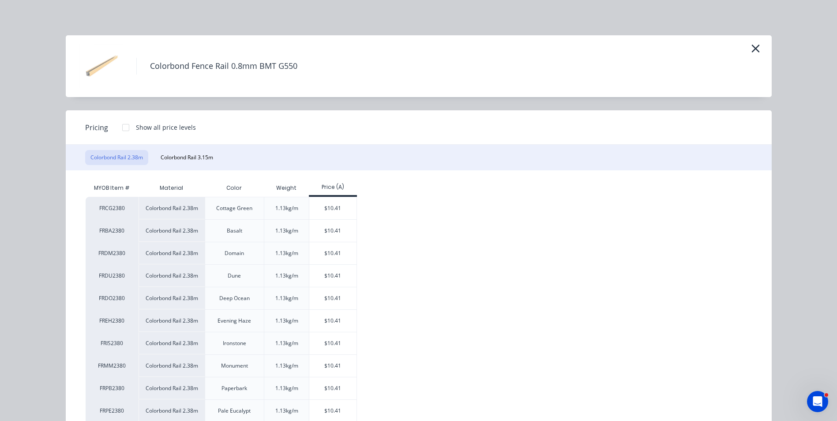
click at [355, 256] on div "FRCG2380 Colorbond Rail 2.38m Cottage Green 1.13kg/m $10.41 FRBA2380 Colorbond …" at bounding box center [412, 411] width 653 height 428
click at [345, 255] on div "$10.41" at bounding box center [332, 253] width 47 height 22
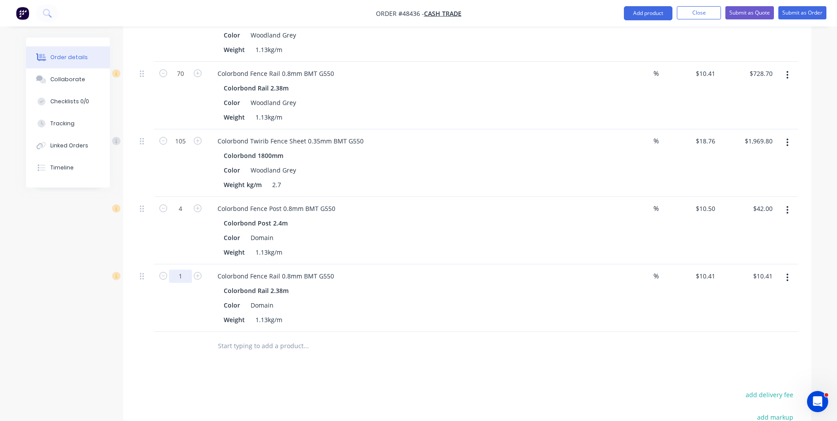
click at [187, 13] on input "1" at bounding box center [180, 6] width 23 height 13
type input "3"
type input "$31.23"
click at [417, 329] on div "Colorbond Fence Rail 0.8mm BMT G550 Colorbond Rail 2.38m Color Domain Weight 1.…" at bounding box center [405, 297] width 397 height 67
click at [660, 13] on button "Add product" at bounding box center [648, 13] width 49 height 14
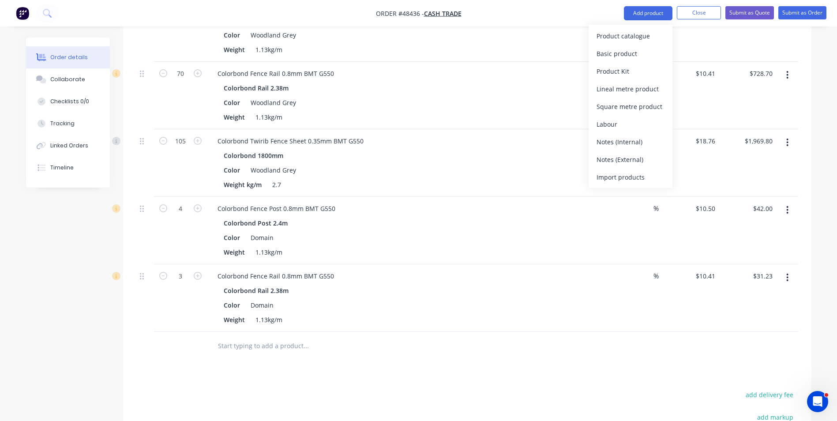
click at [653, 34] on div "Product catalogue" at bounding box center [630, 36] width 68 height 13
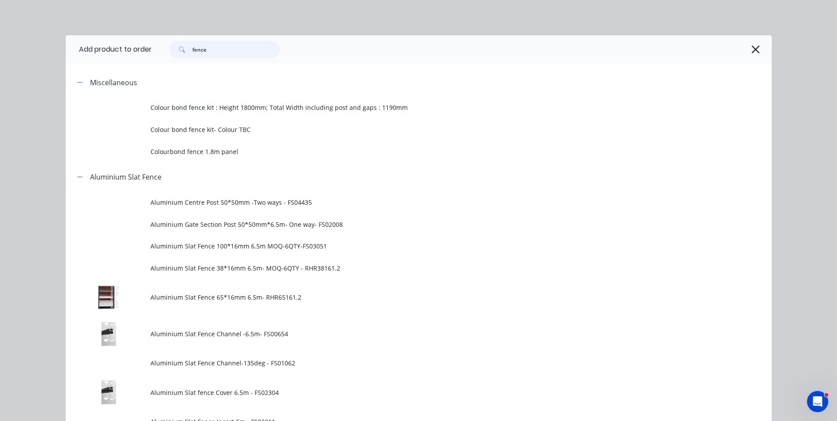
drag, startPoint x: 223, startPoint y: 50, endPoint x: 163, endPoint y: 50, distance: 60.4
click at [163, 50] on div "fence" at bounding box center [220, 50] width 119 height 18
click at [744, 49] on div "fence" at bounding box center [457, 50] width 611 height 18
click at [751, 49] on icon "button" at bounding box center [755, 49] width 9 height 12
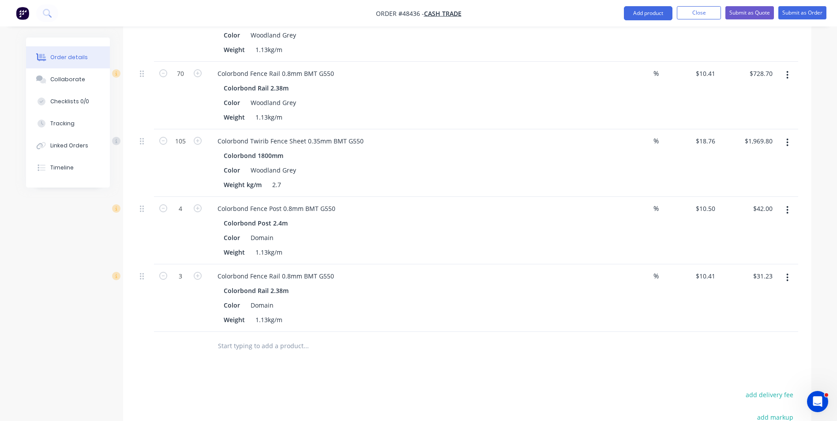
click at [787, 143] on icon "button" at bounding box center [787, 142] width 2 height 8
click at [753, 181] on div "Duplicate" at bounding box center [756, 183] width 68 height 13
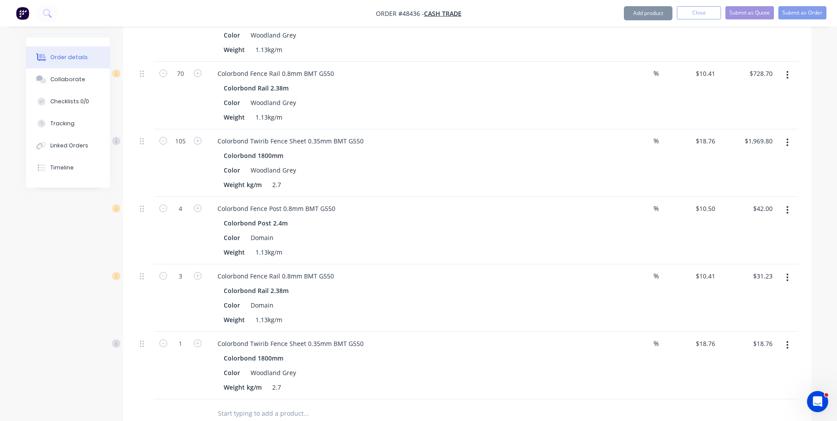
scroll to position [441, 0]
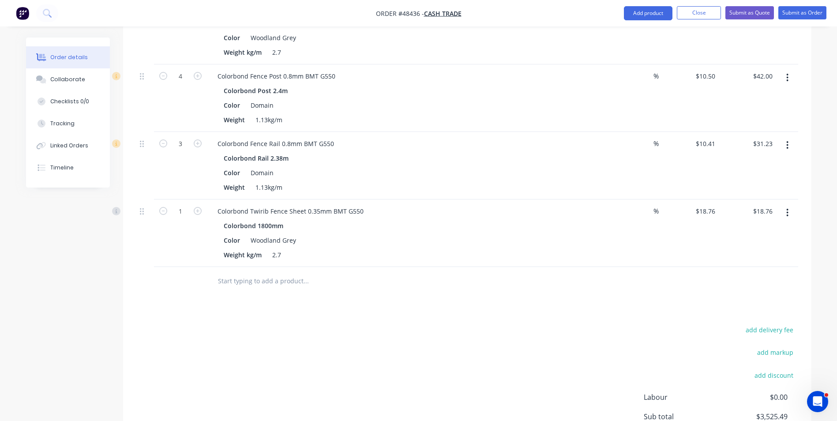
click at [788, 212] on icon "button" at bounding box center [787, 213] width 2 height 10
click at [781, 233] on div "Edit" at bounding box center [756, 235] width 68 height 13
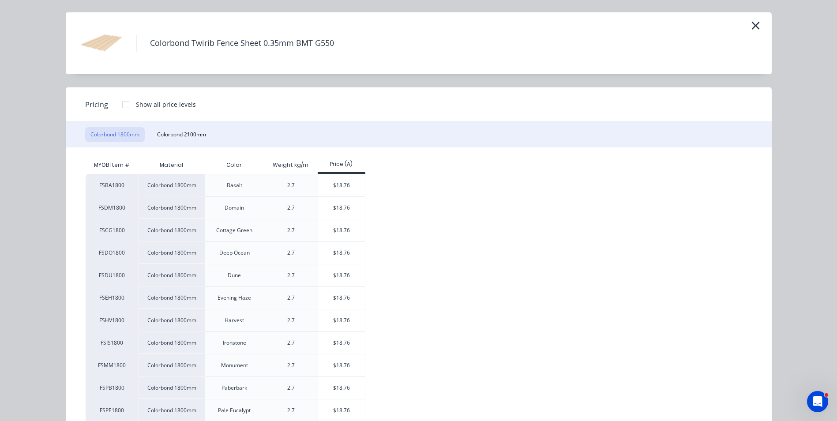
scroll to position [44, 0]
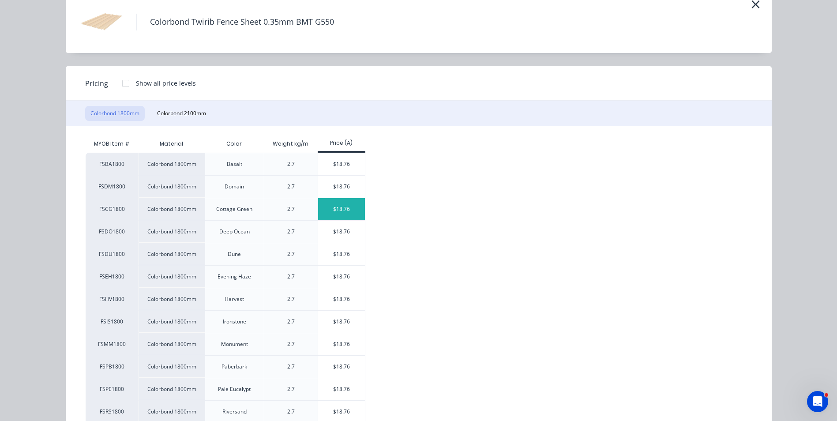
click at [346, 209] on div "$18.76" at bounding box center [341, 209] width 47 height 22
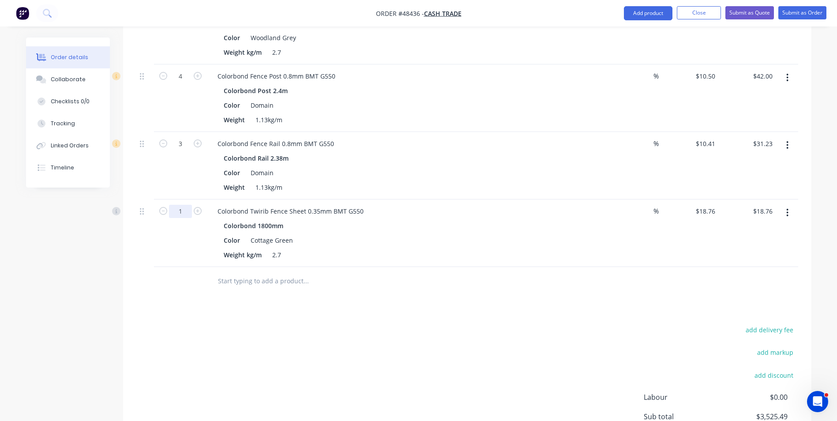
type input "4"
type input "$75.04"
click at [463, 288] on div at bounding box center [342, 281] width 265 height 18
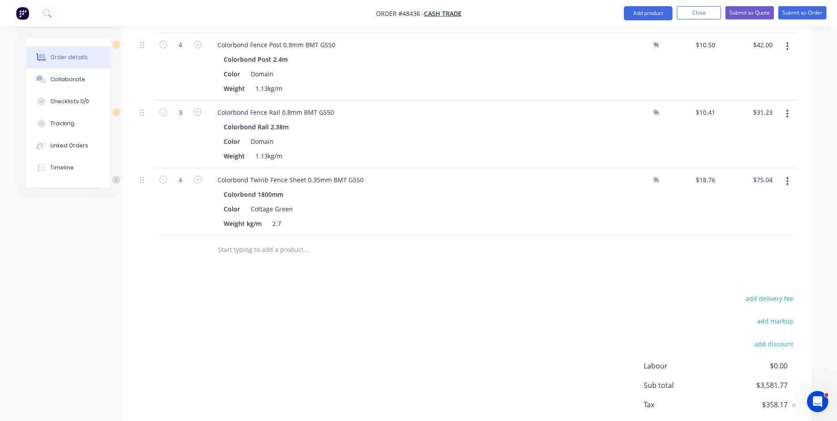
scroll to position [521, 0]
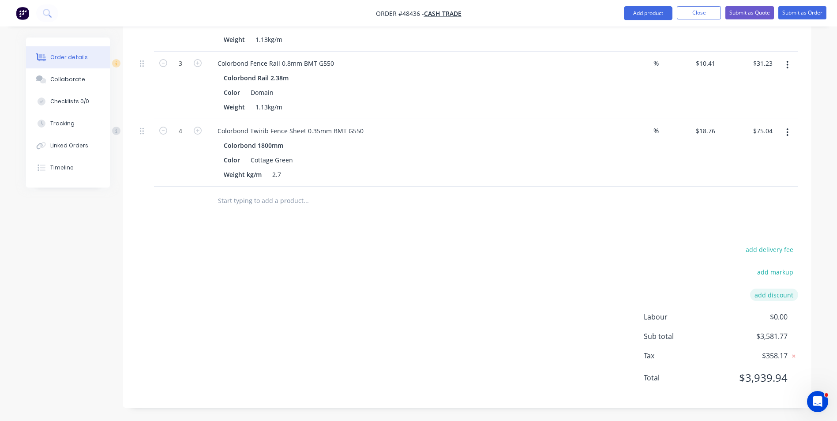
click at [765, 297] on button "add discount" at bounding box center [774, 294] width 48 height 12
drag, startPoint x: 718, startPoint y: 294, endPoint x: 720, endPoint y: 300, distance: 5.9
click at [718, 294] on input at bounding box center [691, 297] width 83 height 13
type input "Discount"
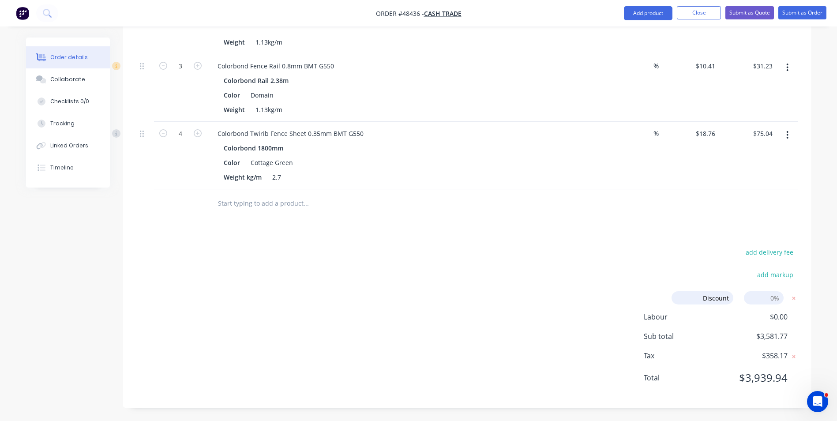
click at [760, 298] on input at bounding box center [764, 297] width 40 height 13
type input "10"
click at [696, 260] on div "add delivery fee" at bounding box center [743, 257] width 110 height 22
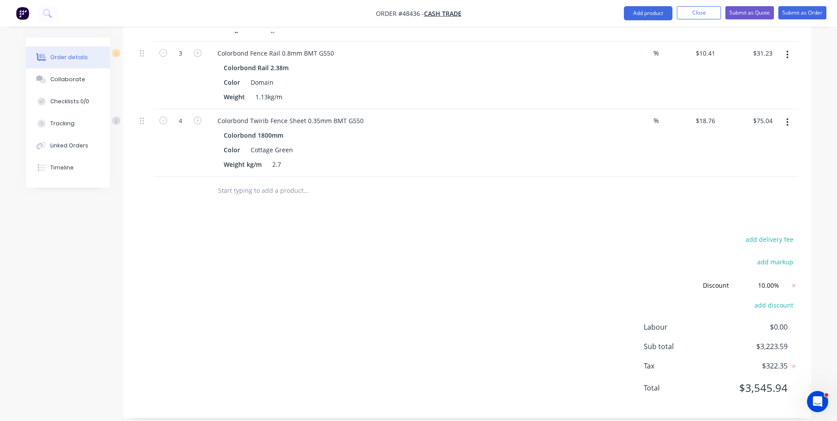
scroll to position [542, 0]
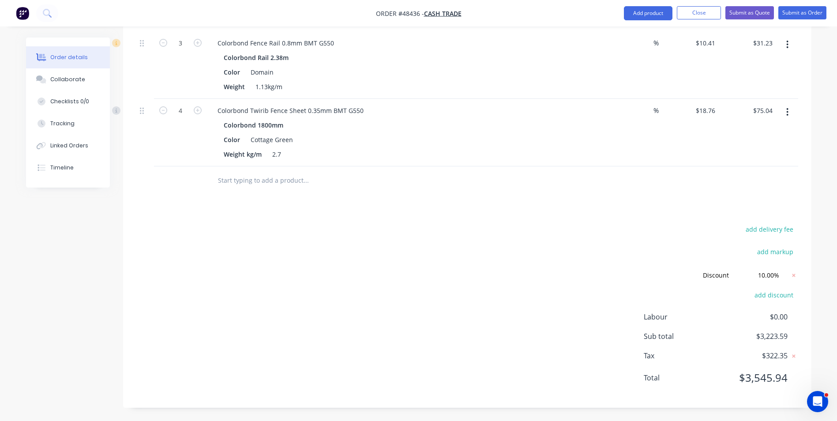
click at [658, 259] on div "add delivery fee add markup Discount Discount Discount name (Optional) 10.00% 1…" at bounding box center [467, 308] width 662 height 171
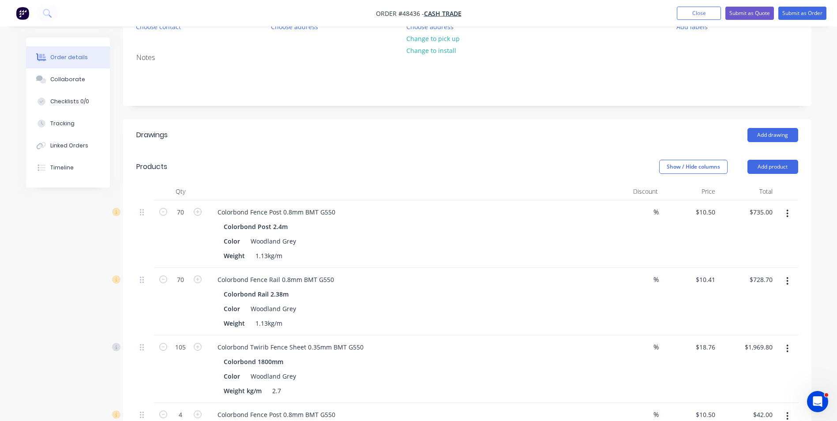
scroll to position [101, 0]
click at [779, 168] on button "Add product" at bounding box center [772, 169] width 51 height 14
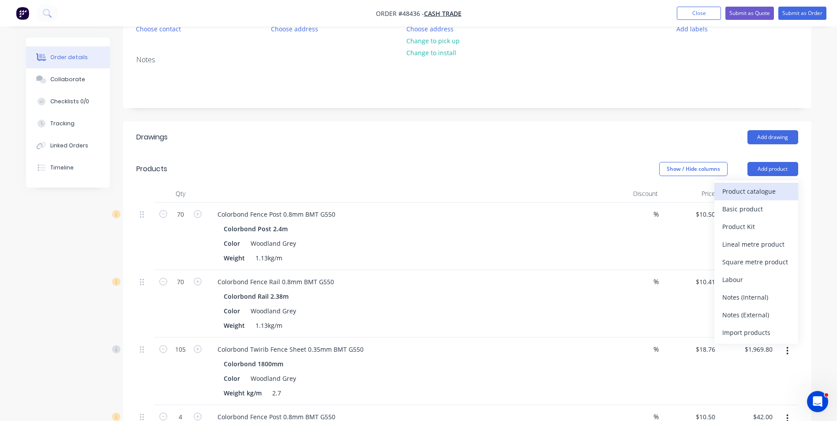
click at [762, 187] on div "Product catalogue" at bounding box center [756, 191] width 68 height 13
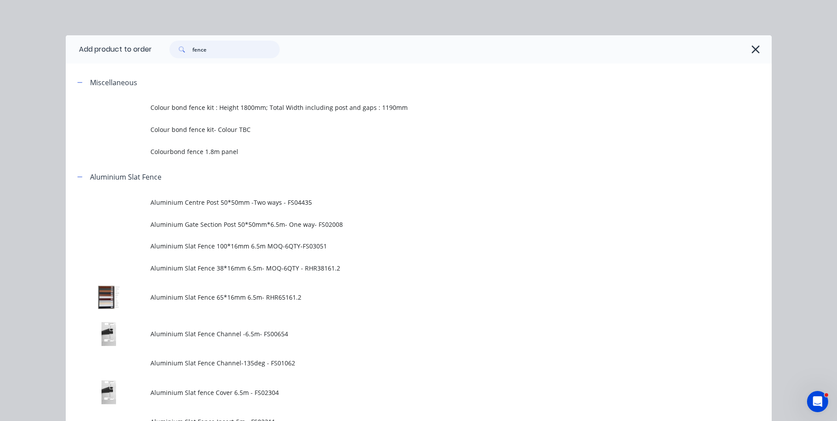
drag, startPoint x: 240, startPoint y: 55, endPoint x: 173, endPoint y: 57, distance: 66.6
click at [173, 57] on div "fence" at bounding box center [224, 50] width 110 height 18
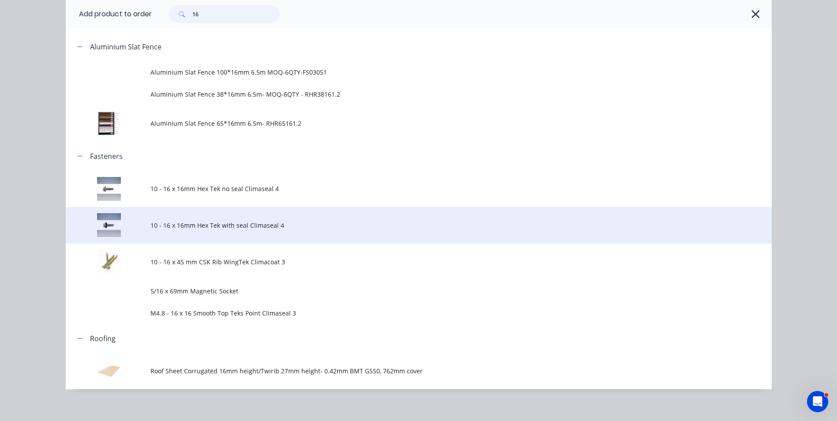
scroll to position [88, 0]
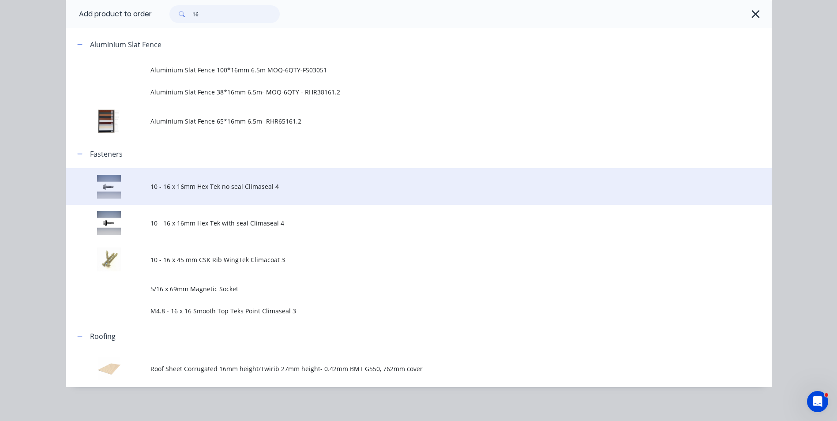
type input "16"
click at [216, 199] on td "10 - 16 x 16mm Hex Tek no seal Climaseal 4" at bounding box center [460, 186] width 621 height 37
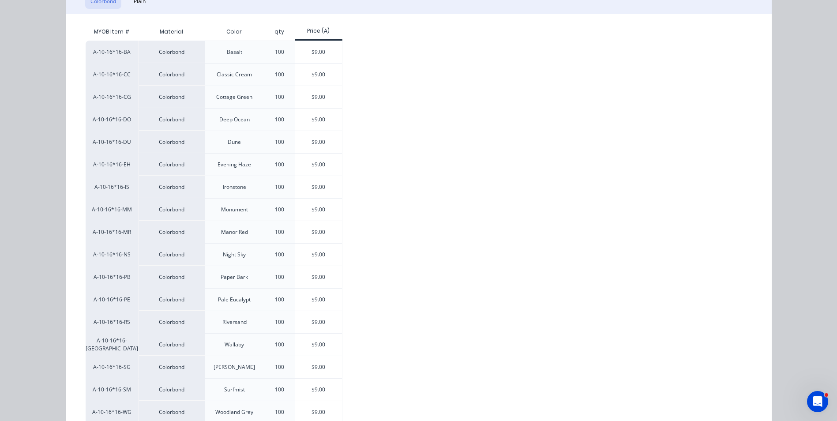
scroll to position [176, 0]
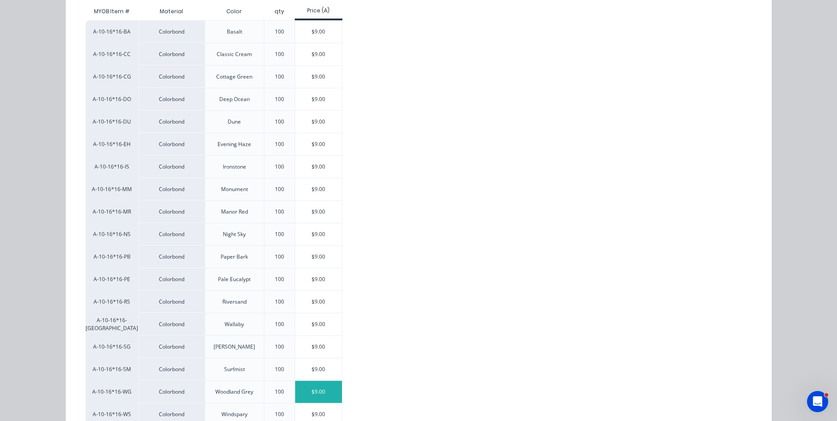
click at [318, 385] on div "$9.00" at bounding box center [318, 392] width 47 height 22
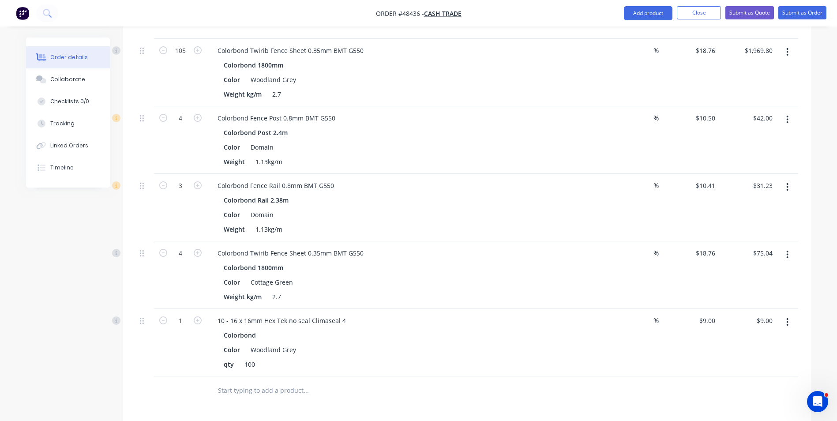
scroll to position [453, 0]
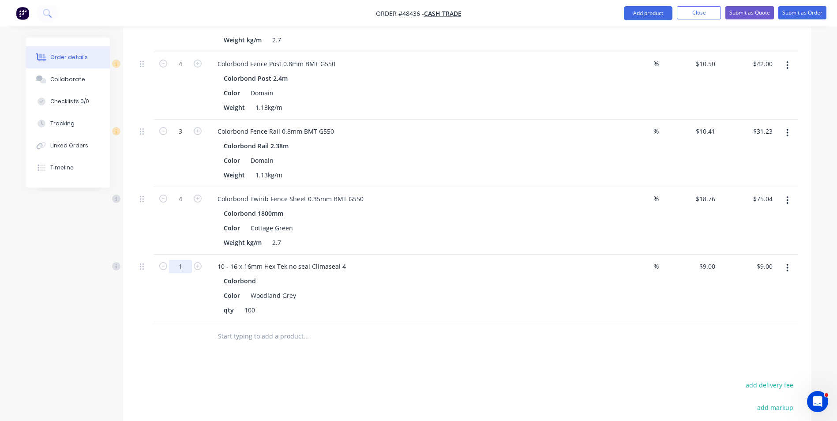
type input "5.6"
type input "$50.40"
click at [399, 293] on div "Color Woodland Grey" at bounding box center [403, 295] width 367 height 13
click at [709, 267] on input "9" at bounding box center [708, 266] width 20 height 13
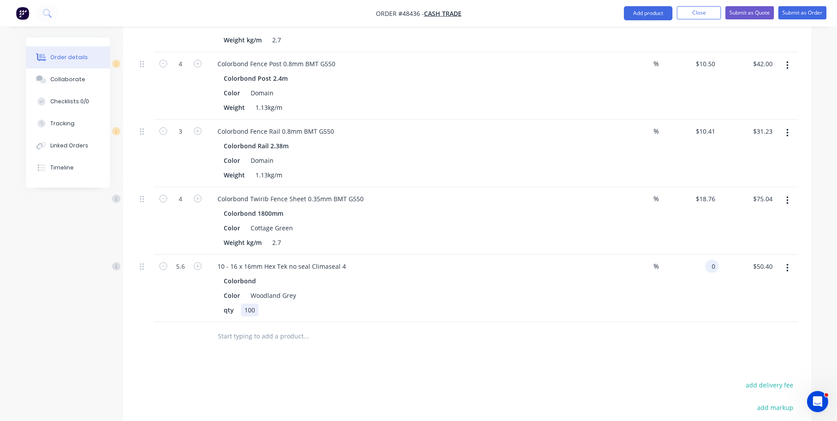
type input "$0.00"
click at [587, 305] on div "qty 100" at bounding box center [403, 309] width 367 height 13
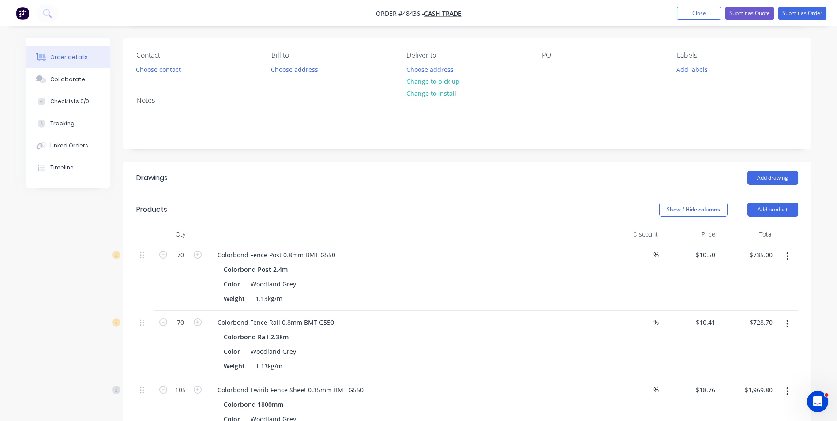
scroll to position [56, 0]
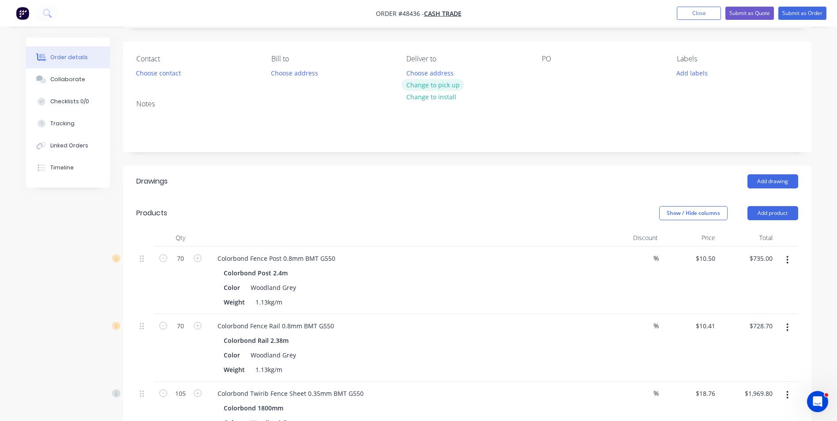
click at [434, 86] on button "Change to pick up" at bounding box center [432, 85] width 63 height 12
click at [170, 72] on button "Choose contact" at bounding box center [158, 73] width 54 height 12
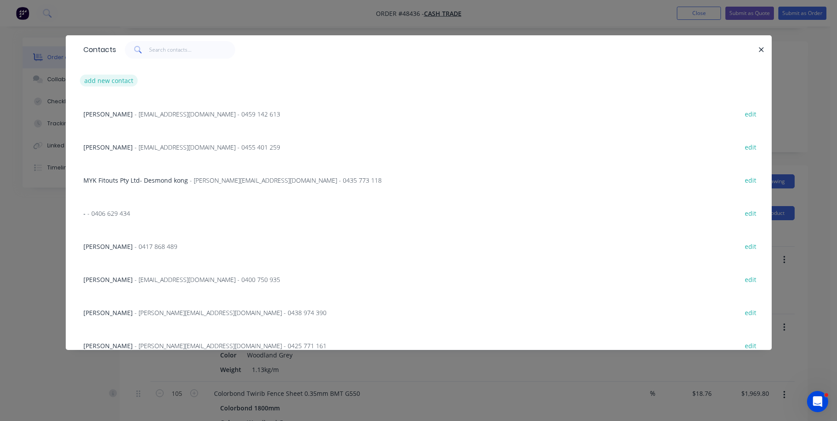
click at [101, 82] on button "add new contact" at bounding box center [109, 81] width 58 height 12
select select "AU"
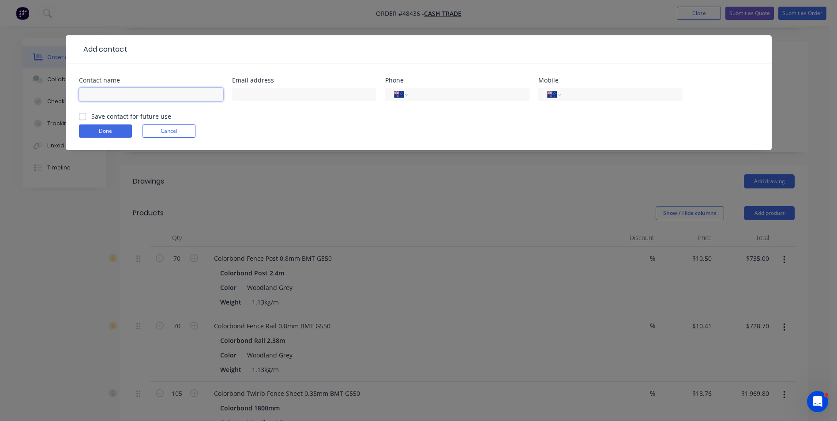
click at [158, 95] on input "text" at bounding box center [151, 94] width 144 height 13
type input "Pl & [PERSON_NAME]"
click at [335, 96] on input "text" at bounding box center [304, 94] width 144 height 13
click at [583, 93] on input "tel" at bounding box center [620, 95] width 106 height 10
type input "0448 125 717"
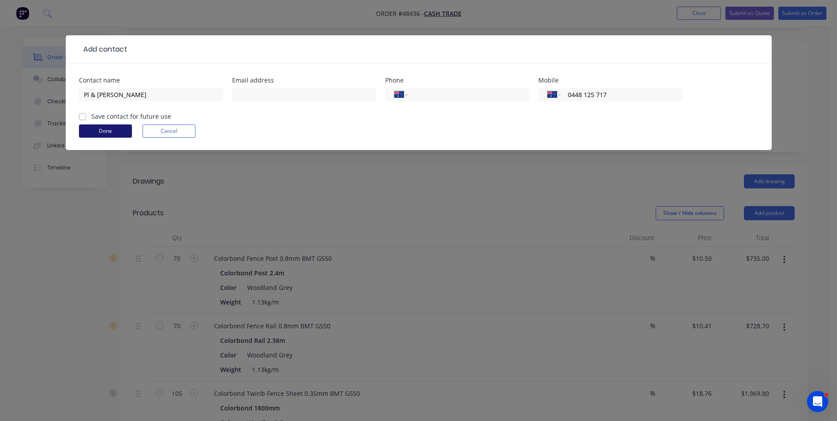
click at [112, 129] on button "Done" at bounding box center [105, 130] width 53 height 13
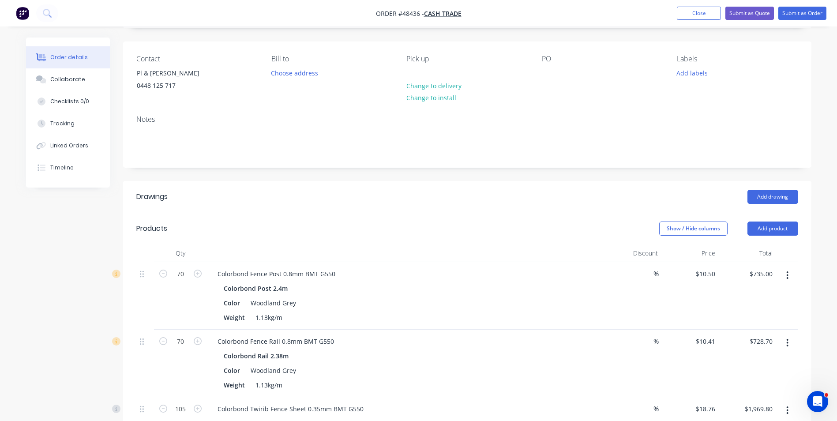
click at [350, 101] on div "Contact Pl & [PERSON_NAME] 0448 125 717 Bill to Choose address Pick up Change t…" at bounding box center [467, 74] width 688 height 67
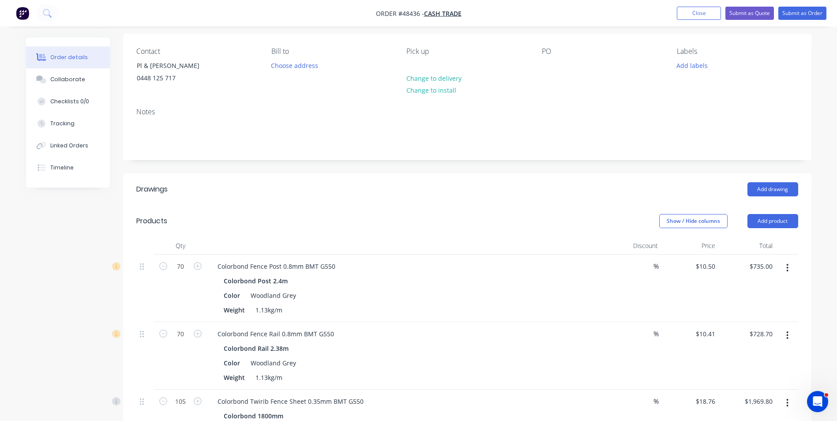
scroll to position [0, 0]
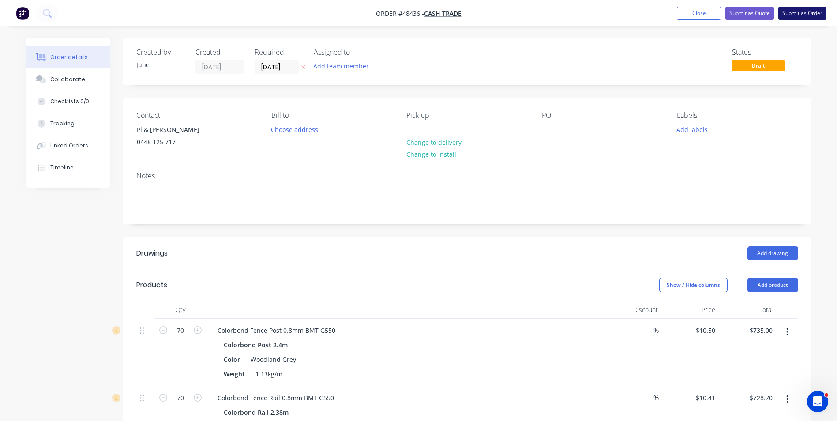
click at [801, 18] on button "Submit as Order" at bounding box center [802, 13] width 48 height 13
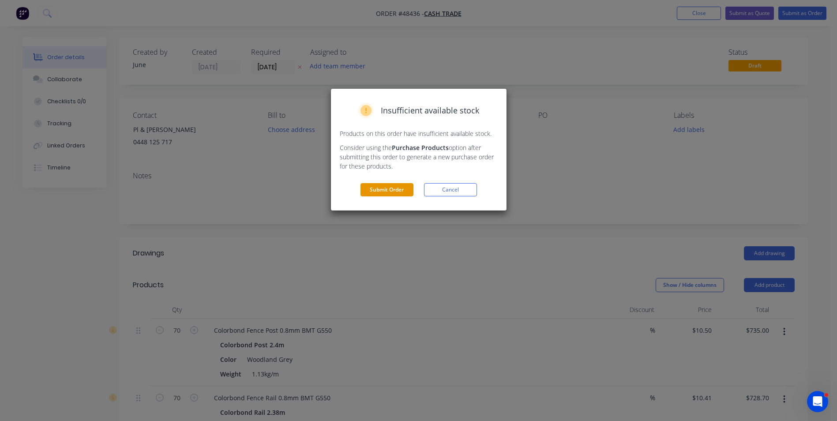
click at [386, 192] on button "Submit Order" at bounding box center [386, 189] width 53 height 13
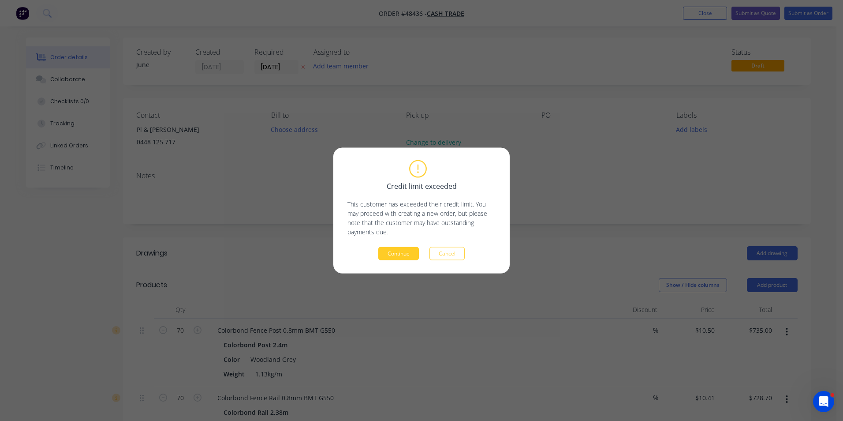
click at [411, 251] on button "Continue" at bounding box center [398, 253] width 41 height 13
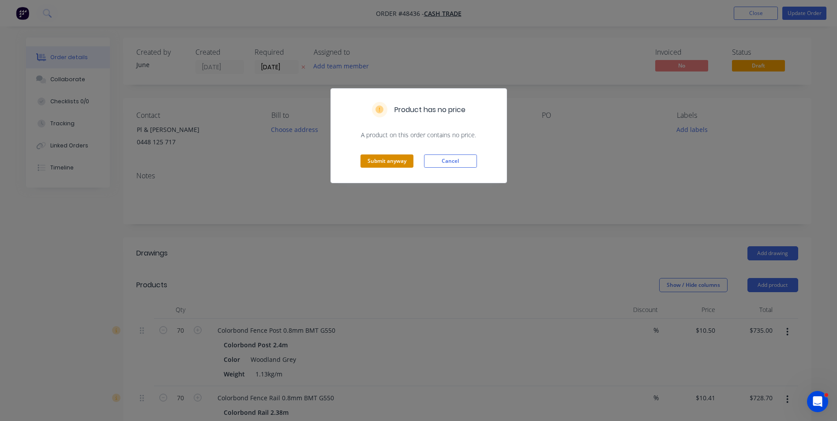
click at [385, 160] on button "Submit anyway" at bounding box center [386, 160] width 53 height 13
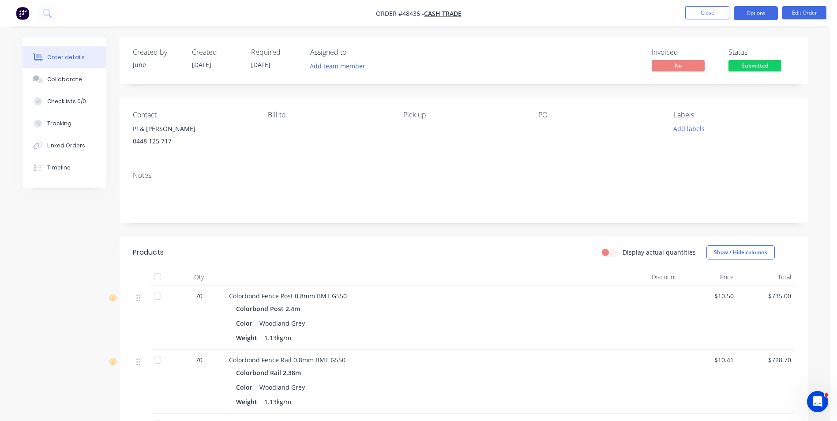
click at [764, 17] on button "Options" at bounding box center [755, 13] width 44 height 14
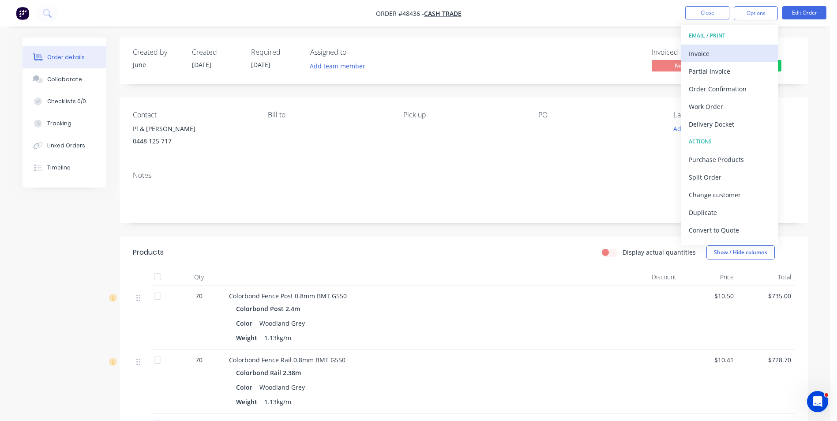
click at [707, 57] on div "Invoice" at bounding box center [728, 53] width 81 height 13
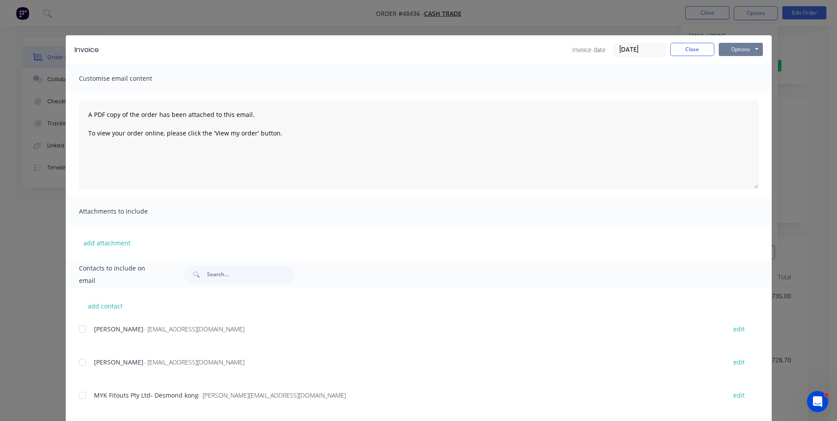
click at [743, 48] on button "Options" at bounding box center [740, 49] width 44 height 13
click at [737, 74] on button "Print" at bounding box center [746, 79] width 56 height 15
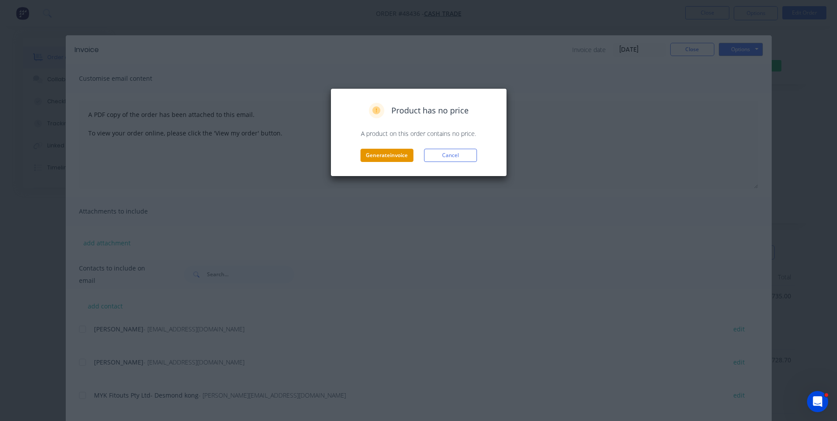
click at [382, 154] on button "Generate invoice" at bounding box center [386, 155] width 53 height 13
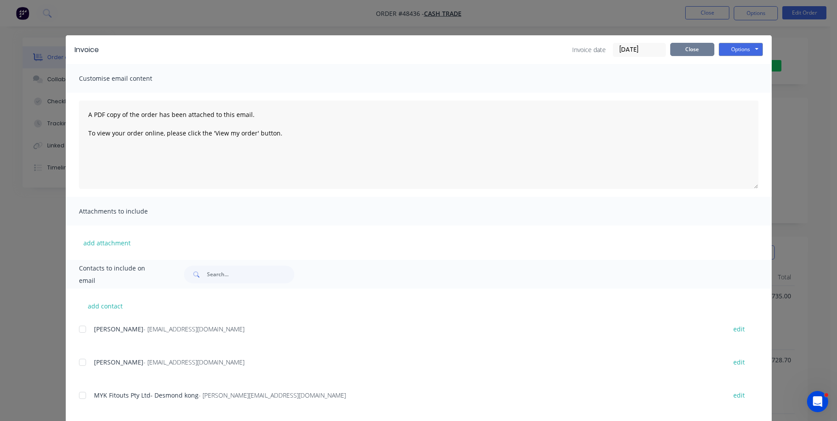
click at [703, 50] on button "Close" at bounding box center [692, 49] width 44 height 13
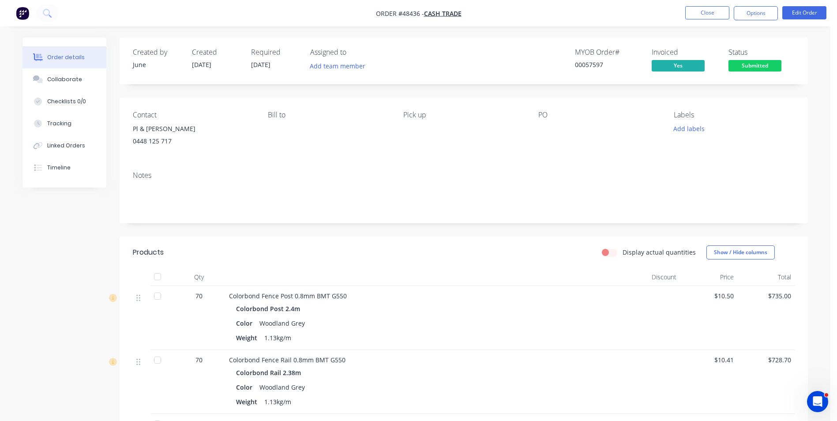
click at [748, 5] on nav "Order #48436 - Cash Trade Close Options Edit Order" at bounding box center [418, 13] width 837 height 26
drag, startPoint x: 752, startPoint y: 22, endPoint x: 753, endPoint y: 15, distance: 8.0
click at [753, 19] on nav "Order #48436 - Cash Trade Close Options Edit Order" at bounding box center [418, 13] width 837 height 26
click at [753, 15] on button "Options" at bounding box center [755, 13] width 44 height 14
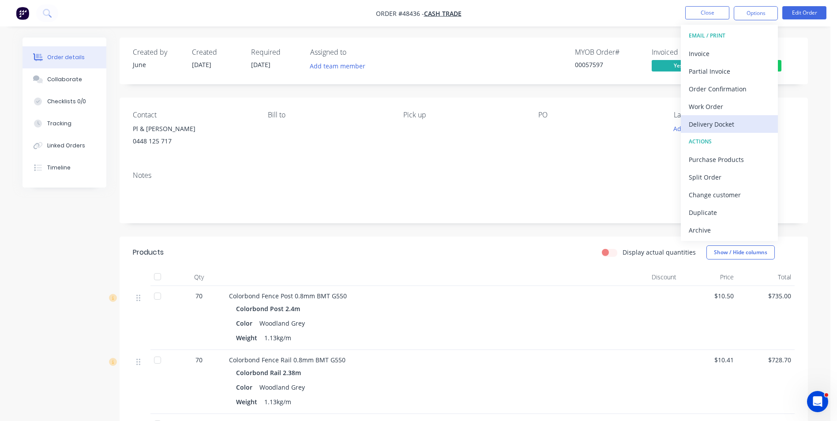
click at [705, 127] on div "Delivery Docket" at bounding box center [728, 124] width 81 height 13
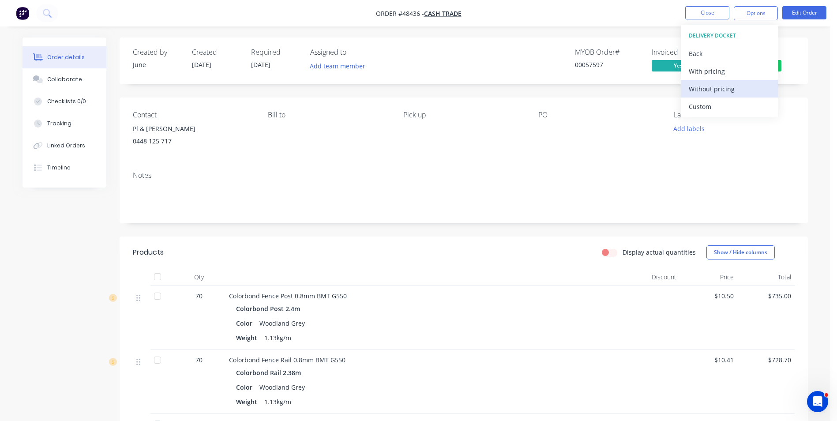
click at [711, 94] on div "Without pricing" at bounding box center [728, 88] width 81 height 13
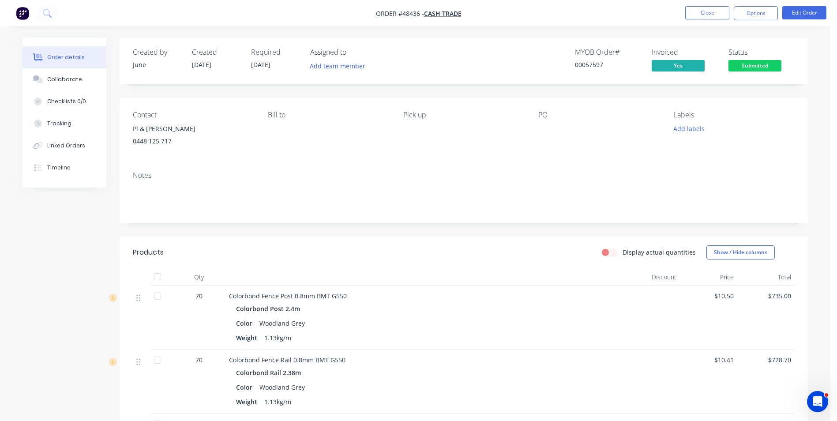
click at [566, 157] on div "Contact Pl & [PERSON_NAME] 0448 125 717 Bill to Pick up PO Labels Add labels" at bounding box center [464, 130] width 688 height 67
click at [768, 62] on span "Submitted" at bounding box center [754, 65] width 53 height 11
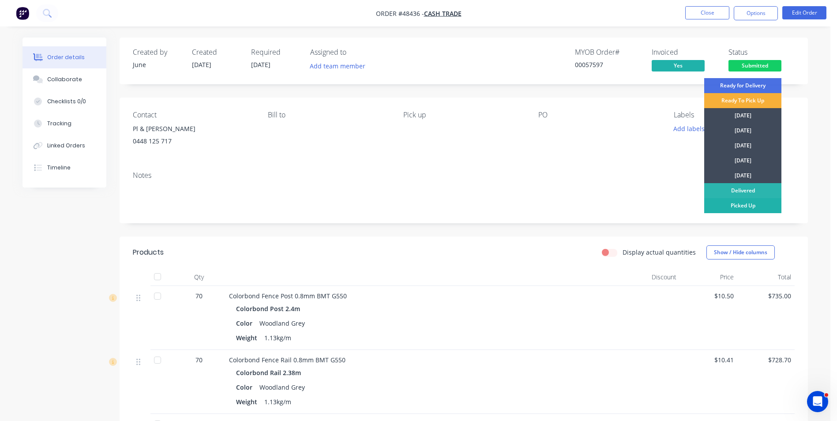
click at [749, 203] on div "Picked Up" at bounding box center [742, 205] width 77 height 15
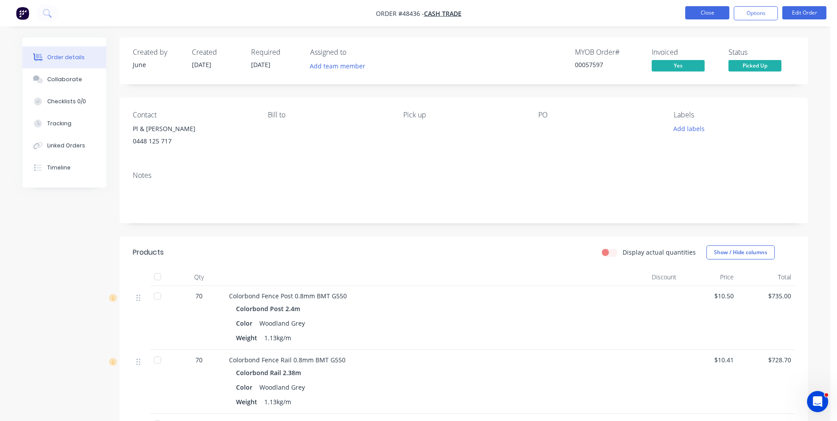
click at [706, 15] on button "Close" at bounding box center [707, 12] width 44 height 13
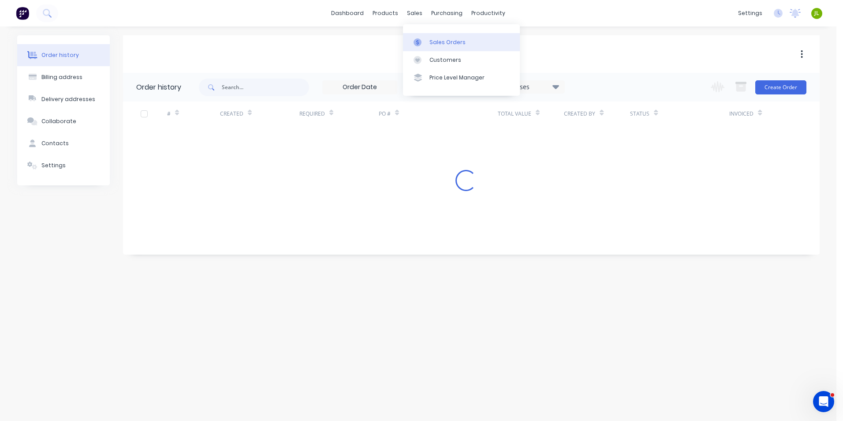
click at [419, 45] on icon at bounding box center [418, 42] width 8 height 8
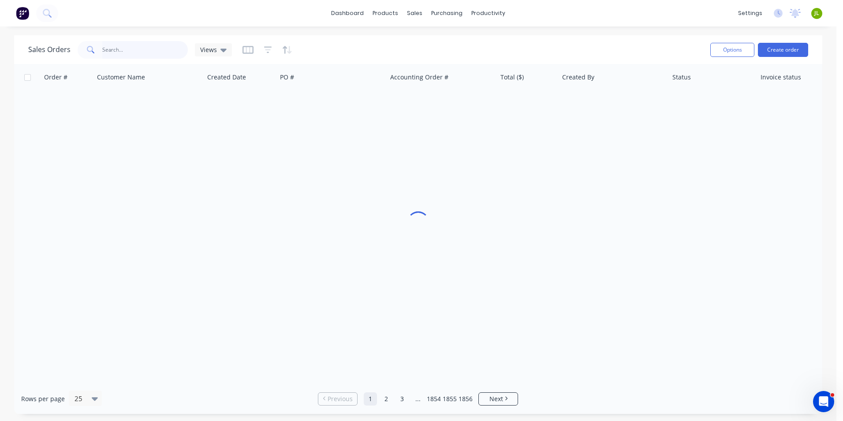
click at [164, 52] on input "text" at bounding box center [145, 50] width 86 height 18
type input "build"
click at [422, 64] on div at bounding box center [420, 60] width 13 height 8
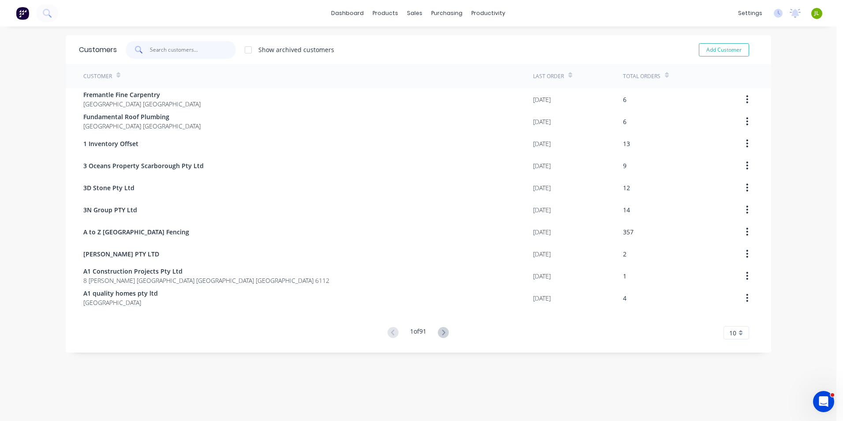
click at [158, 48] on input "text" at bounding box center [193, 50] width 86 height 18
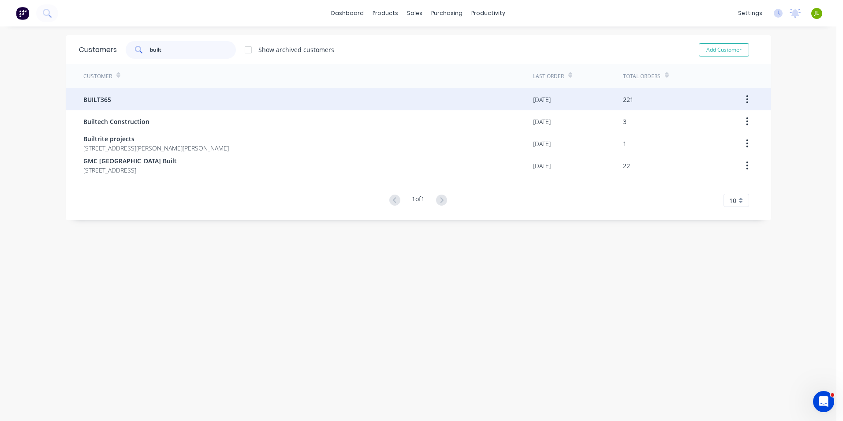
type input "built"
click at [153, 96] on div "BUILT365" at bounding box center [308, 99] width 450 height 22
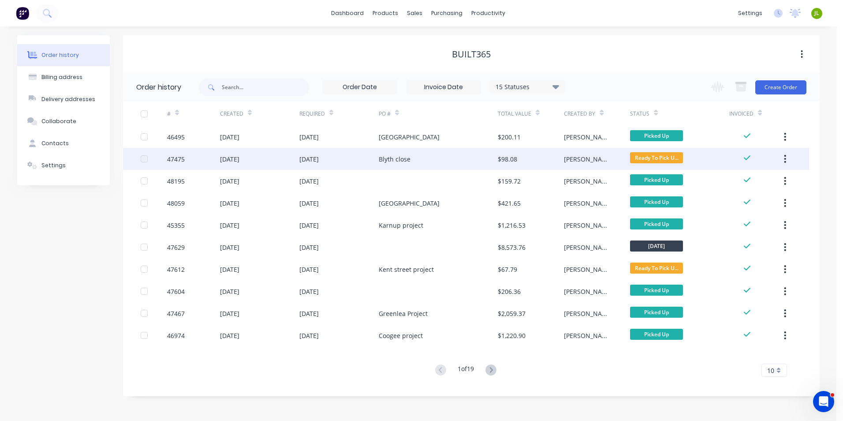
click at [460, 154] on div "Blyth close" at bounding box center [438, 159] width 119 height 22
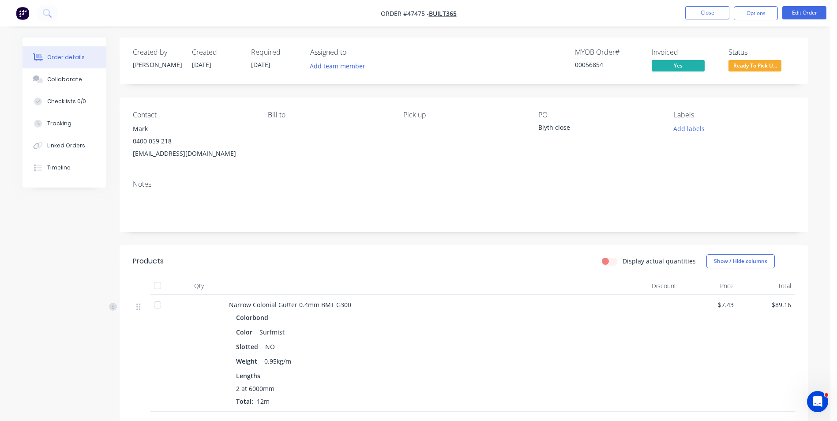
click at [751, 66] on span "Ready To Pick U..." at bounding box center [754, 65] width 53 height 11
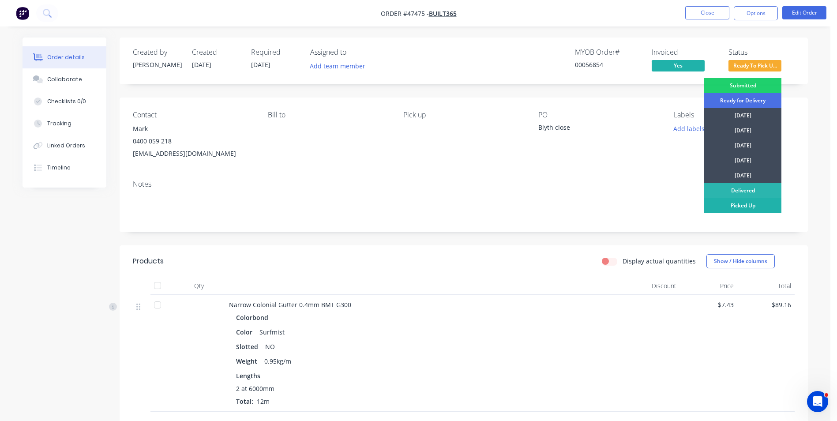
click at [726, 206] on div "Picked Up" at bounding box center [742, 205] width 77 height 15
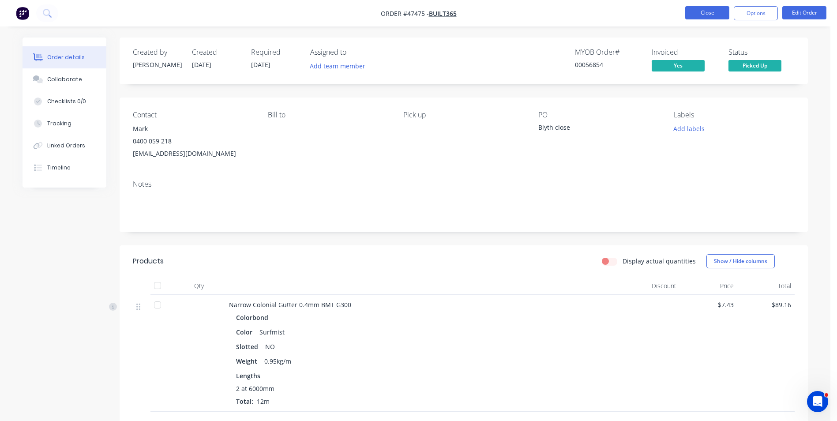
click at [710, 9] on button "Close" at bounding box center [707, 12] width 44 height 13
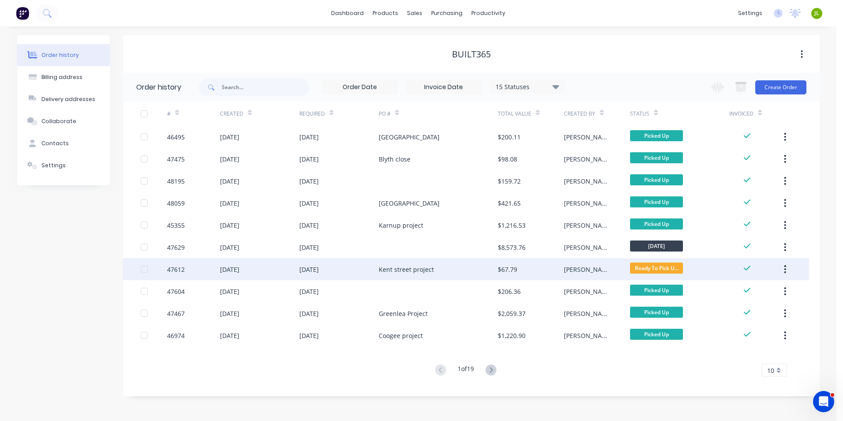
click at [371, 273] on div "[DATE]" at bounding box center [338, 269] width 79 height 22
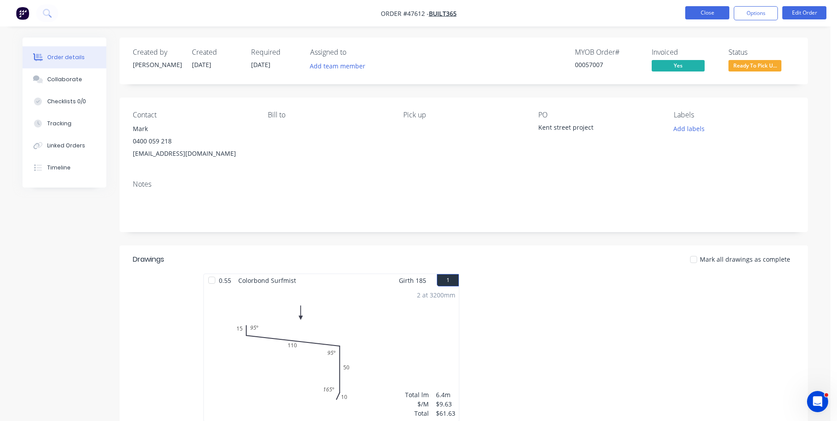
click at [706, 15] on button "Close" at bounding box center [707, 12] width 44 height 13
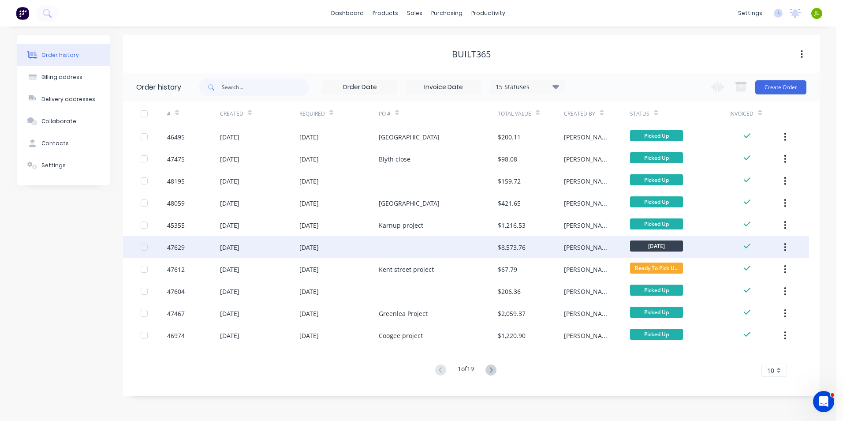
click at [441, 254] on div at bounding box center [438, 247] width 119 height 22
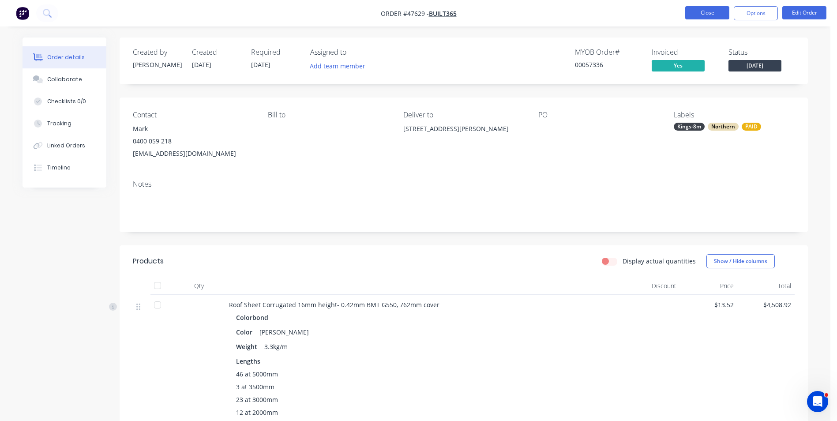
click at [711, 10] on button "Close" at bounding box center [707, 12] width 44 height 13
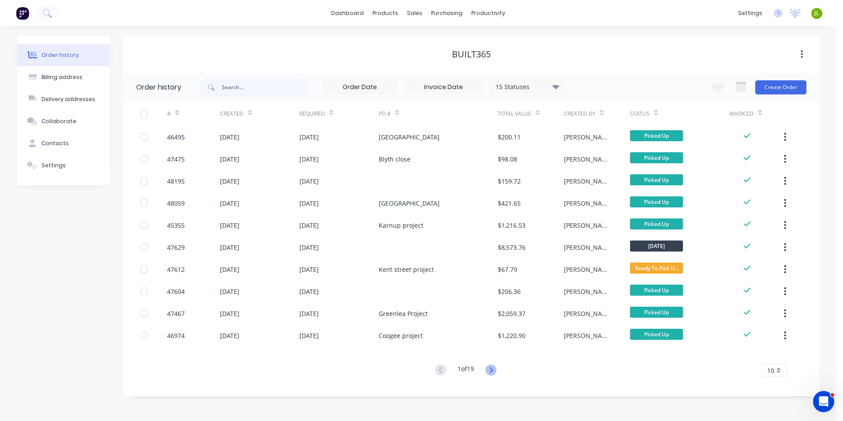
click at [497, 370] on icon at bounding box center [491, 369] width 11 height 11
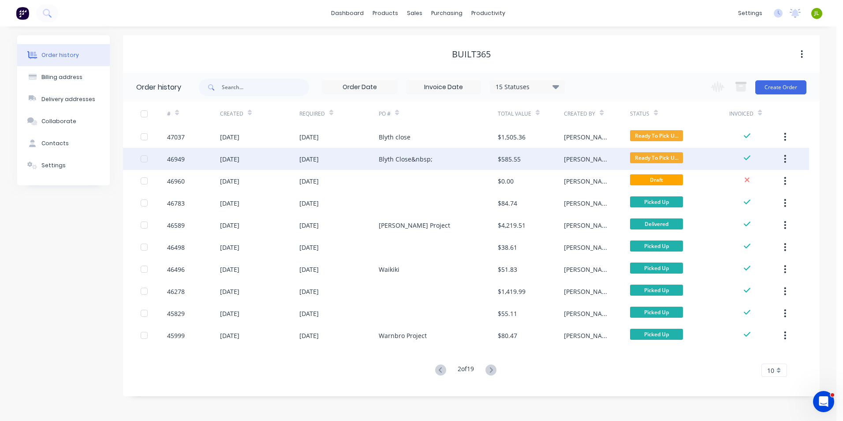
click at [451, 159] on div "Blyth Close&nbsp;" at bounding box center [438, 159] width 119 height 22
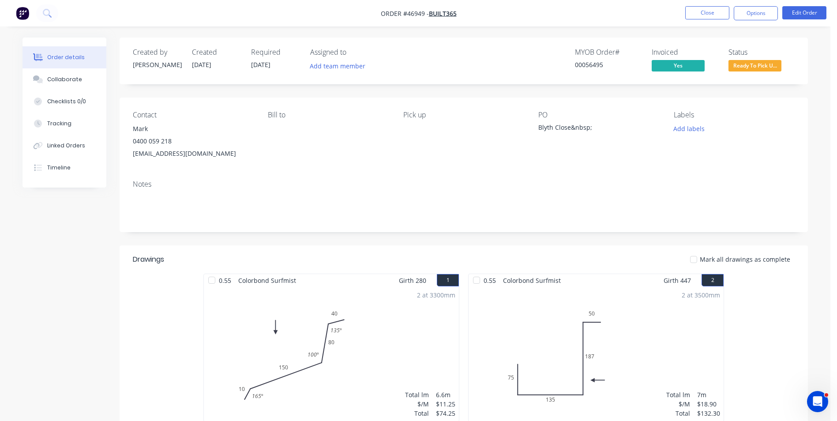
click at [759, 60] on span "Ready To Pick U..." at bounding box center [754, 65] width 53 height 11
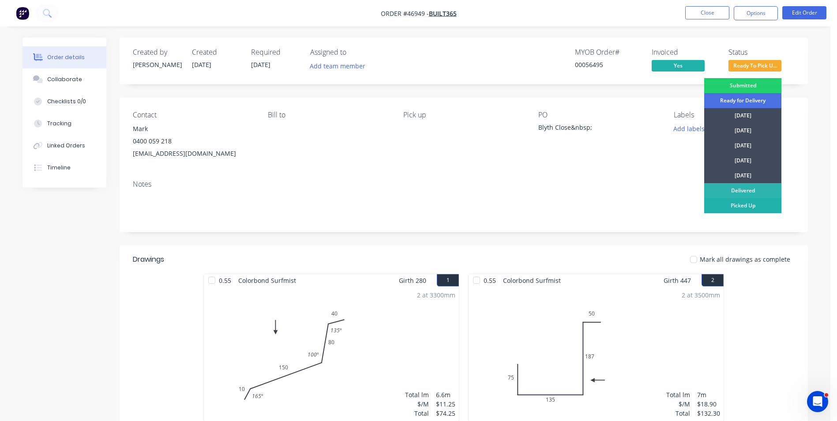
click at [732, 209] on div "Picked Up" at bounding box center [742, 205] width 77 height 15
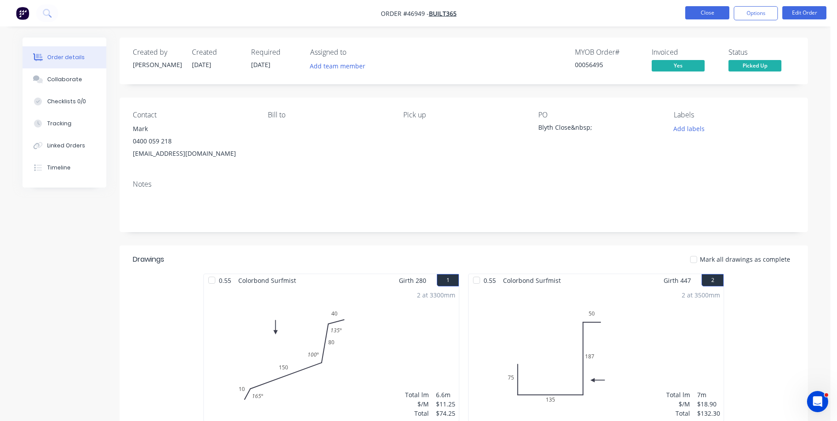
click at [696, 12] on button "Close" at bounding box center [707, 12] width 44 height 13
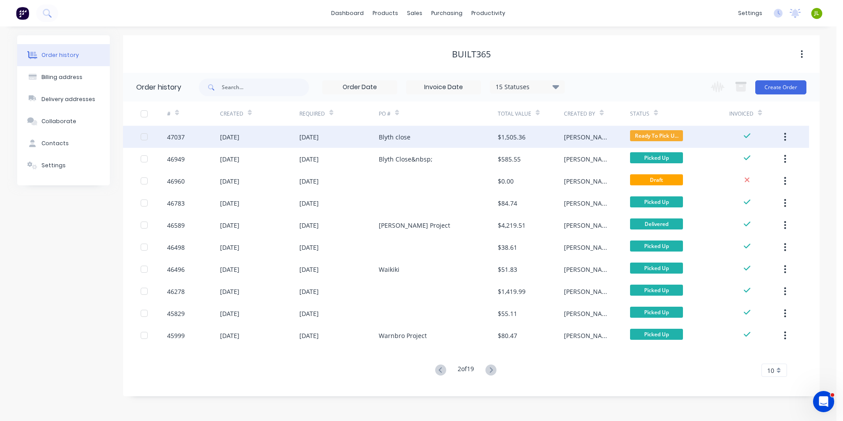
click at [527, 135] on div "$1,505.36" at bounding box center [531, 137] width 66 height 22
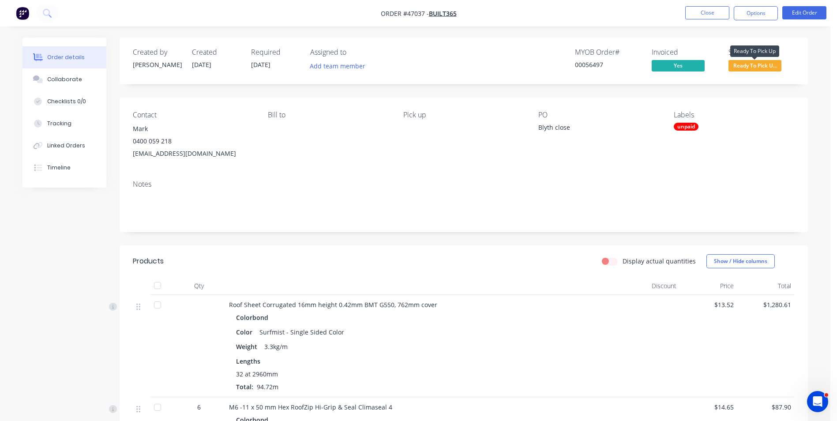
click at [761, 65] on span "Ready To Pick U..." at bounding box center [754, 65] width 53 height 11
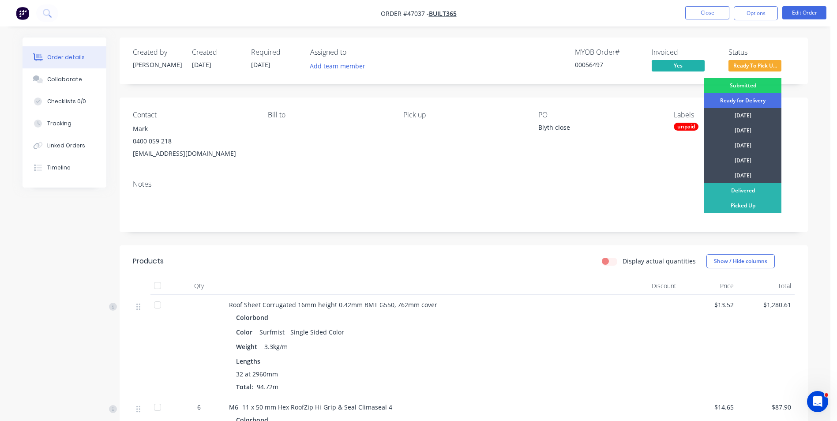
click at [680, 127] on div "unpaid" at bounding box center [685, 127] width 25 height 8
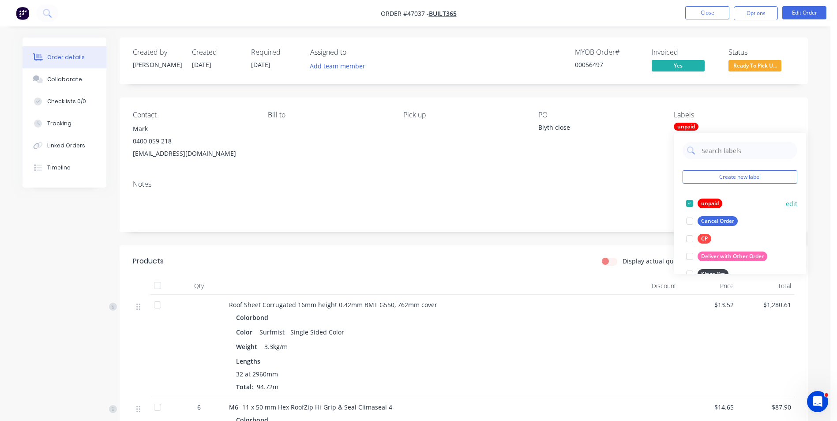
click at [686, 199] on div at bounding box center [689, 203] width 18 height 18
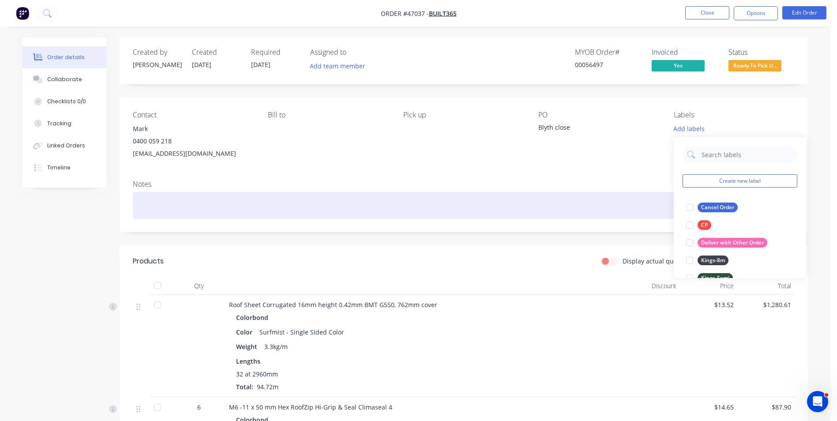
click at [648, 194] on div at bounding box center [464, 205] width 662 height 27
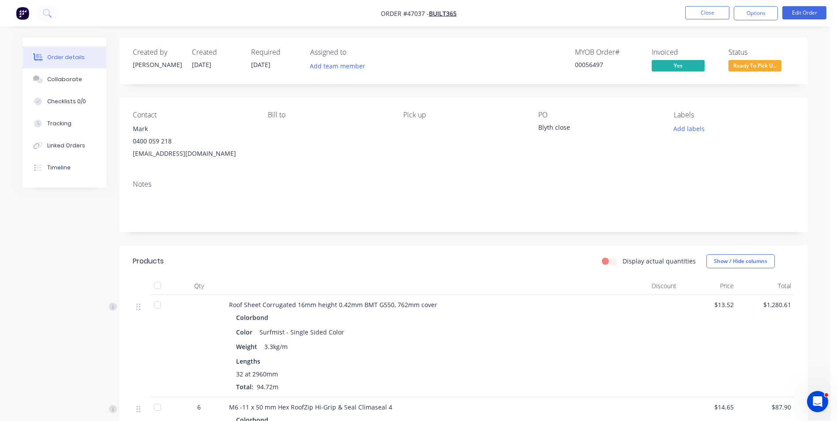
click at [751, 70] on span "Ready To Pick U..." at bounding box center [754, 65] width 53 height 11
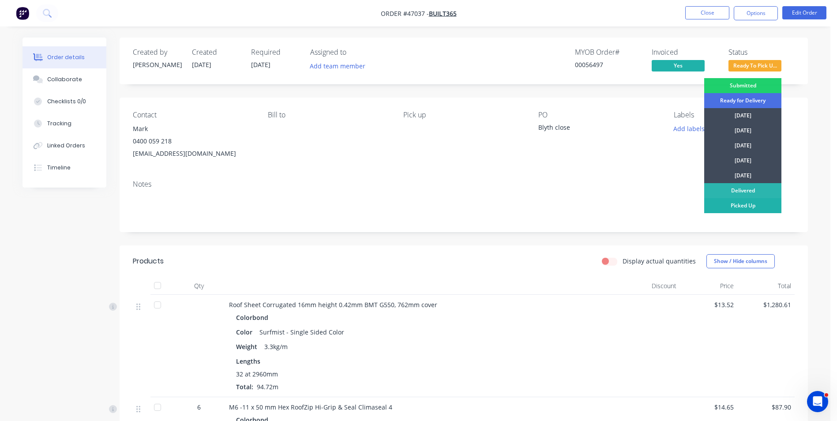
click at [751, 204] on div "Picked Up" at bounding box center [742, 205] width 77 height 15
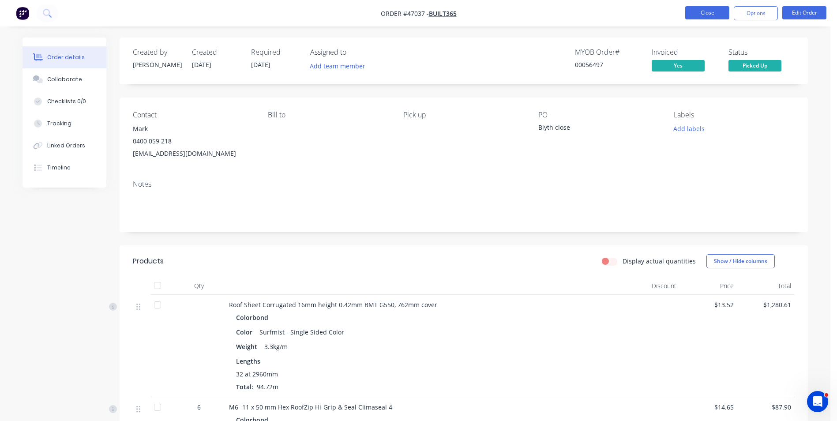
click at [710, 11] on button "Close" at bounding box center [707, 12] width 44 height 13
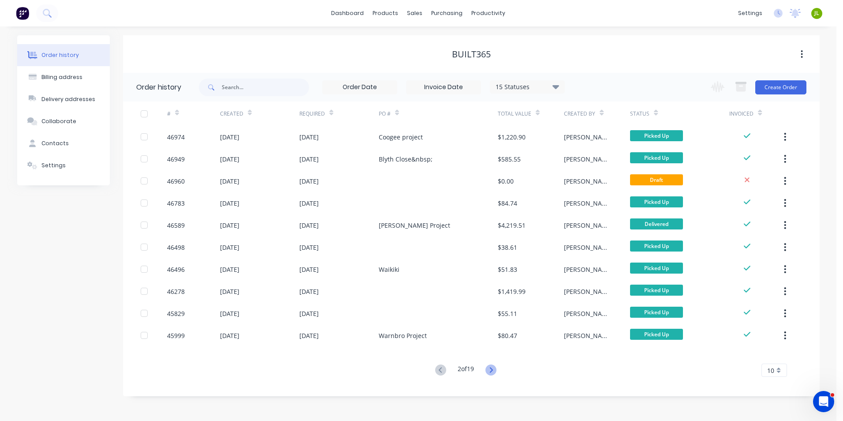
click at [495, 370] on icon at bounding box center [491, 369] width 11 height 11
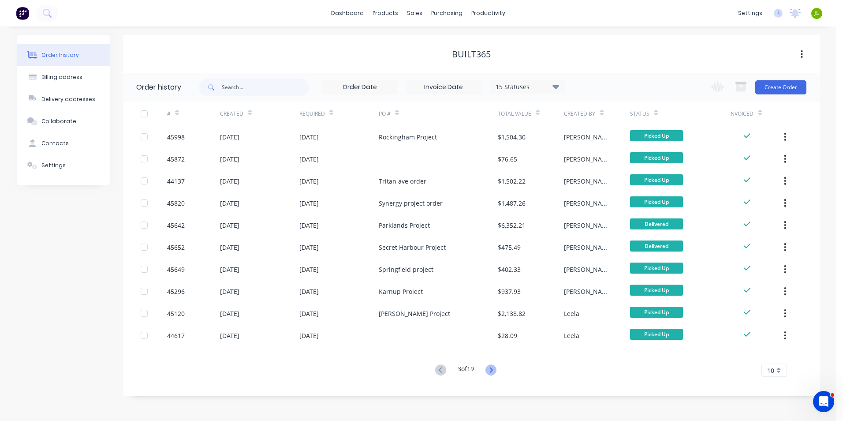
click at [494, 374] on icon at bounding box center [491, 369] width 11 height 11
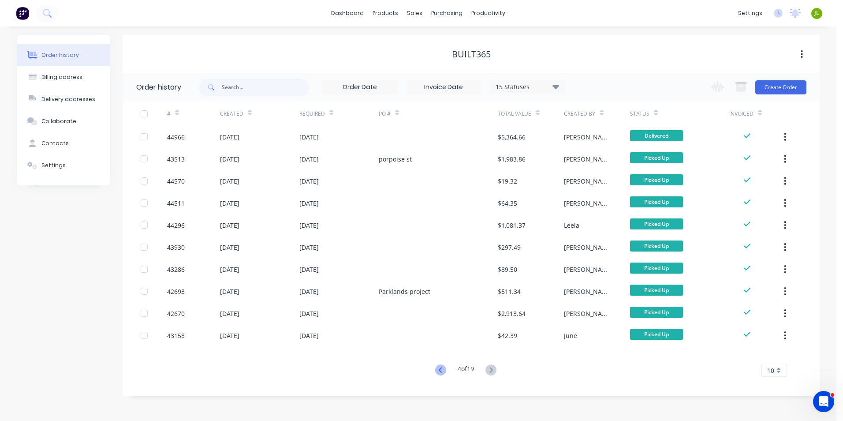
click at [445, 370] on icon at bounding box center [440, 369] width 11 height 11
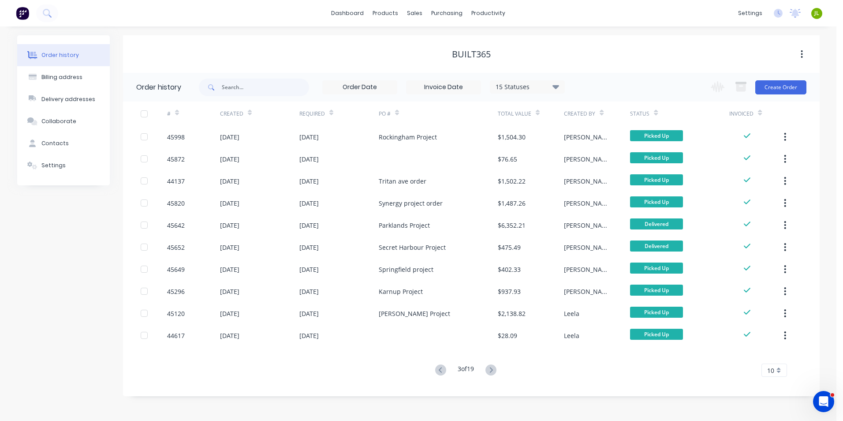
click at [445, 370] on icon at bounding box center [440, 369] width 11 height 11
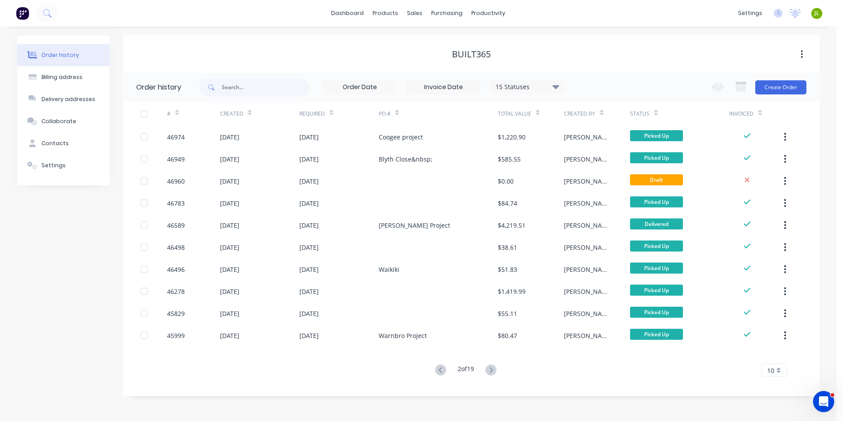
click at [445, 370] on icon at bounding box center [440, 369] width 11 height 11
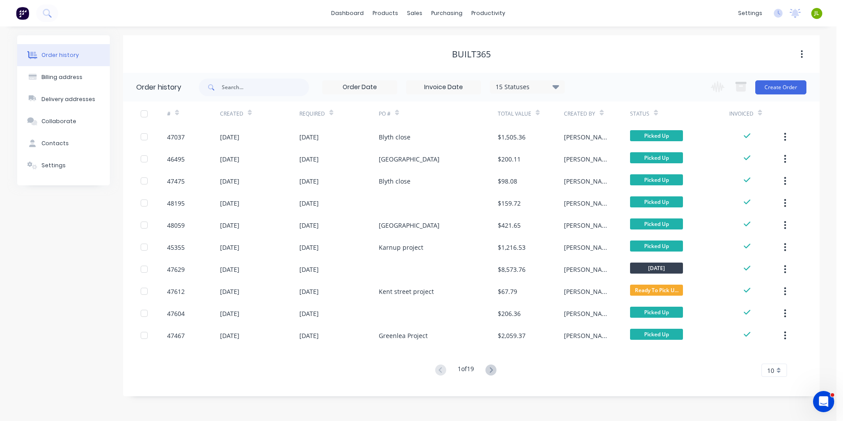
click at [302, 372] on div "1 of 19 10 5 10 15 20 25 30 35" at bounding box center [466, 370] width 686 height 13
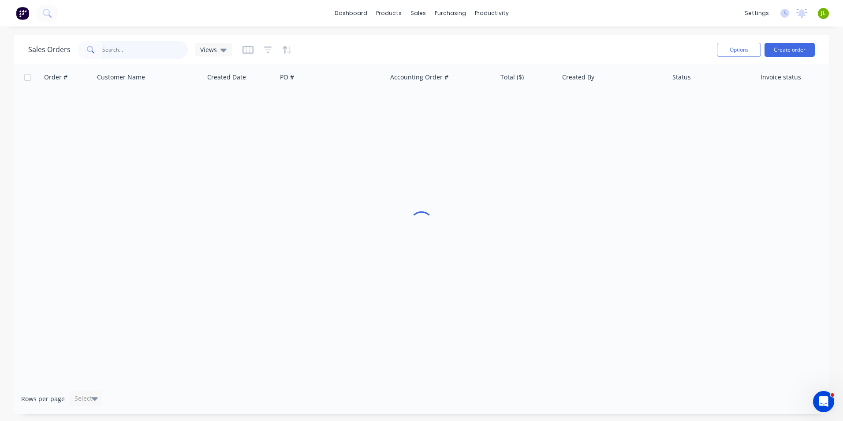
click at [155, 51] on input "text" at bounding box center [145, 50] width 86 height 18
type input "0"
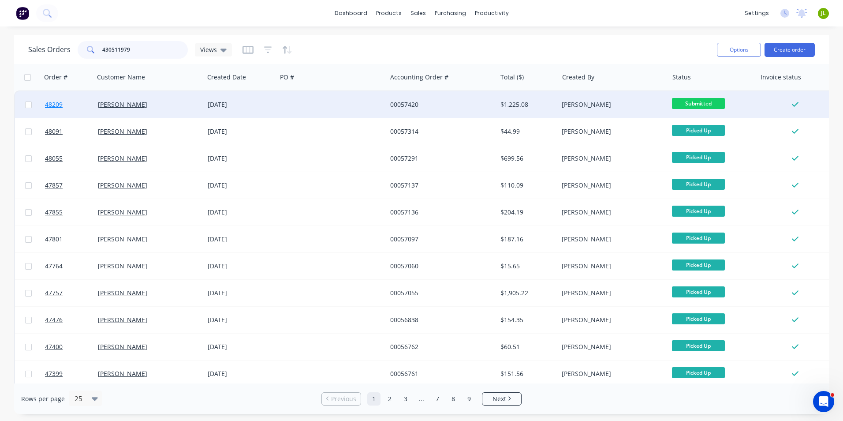
type input "430511979"
click at [61, 101] on span "48209" at bounding box center [54, 104] width 18 height 9
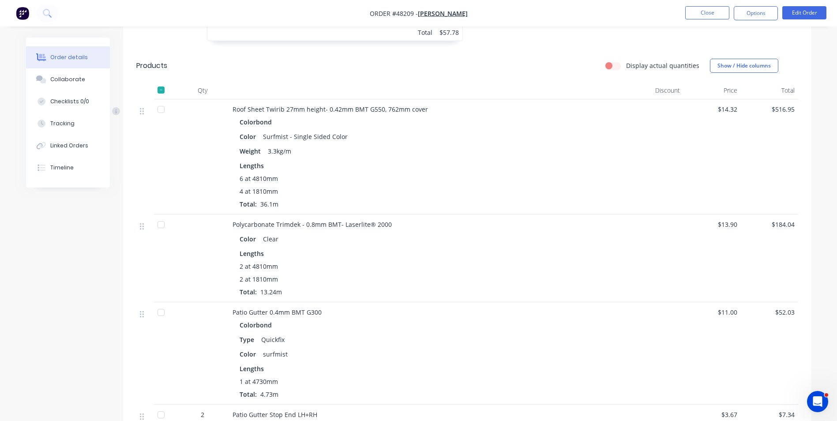
scroll to position [529, 0]
click at [40, 127] on button "Tracking" at bounding box center [68, 123] width 84 height 22
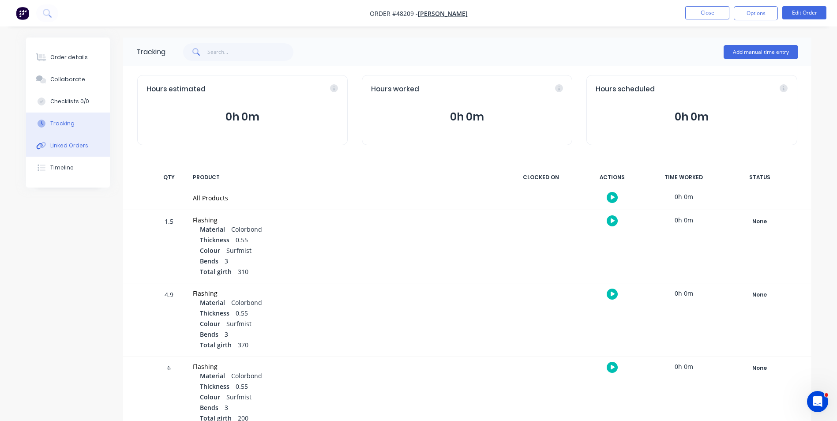
click at [58, 152] on button "Linked Orders" at bounding box center [68, 146] width 84 height 22
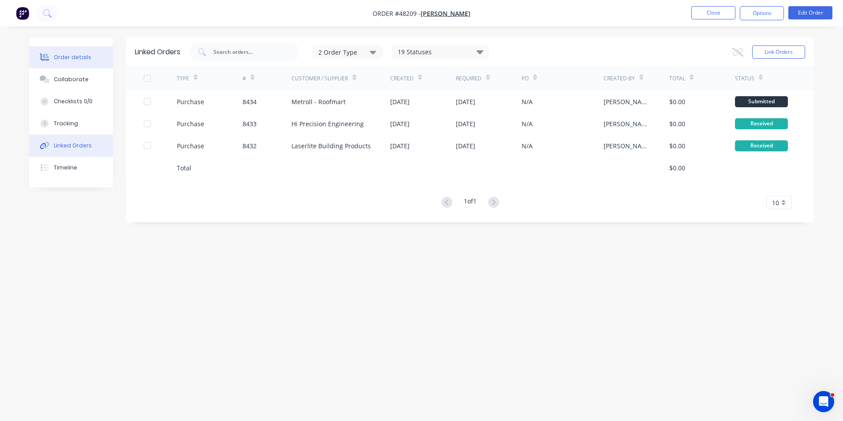
click at [82, 53] on button "Order details" at bounding box center [71, 57] width 84 height 22
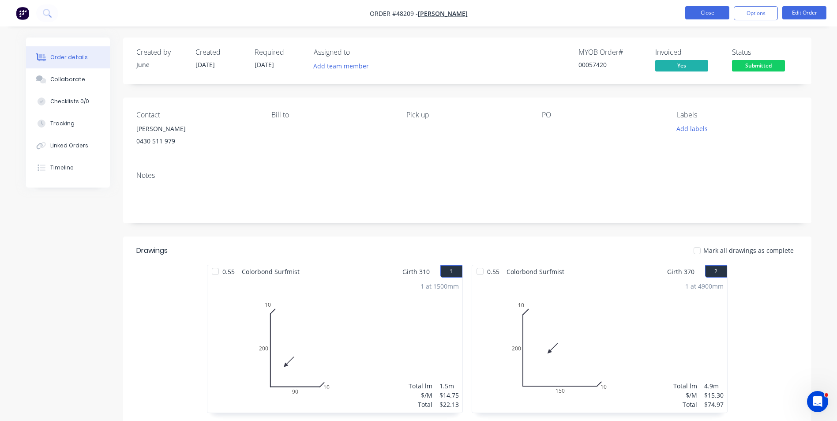
click at [694, 13] on button "Close" at bounding box center [707, 12] width 44 height 13
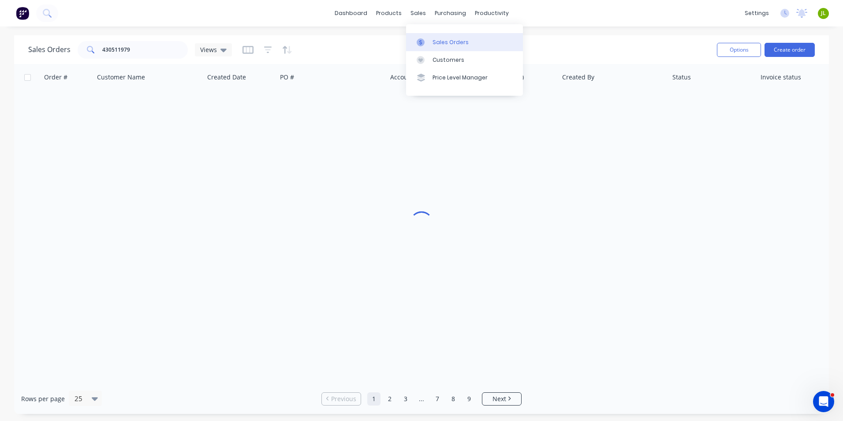
drag, startPoint x: 426, startPoint y: 42, endPoint x: 433, endPoint y: 38, distance: 7.7
click at [426, 42] on div at bounding box center [423, 42] width 13 height 8
click at [792, 59] on div "Options Create order" at bounding box center [764, 50] width 101 height 22
click at [792, 46] on button "Create order" at bounding box center [790, 50] width 50 height 14
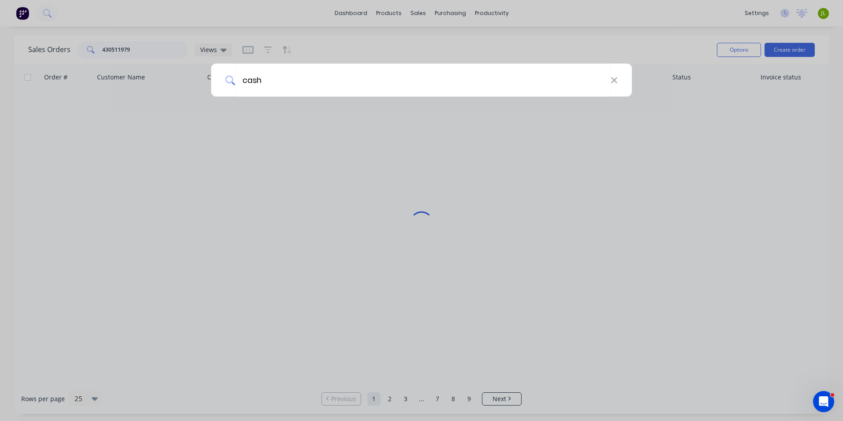
type input "cash"
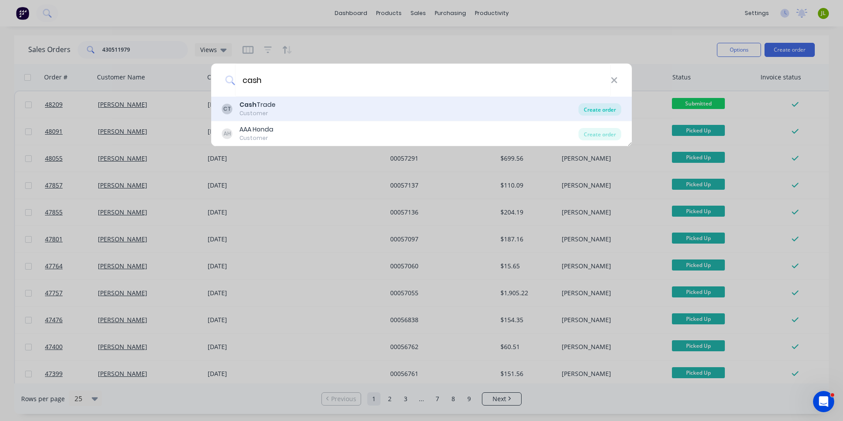
click at [590, 109] on div "Create order" at bounding box center [600, 109] width 43 height 12
click at [605, 108] on body "dashboard products sales purchasing productivity dashboard products Product Cat…" at bounding box center [421, 210] width 843 height 421
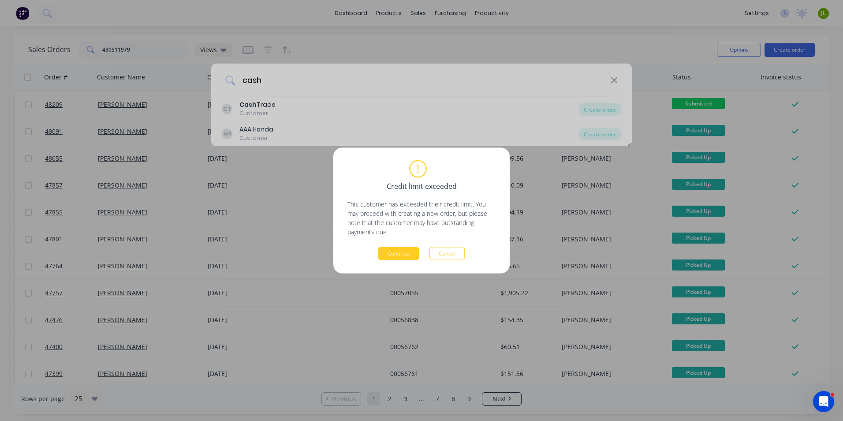
click at [397, 253] on button "Continue" at bounding box center [398, 253] width 41 height 13
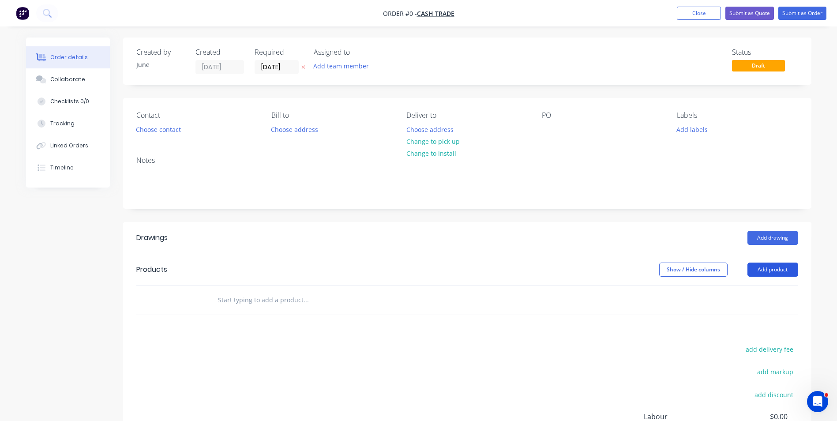
click at [760, 268] on button "Add product" at bounding box center [772, 269] width 51 height 14
click at [738, 287] on div "Product catalogue" at bounding box center [756, 291] width 68 height 13
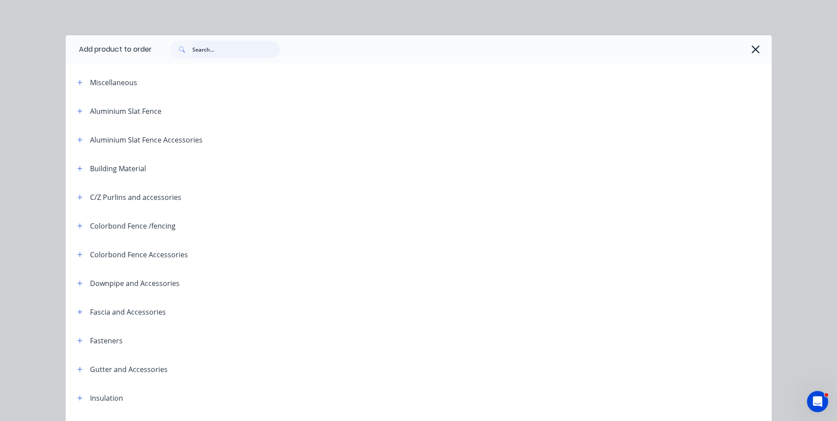
click at [228, 55] on input "text" at bounding box center [235, 50] width 87 height 18
type input "touch"
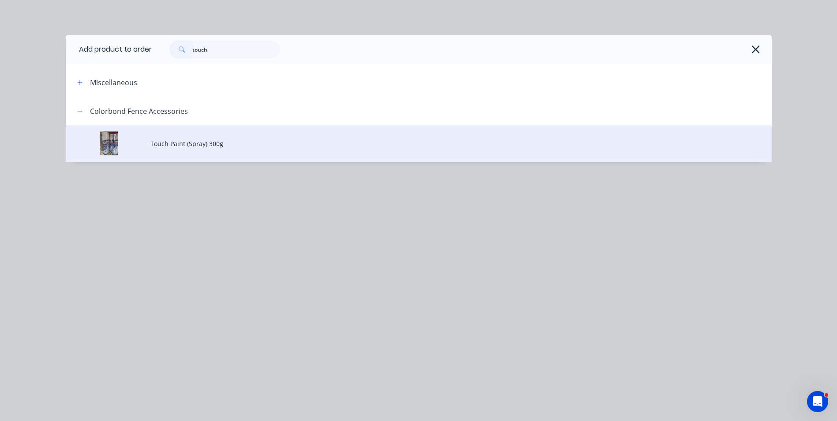
click at [188, 149] on td "Touch Paint (Spray) 300g" at bounding box center [460, 143] width 621 height 37
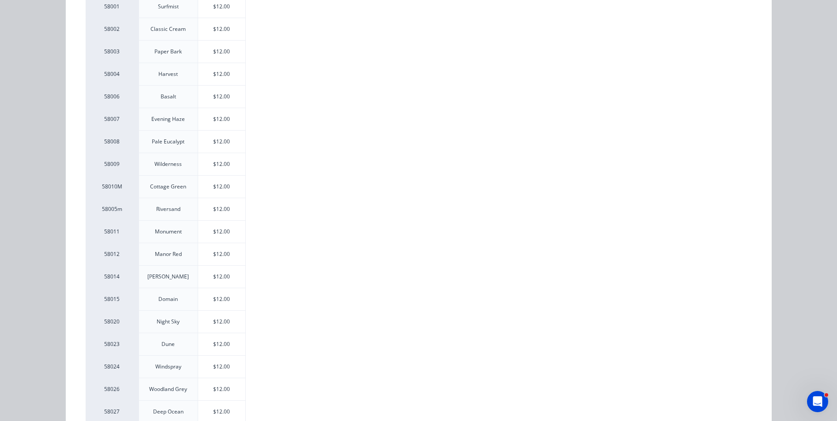
scroll to position [176, 0]
click at [212, 321] on div "$12.00" at bounding box center [221, 321] width 47 height 22
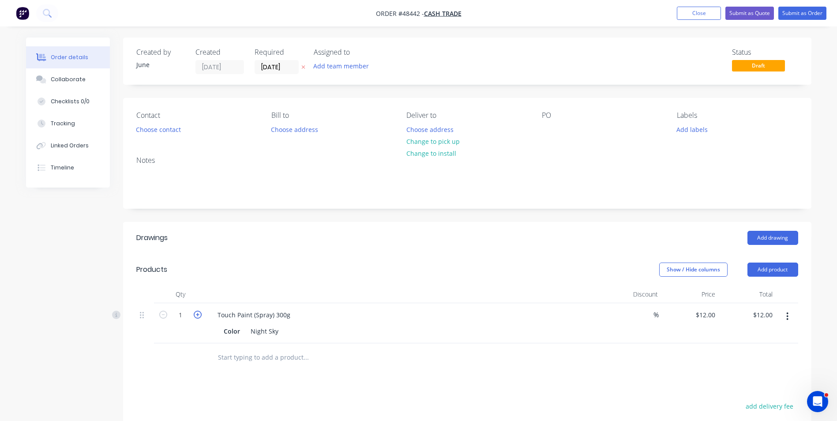
click at [198, 317] on icon "button" at bounding box center [198, 314] width 8 height 8
type input "2"
type input "$24.00"
click at [186, 344] on div at bounding box center [180, 357] width 53 height 29
click at [434, 137] on button "Change to pick up" at bounding box center [432, 141] width 63 height 12
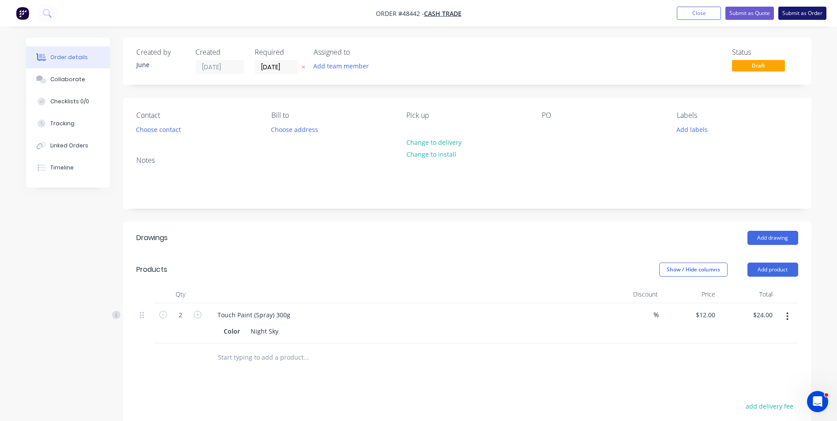
click at [798, 12] on button "Submit as Order" at bounding box center [802, 13] width 48 height 13
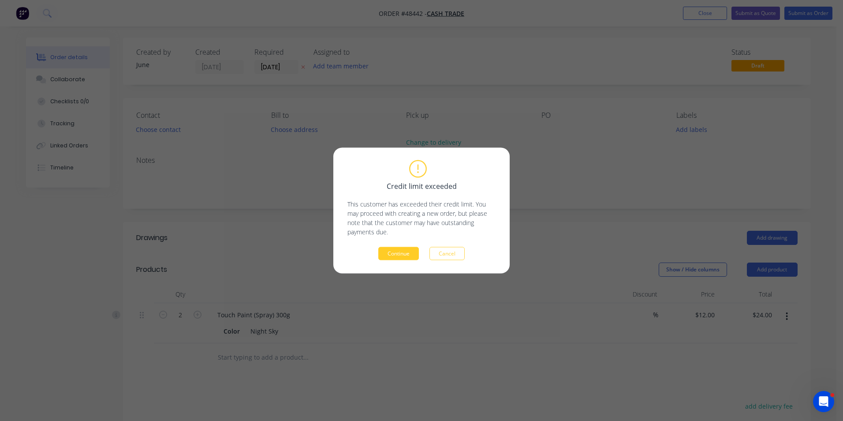
click at [401, 253] on button "Continue" at bounding box center [398, 253] width 41 height 13
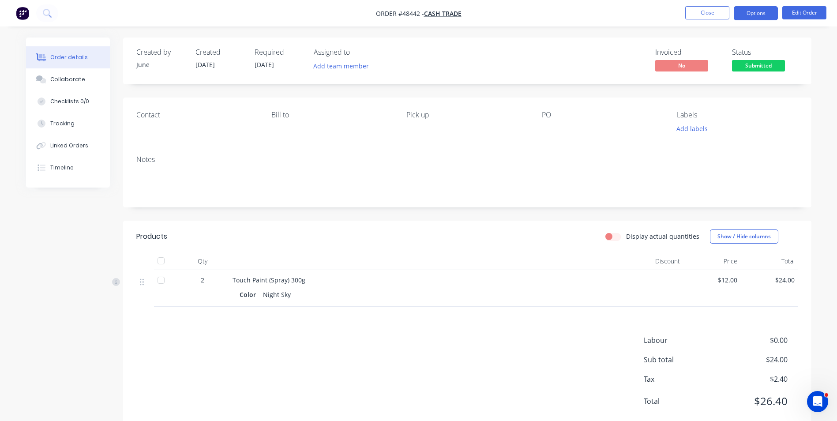
click at [772, 11] on button "Options" at bounding box center [755, 13] width 44 height 14
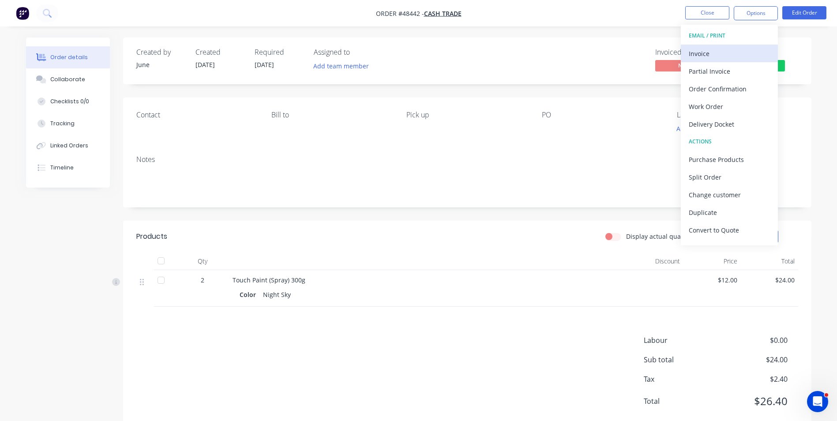
click at [759, 53] on div "Invoice" at bounding box center [728, 53] width 81 height 13
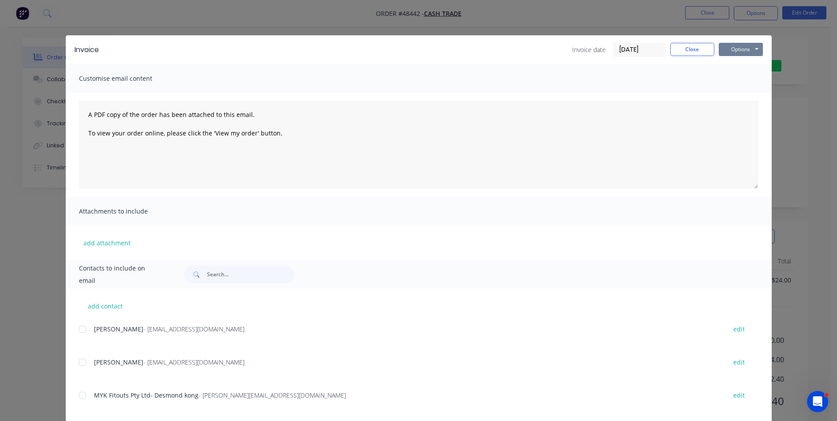
click at [743, 52] on button "Options" at bounding box center [740, 49] width 44 height 13
click at [744, 81] on button "Print" at bounding box center [746, 79] width 56 height 15
click at [685, 43] on button "Close" at bounding box center [692, 49] width 44 height 13
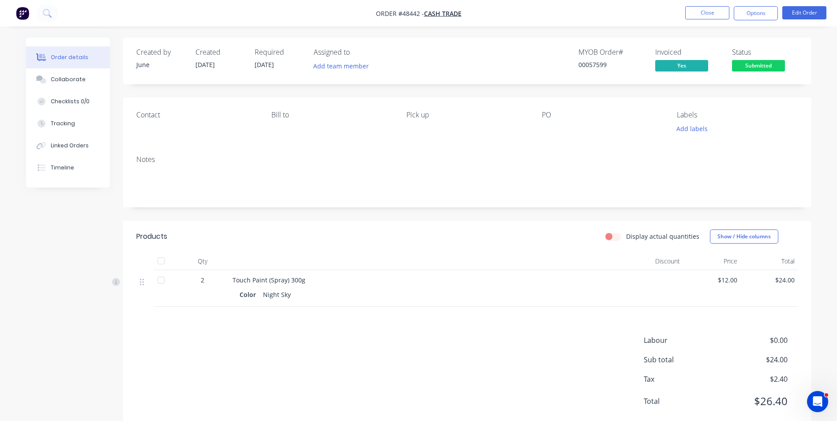
click at [456, 246] on header "Products Display actual quantities Show / Hide columns" at bounding box center [467, 237] width 688 height 32
click at [739, 71] on button "Submitted" at bounding box center [758, 66] width 53 height 13
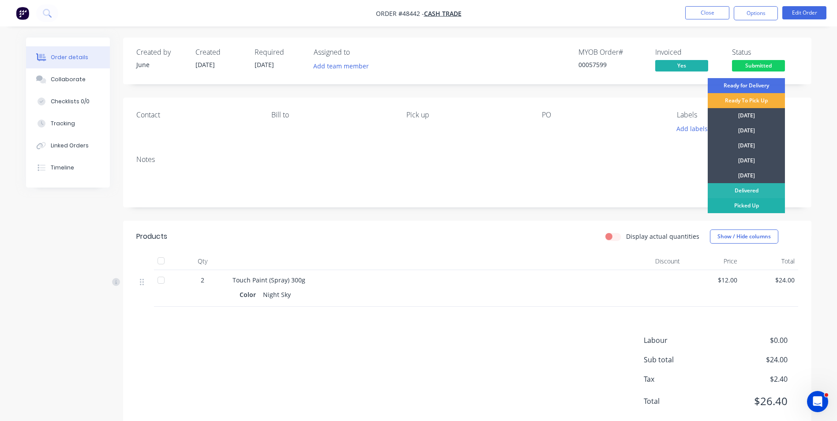
click at [739, 207] on div "Picked Up" at bounding box center [745, 205] width 77 height 15
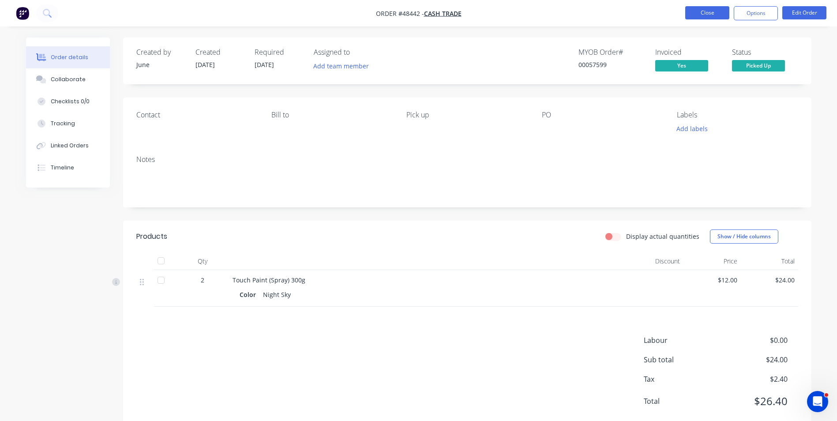
click at [710, 16] on button "Close" at bounding box center [707, 12] width 44 height 13
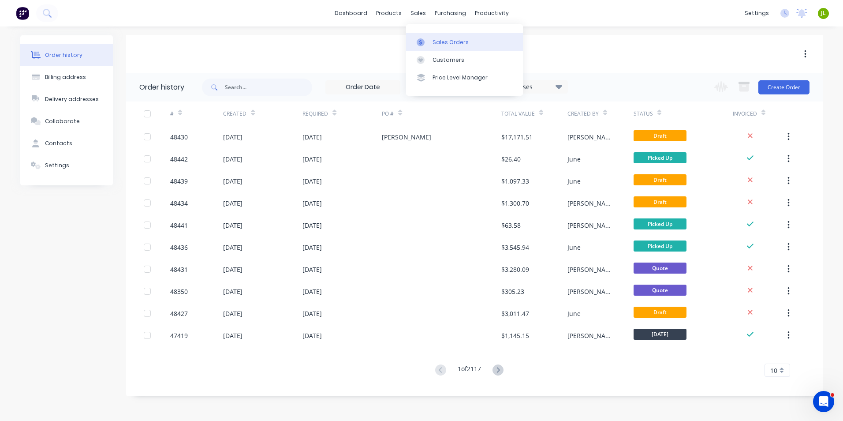
click at [426, 45] on div at bounding box center [423, 42] width 13 height 8
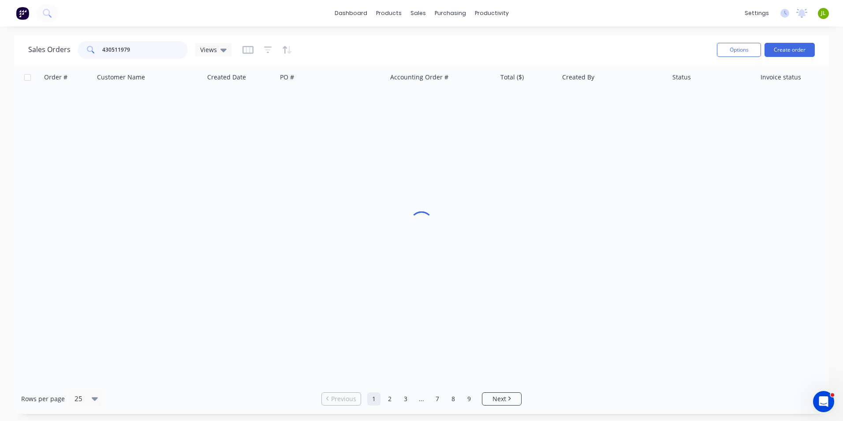
drag, startPoint x: 142, startPoint y: 48, endPoint x: 83, endPoint y: 57, distance: 59.9
click at [83, 57] on div "430511979" at bounding box center [133, 50] width 110 height 18
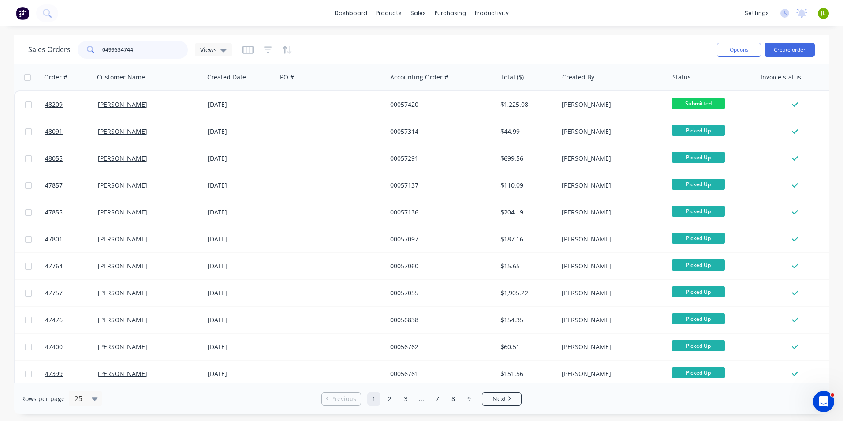
type input "0499534744"
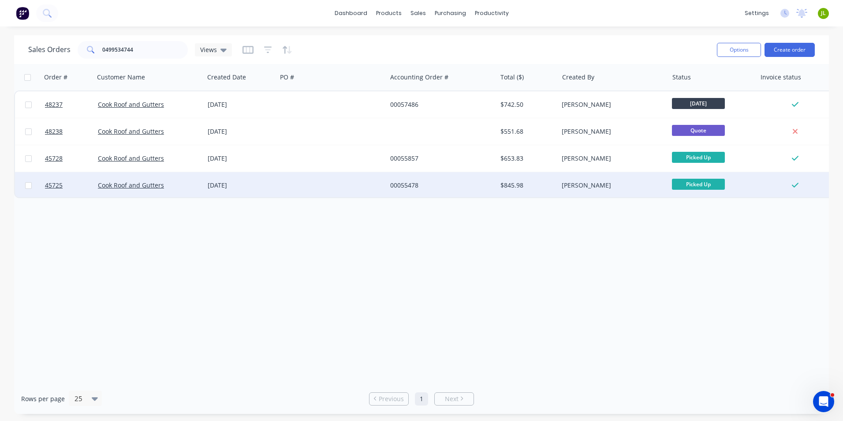
drag, startPoint x: 226, startPoint y: 295, endPoint x: 247, endPoint y: 193, distance: 104.0
click at [227, 295] on div "Order # Customer Name Created Date PO # Accounting Order # Total ($) Created By…" at bounding box center [421, 223] width 815 height 319
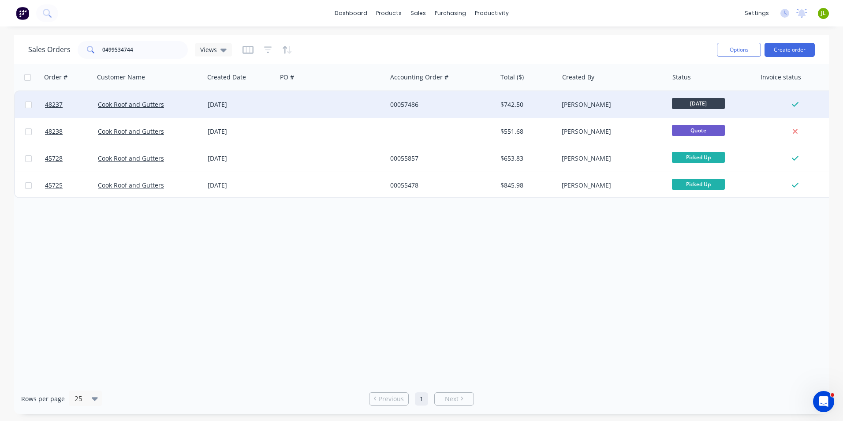
click at [301, 98] on div at bounding box center [332, 104] width 110 height 26
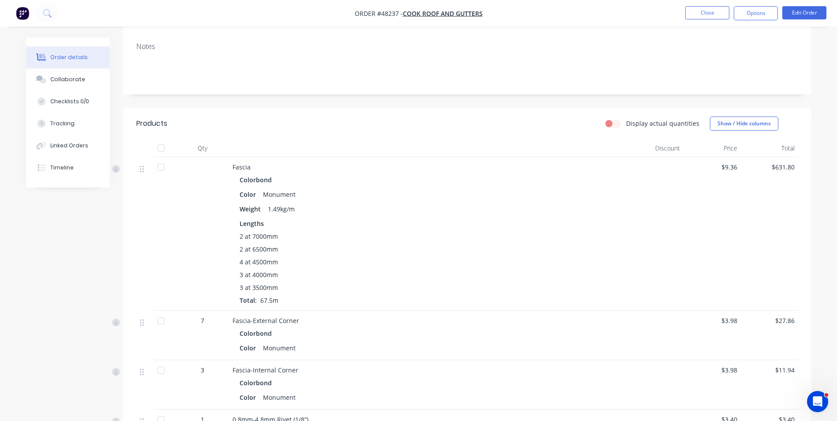
scroll to position [132, 0]
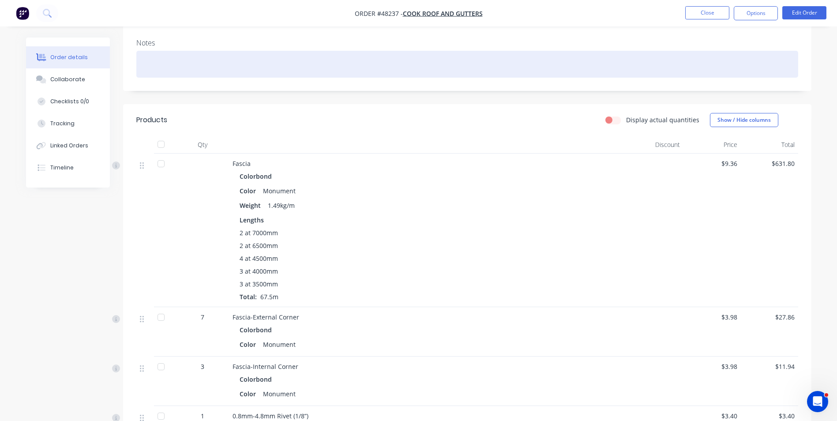
drag, startPoint x: 247, startPoint y: 73, endPoint x: 250, endPoint y: 69, distance: 5.4
click at [247, 73] on div at bounding box center [467, 64] width 662 height 27
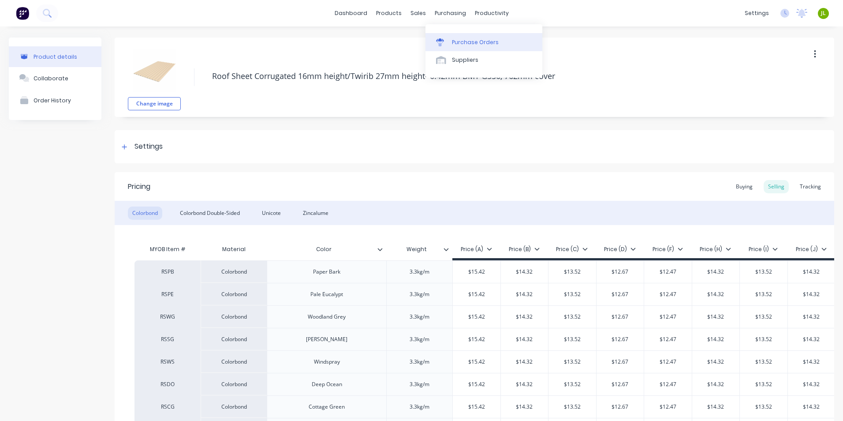
click at [452, 34] on link "Purchase Orders" at bounding box center [484, 42] width 117 height 18
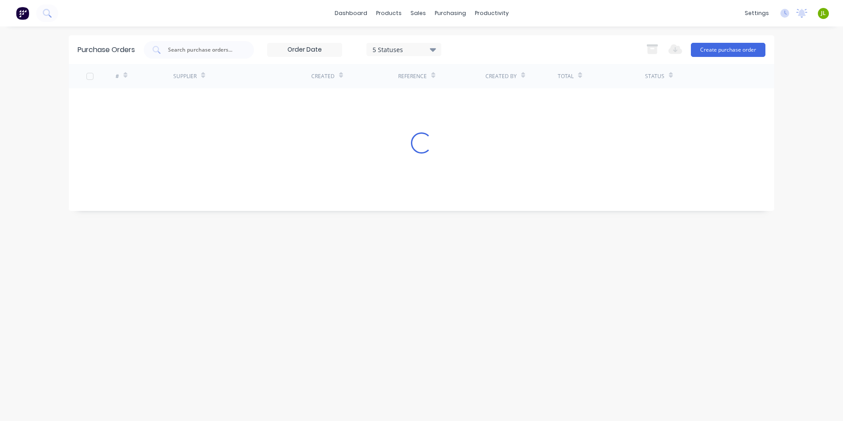
click at [183, 59] on div "Purchase Orders 5 Statuses 5 Statuses Export to Excel (XLSX) Create purchase or…" at bounding box center [422, 49] width 706 height 29
click at [192, 50] on input "text" at bounding box center [203, 49] width 73 height 9
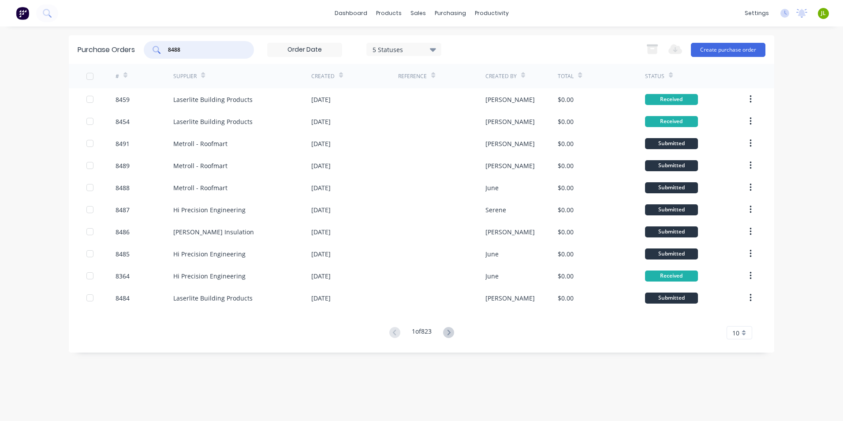
type input "8488"
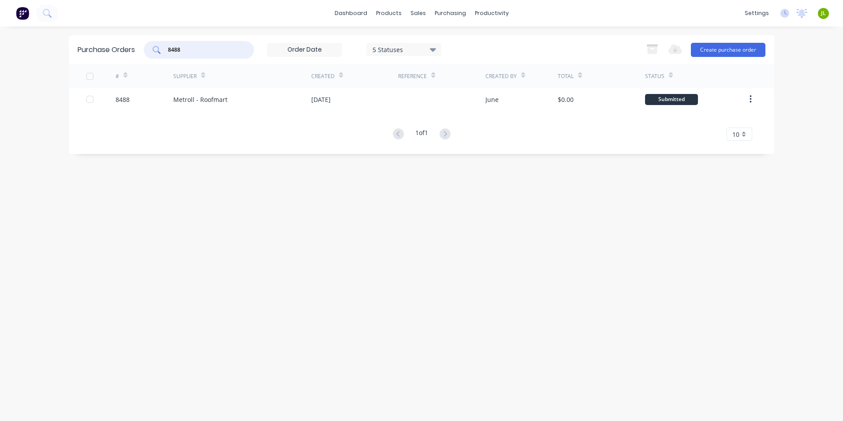
click at [217, 95] on div "Metroll - Roofmart" at bounding box center [200, 99] width 54 height 9
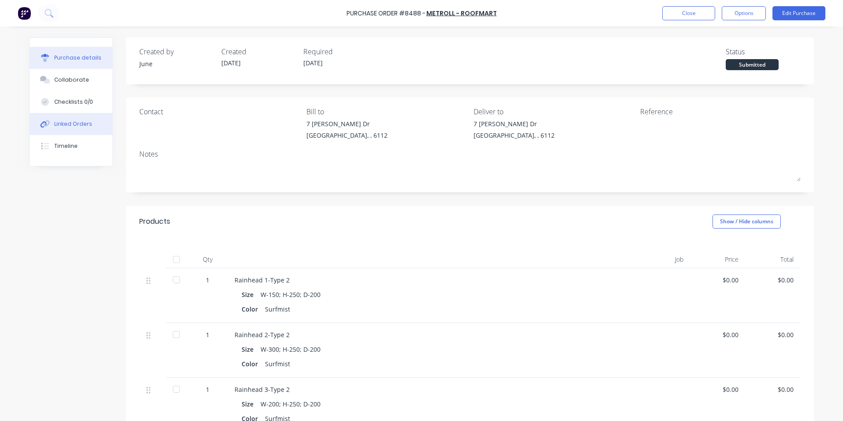
click at [87, 129] on button "Linked Orders" at bounding box center [71, 124] width 83 height 22
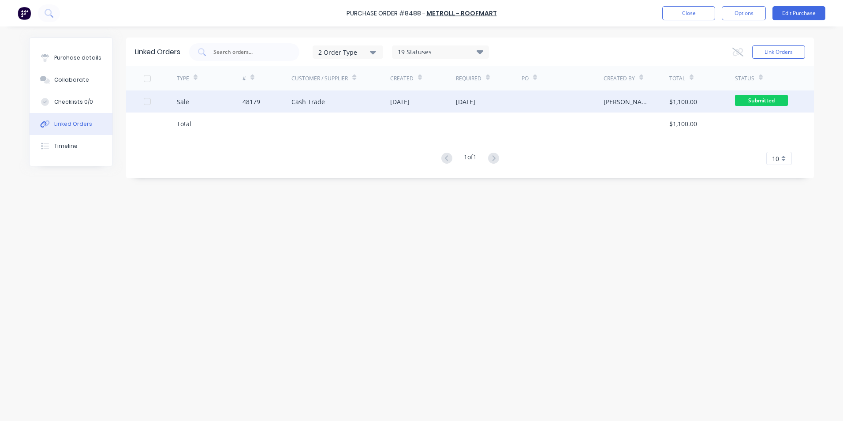
click at [203, 92] on div "Sale" at bounding box center [210, 101] width 66 height 22
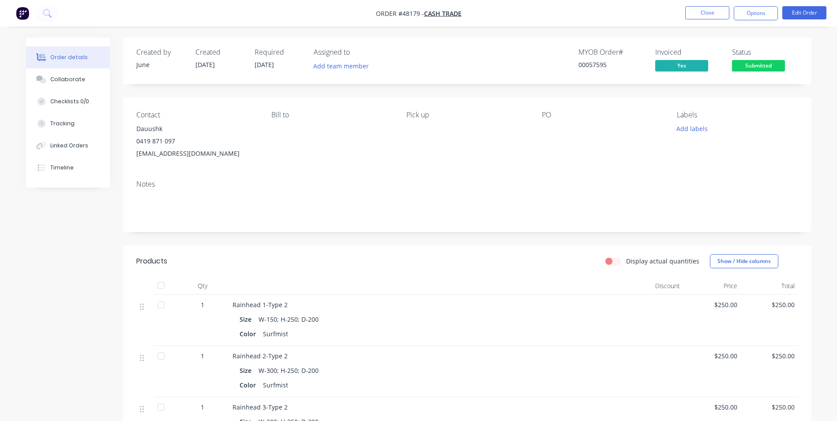
drag, startPoint x: 70, startPoint y: 179, endPoint x: 72, endPoint y: 173, distance: 6.8
click at [71, 179] on div "Order details Collaborate Checklists 0/0 Tracking Linked Orders Timeline" at bounding box center [68, 112] width 84 height 150
click at [72, 173] on button "Timeline" at bounding box center [68, 168] width 84 height 22
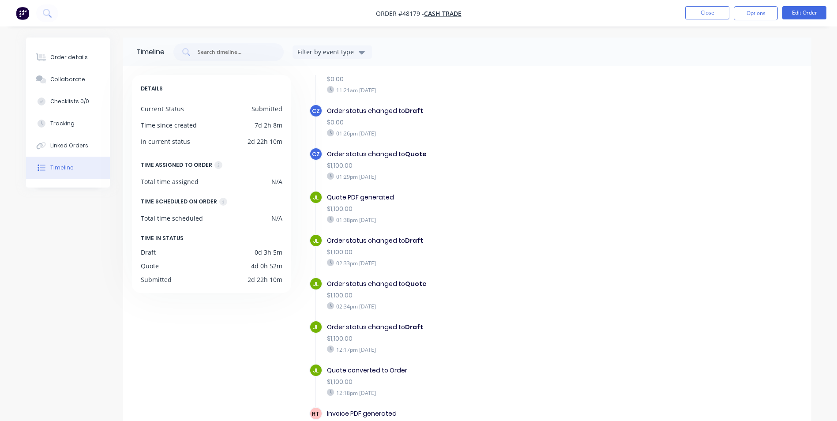
scroll to position [67, 0]
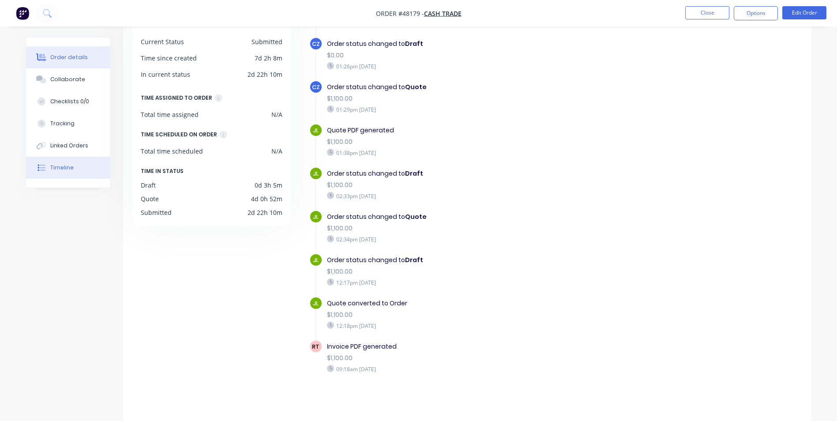
click at [80, 54] on div "Order details" at bounding box center [68, 57] width 37 height 8
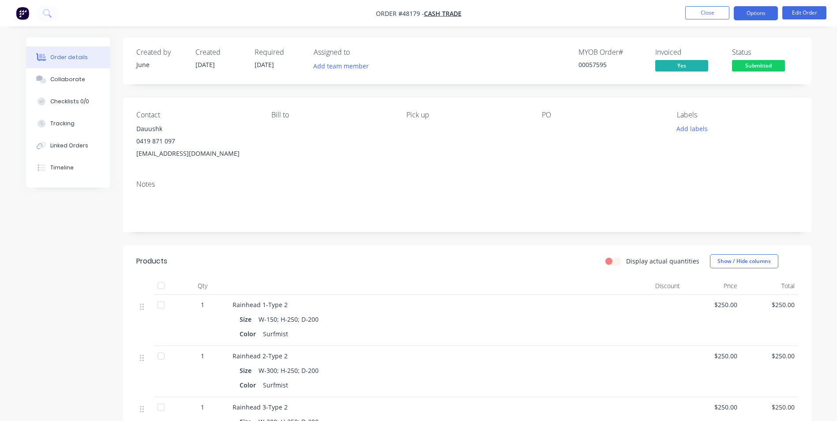
click at [757, 15] on button "Options" at bounding box center [755, 13] width 44 height 14
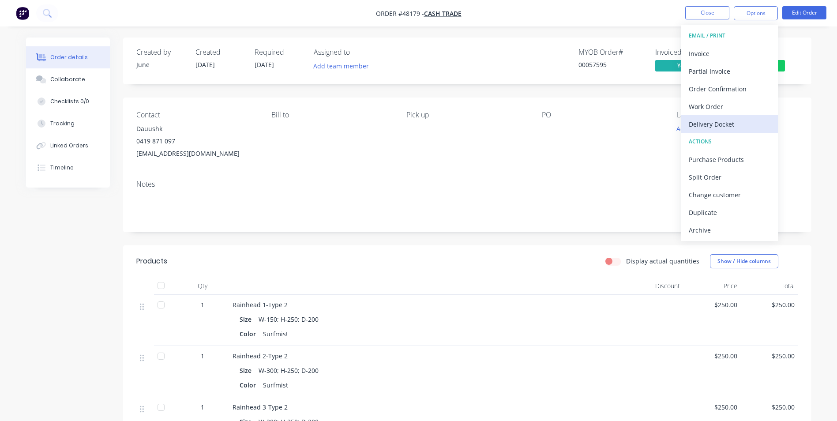
click at [723, 125] on div "Delivery Docket" at bounding box center [728, 124] width 81 height 13
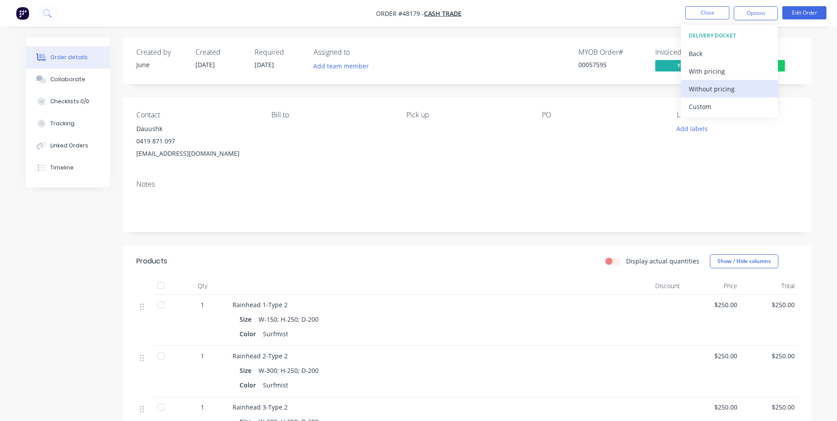
click at [725, 84] on div "Without pricing" at bounding box center [728, 88] width 81 height 13
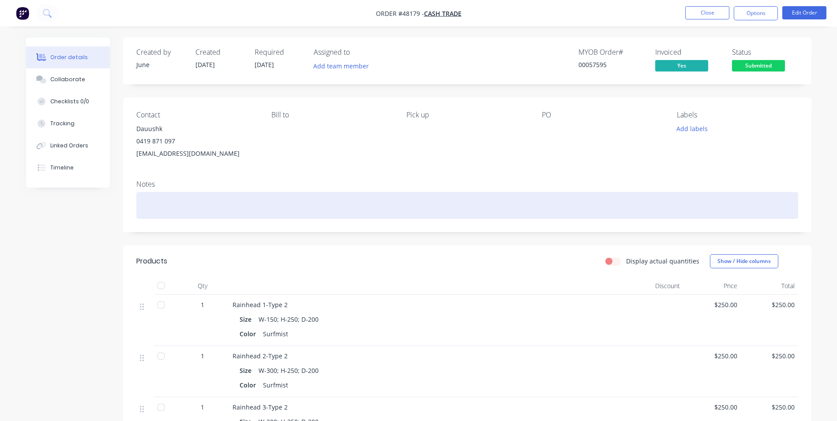
click at [249, 216] on div at bounding box center [467, 205] width 662 height 27
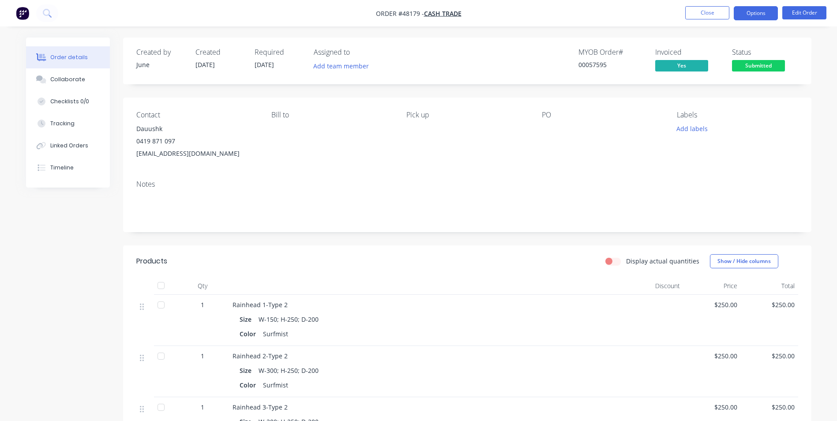
click at [756, 19] on button "Options" at bounding box center [755, 13] width 44 height 14
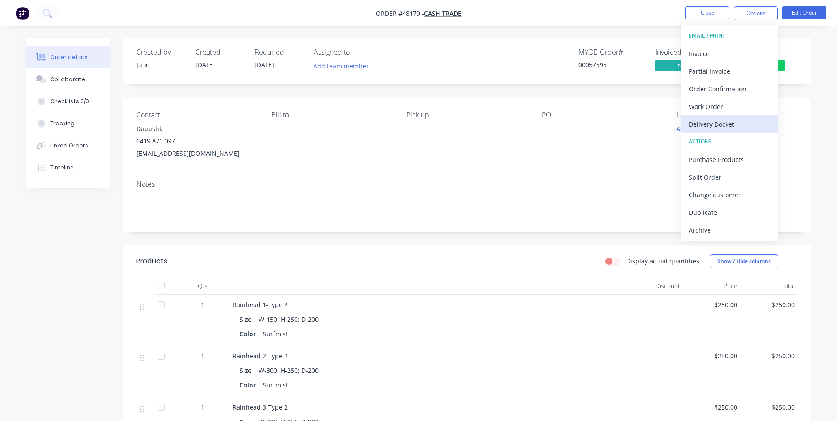
click at [714, 128] on div "Delivery Docket" at bounding box center [728, 124] width 81 height 13
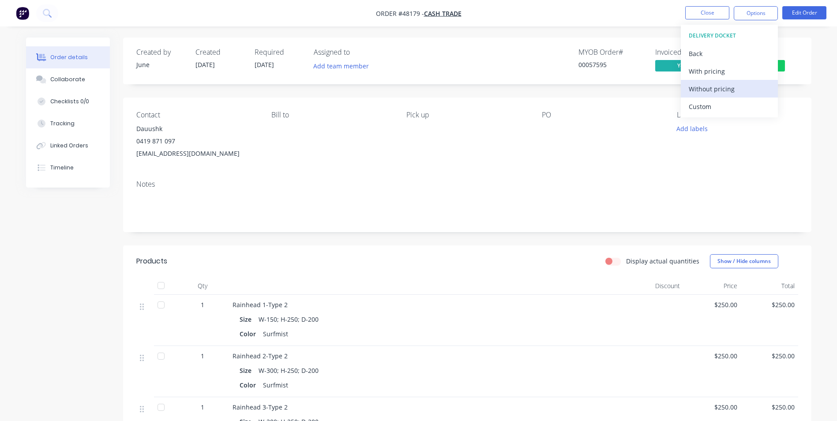
click at [723, 90] on div "Without pricing" at bounding box center [728, 88] width 81 height 13
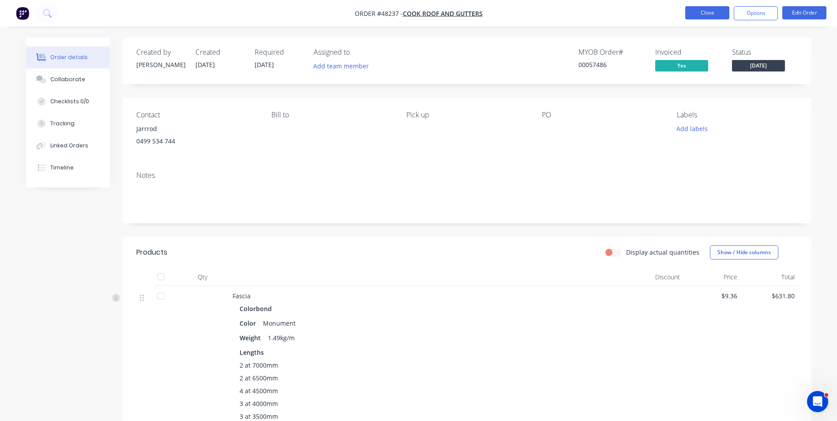
click at [704, 14] on button "Close" at bounding box center [707, 12] width 44 height 13
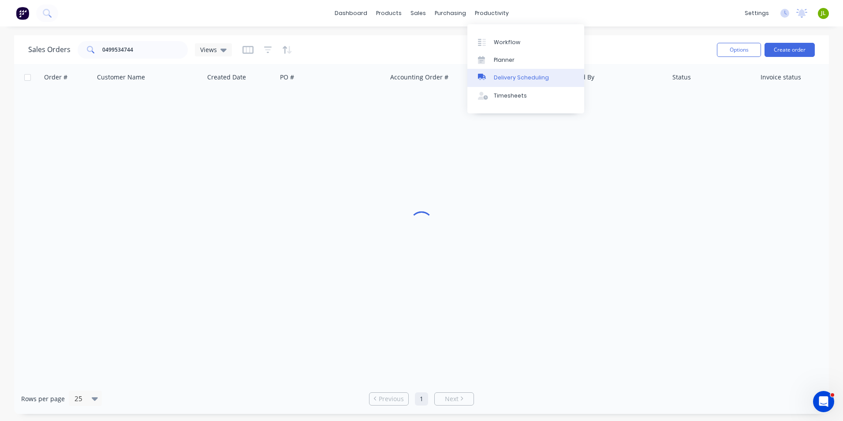
click at [487, 74] on div at bounding box center [484, 78] width 13 height 8
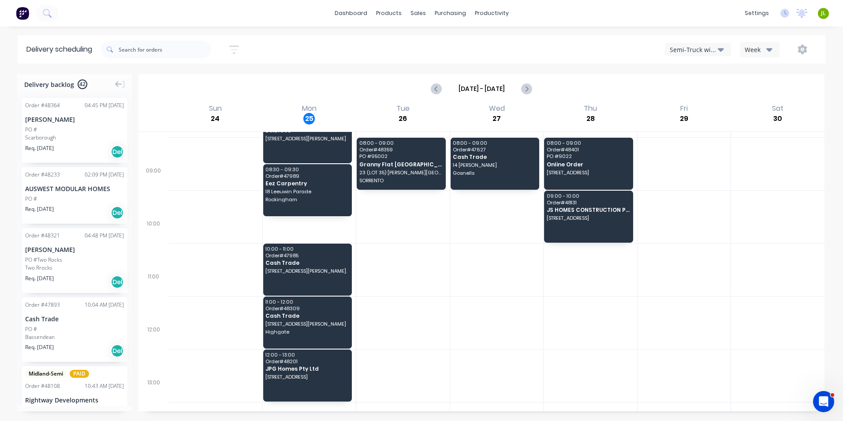
scroll to position [44, 0]
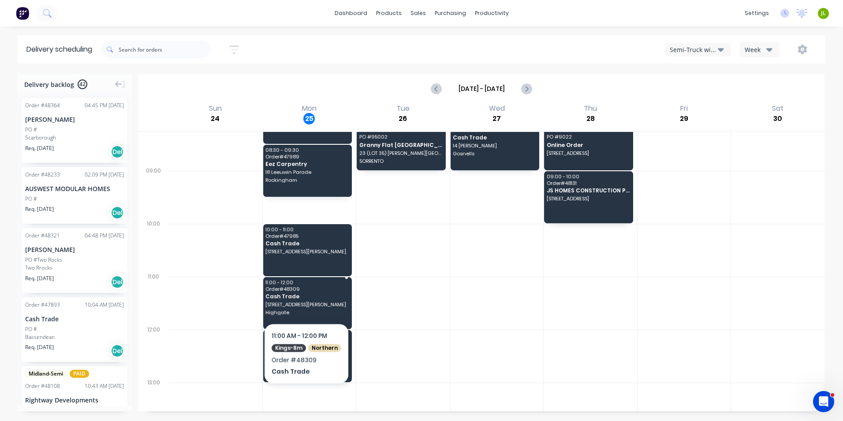
click at [305, 300] on div "11:00 - 12:00 Order # 48309 Cash Trade [STREET_ADDRESS][PERSON_NAME]" at bounding box center [307, 303] width 89 height 52
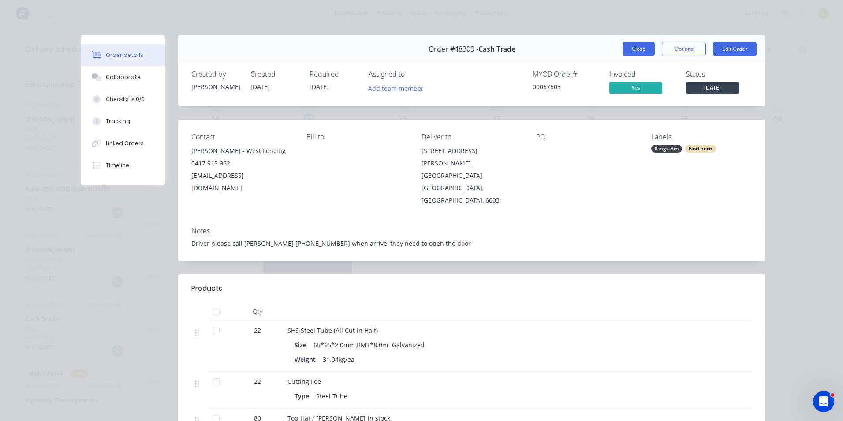
click at [642, 44] on button "Close" at bounding box center [639, 49] width 32 height 14
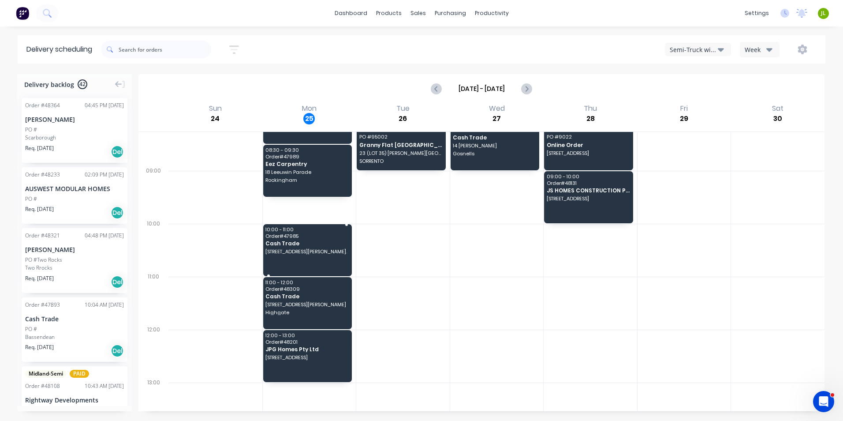
click at [304, 252] on span "[STREET_ADDRESS][PERSON_NAME]." at bounding box center [306, 251] width 83 height 5
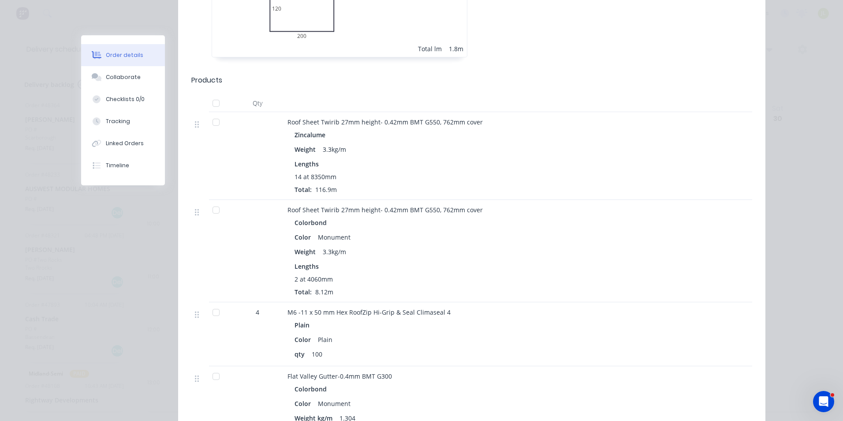
scroll to position [529, 0]
click at [143, 250] on div "Order #47985 - Cash Trade Close Options Edit Order Created by June Created [DAT…" at bounding box center [423, 55] width 684 height 1099
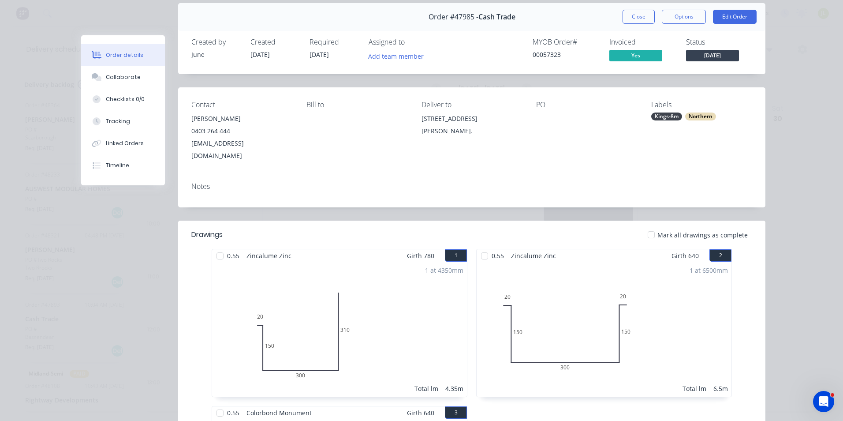
scroll to position [0, 0]
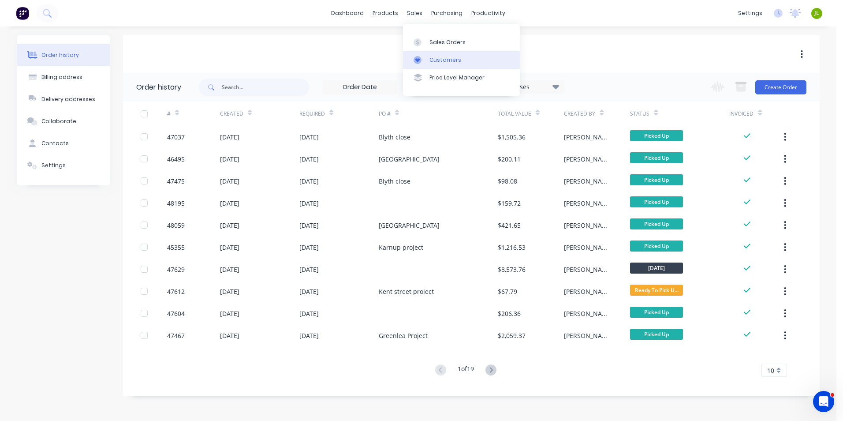
click at [431, 56] on div "Customers" at bounding box center [446, 60] width 32 height 8
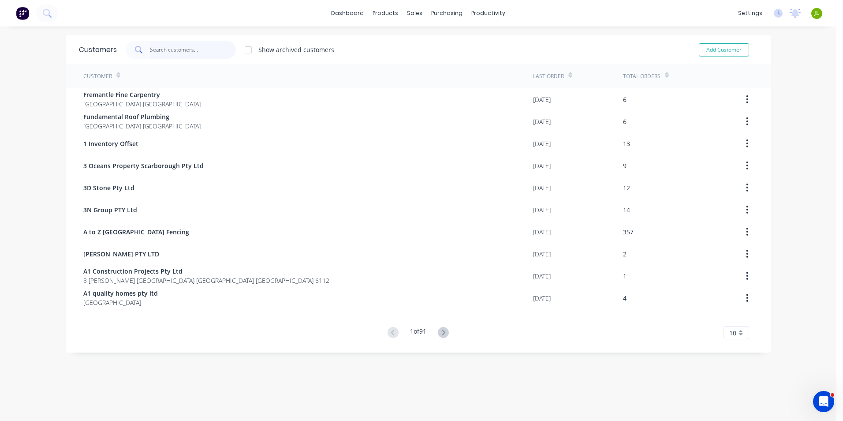
click at [163, 49] on input "text" at bounding box center [193, 50] width 86 height 18
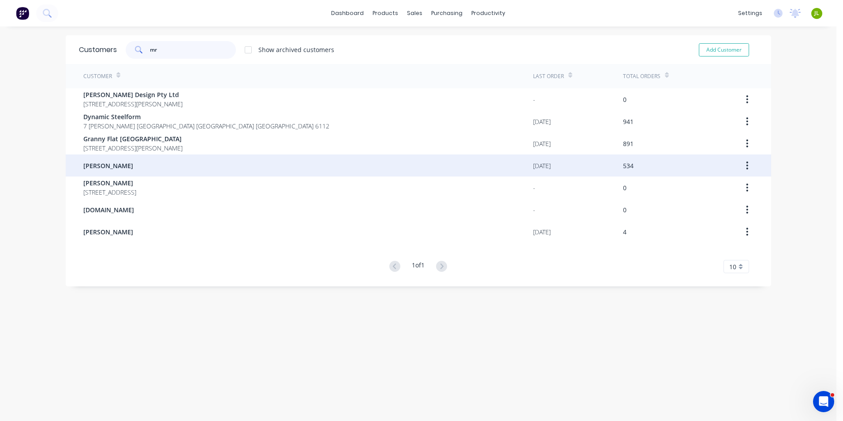
type input "mr"
click at [152, 175] on div "[PERSON_NAME]" at bounding box center [308, 165] width 450 height 22
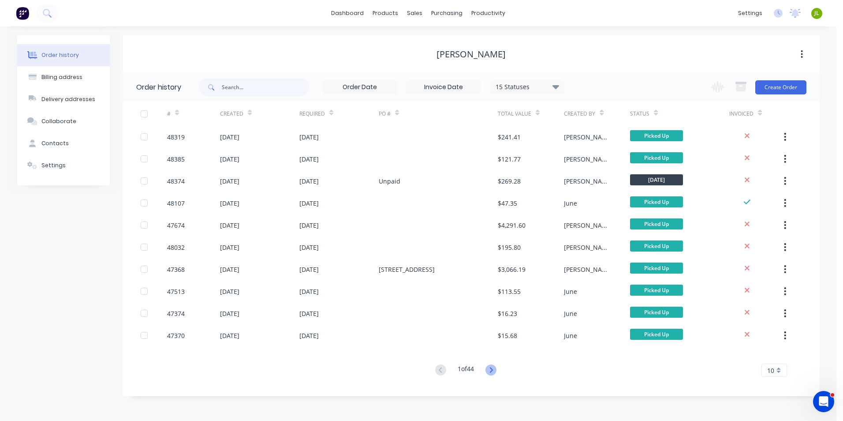
click at [497, 369] on icon at bounding box center [491, 369] width 11 height 11
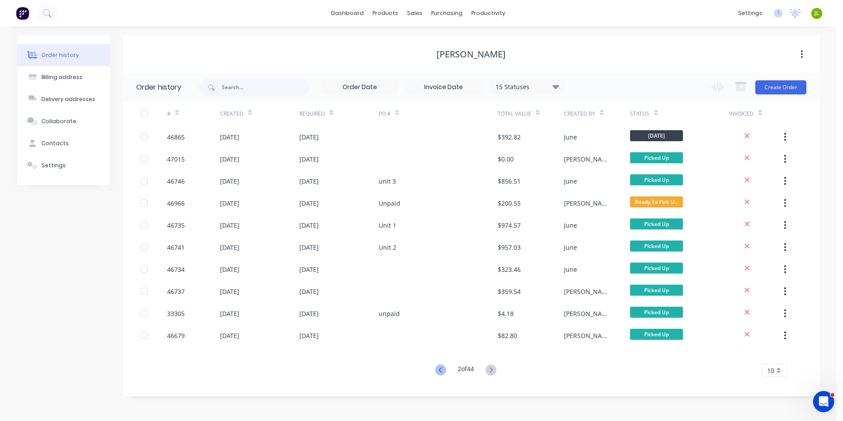
click at [442, 367] on icon at bounding box center [440, 369] width 11 height 11
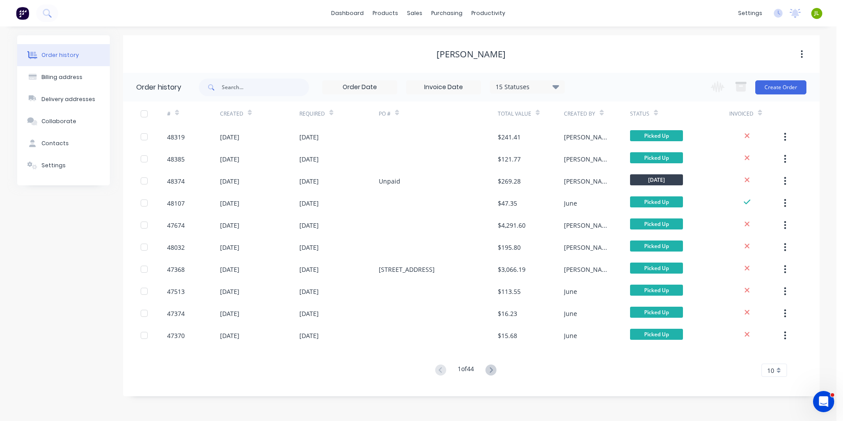
click at [563, 48] on div "[PERSON_NAME]" at bounding box center [471, 54] width 697 height 16
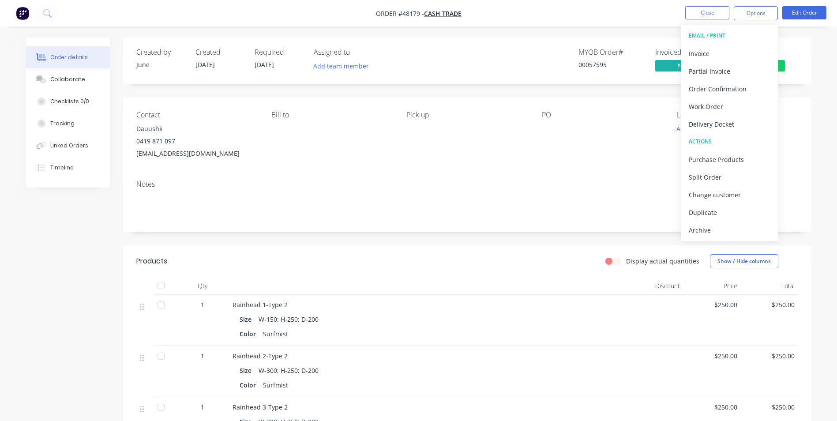
click at [401, 186] on div "Notes" at bounding box center [467, 184] width 662 height 8
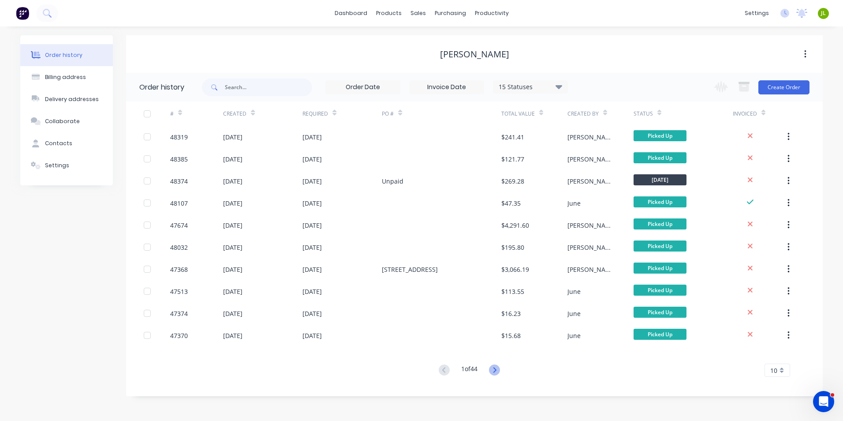
click at [500, 369] on icon at bounding box center [494, 369] width 11 height 11
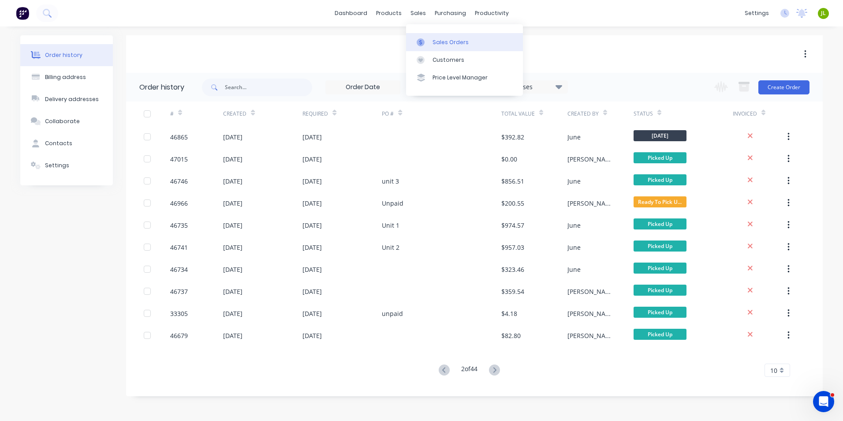
click at [434, 43] on div "Sales Orders" at bounding box center [451, 42] width 36 height 8
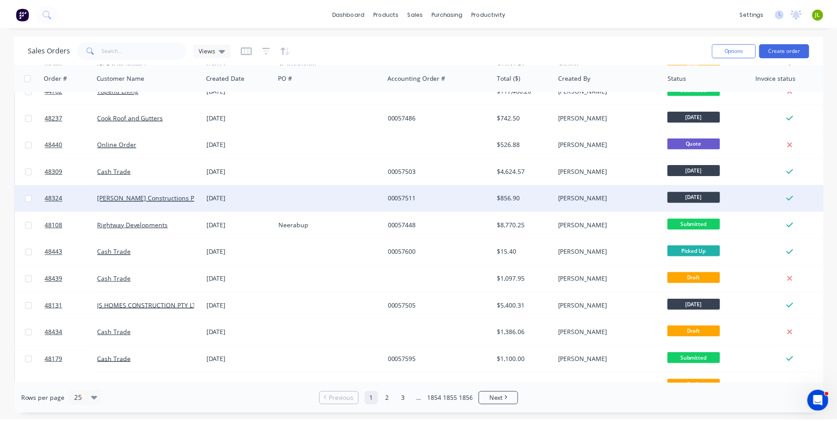
scroll to position [176, 0]
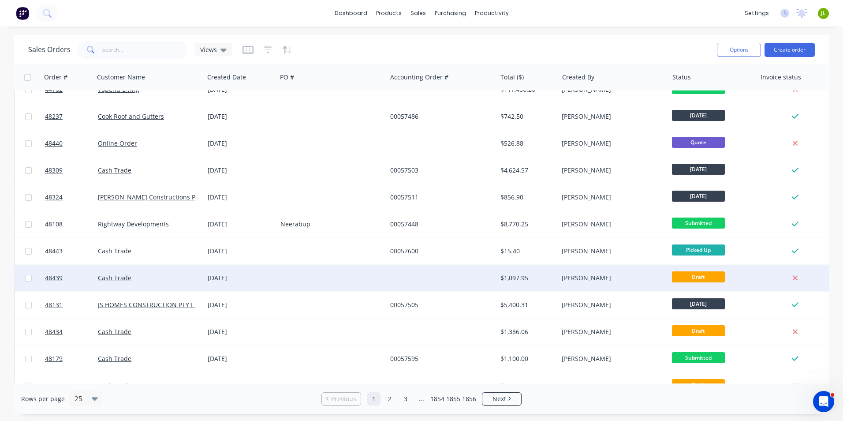
click at [379, 281] on div at bounding box center [332, 278] width 110 height 26
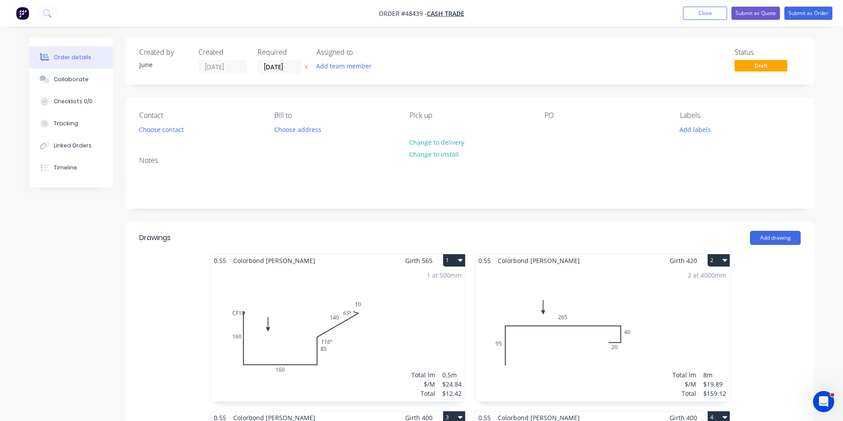
type input "$15.42"
type input "$506.55"
type input "$9.91"
type input "$75.32"
type input "$1.20"
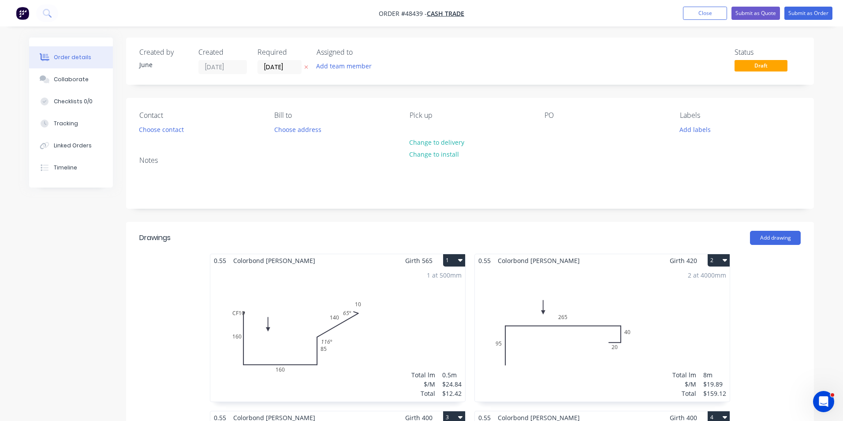
type input "$8.40"
type input "$11.01"
type input "$22.02"
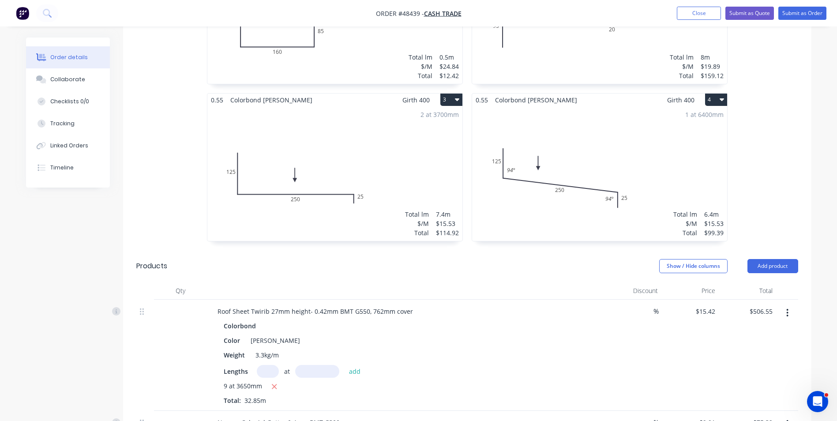
scroll to position [309, 0]
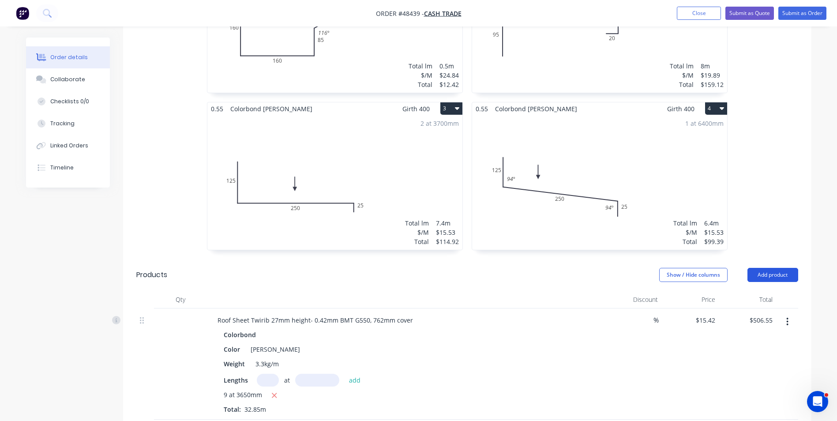
click at [770, 277] on button "Add product" at bounding box center [772, 275] width 51 height 14
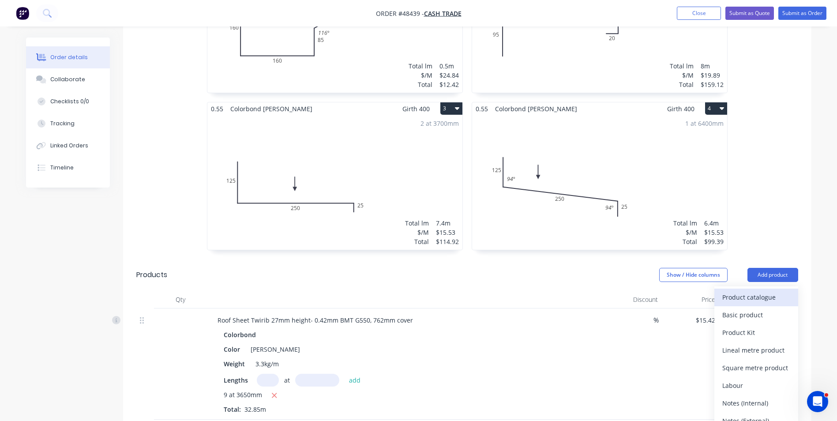
click at [755, 292] on div "Product catalogue" at bounding box center [756, 297] width 68 height 13
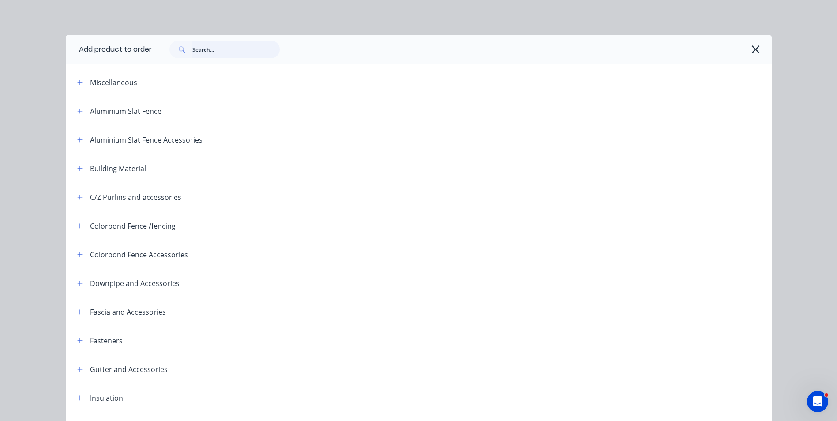
click at [228, 48] on input "text" at bounding box center [235, 50] width 87 height 18
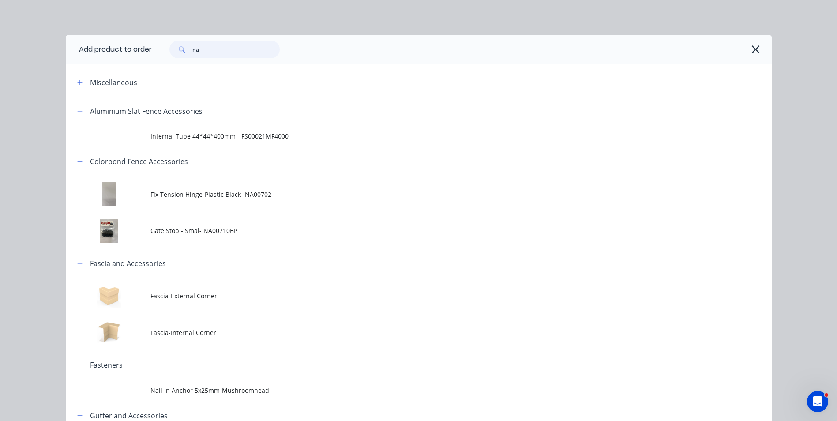
type input "narrow"
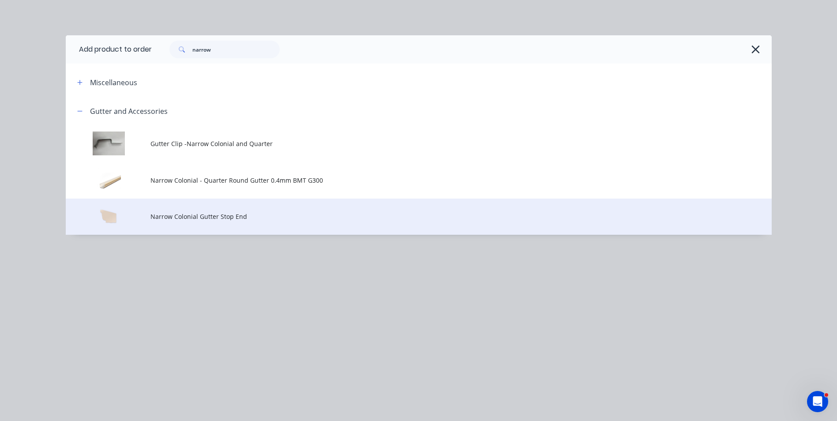
click at [183, 215] on span "Narrow Colonial Gutter Stop End" at bounding box center [398, 216] width 497 height 9
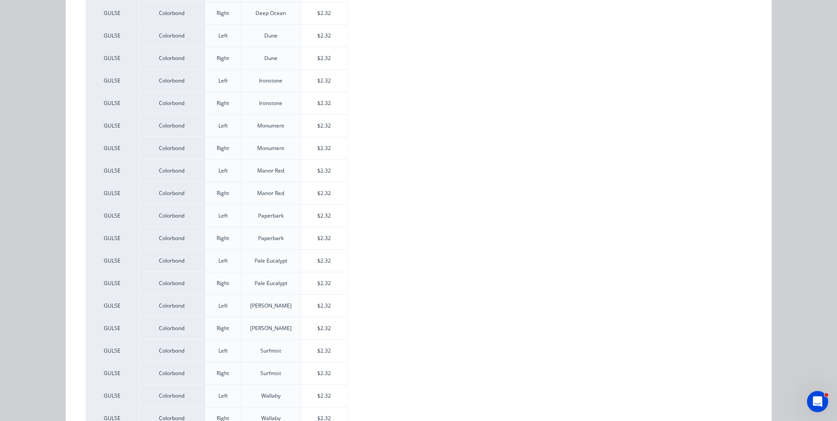
scroll to position [353, 0]
click at [307, 305] on div "$2.32" at bounding box center [324, 305] width 47 height 22
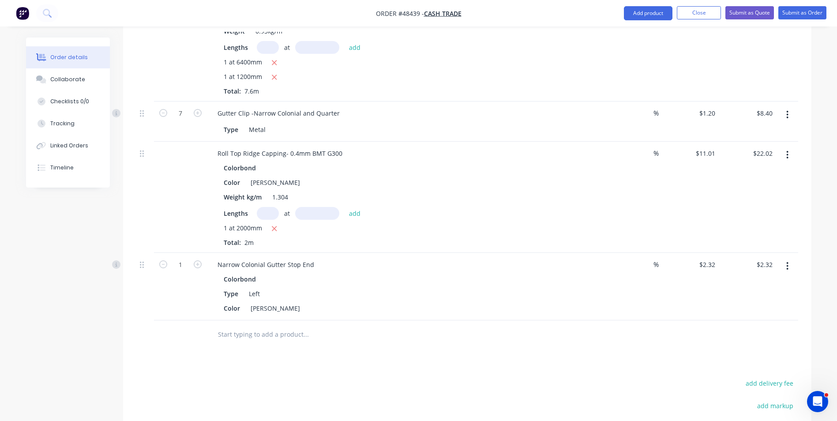
scroll to position [838, 0]
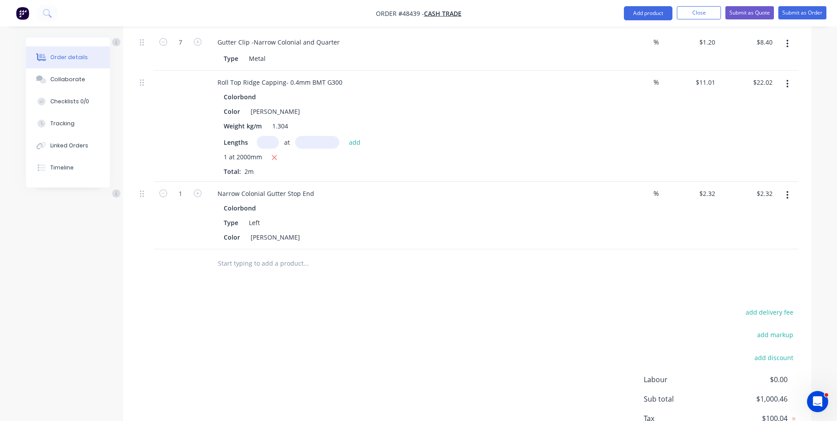
click at [782, 192] on button "button" at bounding box center [787, 195] width 21 height 16
click at [768, 230] on div "Duplicate" at bounding box center [756, 235] width 68 height 13
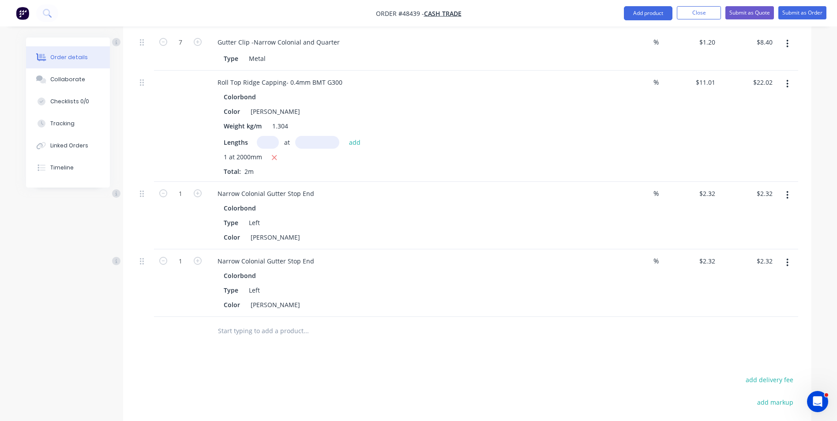
click at [788, 261] on icon "button" at bounding box center [787, 263] width 2 height 10
click at [787, 284] on div "Edit" at bounding box center [756, 285] width 68 height 13
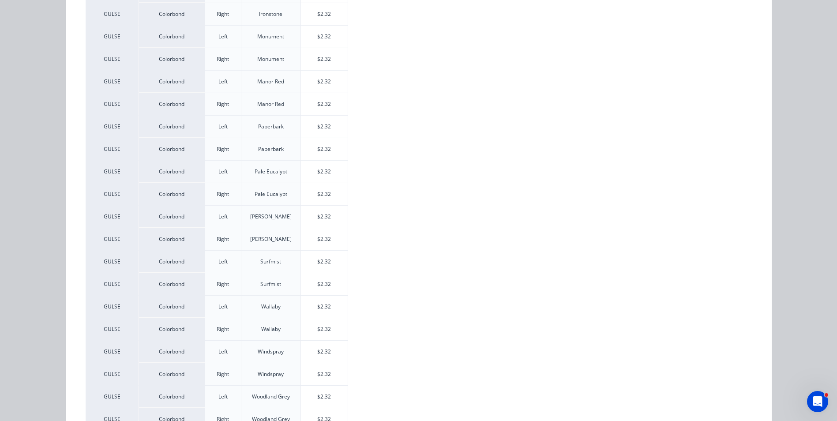
scroll to position [441, 0]
click at [331, 243] on div "$2.32" at bounding box center [324, 239] width 47 height 22
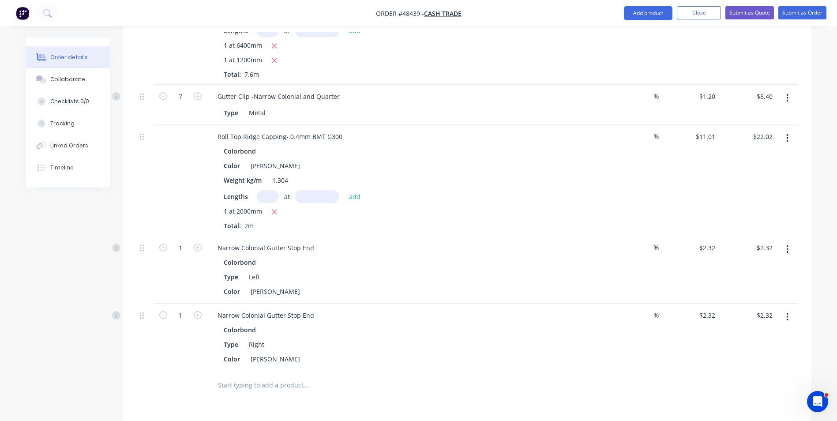
scroll to position [794, 0]
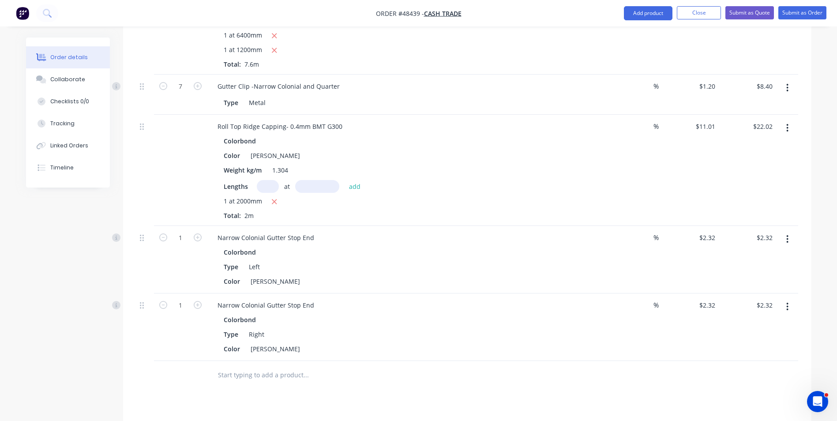
click at [154, 361] on div at bounding box center [180, 375] width 53 height 29
click at [148, 384] on div at bounding box center [145, 375] width 18 height 29
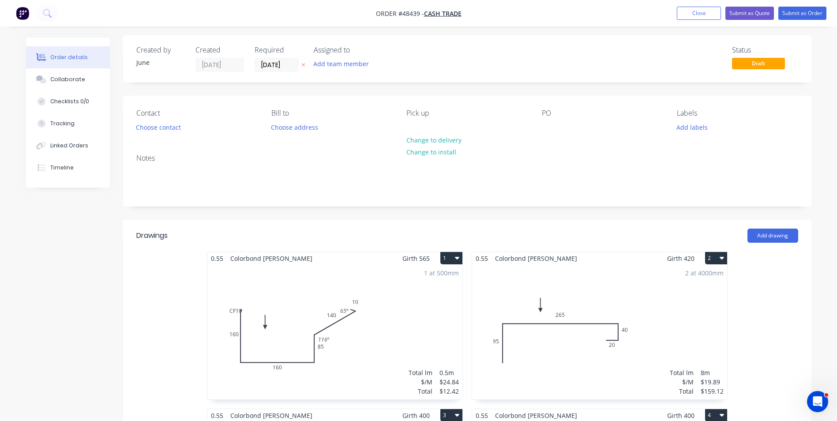
scroll to position [0, 0]
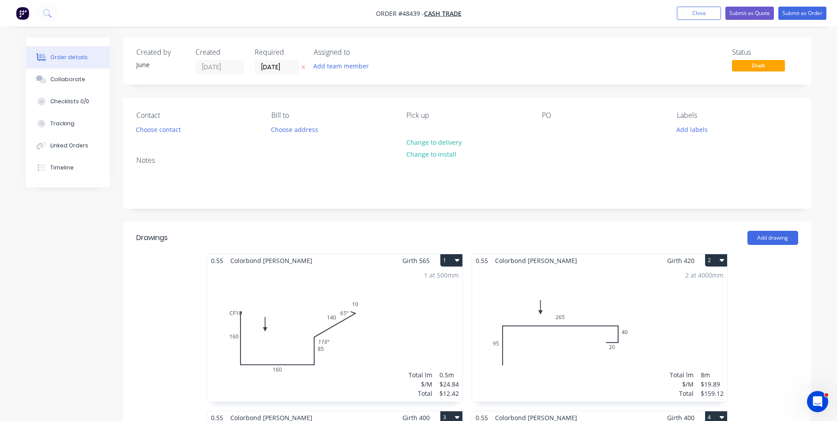
click at [176, 303] on div "0.55 Colorbond Shale Grey Girth 565 1 0 CF 10 160 160 85 140 10 116 º 65 º 0 CF…" at bounding box center [467, 411] width 688 height 314
click at [762, 15] on button "Submit as Quote" at bounding box center [749, 13] width 49 height 13
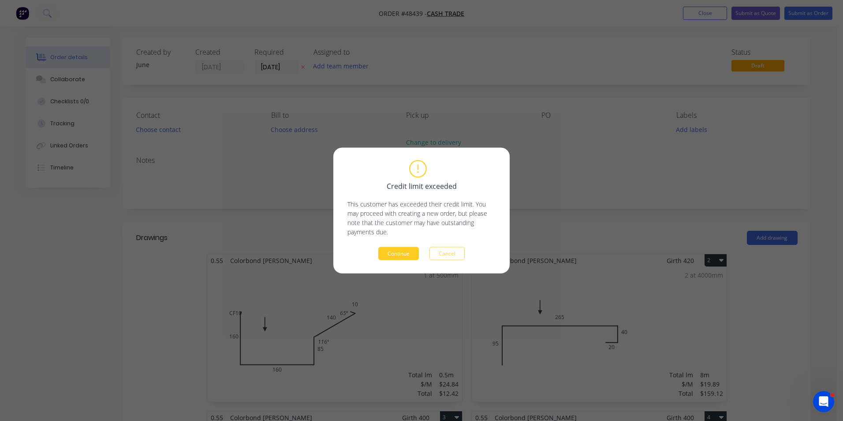
click at [401, 251] on button "Continue" at bounding box center [398, 253] width 41 height 13
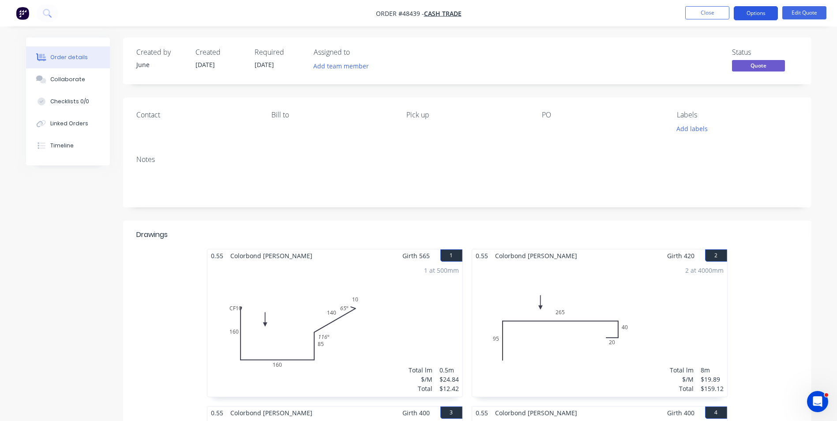
click at [755, 11] on button "Options" at bounding box center [755, 13] width 44 height 14
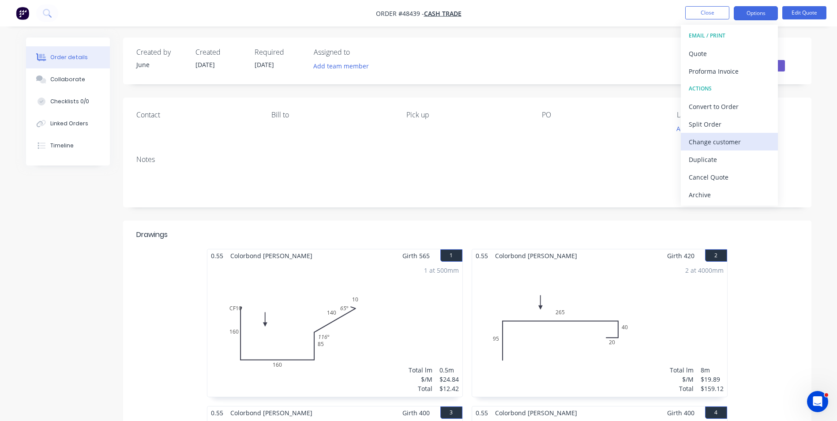
click at [727, 150] on button "Change customer" at bounding box center [728, 142] width 97 height 18
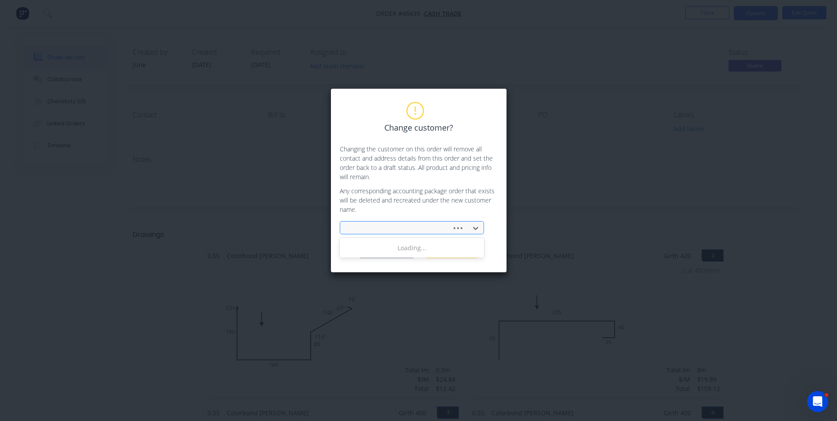
click at [397, 224] on div at bounding box center [397, 228] width 100 height 11
type input "mr"
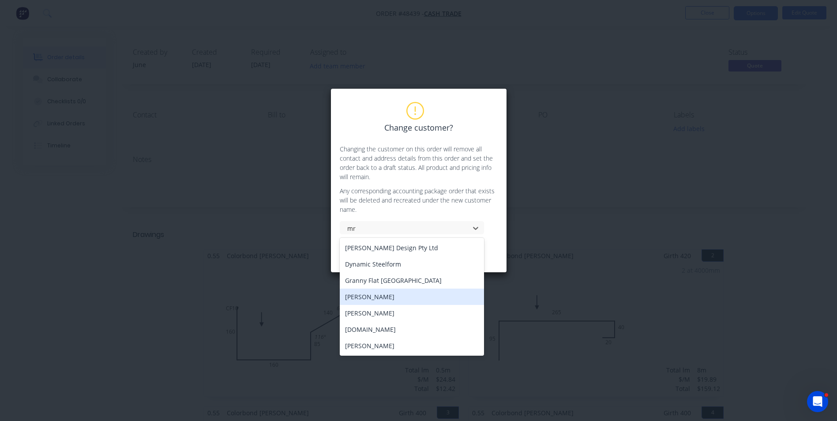
click at [368, 295] on div "[PERSON_NAME]" at bounding box center [412, 296] width 144 height 16
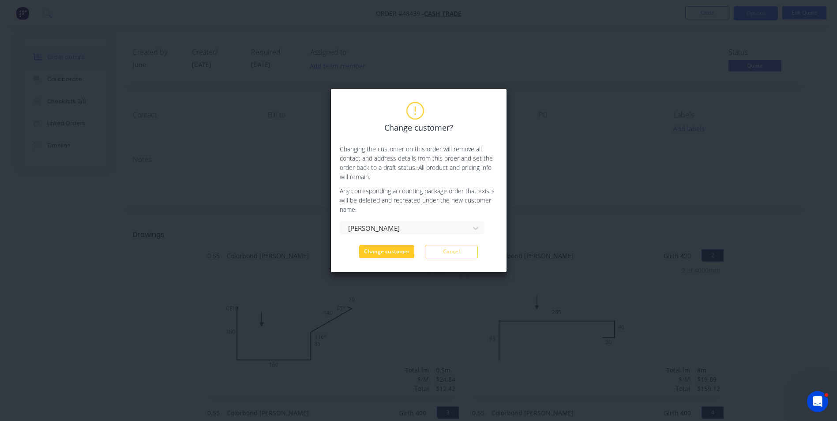
click at [380, 246] on button "Change customer" at bounding box center [386, 251] width 55 height 13
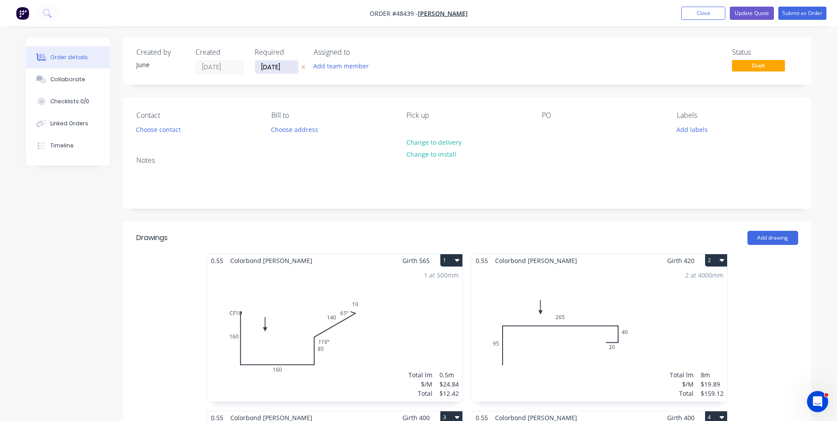
click at [290, 73] on input "[DATE]" at bounding box center [276, 66] width 43 height 13
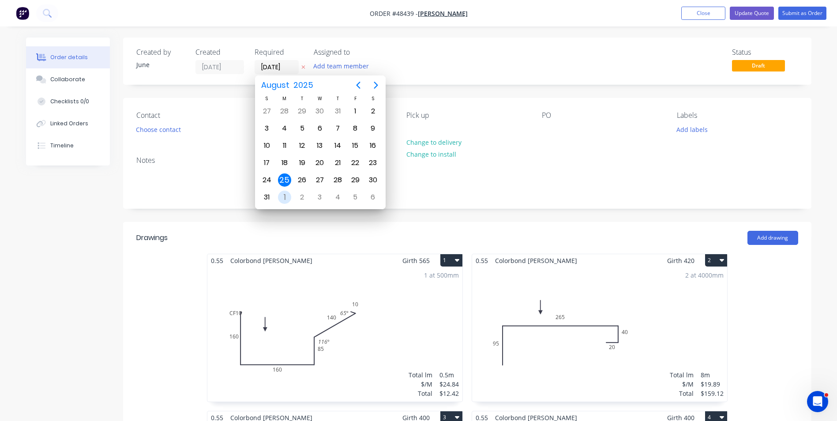
click at [285, 199] on div "1" at bounding box center [284, 197] width 13 height 13
type input "[DATE]"
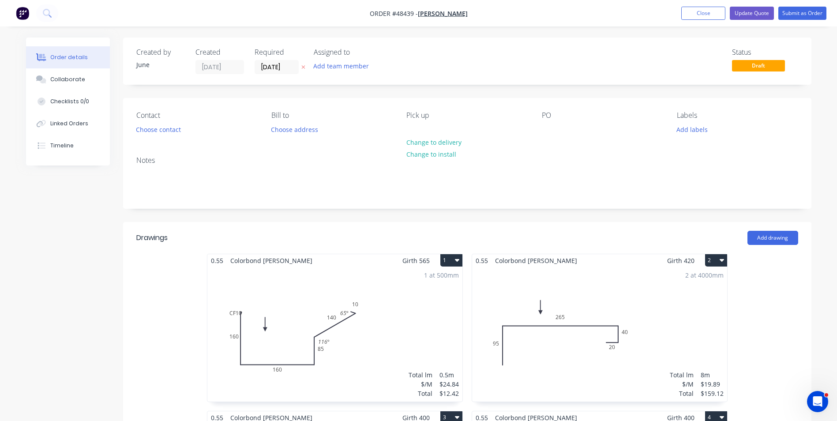
click at [694, 139] on div "Contact Choose contact [PERSON_NAME] to Choose address Pick up Change to delive…" at bounding box center [467, 123] width 688 height 51
click at [695, 135] on div "Labels Add labels" at bounding box center [736, 123] width 121 height 25
click at [698, 130] on button "Add labels" at bounding box center [692, 129] width 41 height 12
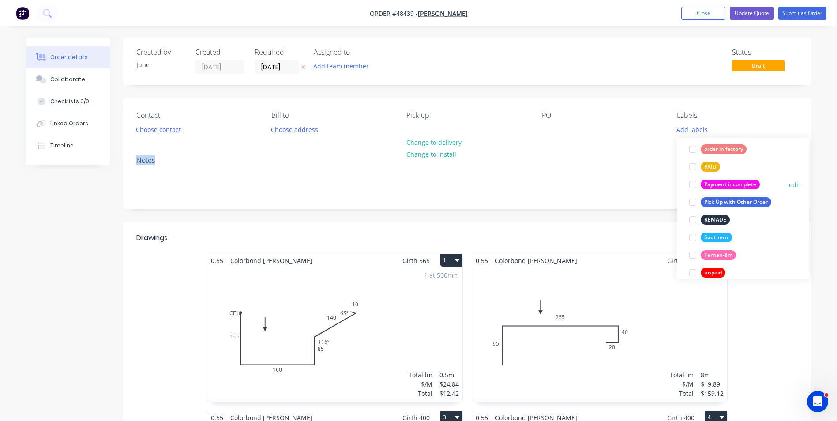
scroll to position [247, 0]
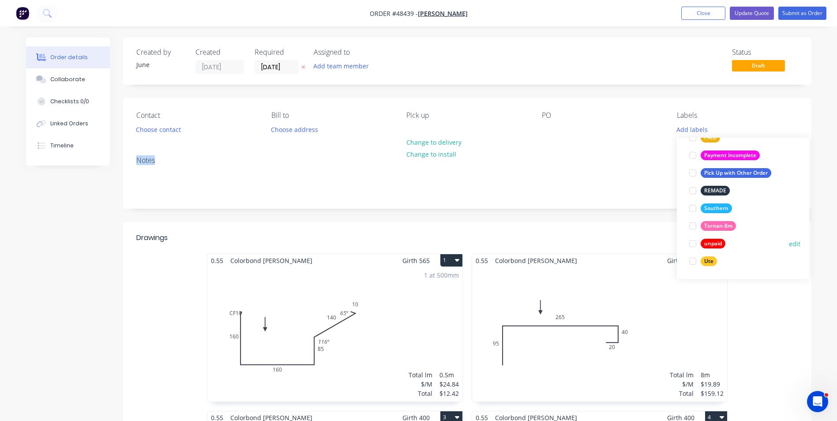
click at [718, 240] on div "unpaid" at bounding box center [712, 244] width 25 height 10
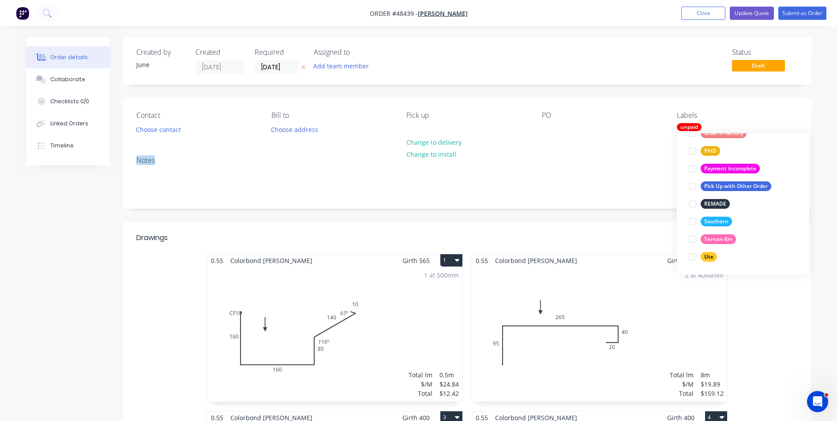
scroll to position [0, 0]
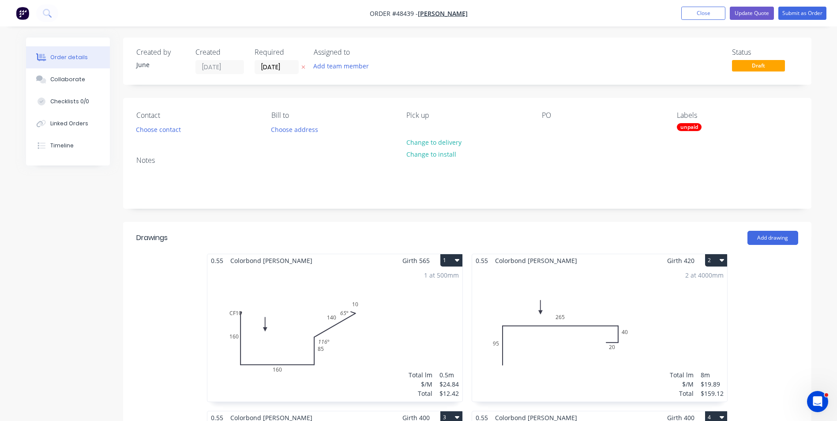
click at [578, 146] on div "Contact Choose contact [PERSON_NAME] to Choose address Pick up Change to delive…" at bounding box center [467, 123] width 688 height 51
click at [160, 129] on button "Choose contact" at bounding box center [158, 129] width 54 height 12
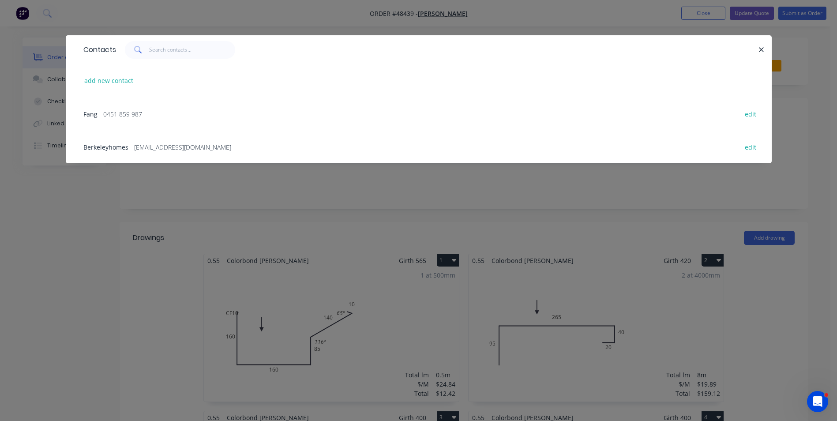
click at [140, 119] on div "Fang - 0451 859 987 edit" at bounding box center [418, 113] width 679 height 33
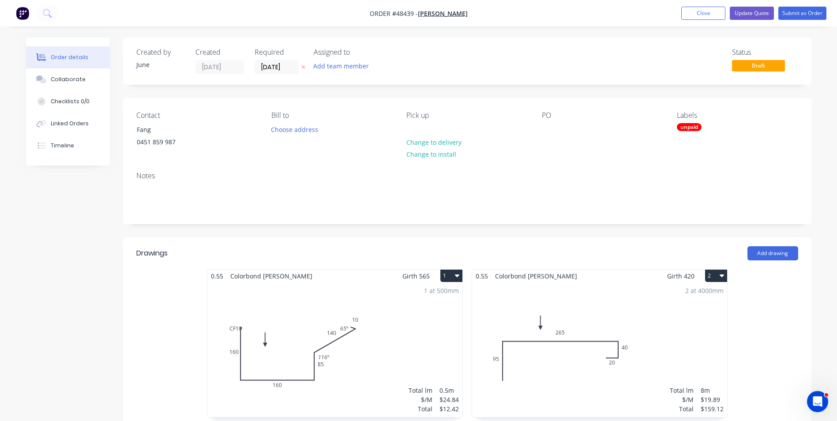
click at [807, 15] on button "Submit as Order" at bounding box center [802, 13] width 48 height 13
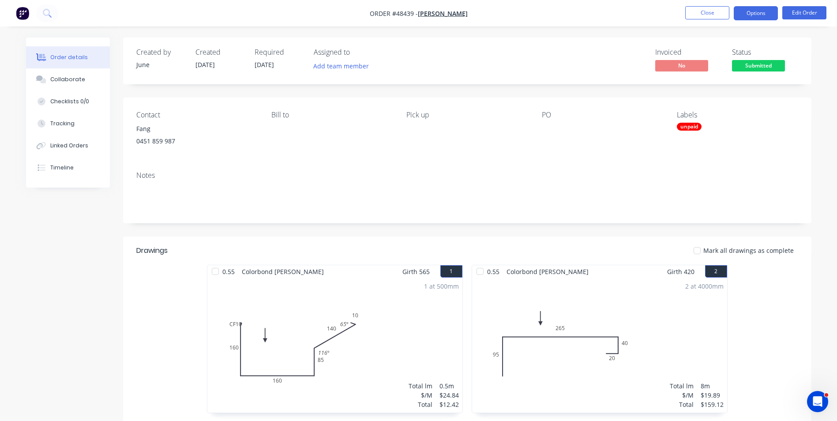
click at [760, 15] on button "Options" at bounding box center [755, 13] width 44 height 14
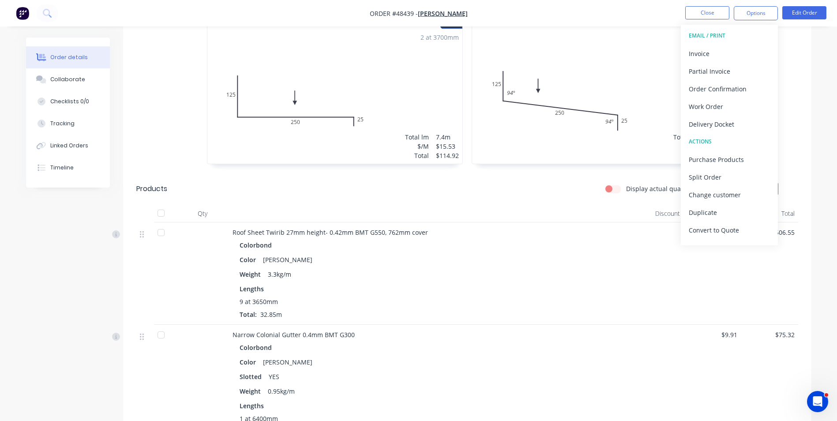
scroll to position [265, 0]
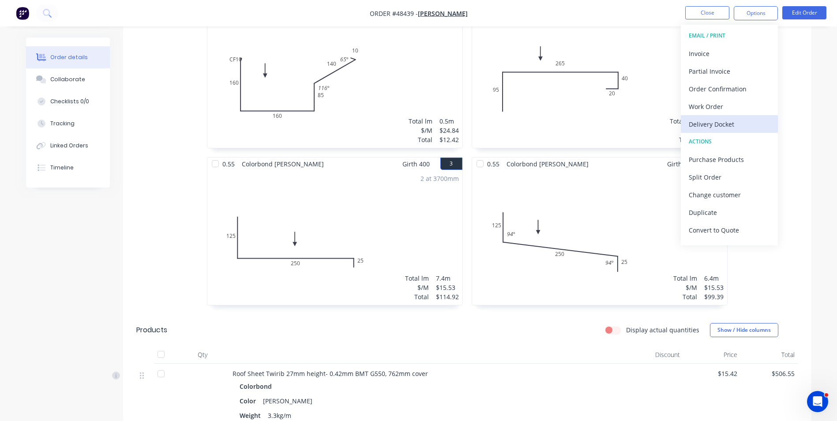
click at [755, 123] on div "Delivery Docket" at bounding box center [728, 124] width 81 height 13
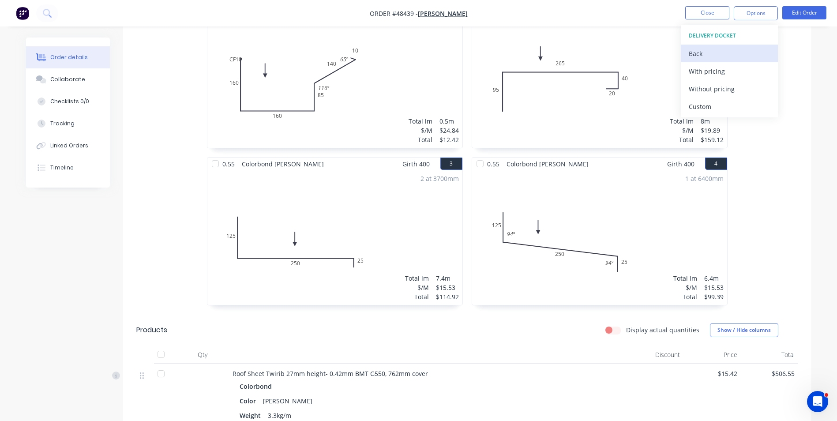
click at [721, 50] on div "Back" at bounding box center [728, 53] width 81 height 13
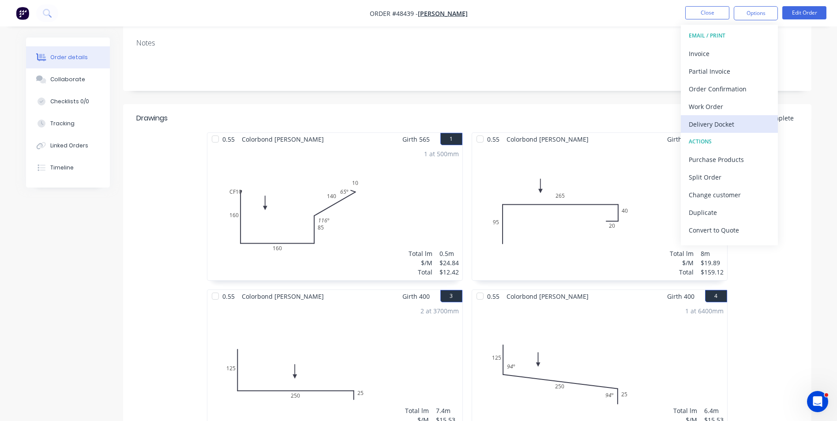
scroll to position [13, 0]
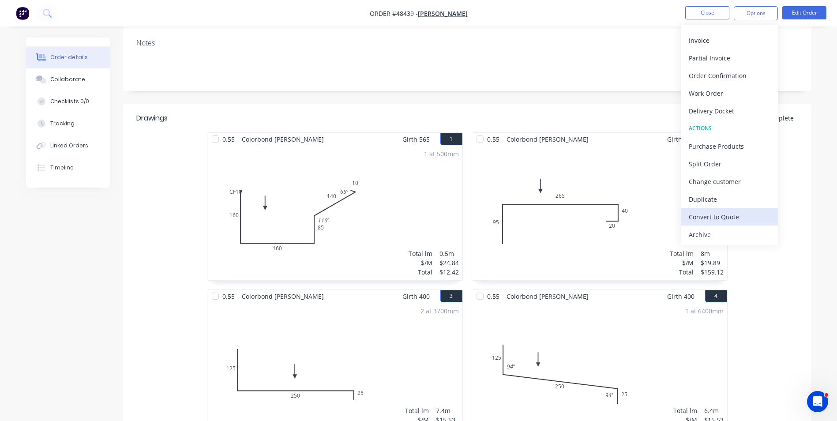
click at [737, 208] on button "Convert to Quote" at bounding box center [728, 217] width 97 height 18
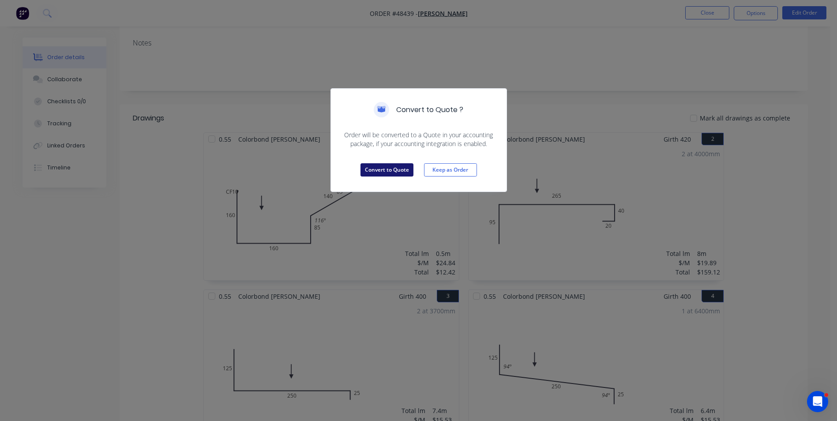
click at [381, 171] on button "Convert to Quote" at bounding box center [386, 169] width 53 height 13
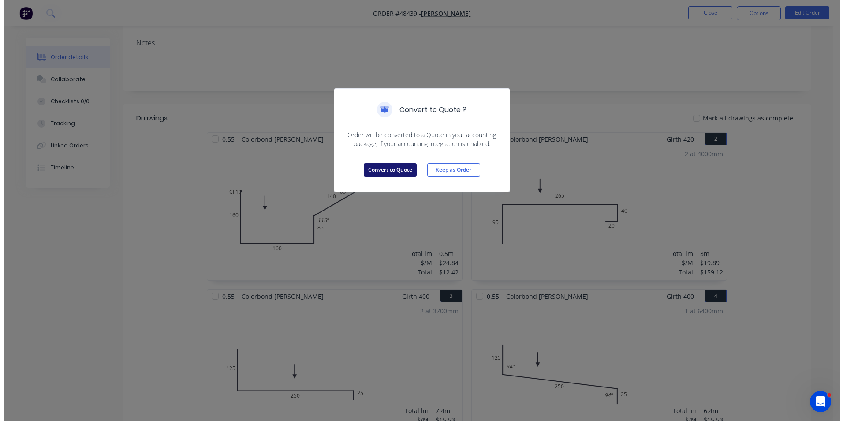
scroll to position [0, 0]
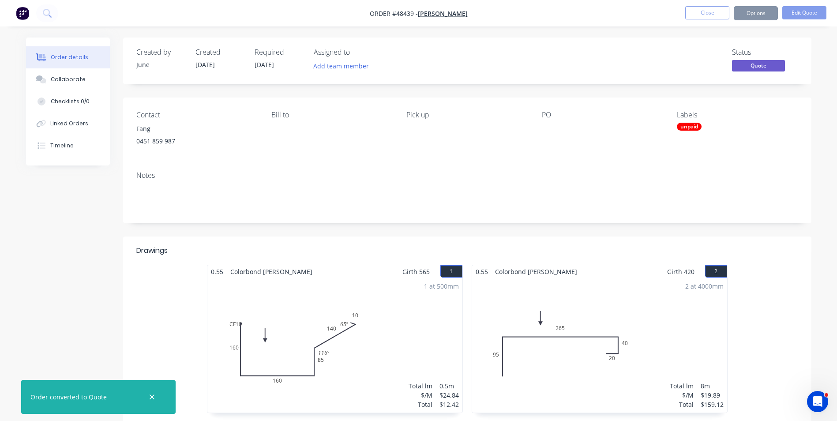
click at [756, 12] on button "Options" at bounding box center [755, 13] width 44 height 14
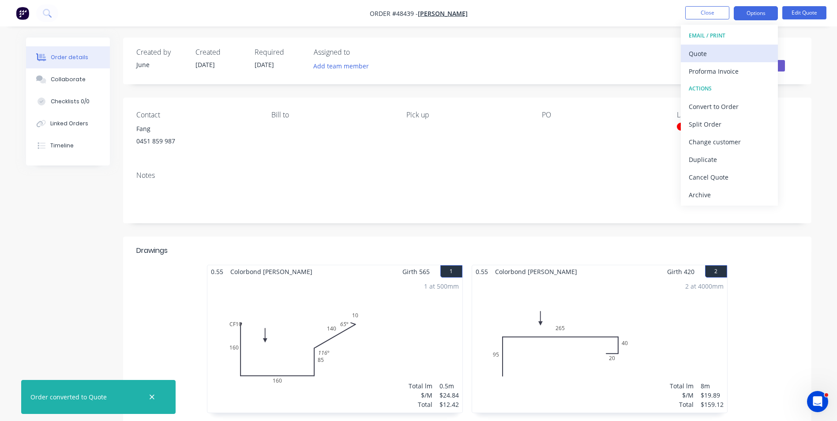
click at [741, 52] on div "Quote" at bounding box center [728, 53] width 81 height 13
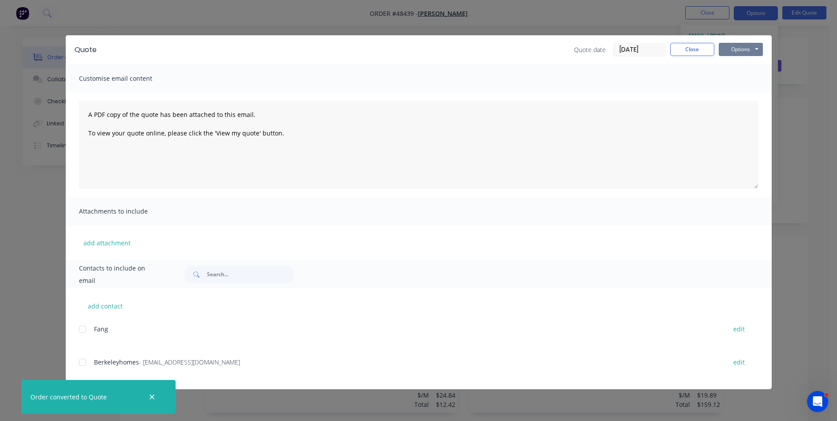
click at [737, 54] on button "Options" at bounding box center [740, 49] width 44 height 13
click at [734, 85] on button "Print" at bounding box center [746, 79] width 56 height 15
